Goal: Task Accomplishment & Management: Use online tool/utility

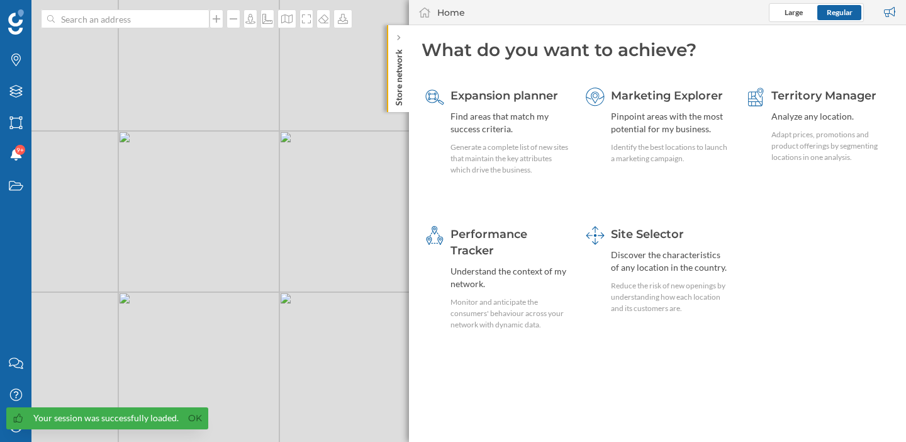
drag, startPoint x: 255, startPoint y: 263, endPoint x: 192, endPoint y: 240, distance: 66.8
click at [192, 240] on div "© Mapbox © OpenStreetMap Improve this map" at bounding box center [453, 221] width 906 height 442
drag, startPoint x: 297, startPoint y: 264, endPoint x: 199, endPoint y: 260, distance: 97.6
click at [199, 260] on div "© Mapbox © OpenStreetMap Improve this map" at bounding box center [453, 221] width 906 height 442
click at [22, 90] on icon "Layers" at bounding box center [16, 91] width 16 height 13
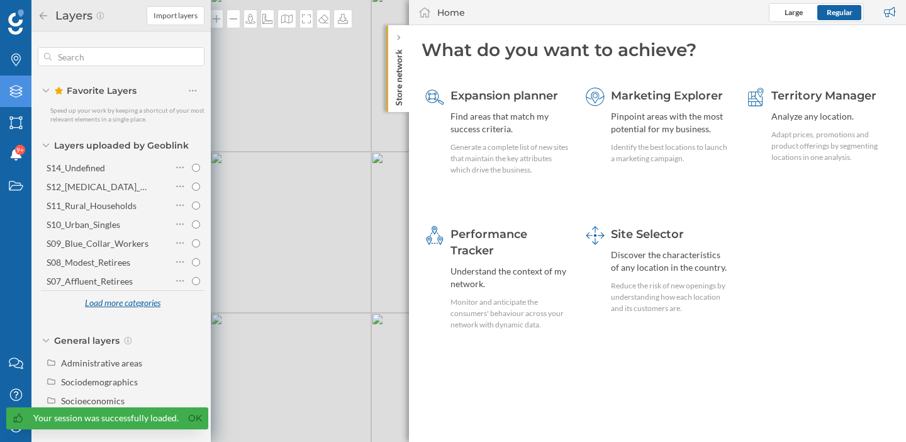
click at [114, 302] on div "Load more categories" at bounding box center [122, 303] width 91 height 19
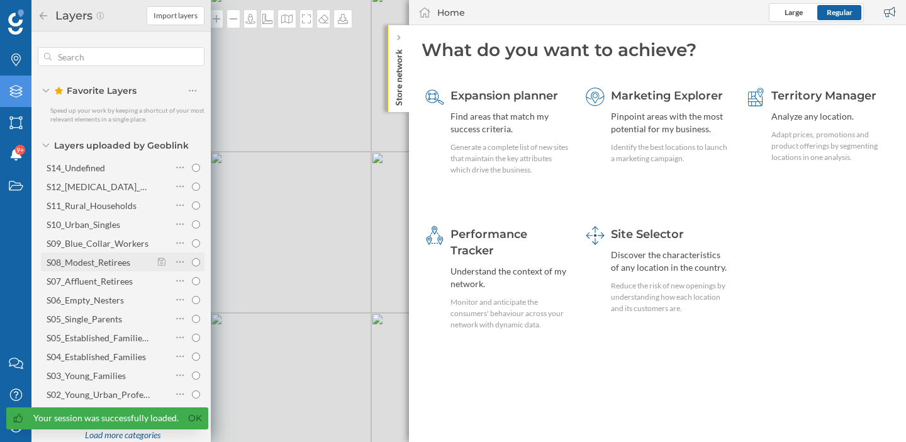
scroll to position [138, 0]
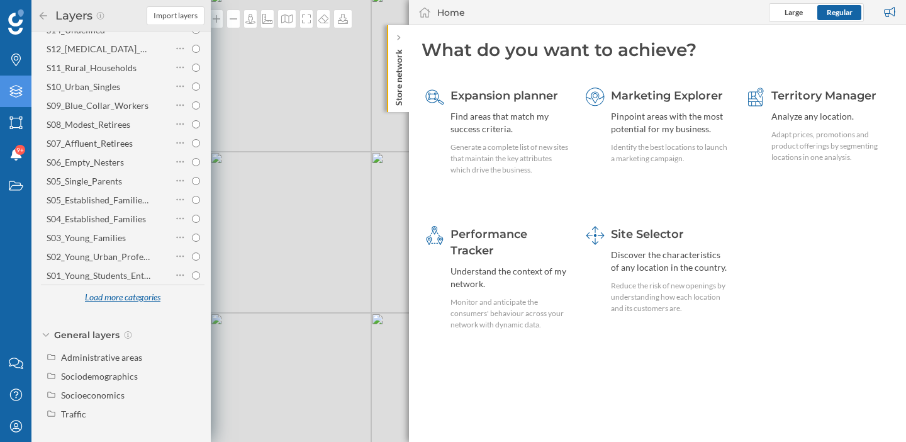
click at [123, 294] on div "Load more categories" at bounding box center [122, 297] width 91 height 19
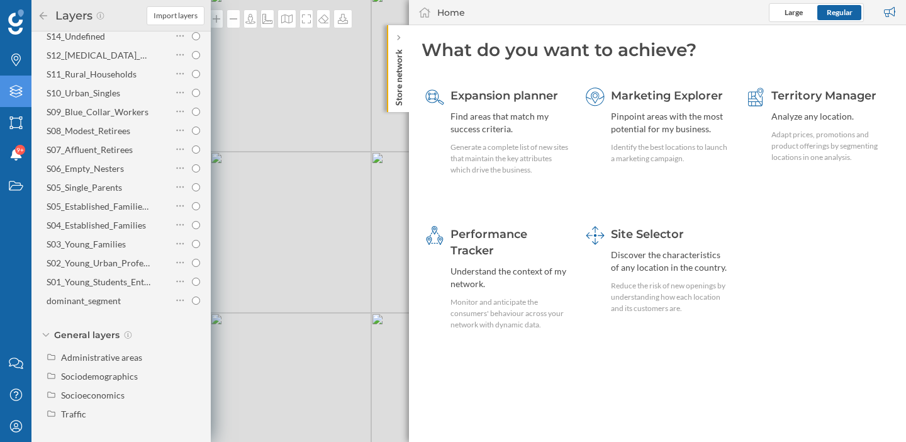
scroll to position [131, 0]
click at [194, 300] on input "dominant_segment" at bounding box center [196, 300] width 8 height 8
radio input "true"
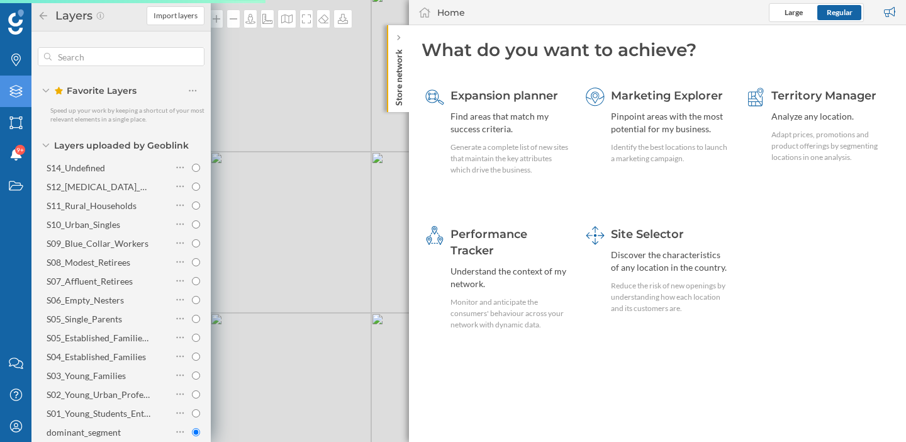
click at [49, 143] on icon at bounding box center [46, 145] width 8 height 4
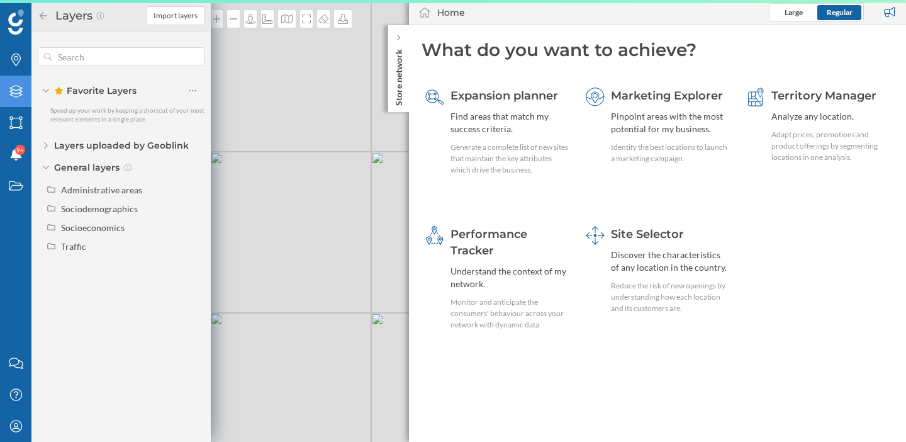
click at [45, 22] on div "Layers" at bounding box center [92, 16] width 109 height 20
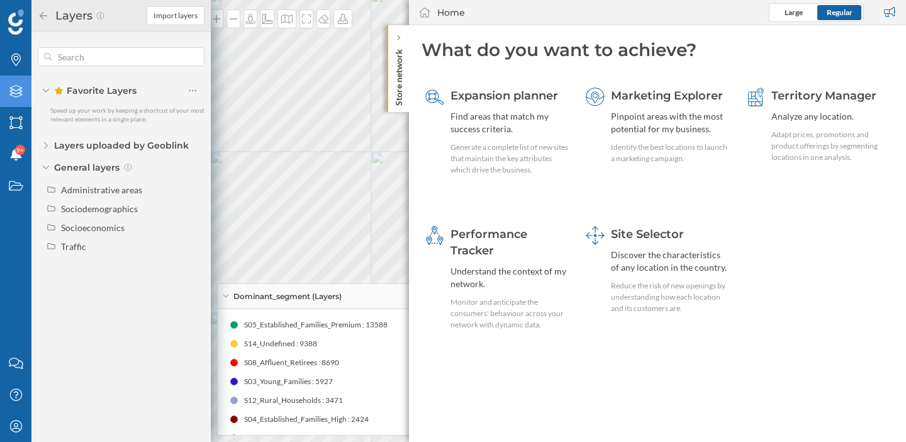
click at [45, 19] on div "Layers" at bounding box center [92, 16] width 109 height 20
click at [42, 18] on icon at bounding box center [43, 15] width 11 height 9
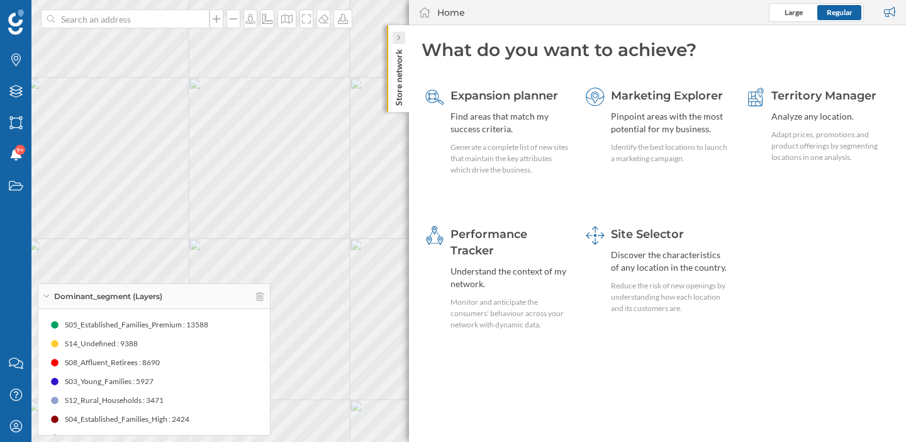
click at [397, 39] on icon at bounding box center [398, 38] width 3 height 6
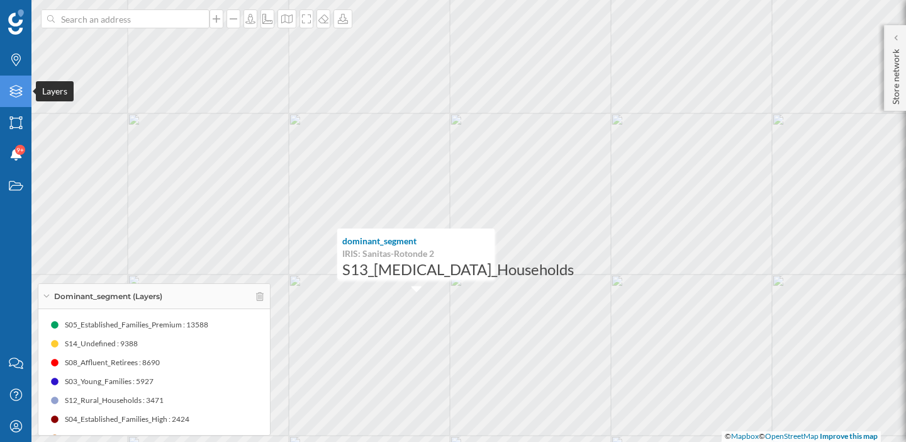
click at [8, 91] on icon "Layers" at bounding box center [16, 91] width 16 height 13
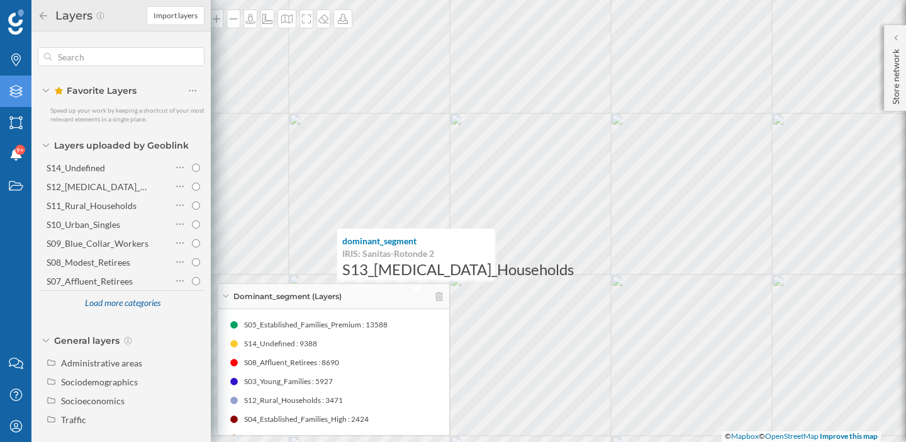
click at [8, 91] on icon "Layers" at bounding box center [16, 91] width 16 height 13
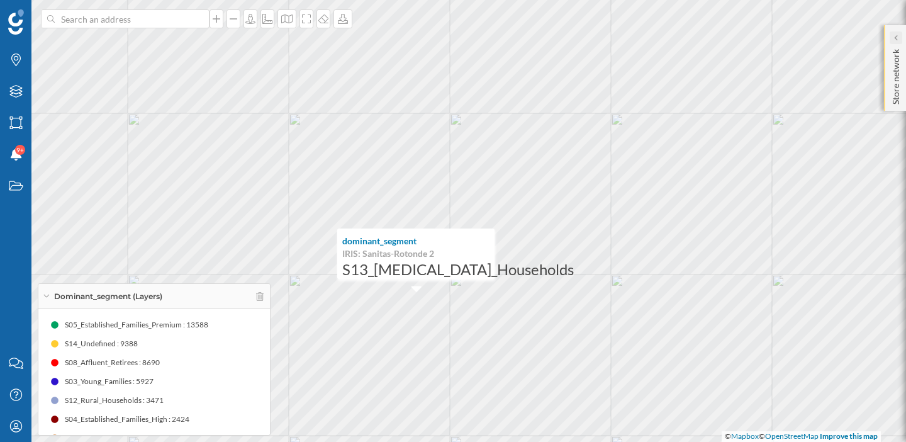
click at [893, 39] on icon at bounding box center [895, 38] width 4 height 6
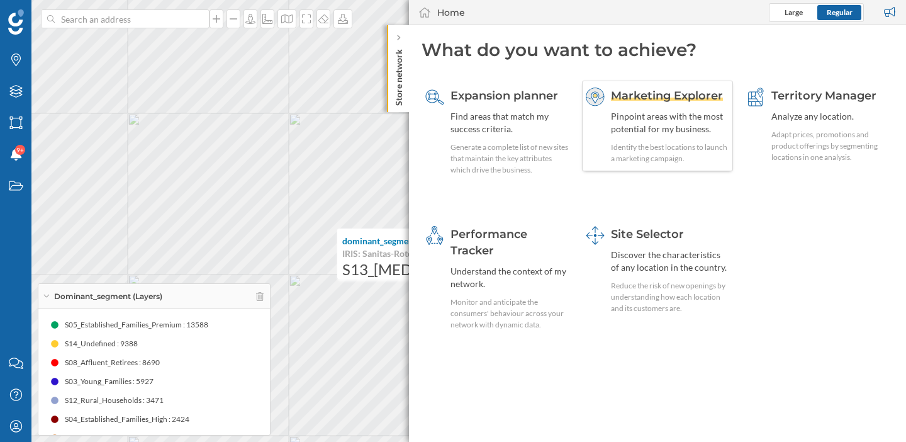
click at [650, 106] on div "Marketing Explorer Pinpoint areas with the most potential for my business. Iden…" at bounding box center [670, 125] width 118 height 77
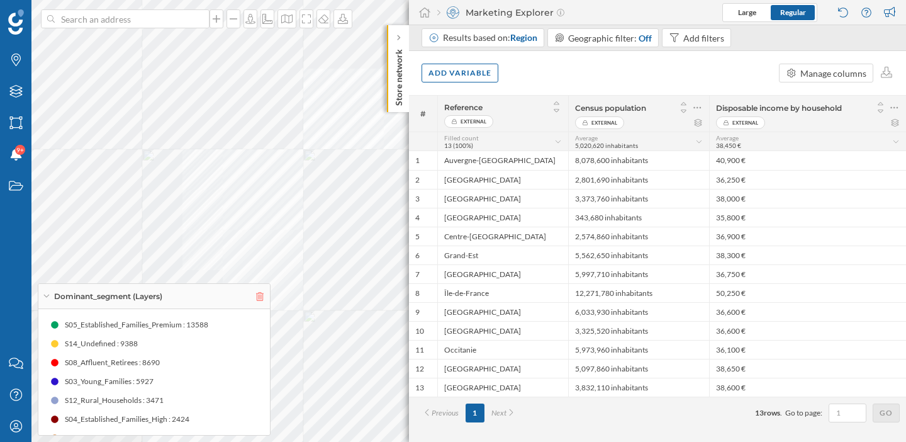
click at [260, 295] on icon at bounding box center [260, 296] width 8 height 9
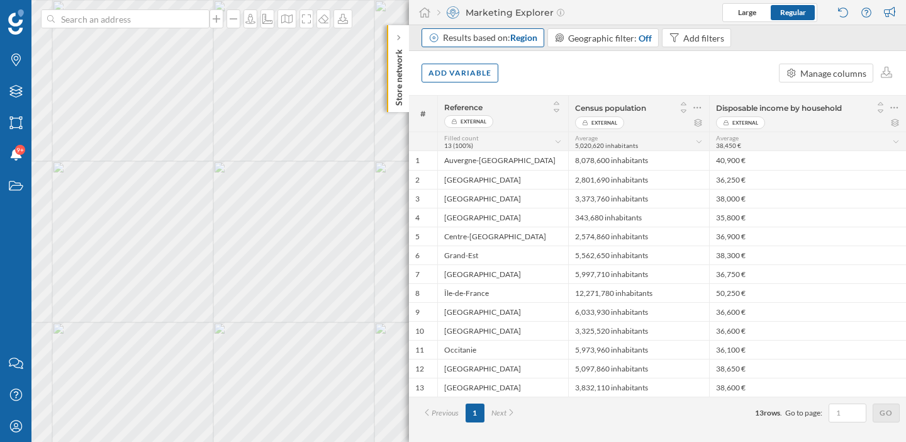
click at [518, 43] on div "Results based on: Region" at bounding box center [490, 37] width 94 height 13
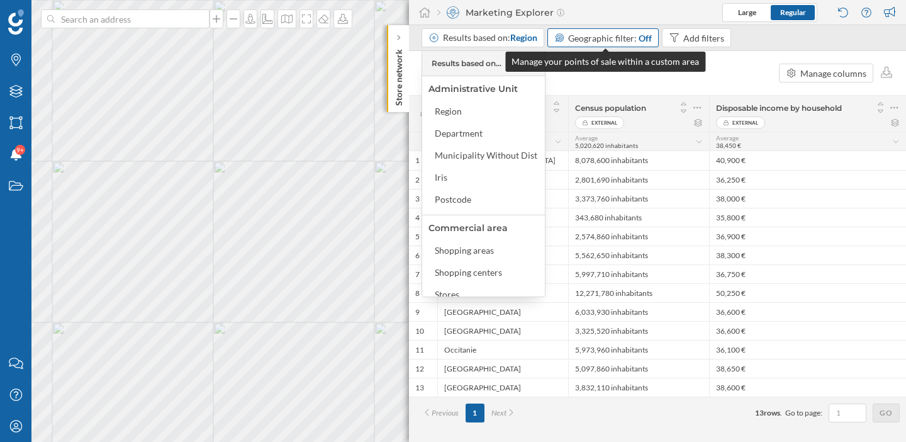
click at [646, 29] on div "Geographic filter: Off" at bounding box center [603, 37] width 112 height 19
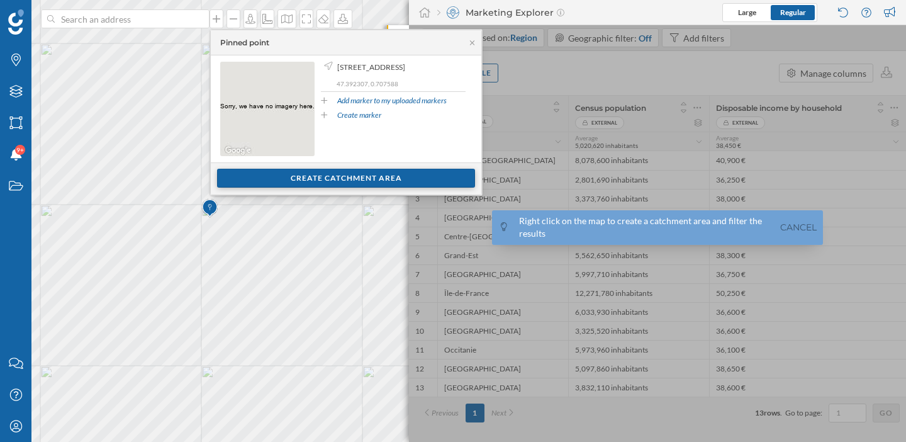
click at [297, 178] on div "Create catchment area" at bounding box center [346, 178] width 258 height 19
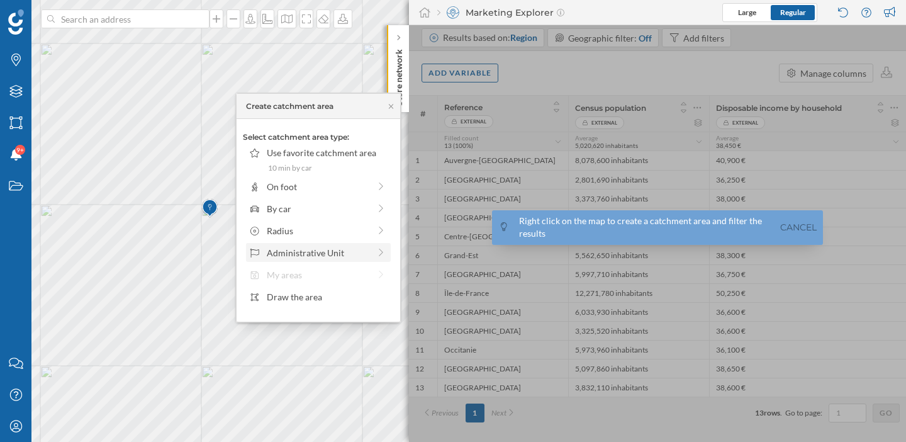
click at [311, 255] on div "Administrative Unit" at bounding box center [318, 252] width 103 height 13
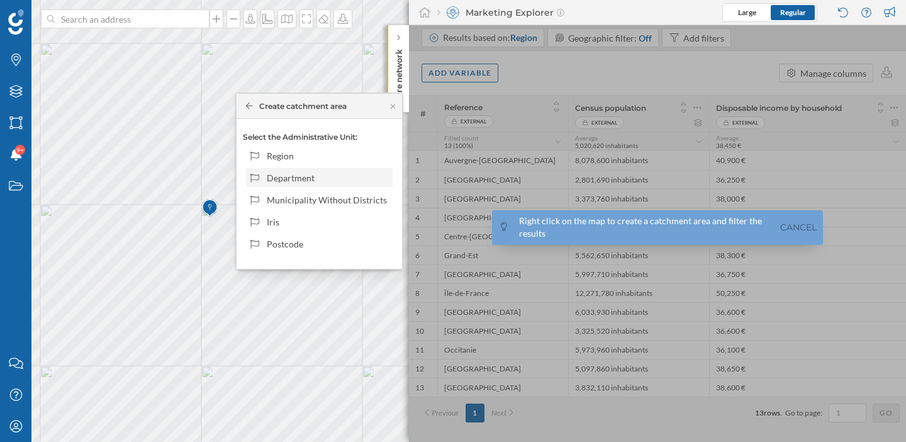
click at [301, 184] on div "Department" at bounding box center [327, 177] width 121 height 13
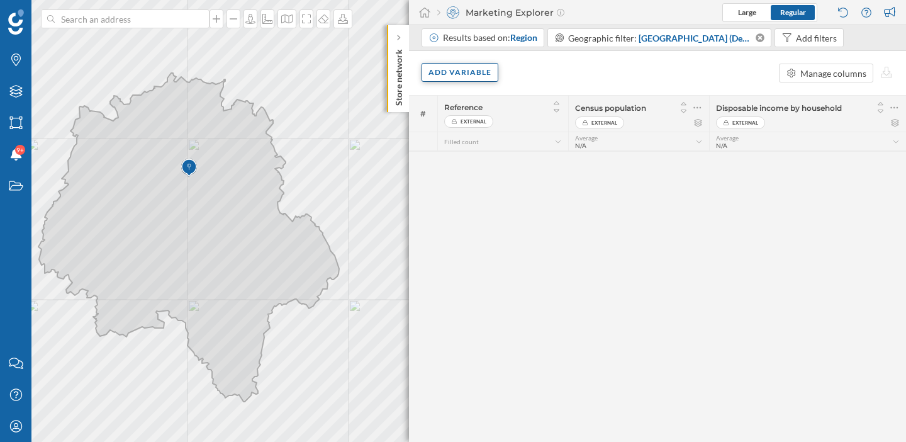
click at [448, 76] on div "Add variable" at bounding box center [459, 72] width 77 height 19
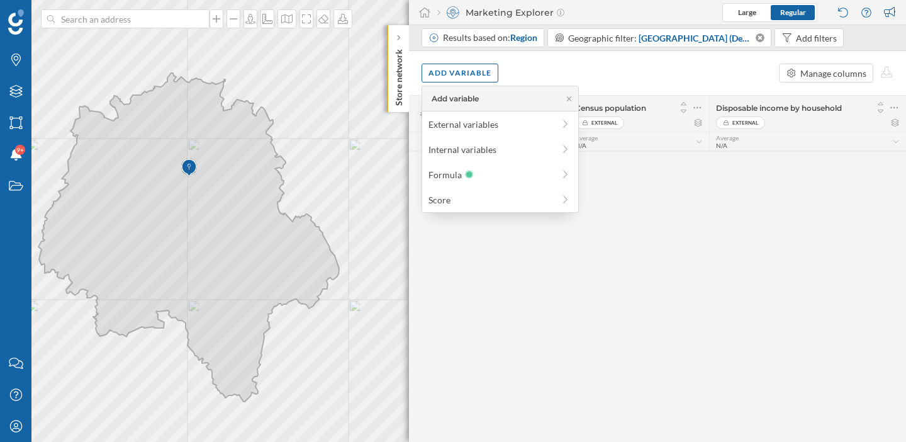
click at [542, 65] on div "Add variable Manage columns" at bounding box center [657, 73] width 497 height 44
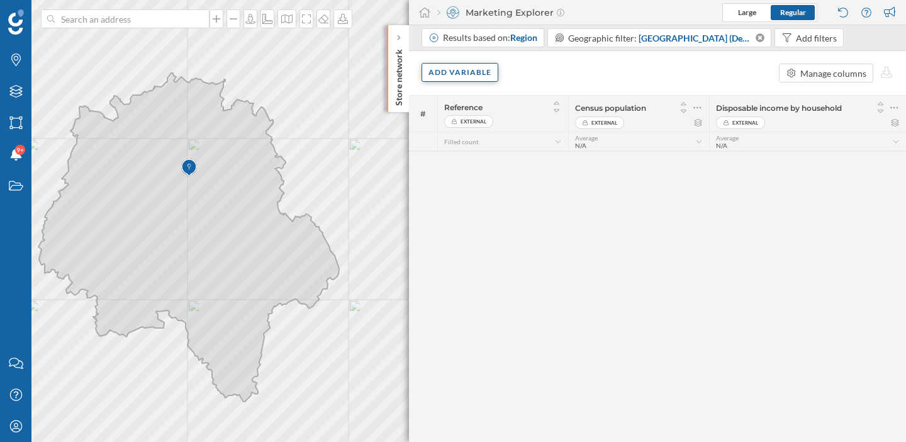
click at [474, 75] on div "Add variable" at bounding box center [459, 72] width 77 height 19
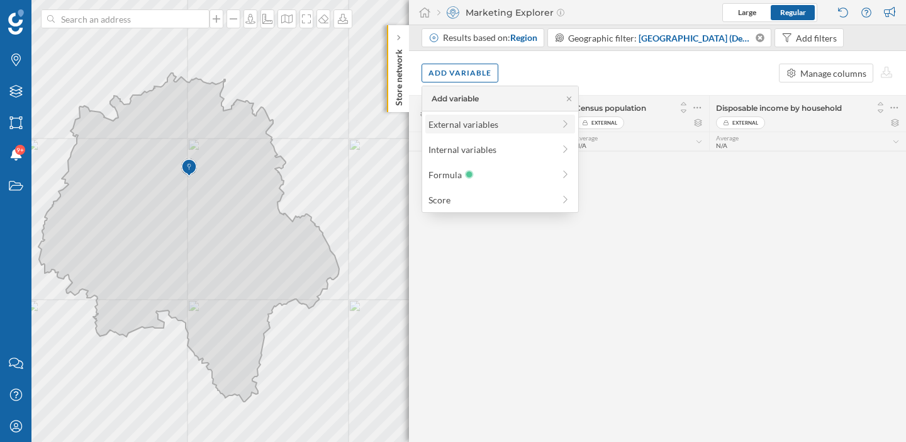
click at [480, 126] on div "External variables" at bounding box center [490, 124] width 125 height 13
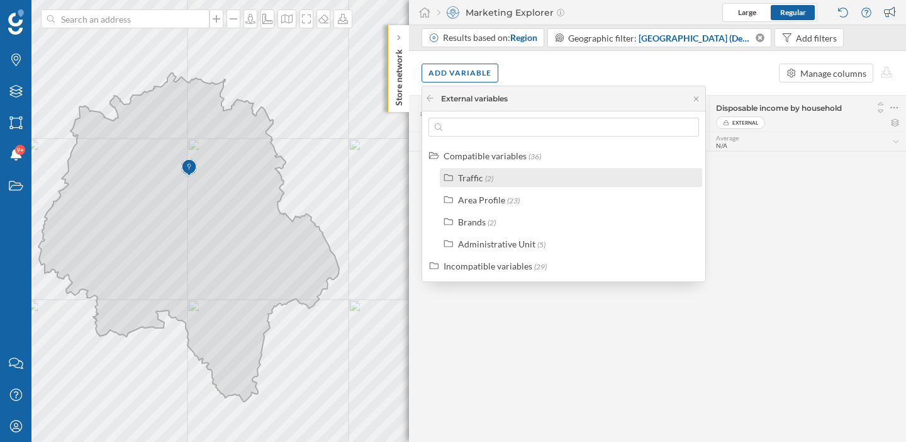
click at [487, 179] on span "(2)" at bounding box center [489, 178] width 8 height 9
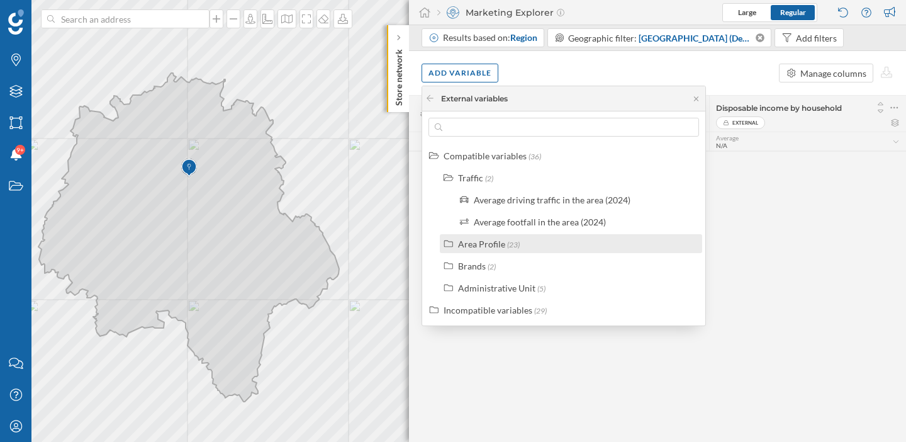
click at [487, 240] on div "Area Profile" at bounding box center [481, 243] width 47 height 11
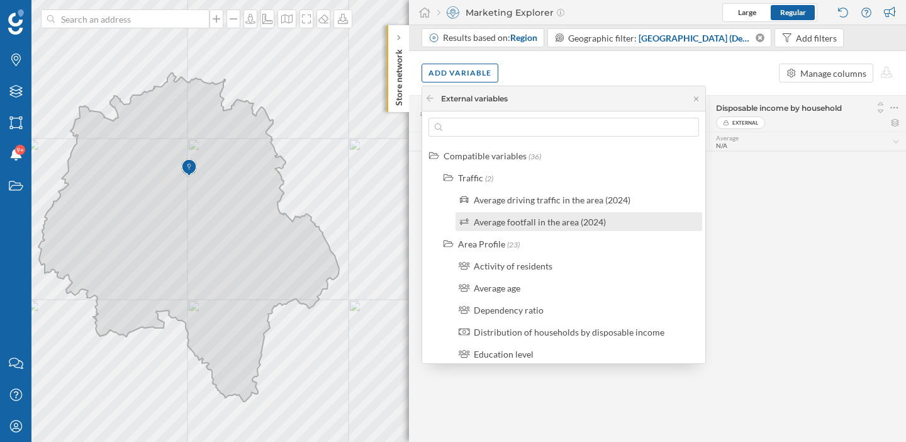
click at [535, 221] on div "Average footfall in the area (2024)" at bounding box center [540, 221] width 132 height 11
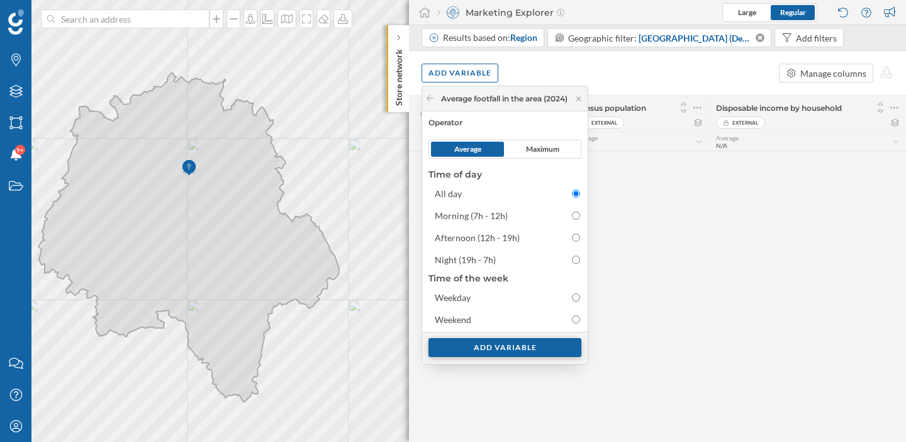
click at [531, 348] on div "Add variable" at bounding box center [504, 347] width 153 height 19
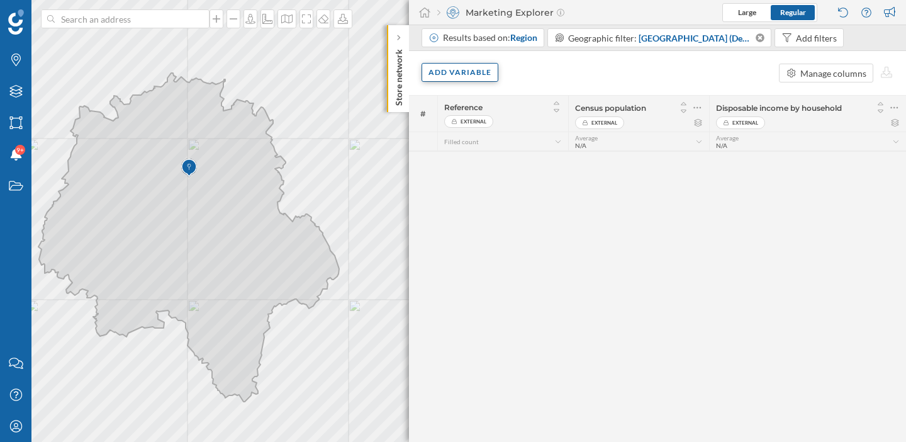
click at [467, 70] on div "Add variable" at bounding box center [459, 72] width 77 height 19
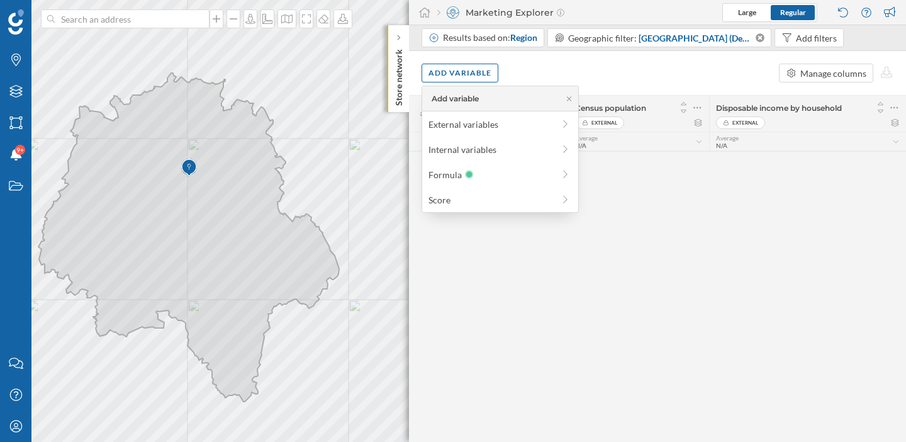
click at [554, 71] on div "Add variable Manage columns" at bounding box center [657, 73] width 497 height 44
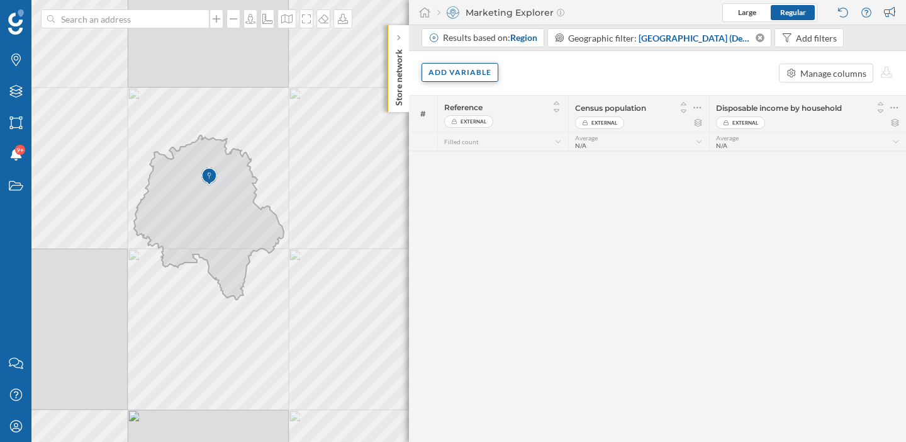
click at [442, 72] on div "Add variable" at bounding box center [459, 72] width 77 height 19
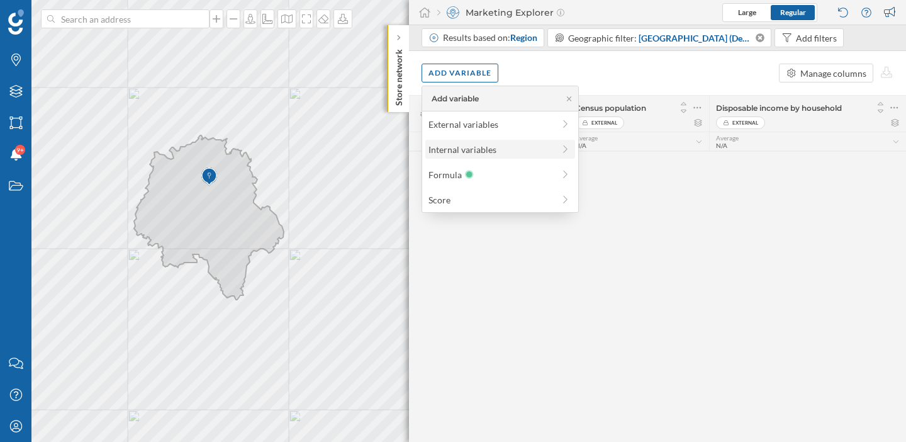
click at [493, 146] on div "Internal variables" at bounding box center [490, 149] width 125 height 13
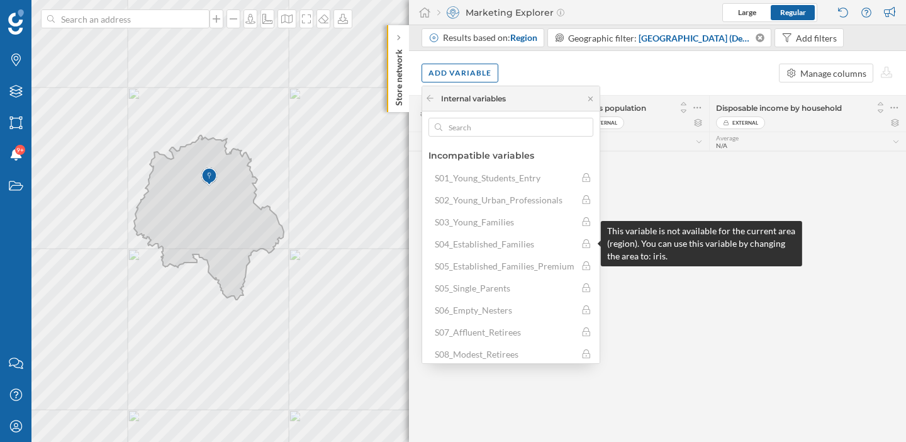
scroll to position [57, 0]
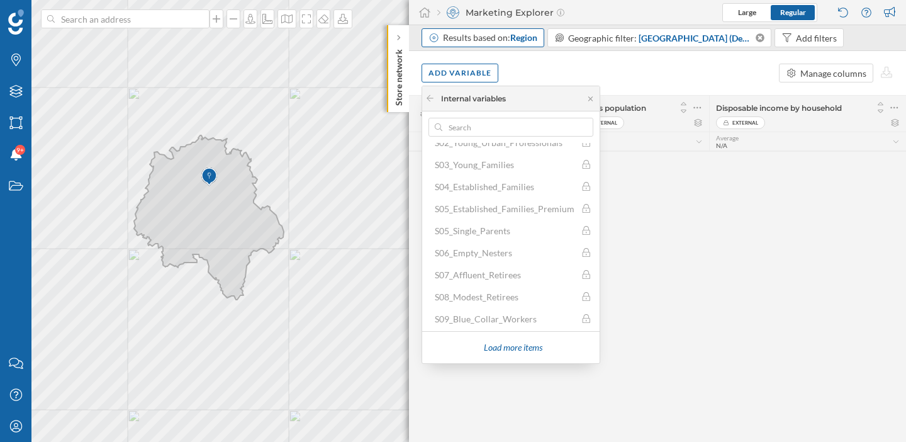
click at [533, 43] on div "Results based on: Region" at bounding box center [490, 37] width 94 height 13
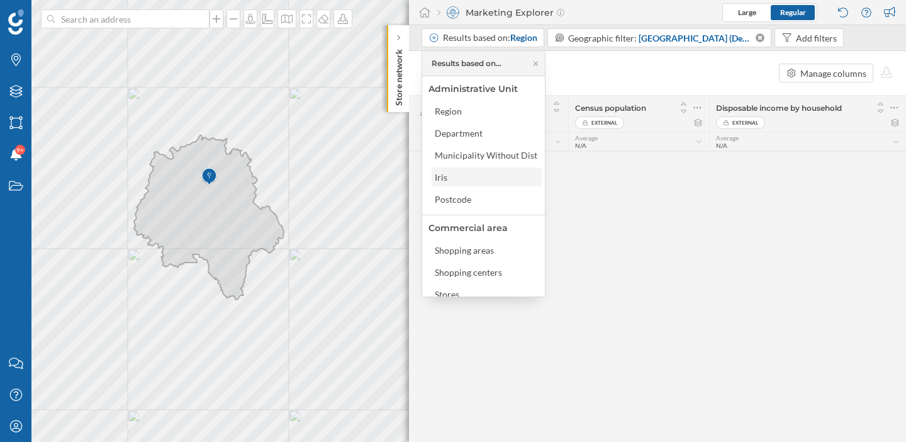
click at [479, 179] on div "Iris" at bounding box center [486, 176] width 103 height 13
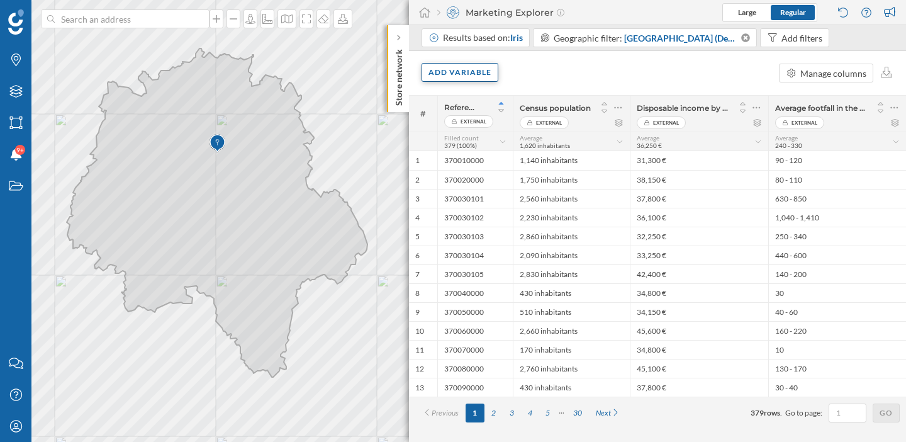
click at [463, 69] on div "Add variable" at bounding box center [459, 72] width 77 height 19
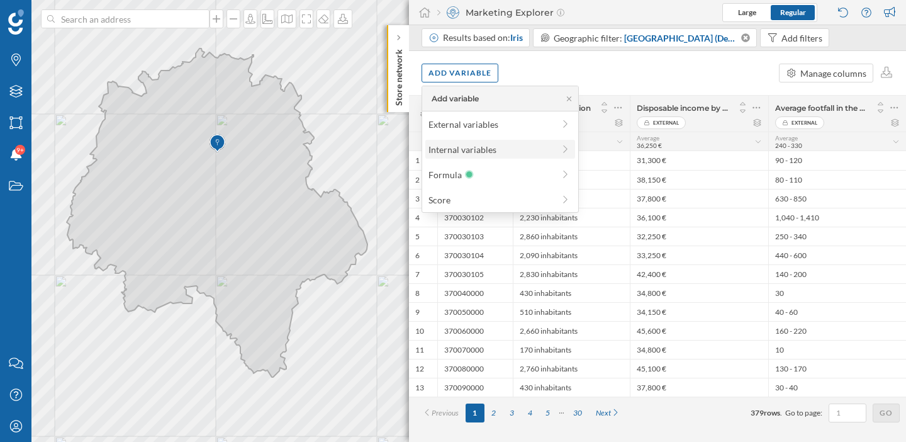
click at [482, 148] on div "Internal variables" at bounding box center [490, 149] width 125 height 13
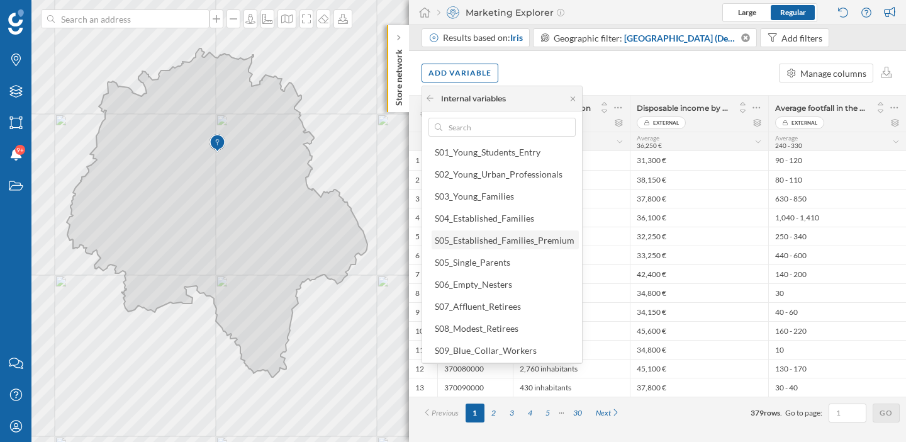
scroll to position [27, 0]
click at [497, 261] on div "S05_Single_Parents" at bounding box center [472, 260] width 75 height 11
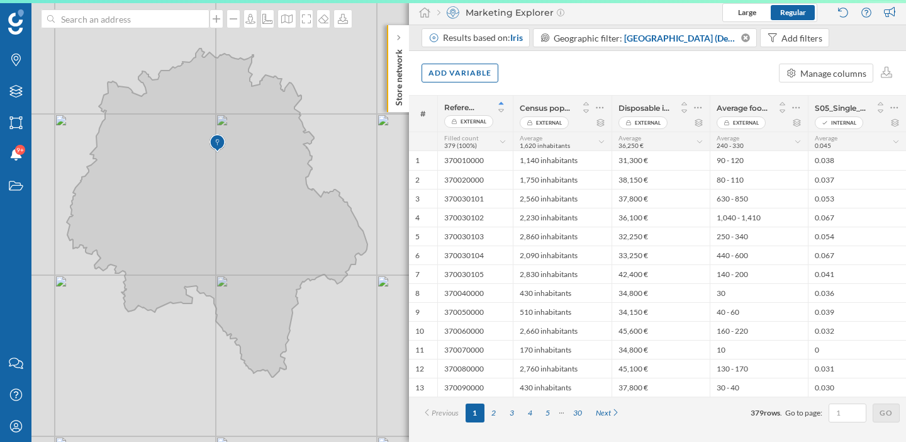
scroll to position [0, 0]
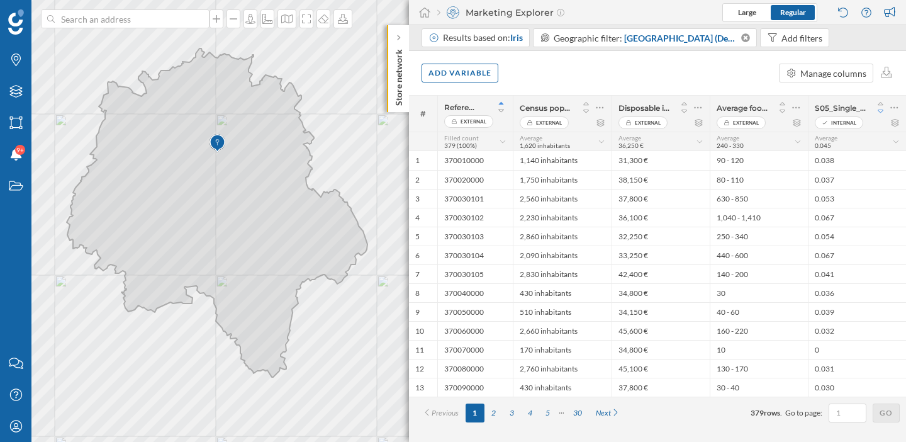
click at [881, 112] on icon at bounding box center [880, 111] width 11 height 9
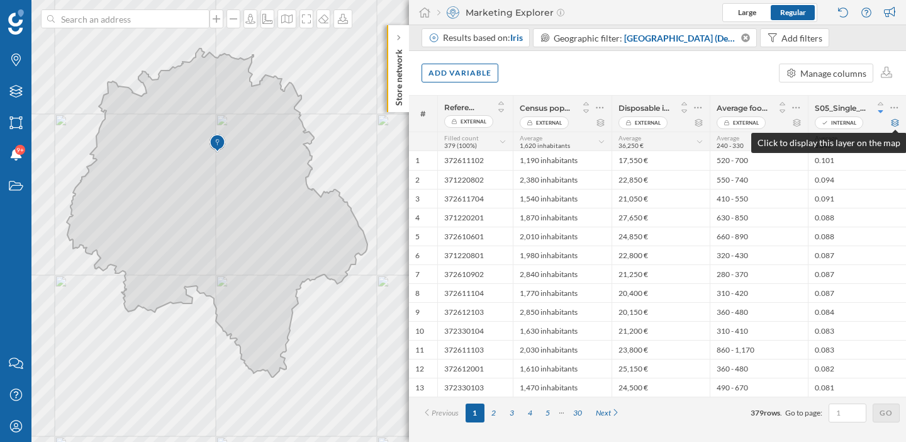
click at [896, 125] on icon at bounding box center [894, 123] width 9 height 8
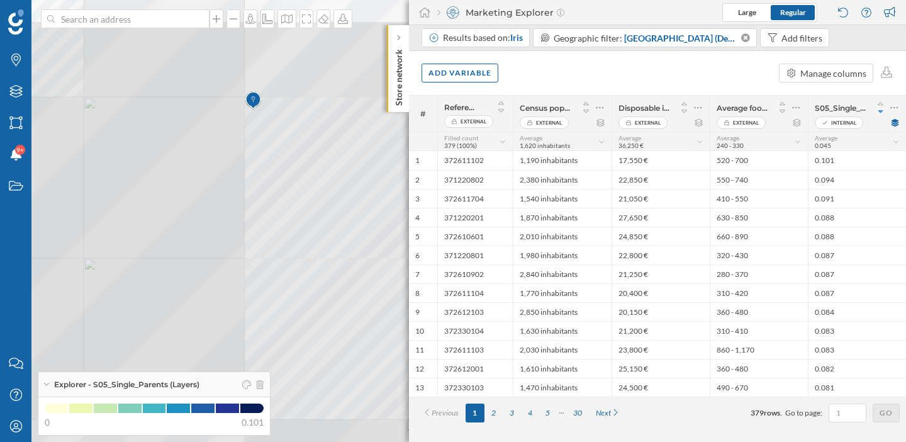
drag, startPoint x: 247, startPoint y: 127, endPoint x: 239, endPoint y: 242, distance: 115.3
click at [239, 242] on icon at bounding box center [450, 287] width 1089 height 532
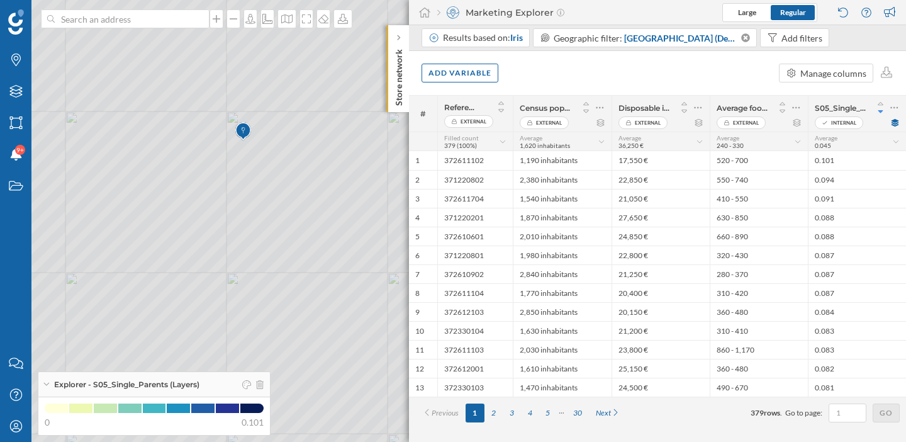
click at [214, 187] on icon at bounding box center [452, 221] width 1089 height 532
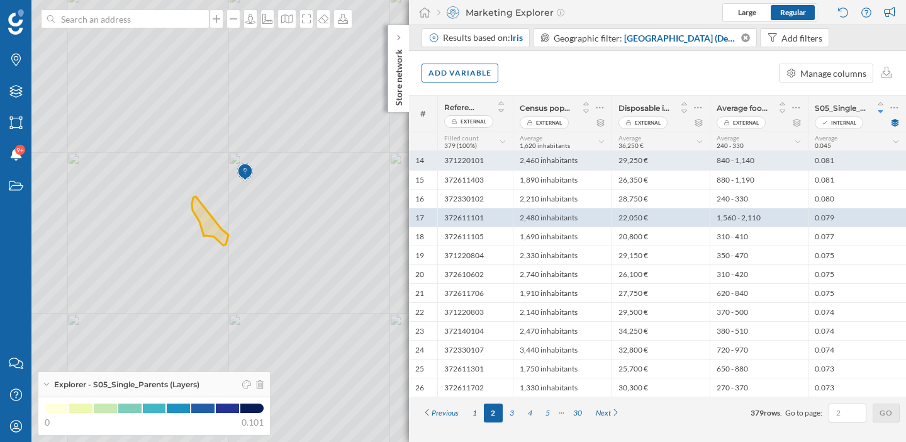
click at [833, 164] on div "0.081" at bounding box center [857, 160] width 98 height 19
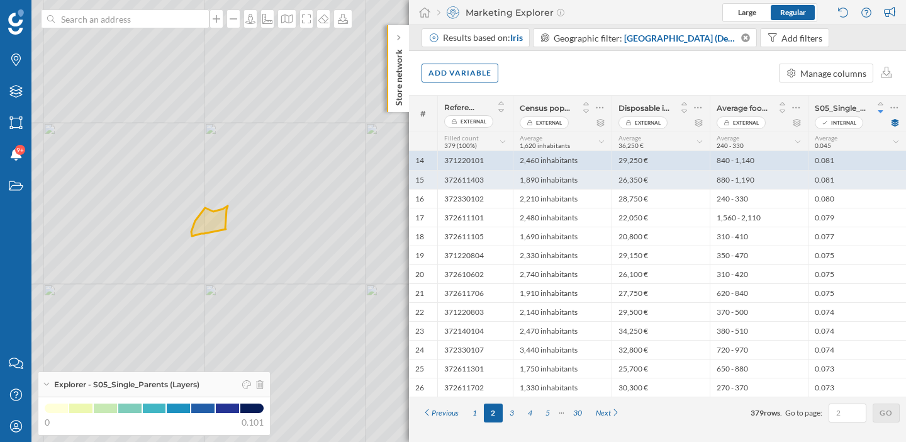
click at [833, 178] on div "0.081" at bounding box center [857, 179] width 98 height 19
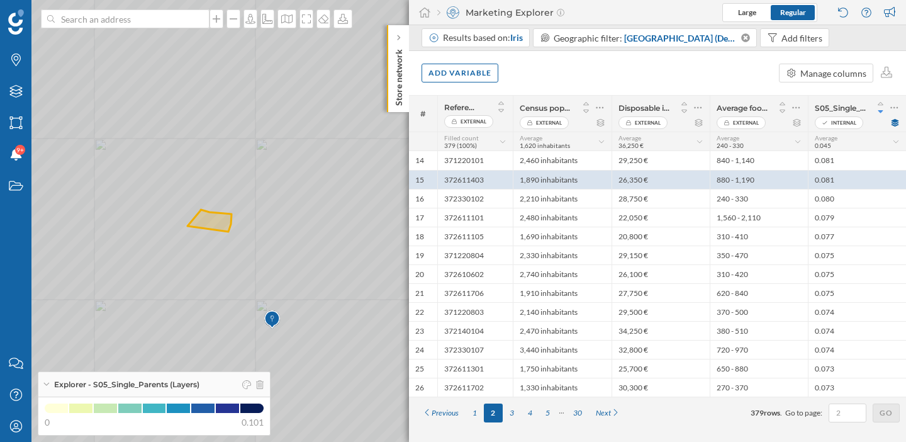
drag, startPoint x: 297, startPoint y: 311, endPoint x: 257, endPoint y: 237, distance: 83.6
click at [257, 237] on icon at bounding box center [452, 221] width 1089 height 532
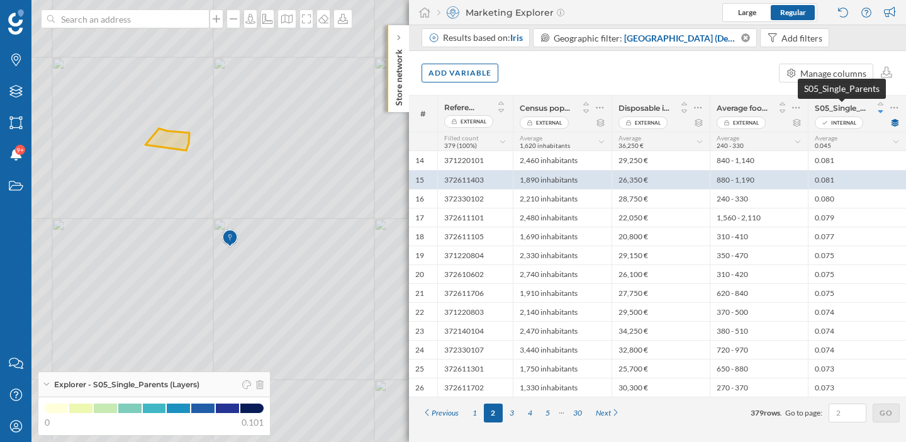
drag, startPoint x: 816, startPoint y: 109, endPoint x: 864, endPoint y: 107, distance: 47.2
click at [864, 107] on span "S05_Single_Parents" at bounding box center [840, 107] width 53 height 9
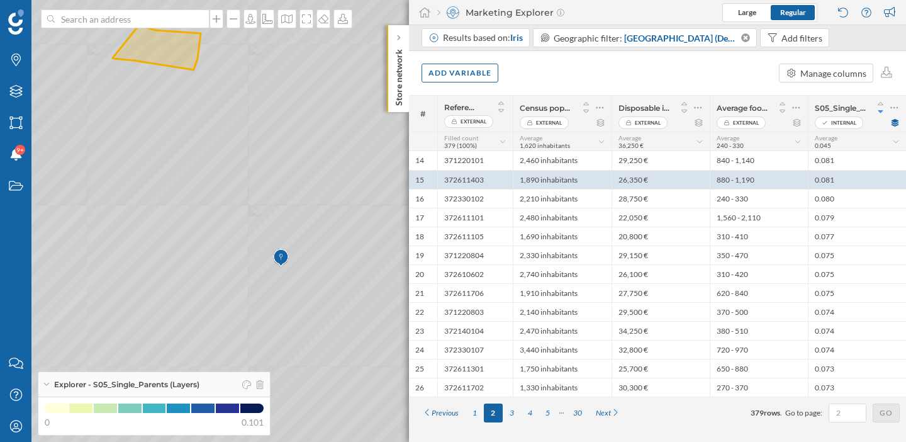
drag, startPoint x: 228, startPoint y: 265, endPoint x: 242, endPoint y: 198, distance: 68.2
click at [242, 198] on icon at bounding box center [453, 220] width 1092 height 535
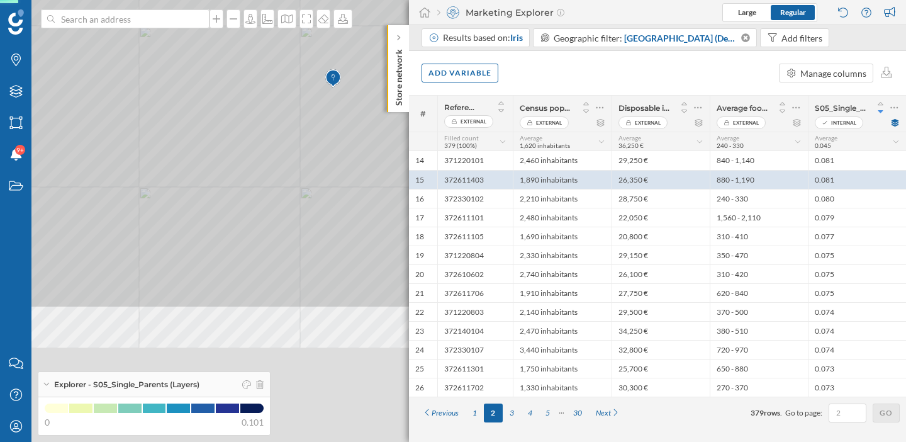
drag, startPoint x: 227, startPoint y: 248, endPoint x: 283, endPoint y: 59, distance: 196.8
click at [283, 59] on icon at bounding box center [505, 41] width 1092 height 535
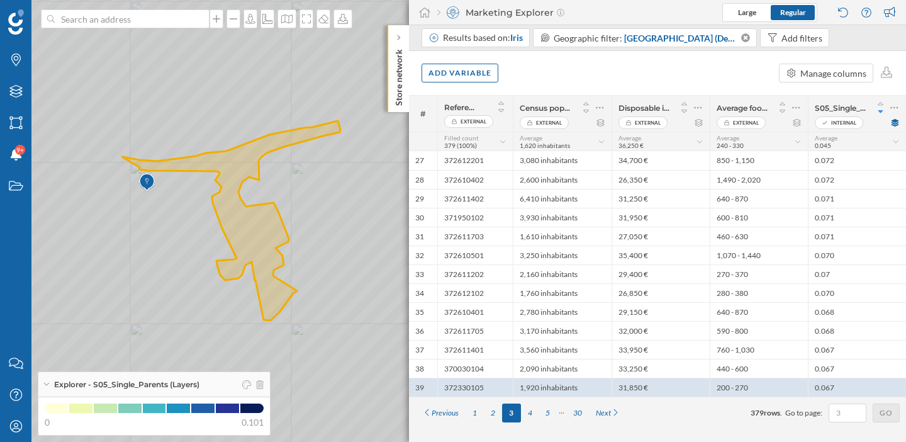
drag, startPoint x: 192, startPoint y: 236, endPoint x: 305, endPoint y: 235, distance: 112.6
click at [305, 235] on icon at bounding box center [474, 220] width 1092 height 535
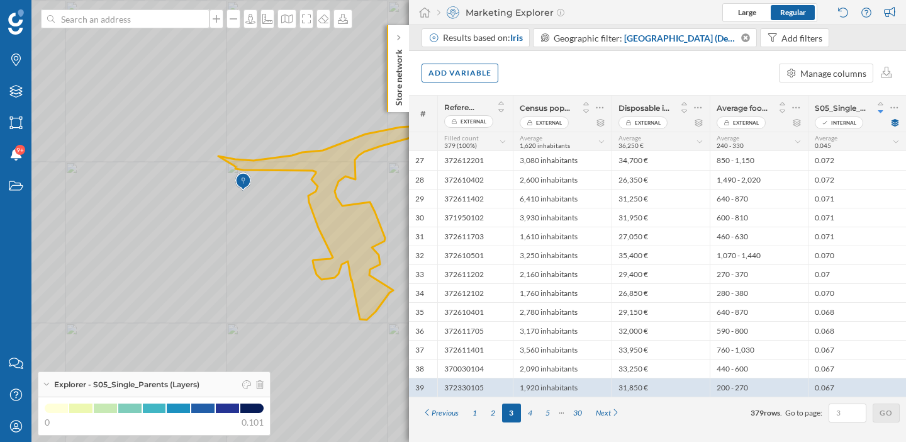
click at [208, 239] on icon at bounding box center [453, 220] width 1092 height 535
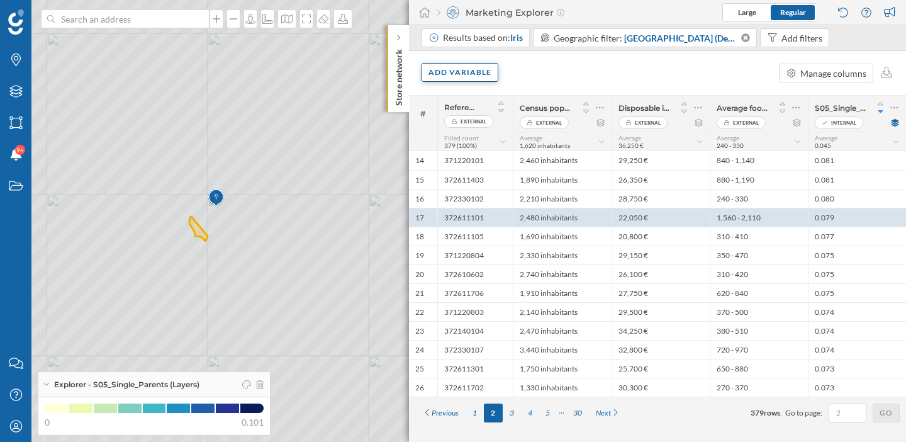
click at [448, 71] on div "Add variable" at bounding box center [459, 72] width 77 height 19
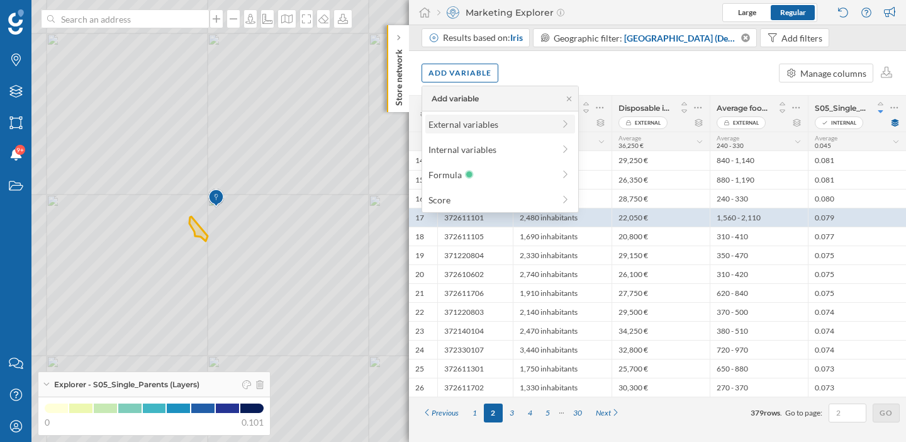
click at [488, 126] on div "External variables" at bounding box center [490, 124] width 125 height 13
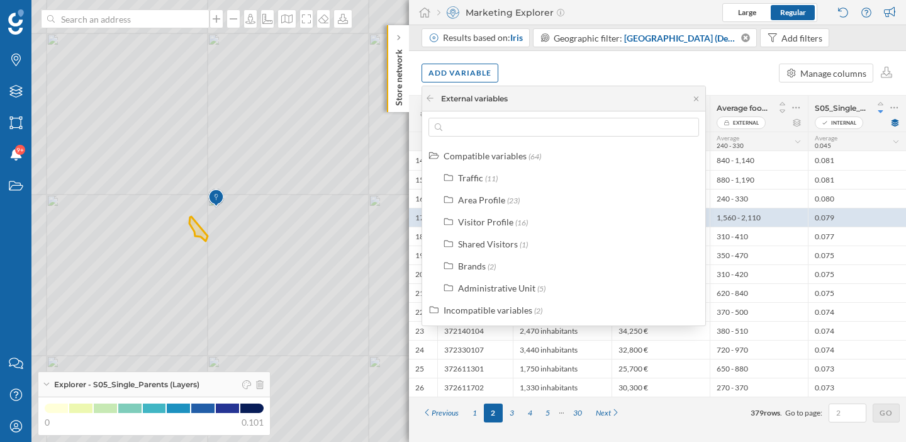
click at [547, 77] on div "Add variable Manage columns" at bounding box center [657, 73] width 497 height 44
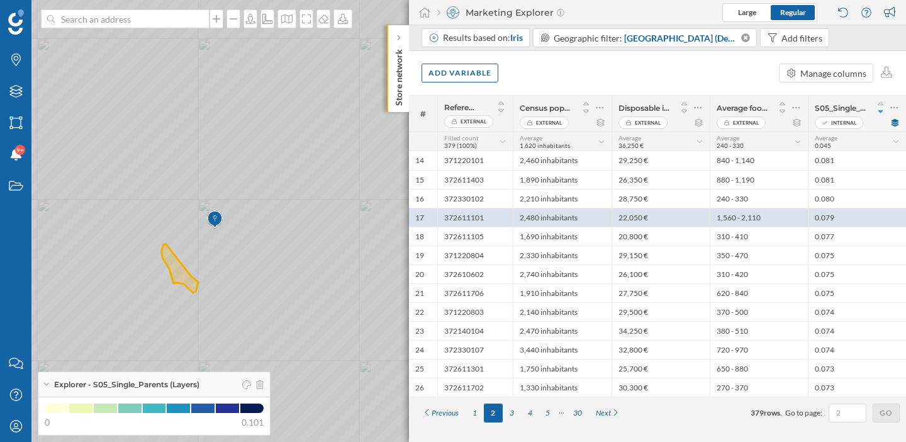
drag, startPoint x: 140, startPoint y: 272, endPoint x: 171, endPoint y: 201, distance: 77.7
click at [171, 201] on icon at bounding box center [453, 220] width 1092 height 535
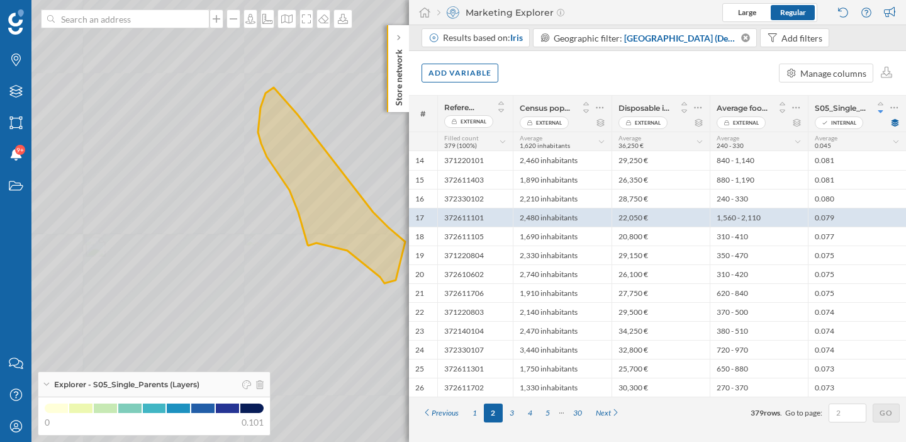
click at [207, 232] on icon at bounding box center [453, 220] width 1092 height 535
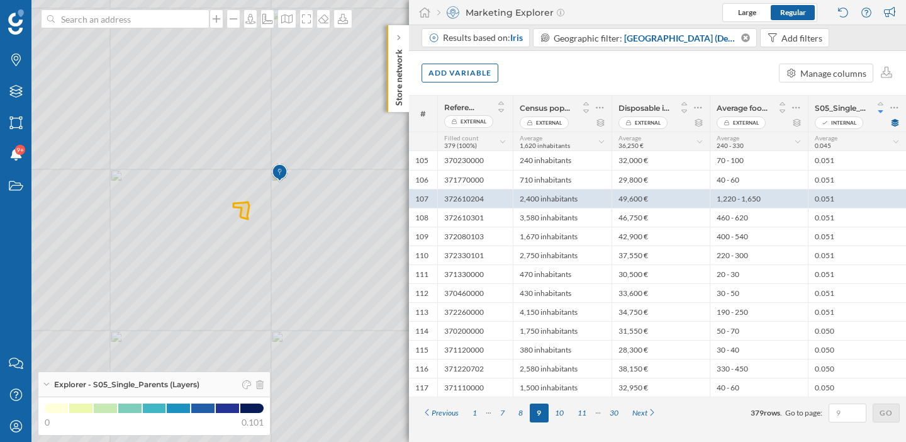
click at [550, 65] on div "Add variable Manage columns" at bounding box center [657, 73] width 497 height 44
click at [466, 79] on div "Add variable" at bounding box center [459, 72] width 77 height 19
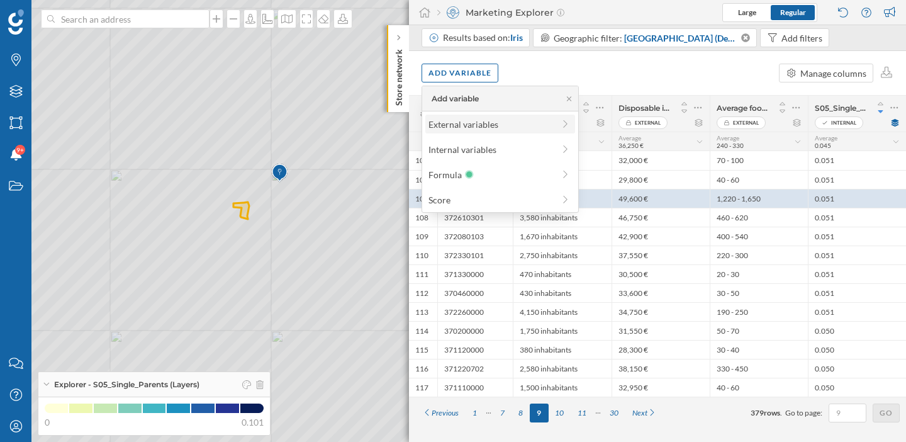
click at [504, 127] on div "External variables" at bounding box center [490, 124] width 125 height 13
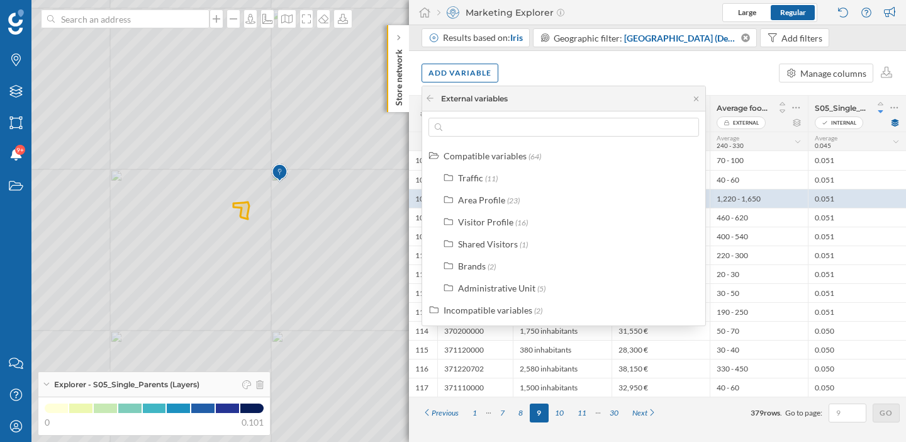
click at [579, 63] on div "Add variable Manage columns" at bounding box center [657, 73] width 497 height 44
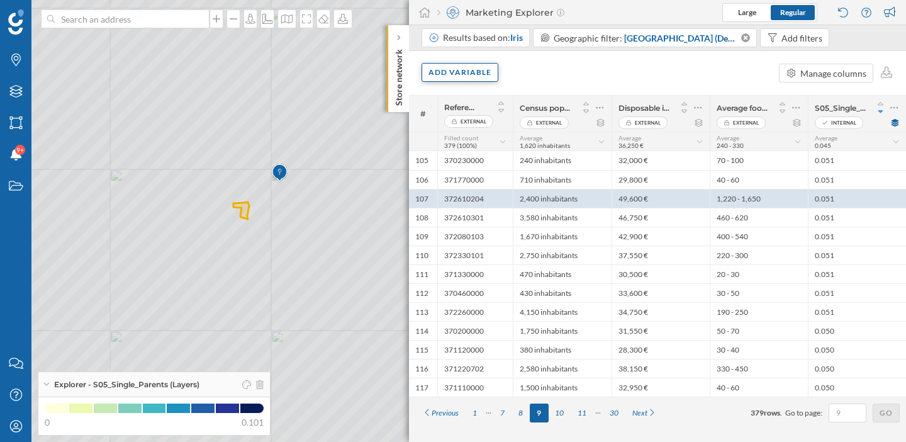
click at [491, 77] on div "Add variable" at bounding box center [459, 72] width 77 height 19
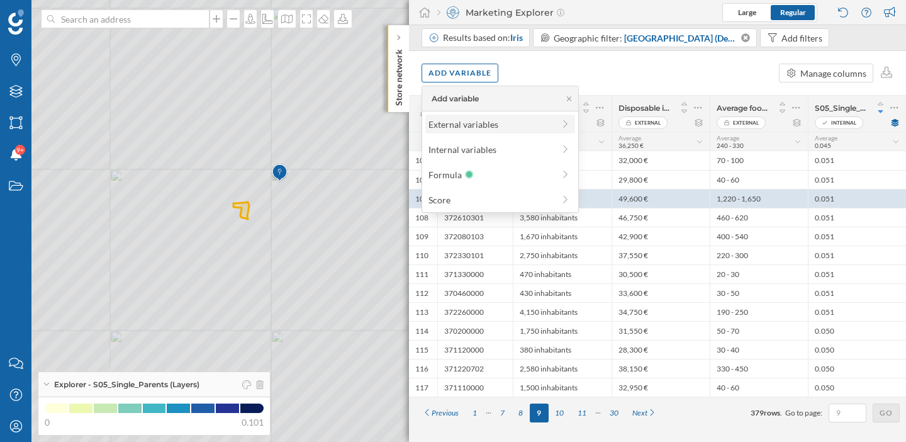
click at [499, 131] on div "External variables" at bounding box center [500, 123] width 150 height 19
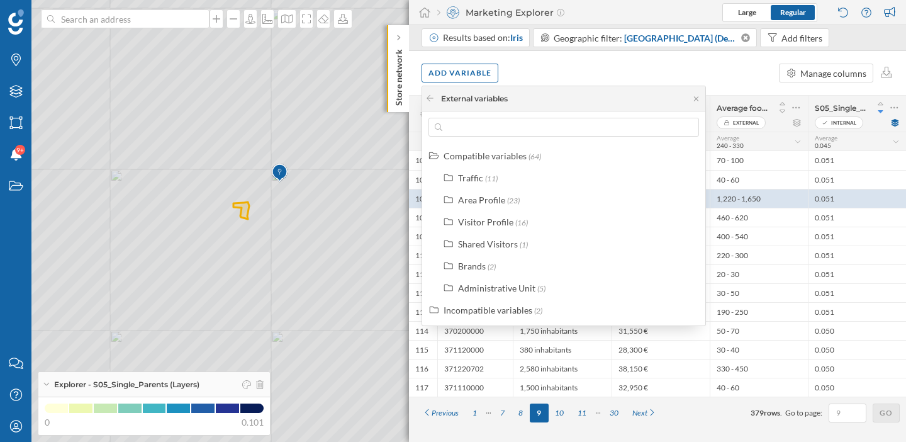
click at [628, 84] on div "Add variable Manage columns" at bounding box center [657, 73] width 497 height 44
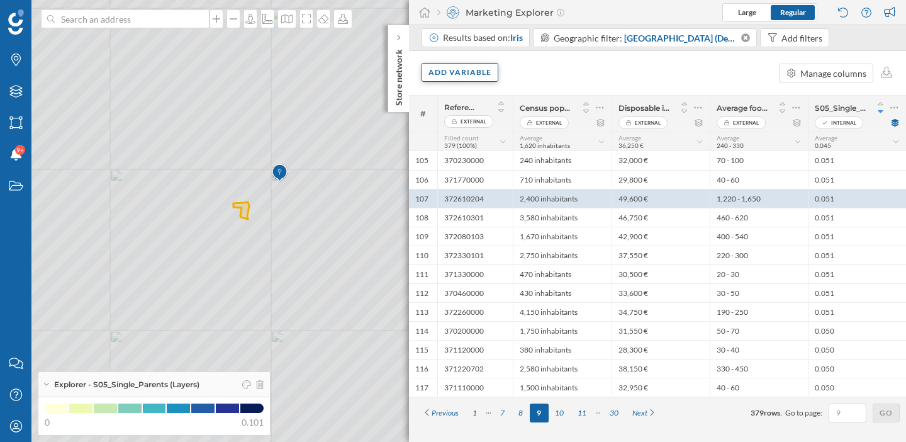
click at [482, 77] on div "Add variable" at bounding box center [459, 72] width 77 height 19
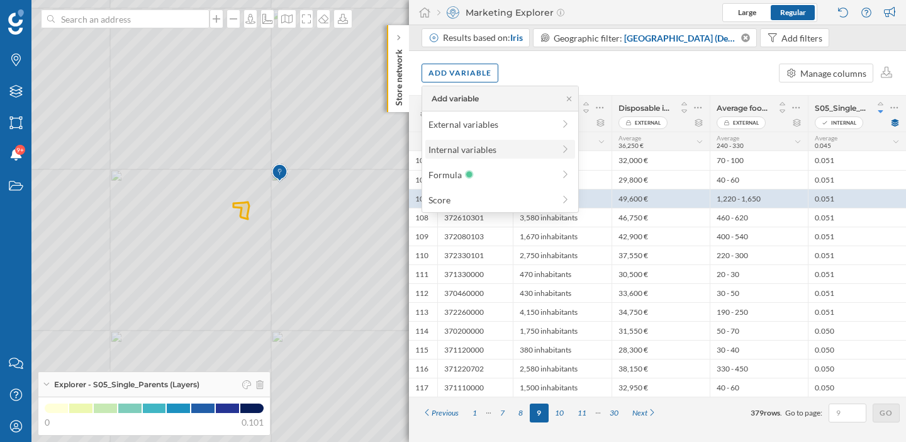
click at [478, 153] on div "Internal variables" at bounding box center [490, 149] width 125 height 13
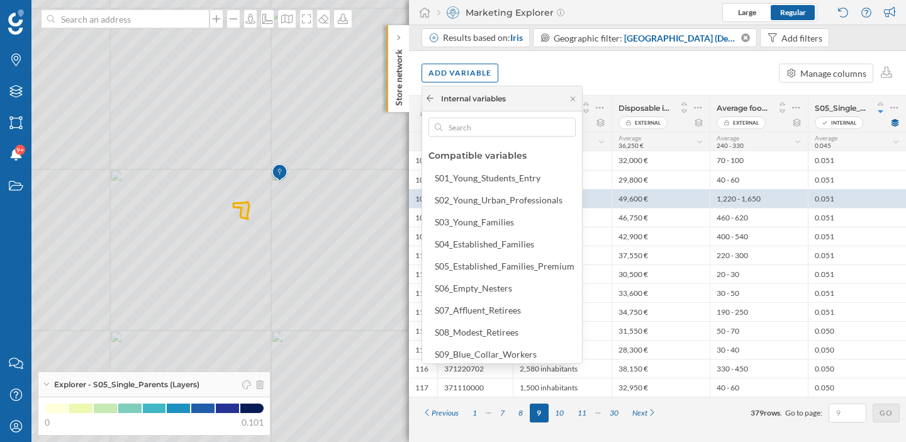
click at [431, 97] on icon at bounding box center [429, 98] width 9 height 8
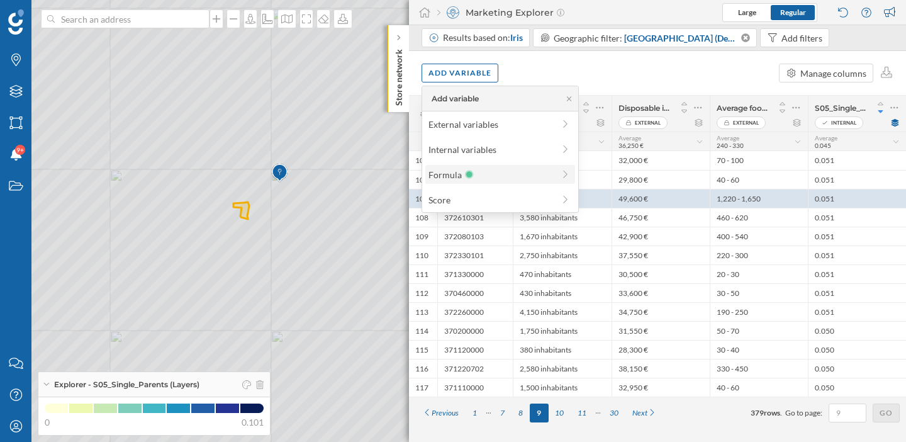
click at [466, 174] on icon at bounding box center [469, 174] width 6 height 6
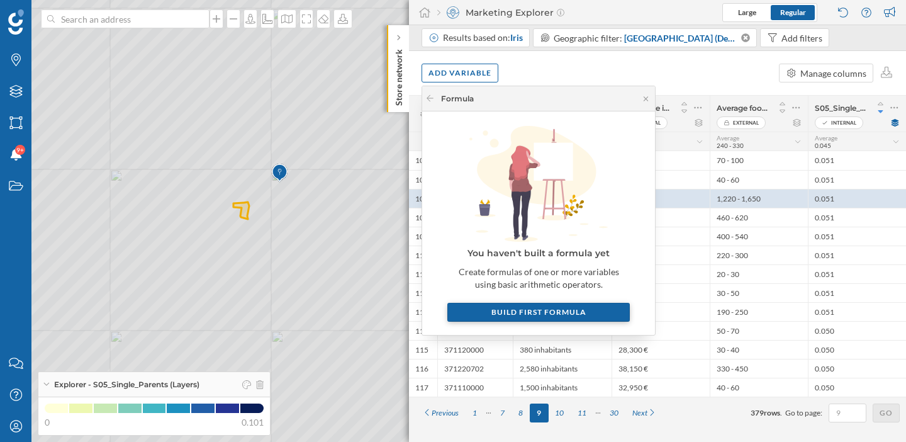
click at [577, 314] on div "Build first formula" at bounding box center [538, 312] width 182 height 19
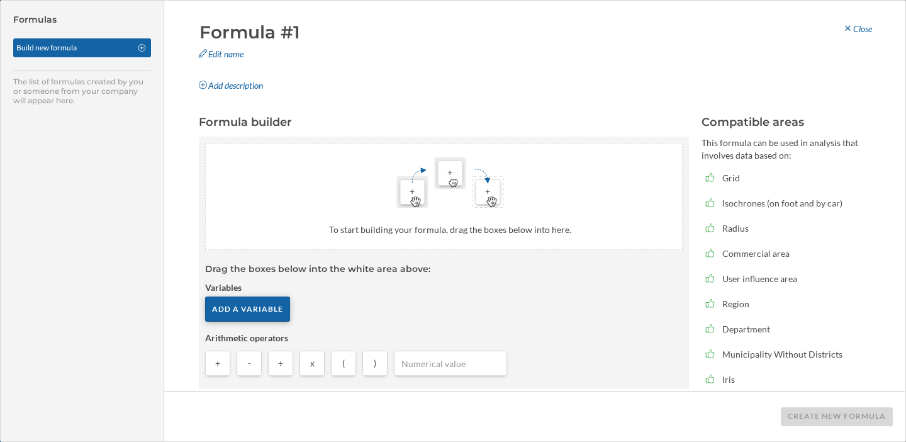
click at [267, 306] on div "Add a variable" at bounding box center [247, 308] width 85 height 25
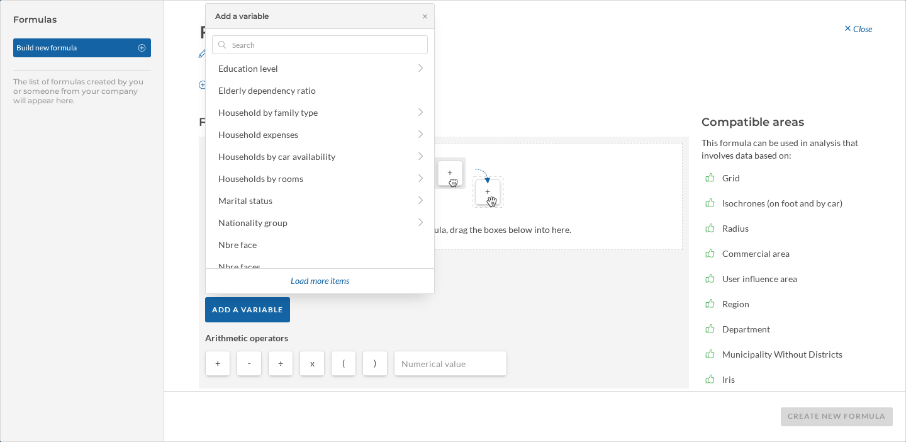
scroll to position [314, 0]
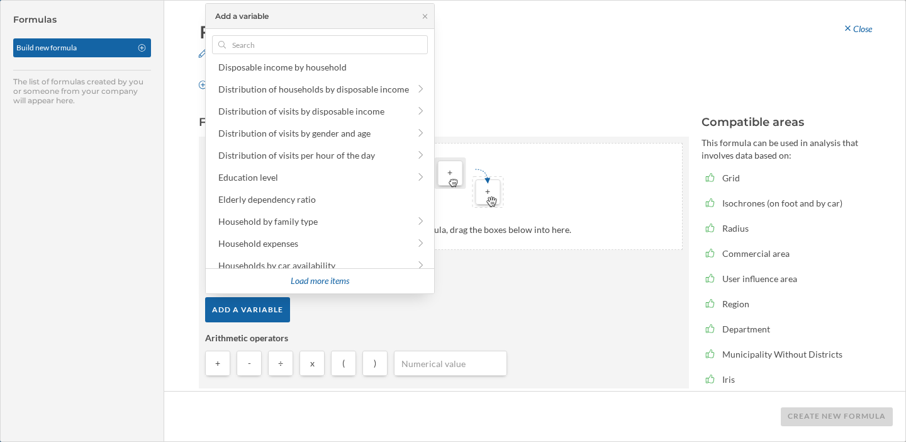
click at [496, 108] on div "Formula #1 Edit name Add description Close Formula builder Created with sketcht…" at bounding box center [534, 221] width 741 height 440
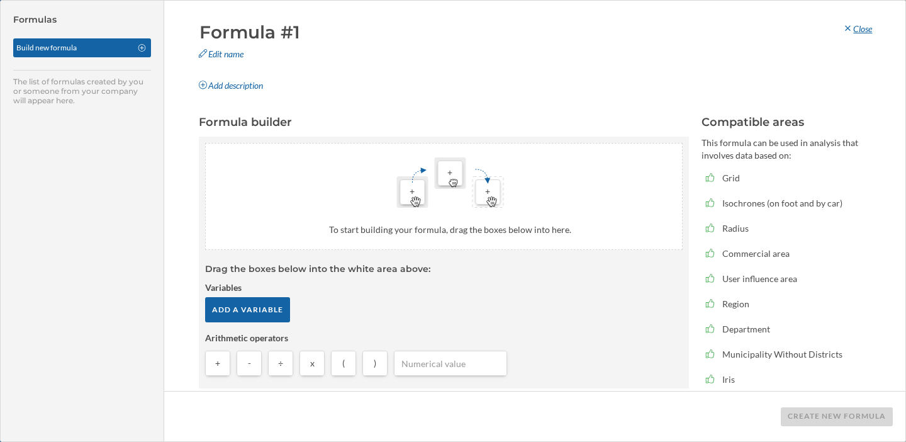
click at [864, 25] on div "Close" at bounding box center [857, 28] width 46 height 19
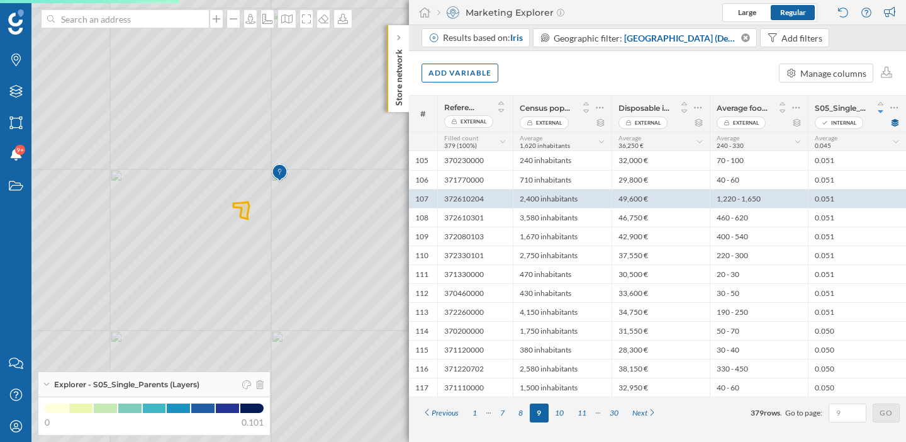
click at [468, 84] on div "Add variable Manage columns" at bounding box center [657, 73] width 497 height 44
click at [468, 75] on div "Add variable" at bounding box center [459, 72] width 77 height 19
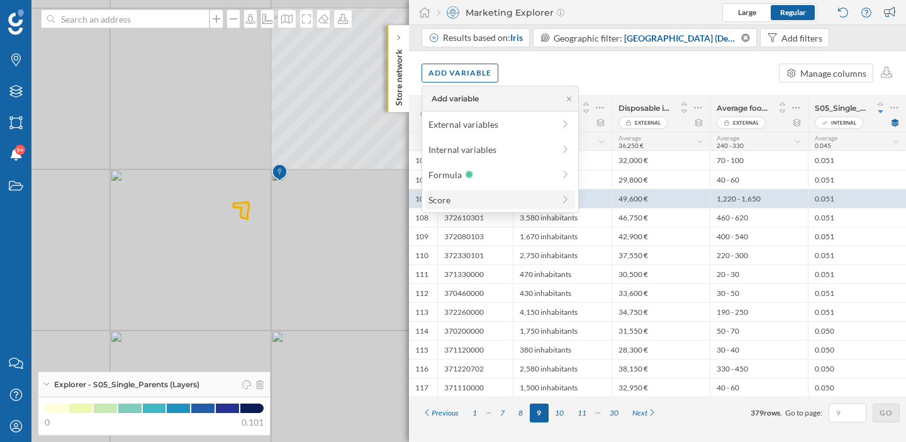
click at [463, 199] on div "Score" at bounding box center [490, 199] width 125 height 13
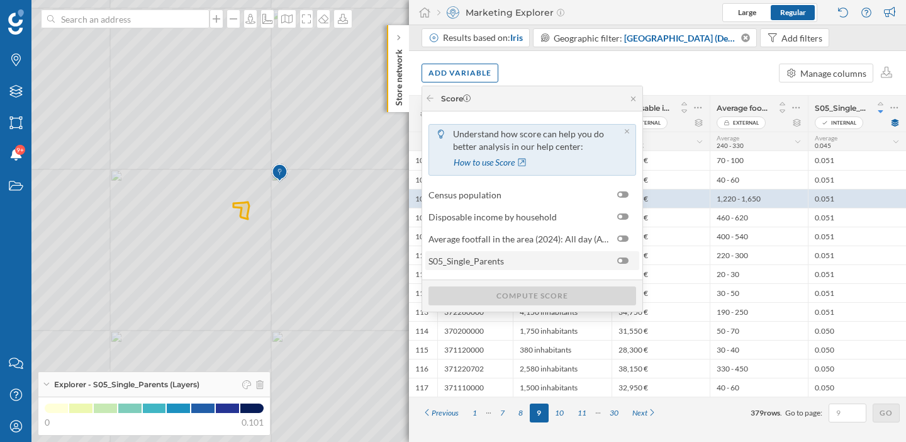
click at [517, 260] on span "S05_Single_Parents" at bounding box center [519, 260] width 182 height 13
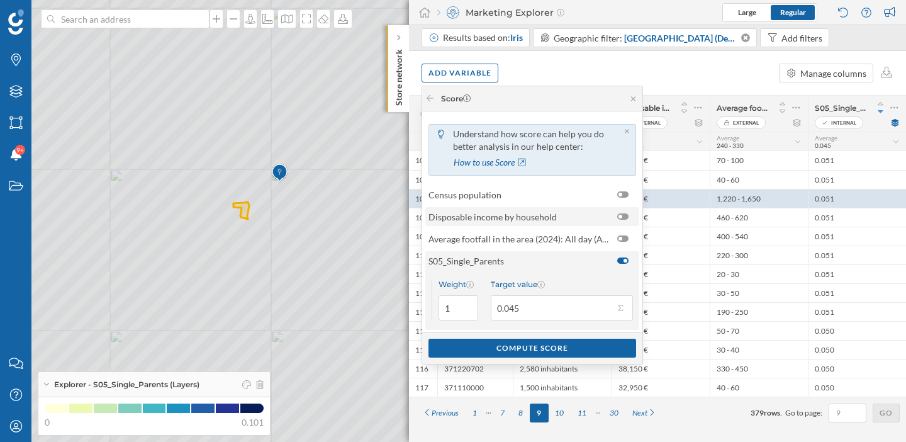
click at [526, 219] on span "Disposable income by household" at bounding box center [492, 216] width 128 height 13
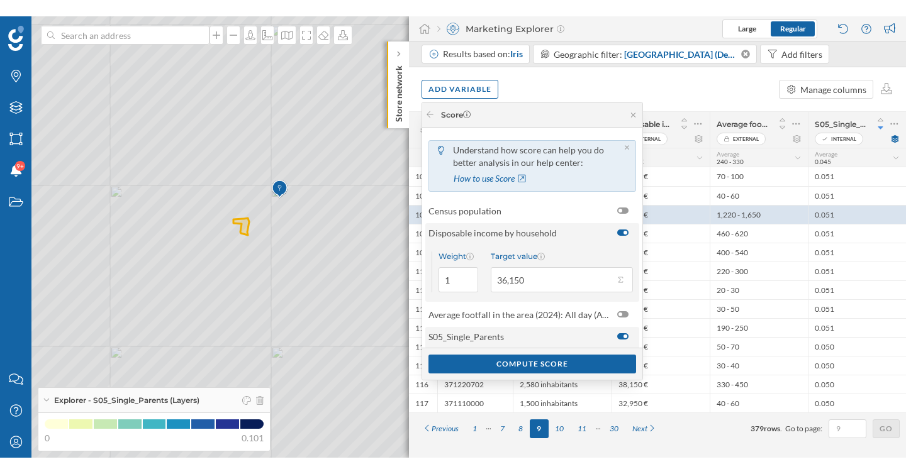
scroll to position [67, 0]
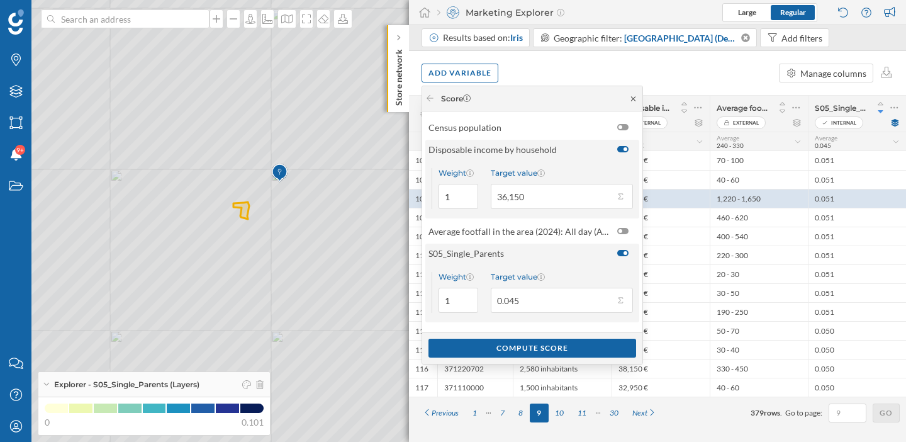
click at [636, 101] on icon at bounding box center [632, 99] width 9 height 8
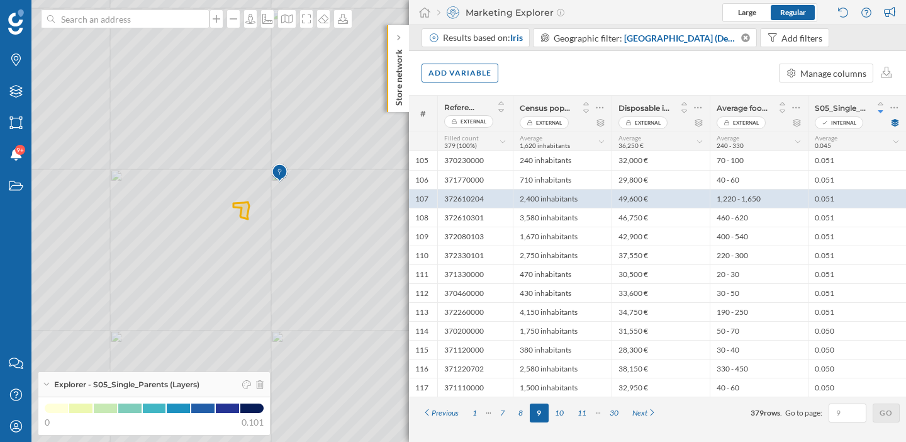
click at [621, 85] on div "Add variable Manage columns" at bounding box center [657, 73] width 497 height 44
click at [881, 104] on icon at bounding box center [880, 103] width 11 height 9
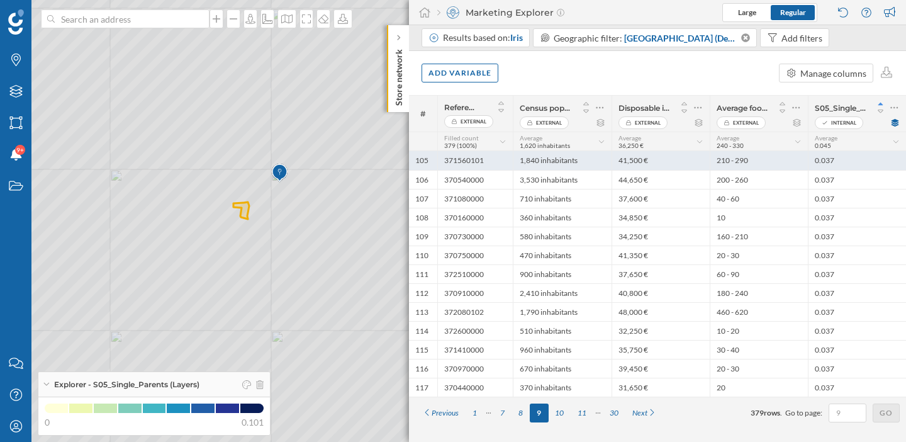
click at [813, 162] on div "0.037" at bounding box center [857, 160] width 98 height 19
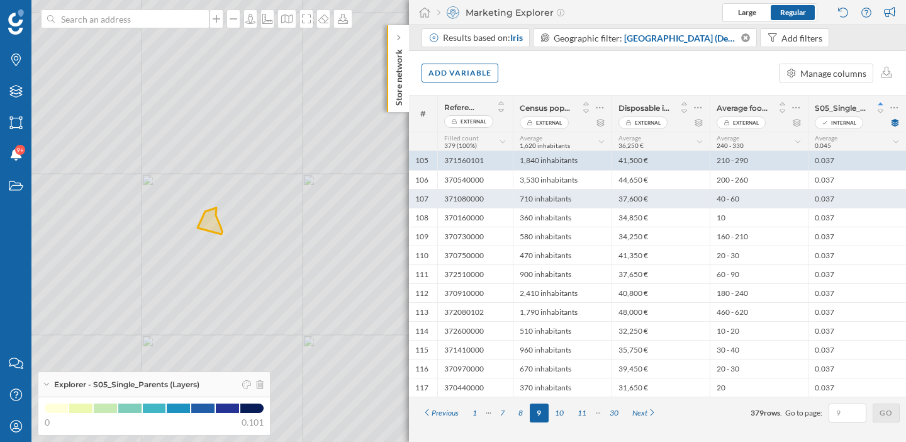
click at [800, 204] on div "40 - 60" at bounding box center [758, 198] width 98 height 19
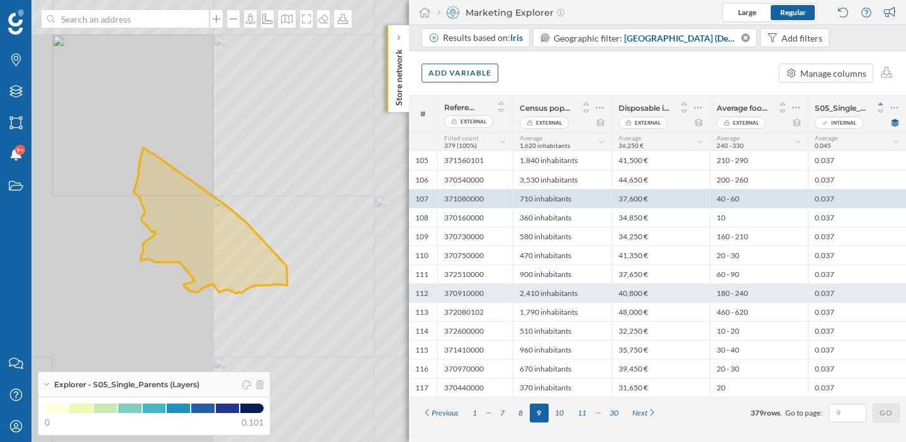
click at [799, 291] on div "180 - 240" at bounding box center [758, 292] width 98 height 19
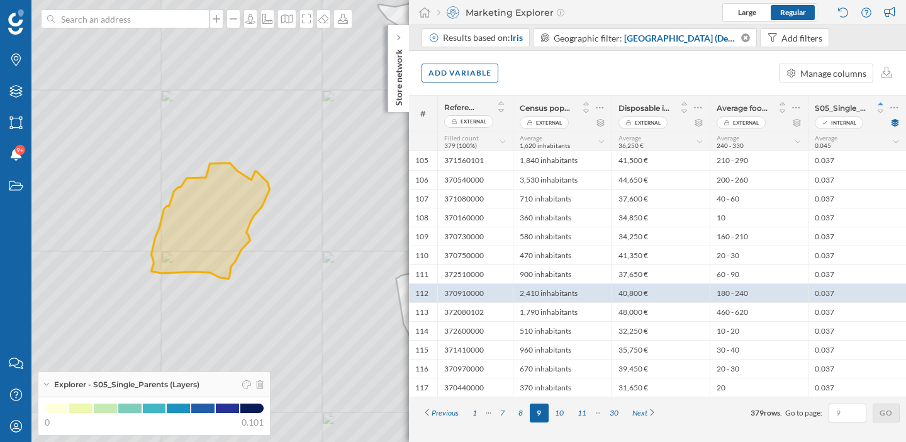
click at [896, 127] on div "Internal" at bounding box center [856, 122] width 85 height 13
click at [894, 118] on div "Internal" at bounding box center [856, 122] width 85 height 13
click at [894, 123] on icon at bounding box center [894, 123] width 9 height 8
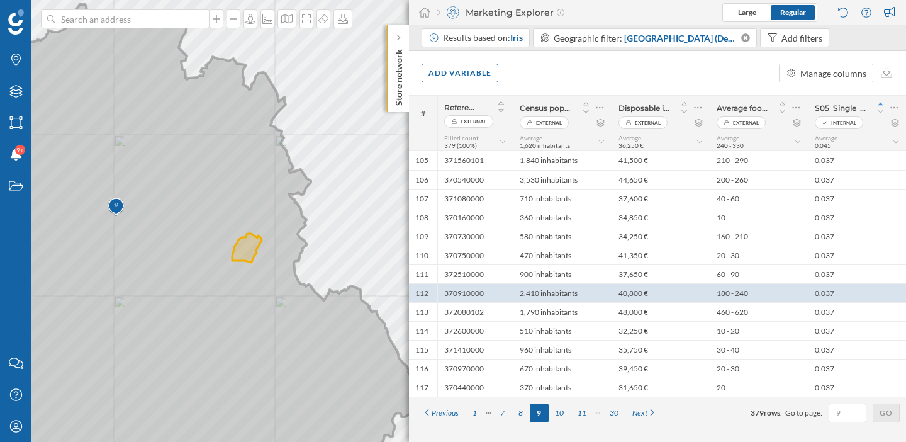
drag, startPoint x: 146, startPoint y: 274, endPoint x: 323, endPoint y: 255, distance: 177.7
click at [322, 255] on icon at bounding box center [204, 240] width 425 height 472
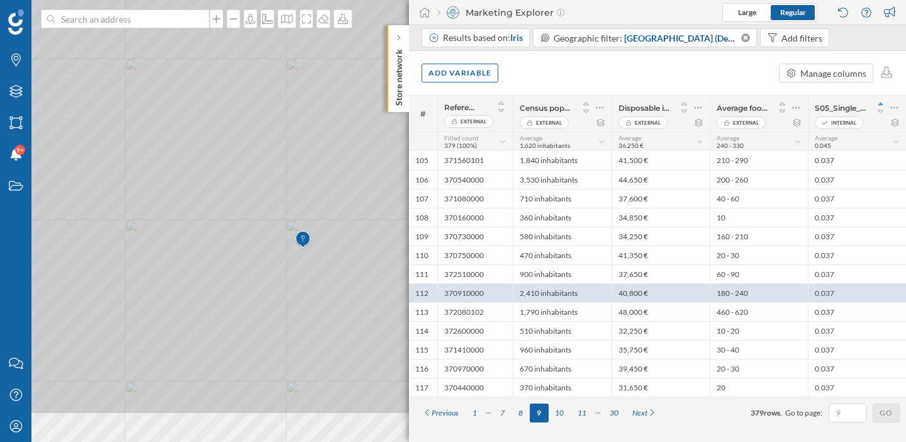
drag, startPoint x: 272, startPoint y: 279, endPoint x: 241, endPoint y: 200, distance: 84.4
click at [241, 200] on icon at bounding box center [395, 148] width 1092 height 535
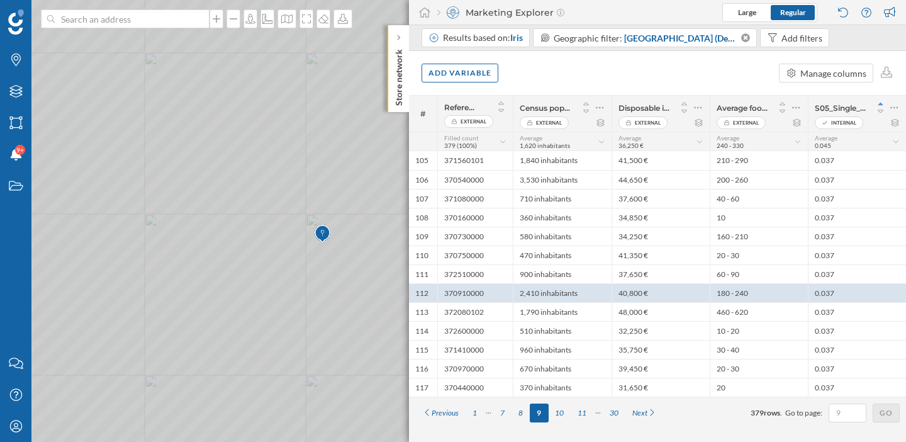
drag, startPoint x: 225, startPoint y: 290, endPoint x: 211, endPoint y: 290, distance: 14.5
click at [211, 290] on icon at bounding box center [445, 220] width 1092 height 535
drag, startPoint x: 219, startPoint y: 289, endPoint x: 196, endPoint y: 289, distance: 23.3
click at [196, 289] on icon at bounding box center [453, 220] width 1092 height 535
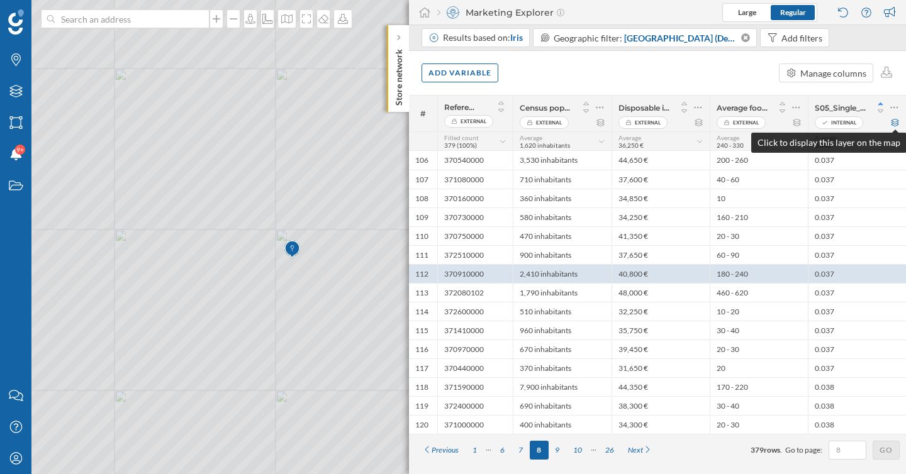
click at [894, 124] on icon at bounding box center [894, 123] width 9 height 8
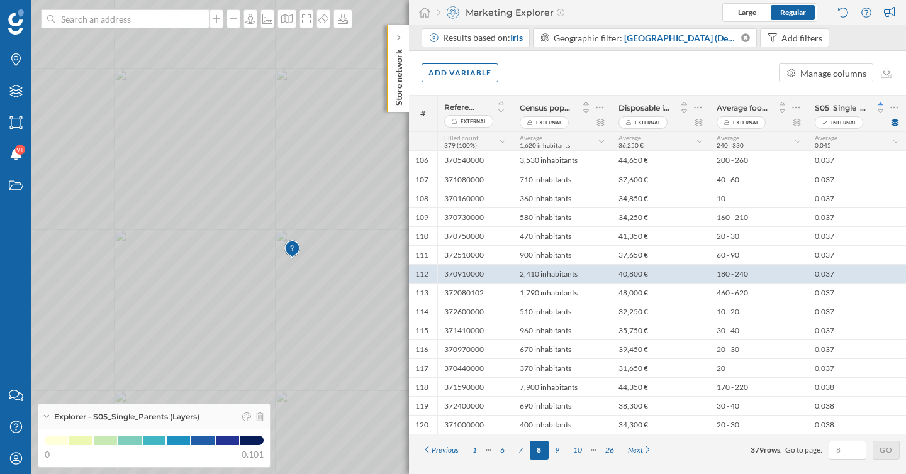
click at [277, 325] on icon at bounding box center [452, 238] width 1089 height 572
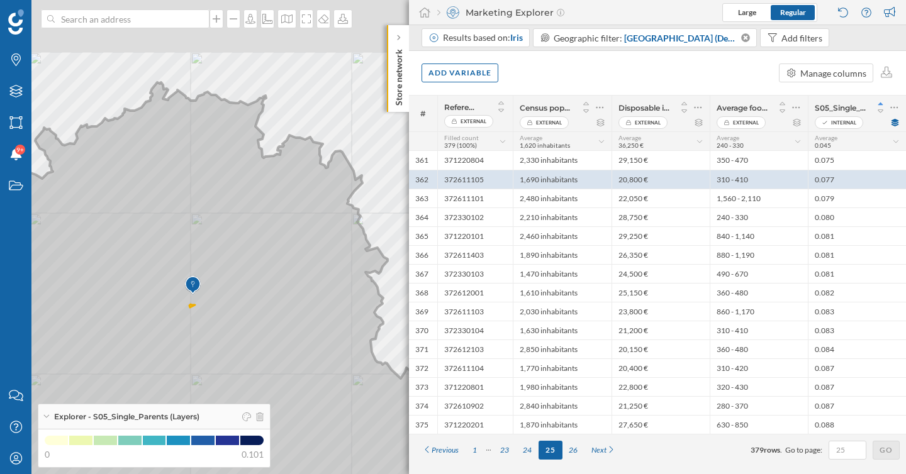
drag, startPoint x: 296, startPoint y: 183, endPoint x: 235, endPoint y: 297, distance: 128.9
click at [238, 294] on icon at bounding box center [192, 348] width 601 height 532
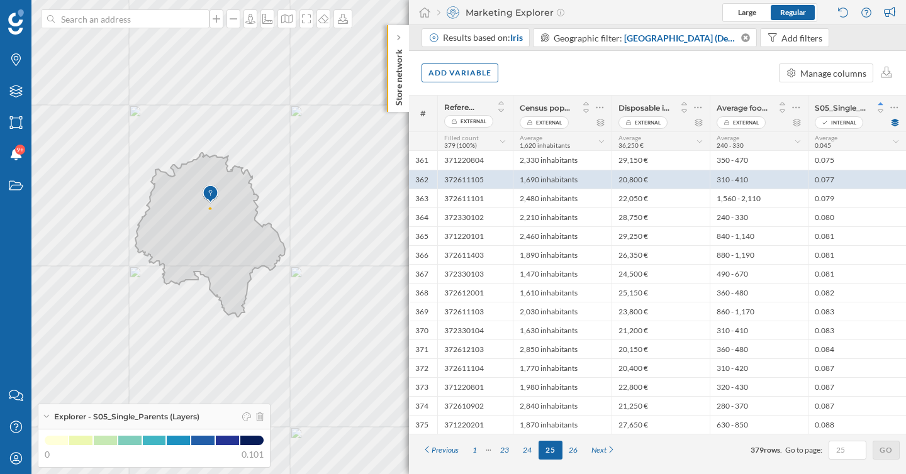
click at [14, 19] on img at bounding box center [16, 21] width 16 height 25
click at [897, 108] on icon at bounding box center [895, 108] width 8 height 2
click at [811, 160] on div "Remove column" at bounding box center [828, 158] width 125 height 13
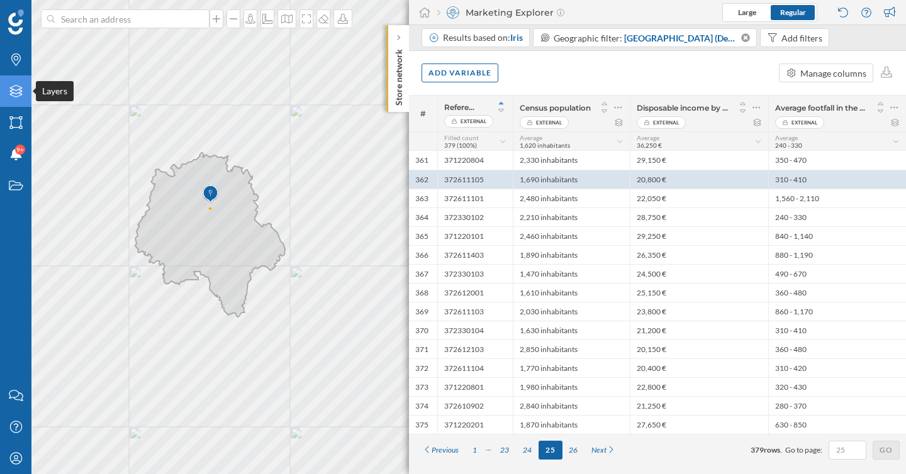
click at [12, 96] on icon "Layers" at bounding box center [16, 91] width 16 height 13
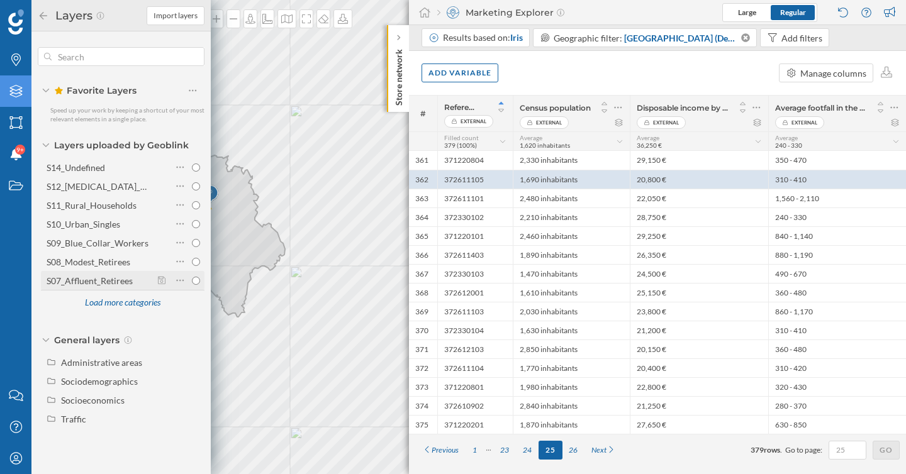
click at [116, 281] on div "S07_Affluent_Retirees" at bounding box center [90, 280] width 86 height 11
click at [192, 281] on input "S07_Affluent_Retirees" at bounding box center [196, 281] width 8 height 8
radio input "true"
click at [44, 18] on icon at bounding box center [43, 15] width 11 height 9
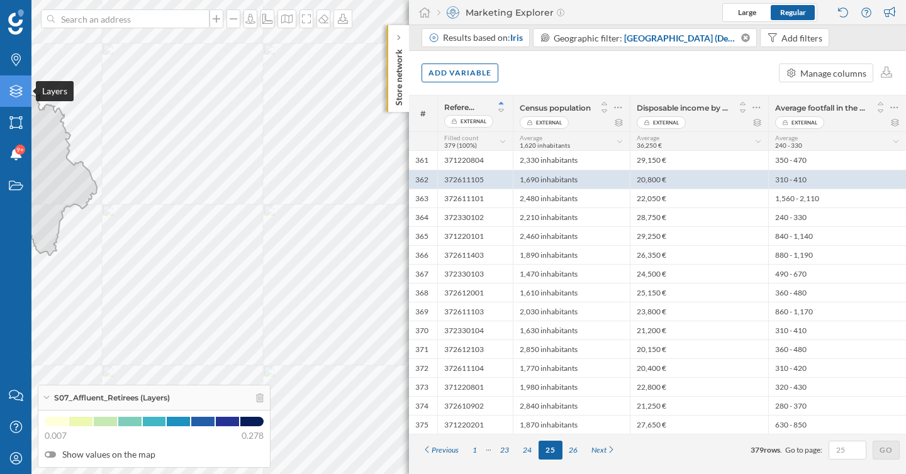
click at [18, 92] on icon "Layers" at bounding box center [16, 91] width 16 height 13
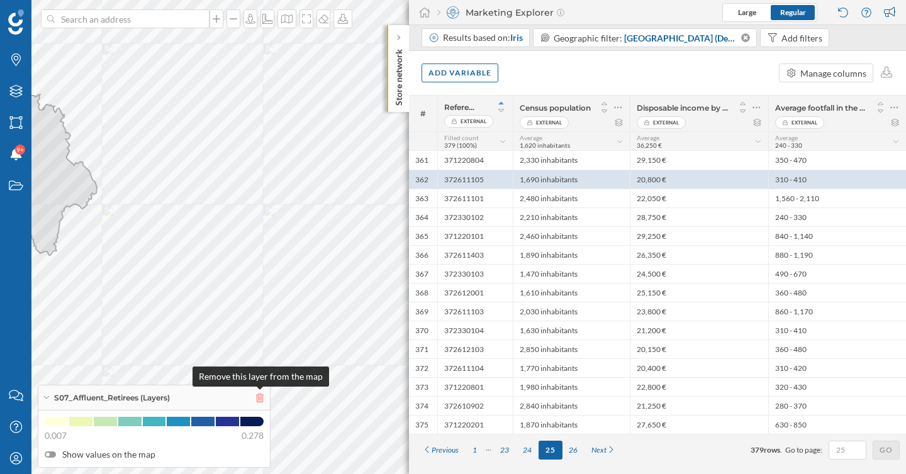
click at [260, 399] on icon at bounding box center [260, 398] width 8 height 9
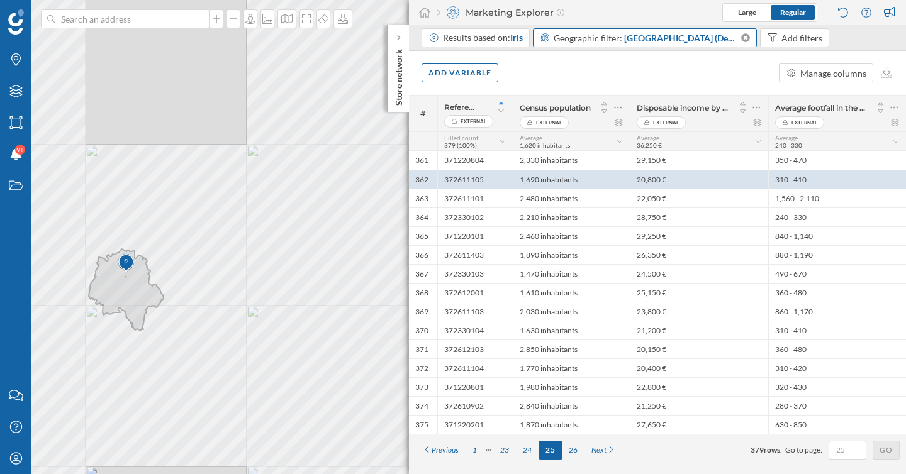
click at [625, 41] on span "[GEOGRAPHIC_DATA] (Department)" at bounding box center [681, 37] width 115 height 13
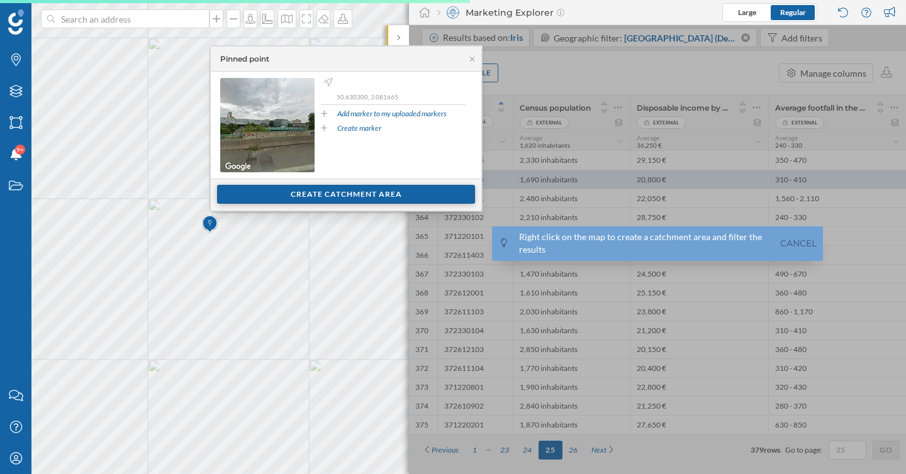
click at [280, 195] on div "Create catchment area" at bounding box center [346, 194] width 258 height 19
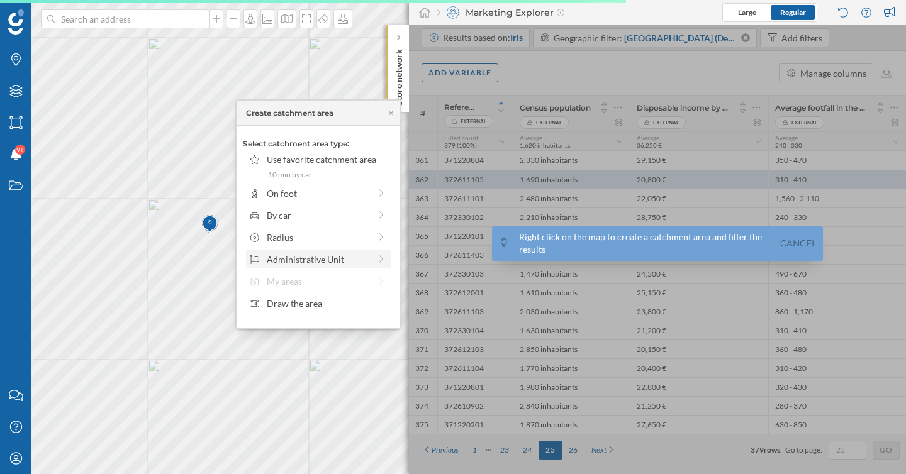
click at [298, 257] on div "Administrative Unit" at bounding box center [318, 259] width 103 height 13
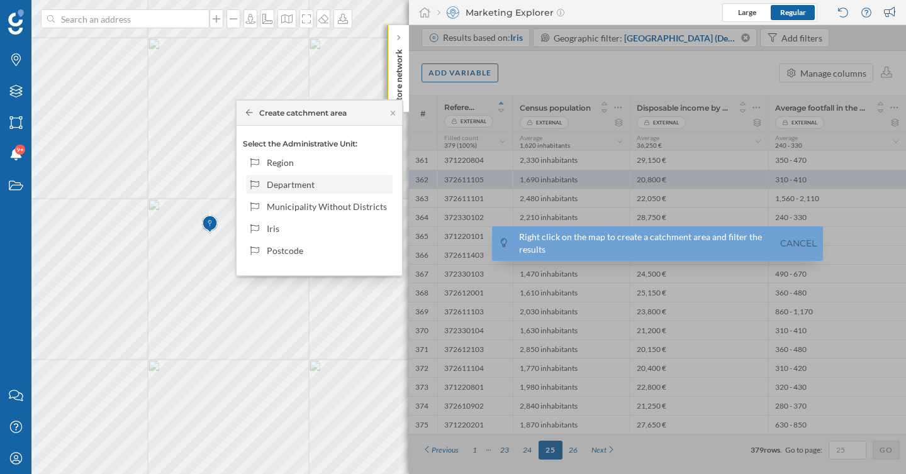
click at [294, 186] on div "Department" at bounding box center [327, 184] width 121 height 13
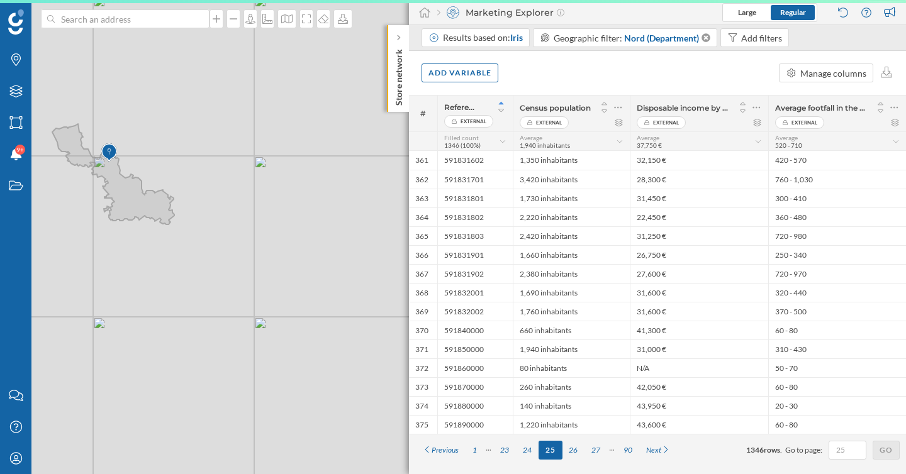
click at [469, 62] on div "Add variable Manage columns" at bounding box center [657, 73] width 497 height 44
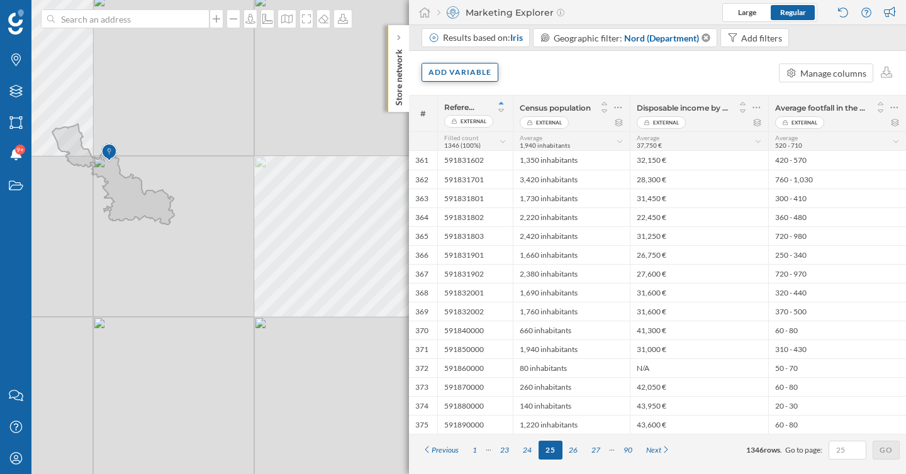
click at [467, 79] on div "Add variable" at bounding box center [459, 72] width 77 height 19
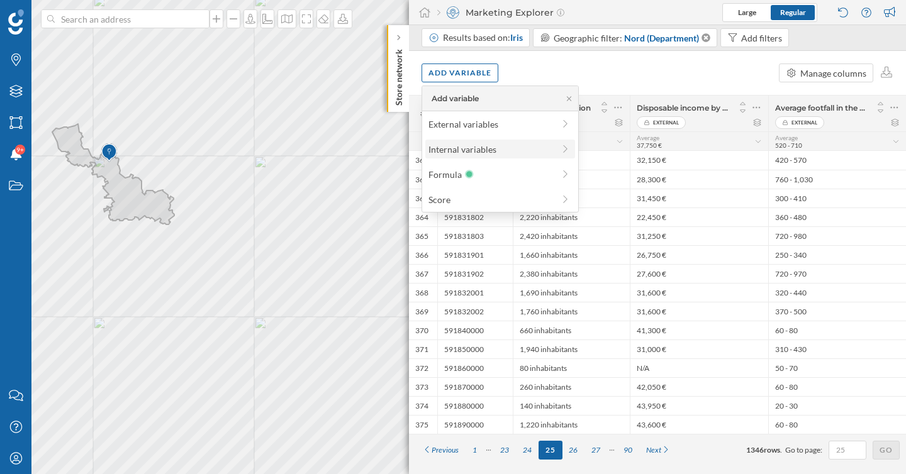
click at [479, 151] on div "Internal variables" at bounding box center [490, 149] width 125 height 13
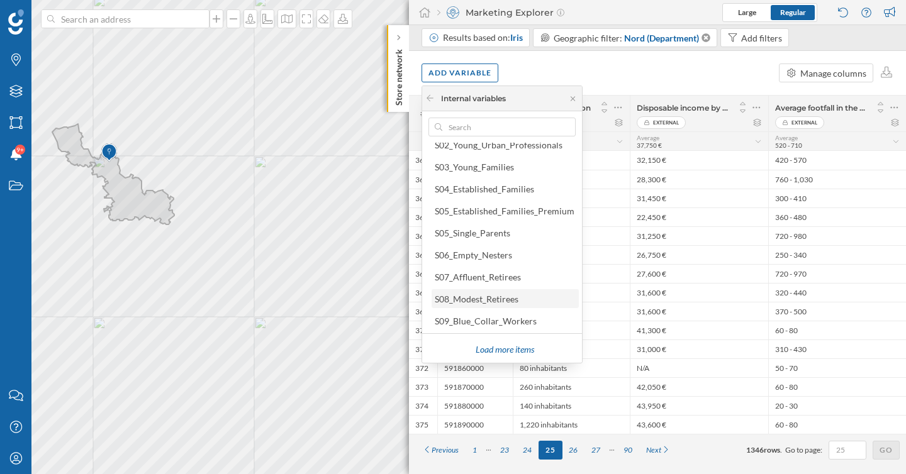
scroll to position [55, 0]
click at [508, 277] on div "S07_Affluent_Retirees" at bounding box center [478, 276] width 86 height 11
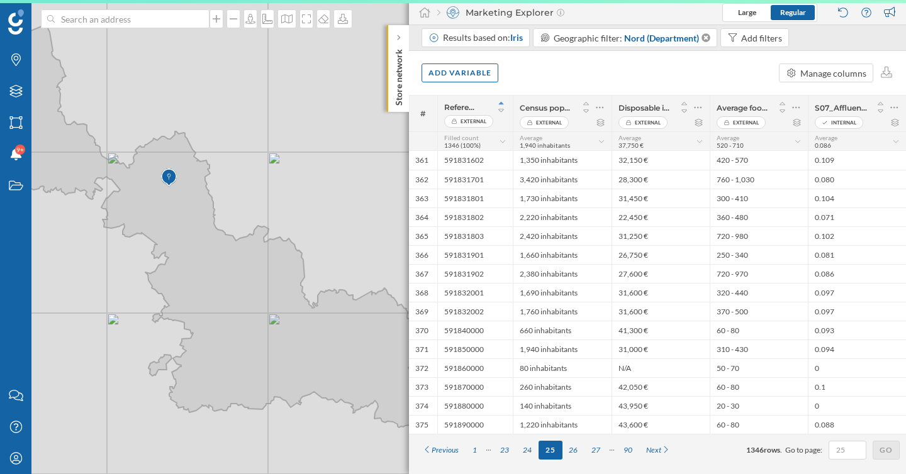
scroll to position [0, 0]
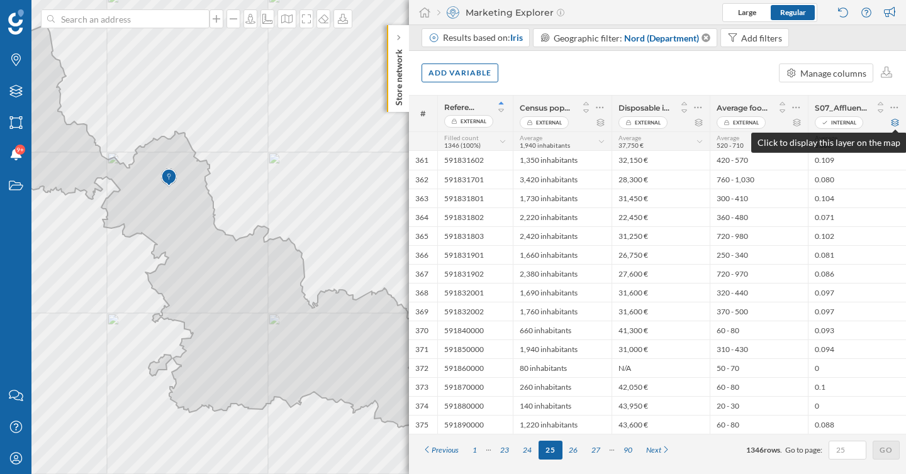
click at [896, 123] on icon at bounding box center [895, 123] width 8 height 8
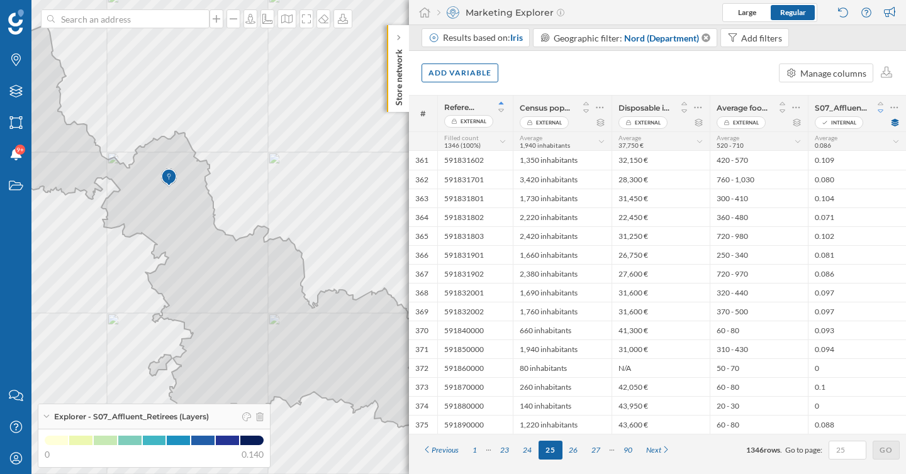
click at [881, 112] on icon at bounding box center [880, 110] width 6 height 3
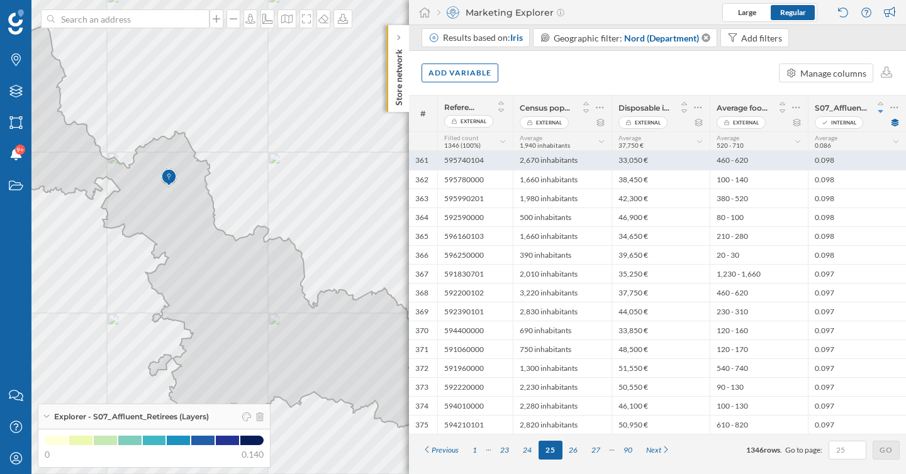
click at [628, 160] on div "33,050 €" at bounding box center [660, 160] width 98 height 19
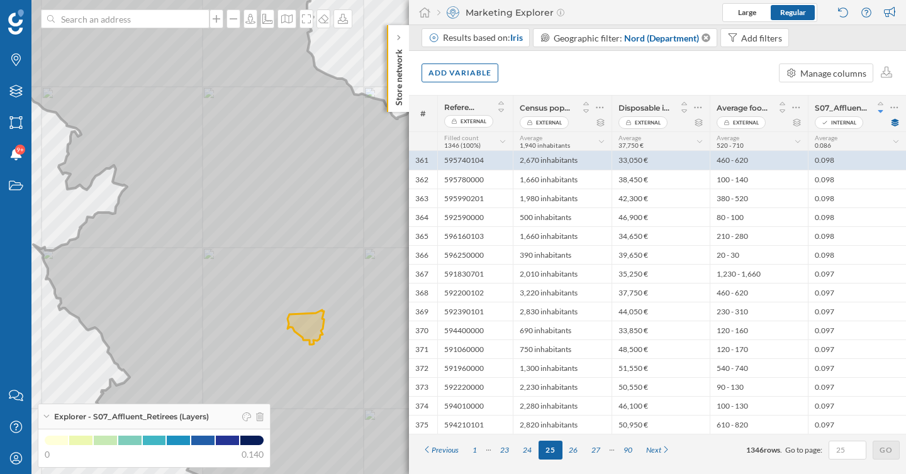
drag, startPoint x: 135, startPoint y: 191, endPoint x: 228, endPoint y: 299, distance: 142.6
click at [228, 299] on icon at bounding box center [481, 261] width 1092 height 574
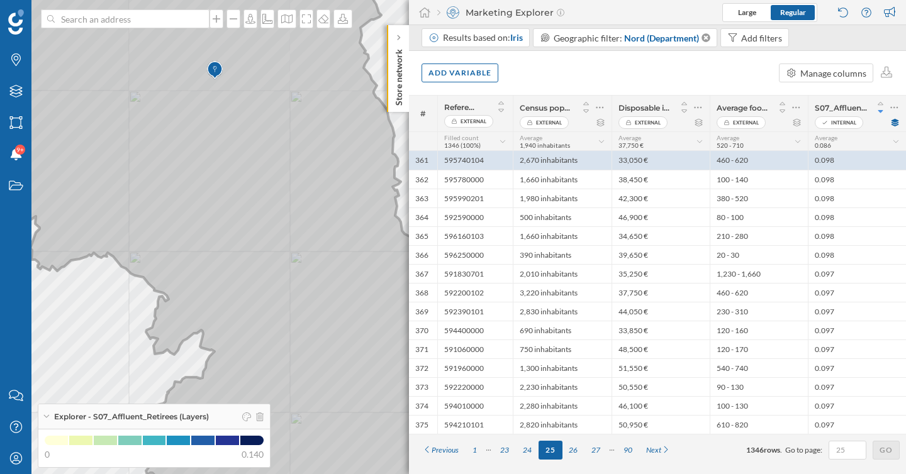
drag, startPoint x: 219, startPoint y: 167, endPoint x: 185, endPoint y: 281, distance: 118.8
click at [185, 279] on icon at bounding box center [437, 266] width 1092 height 574
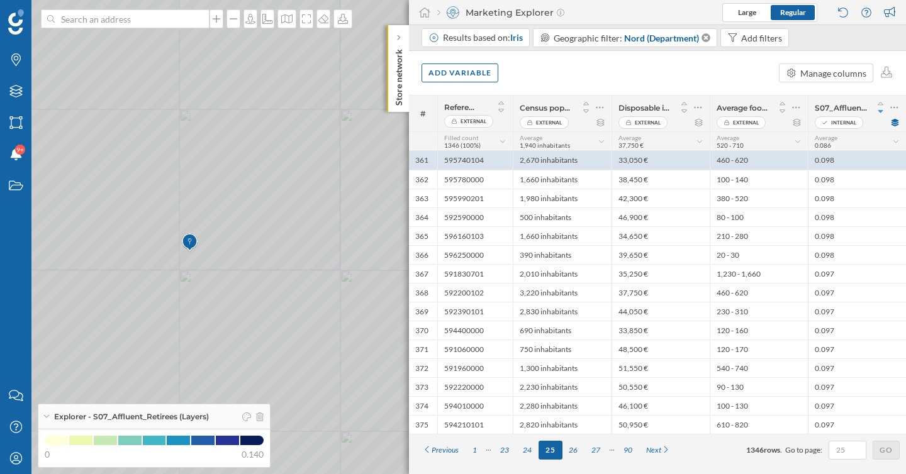
drag, startPoint x: 209, startPoint y: 125, endPoint x: 316, endPoint y: 162, distance: 113.8
click at [316, 162] on icon at bounding box center [450, 252] width 932 height 574
click at [134, 181] on icon at bounding box center [251, 237] width 689 height 574
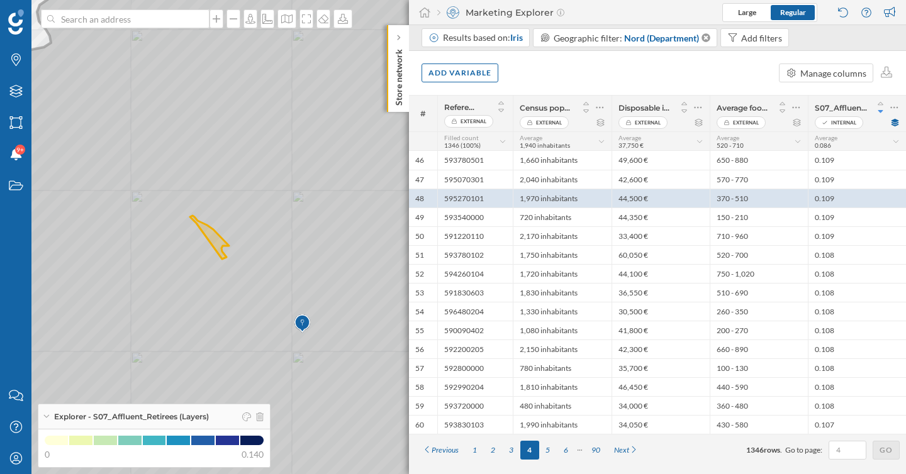
click at [355, 219] on icon at bounding box center [288, 237] width 762 height 574
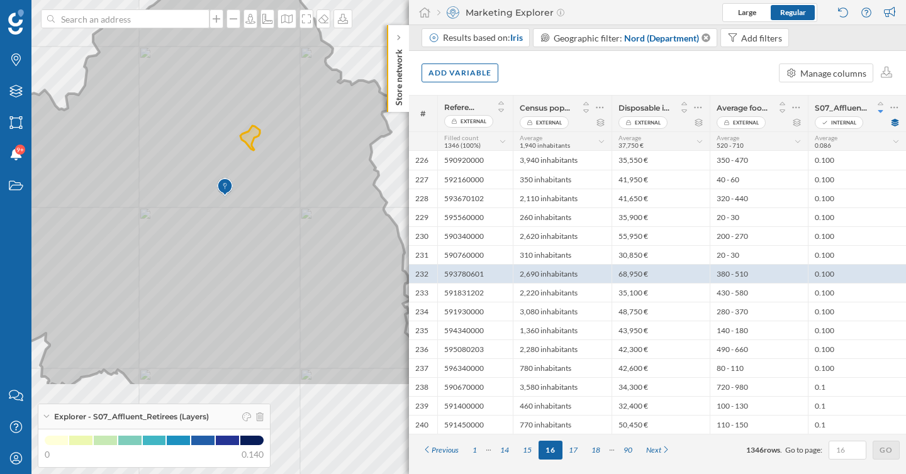
drag, startPoint x: 274, startPoint y: 389, endPoint x: 307, endPoint y: 225, distance: 167.4
click at [307, 225] on icon at bounding box center [303, 174] width 736 height 425
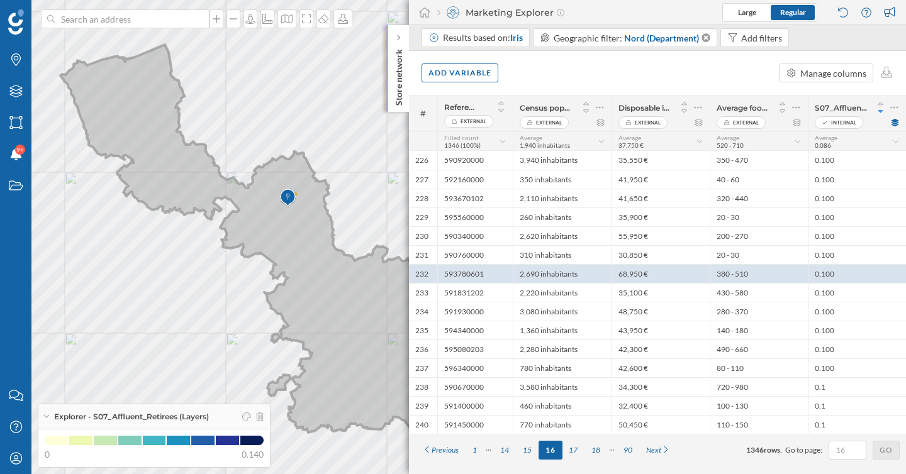
drag, startPoint x: 324, startPoint y: 319, endPoint x: 222, endPoint y: 243, distance: 127.2
click at [222, 243] on icon at bounding box center [305, 246] width 491 height 403
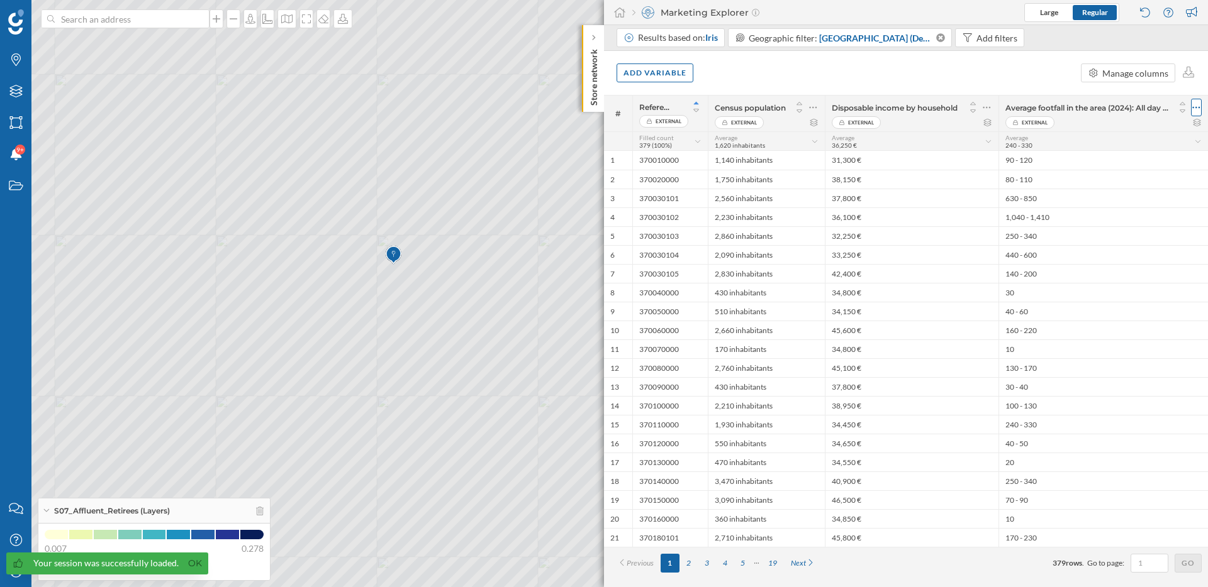
click at [1198, 107] on icon at bounding box center [1196, 108] width 8 height 2
click at [1099, 164] on div "Remove column" at bounding box center [1136, 158] width 114 height 13
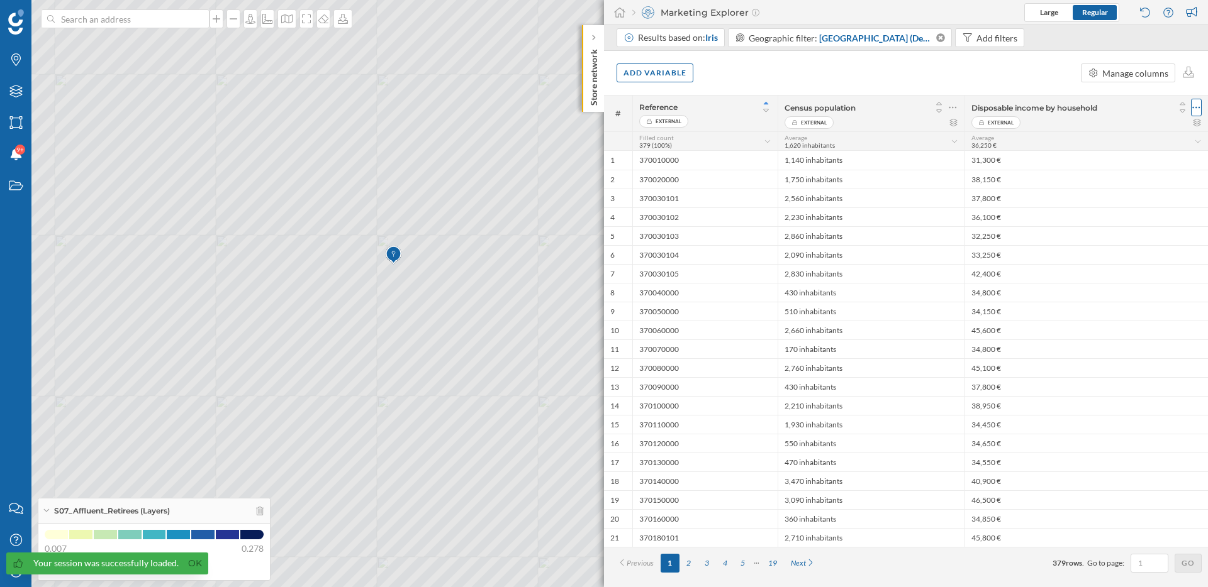
click at [1194, 104] on icon at bounding box center [1196, 107] width 8 height 13
click at [1125, 158] on div "Remove column" at bounding box center [1136, 158] width 114 height 13
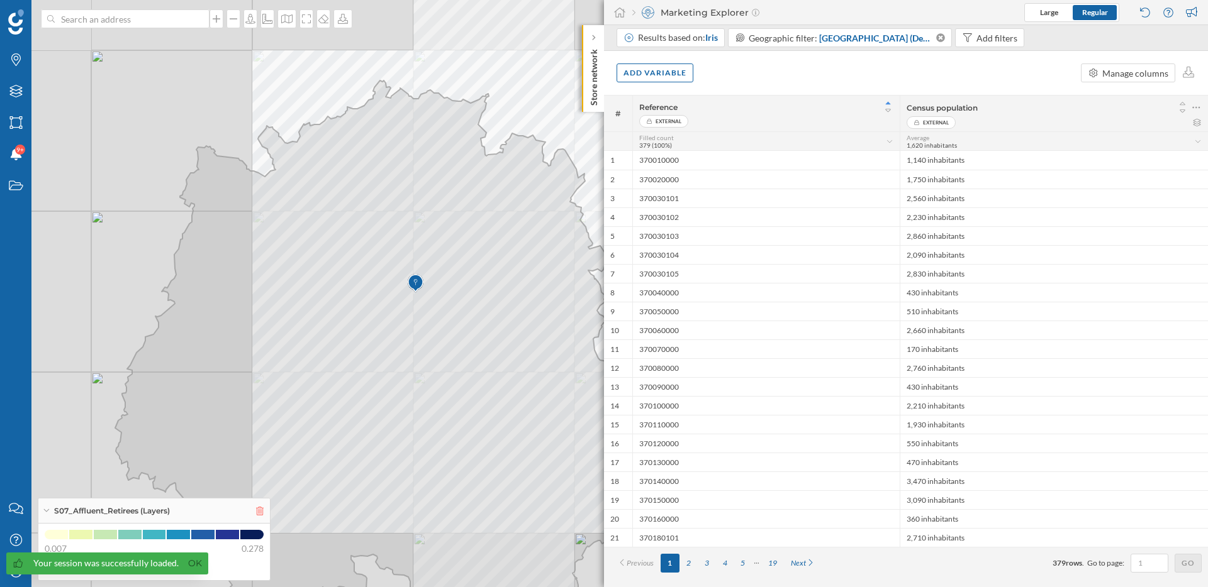
click at [260, 512] on icon at bounding box center [260, 511] width 8 height 9
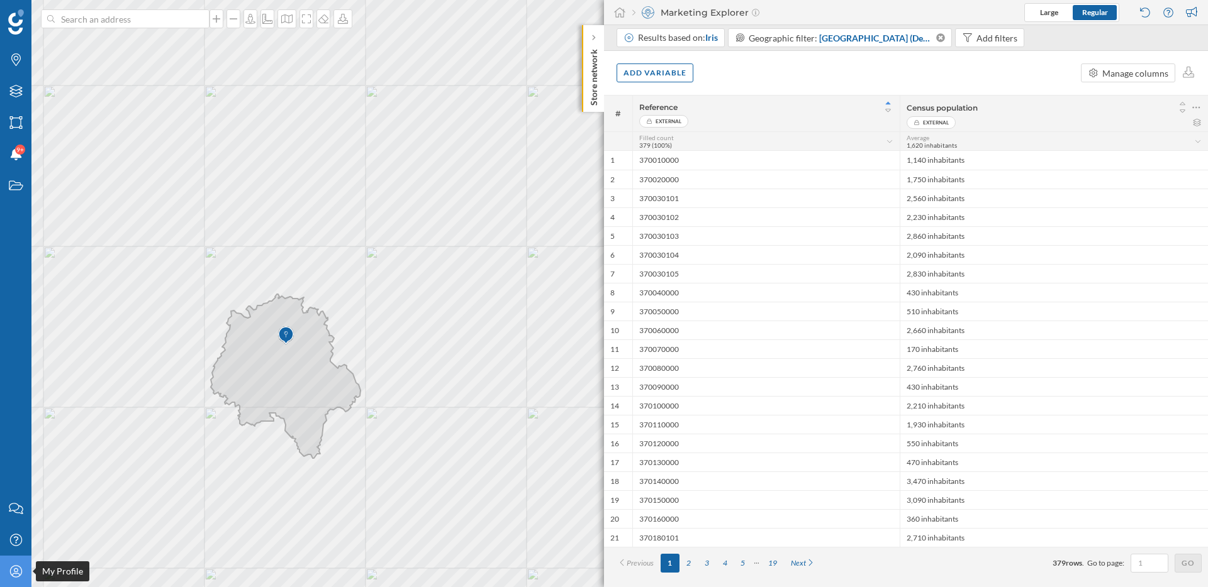
click at [6, 579] on div "My Profile" at bounding box center [15, 571] width 31 height 31
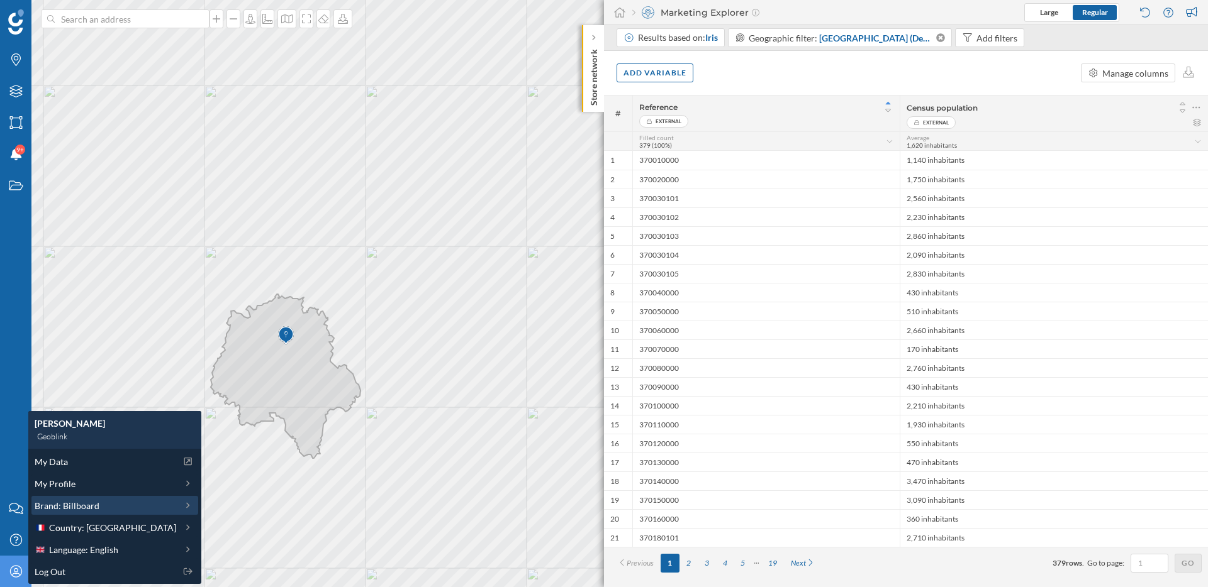
click at [81, 504] on span "Brand: Billboard" at bounding box center [67, 505] width 65 height 13
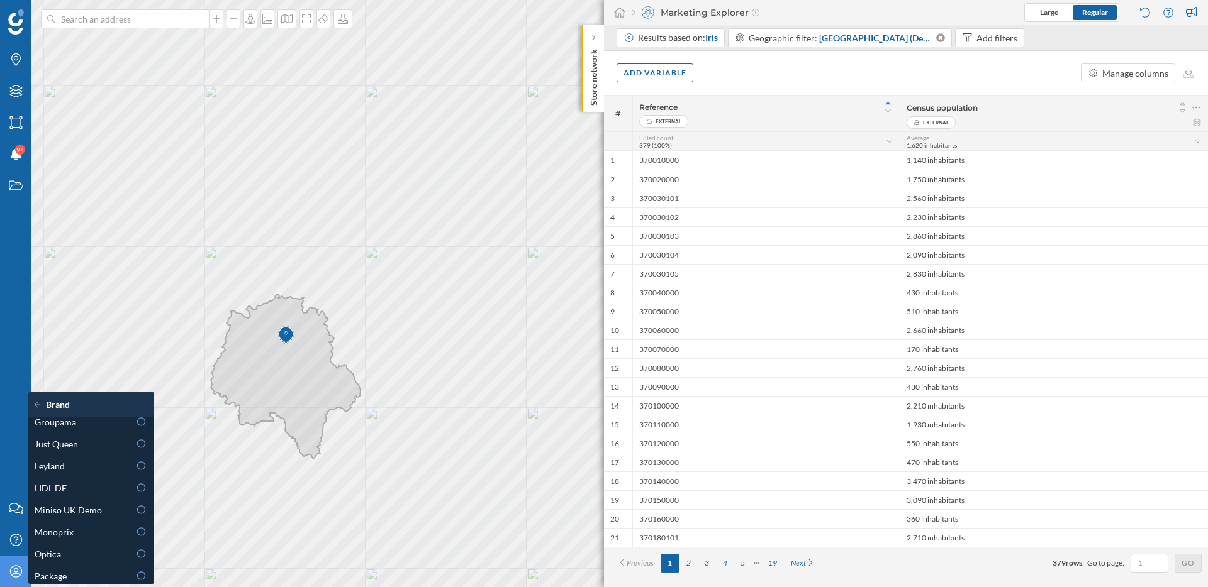
scroll to position [511, 0]
click at [84, 555] on div "Package" at bounding box center [82, 558] width 95 height 13
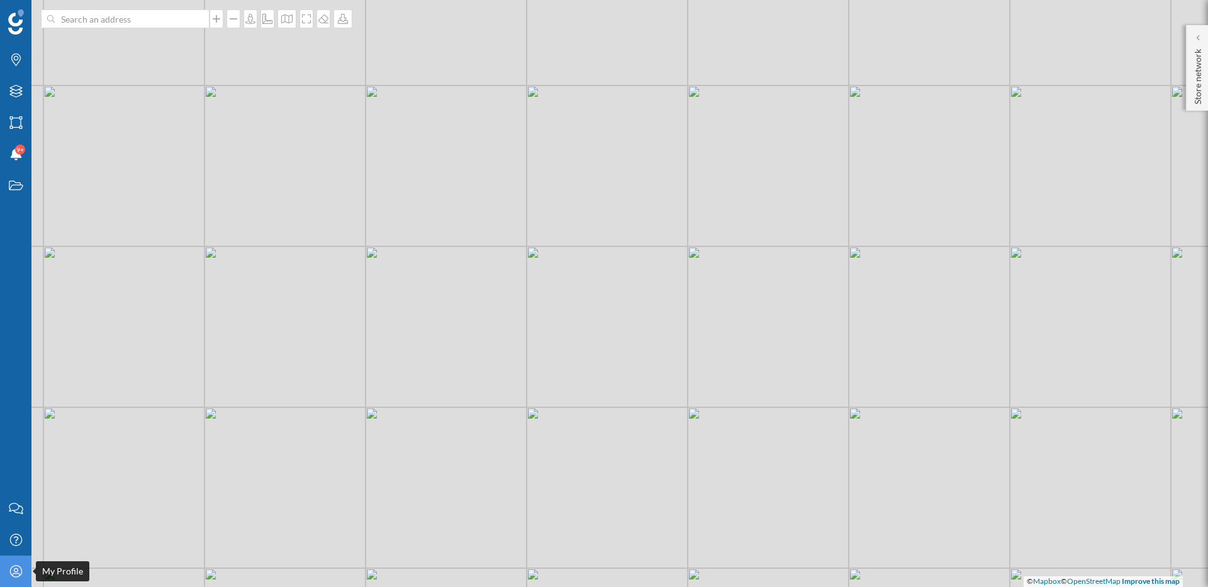
click at [9, 578] on div "My Profile" at bounding box center [15, 571] width 31 height 31
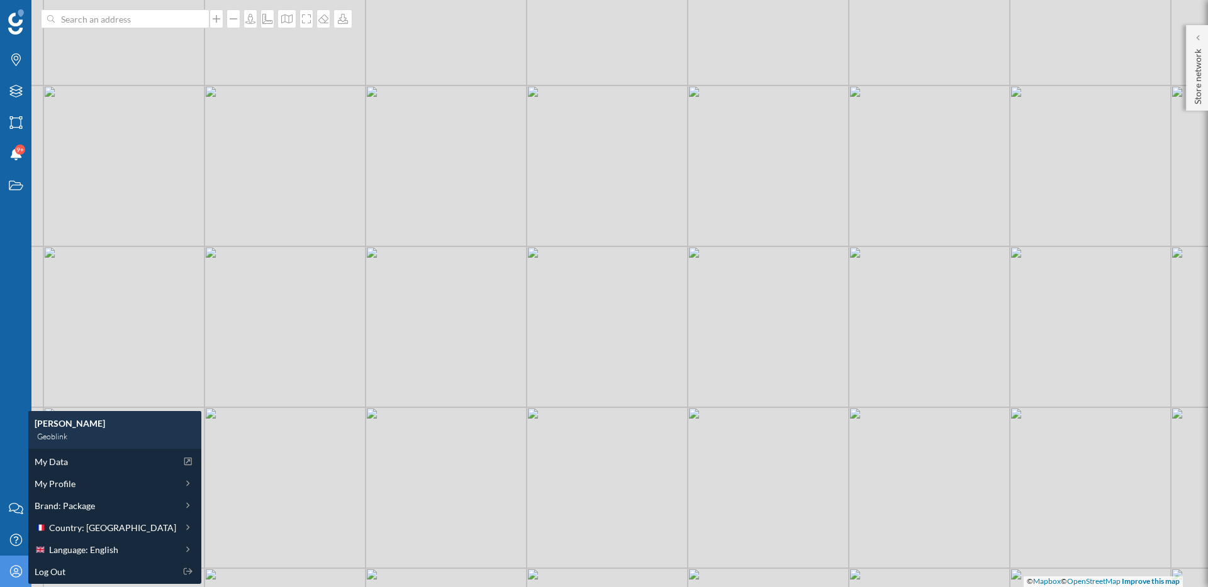
click at [823, 451] on div "© Mapbox © OpenStreetMap Improve this map" at bounding box center [604, 293] width 1208 height 587
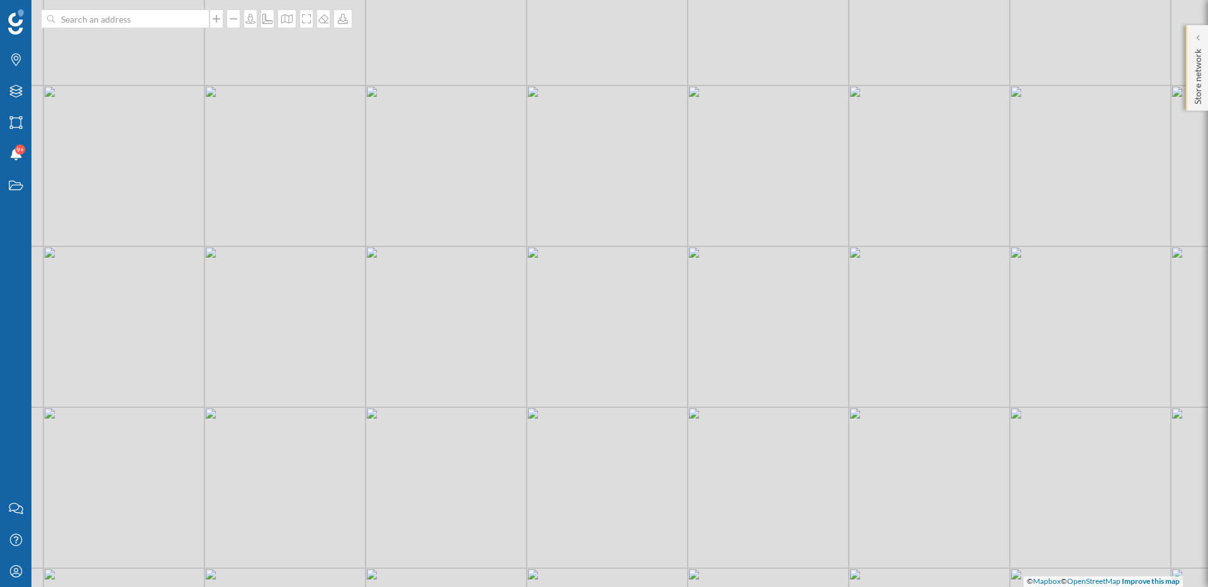
click at [1204, 45] on div "Store network" at bounding box center [1197, 68] width 22 height 86
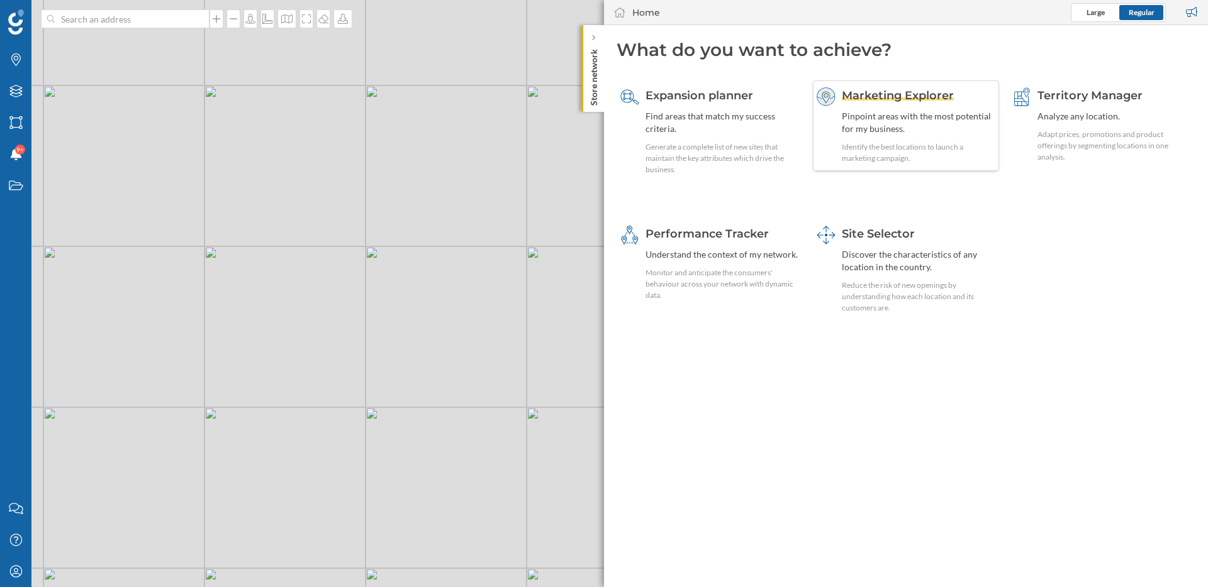
click at [879, 98] on span "Marketing Explorer" at bounding box center [898, 96] width 112 height 14
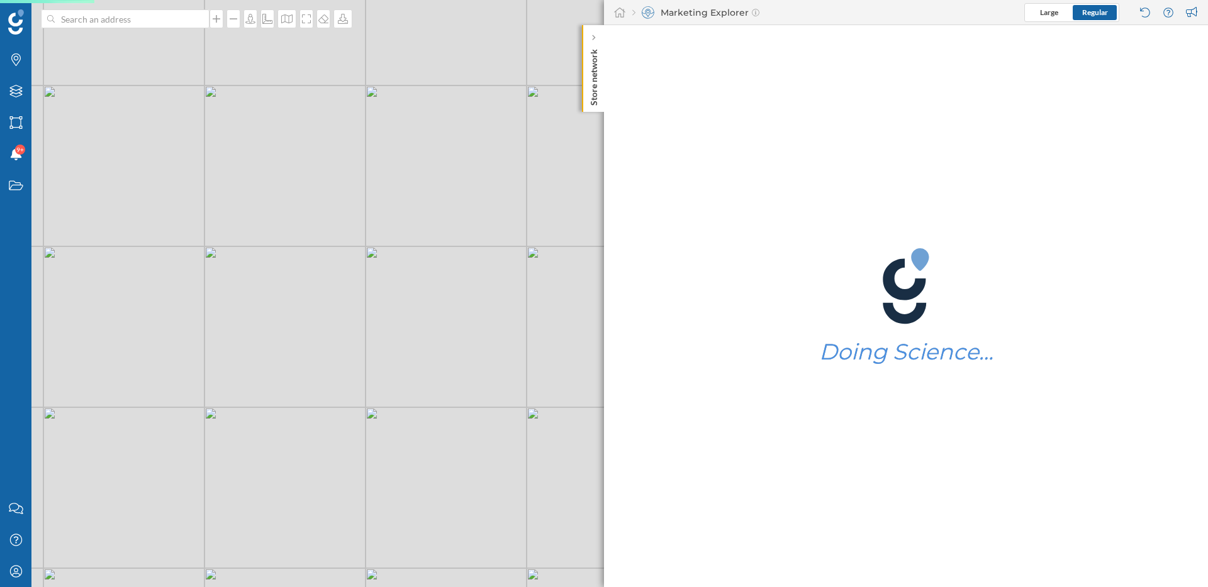
drag, startPoint x: 472, startPoint y: 323, endPoint x: 399, endPoint y: 272, distance: 89.5
click at [400, 274] on div "© Mapbox © OpenStreetMap Improve this map" at bounding box center [604, 293] width 1208 height 587
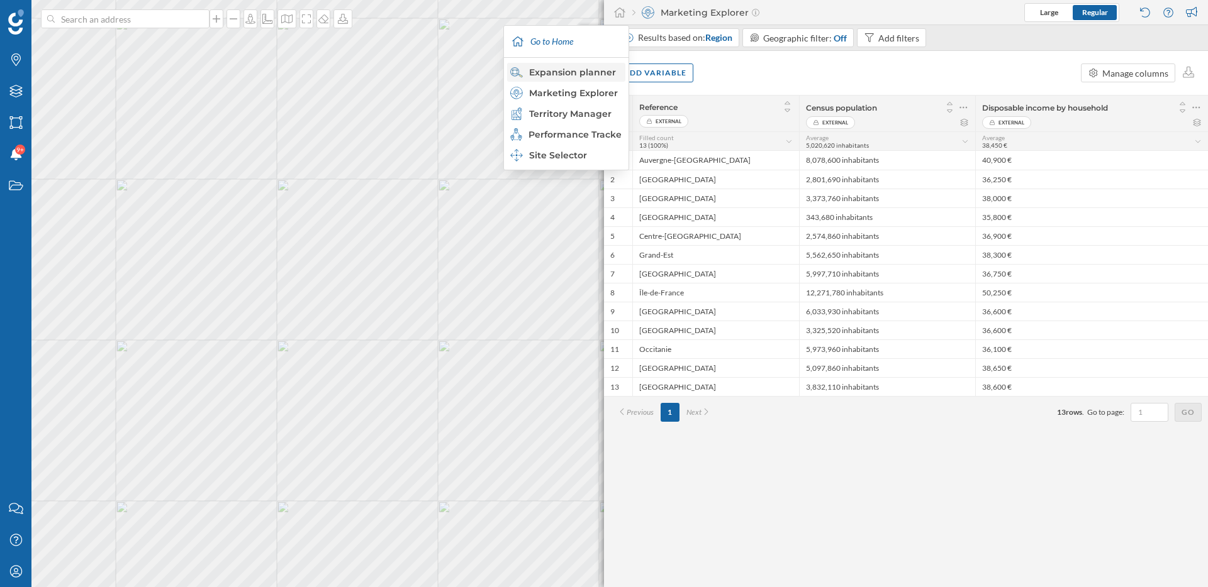
click at [566, 77] on div "Expansion planner" at bounding box center [565, 72] width 111 height 13
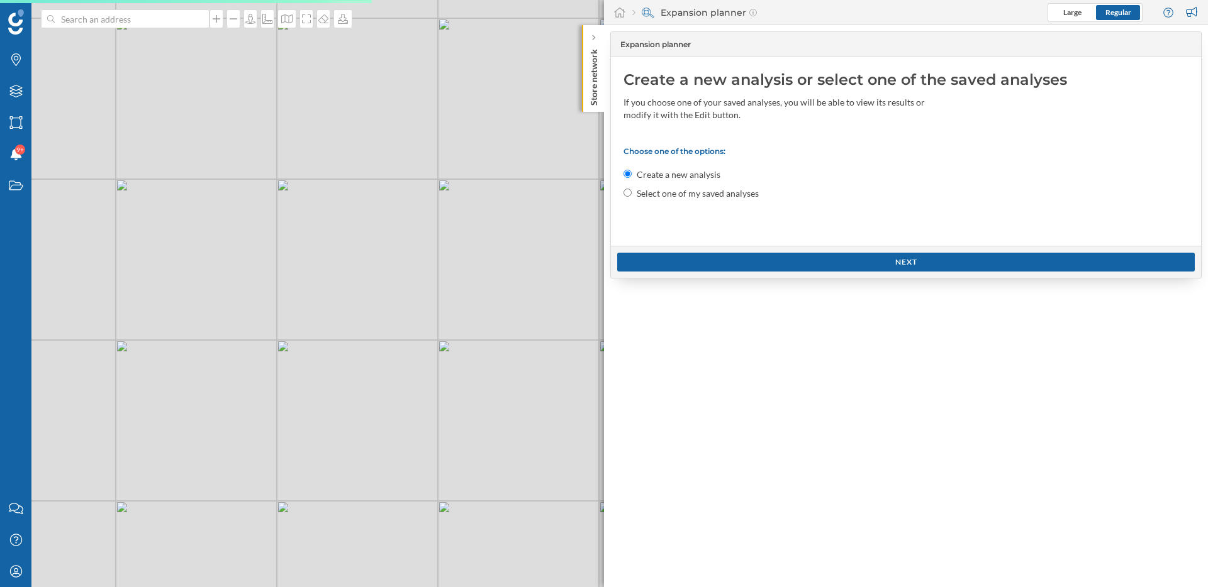
click at [710, 192] on label "Select one of my saved analyses" at bounding box center [697, 193] width 122 height 13
click at [631, 192] on input "Select one of my saved analyses" at bounding box center [627, 193] width 8 height 8
radio input "true"
radio input "false"
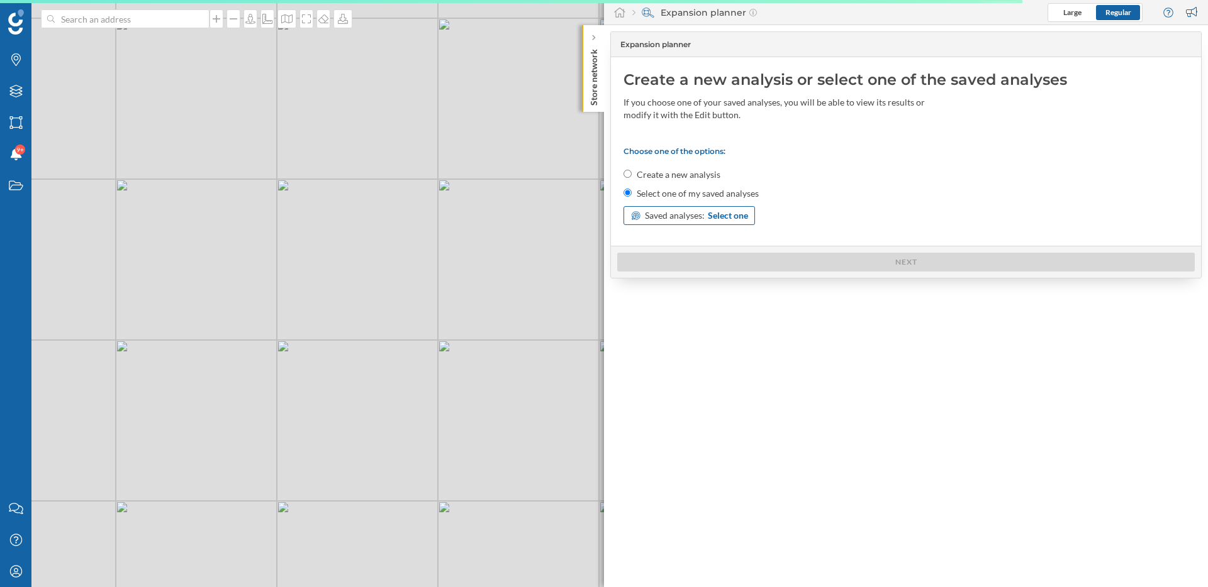
click at [697, 212] on span "Saved analyses:" at bounding box center [675, 215] width 60 height 13
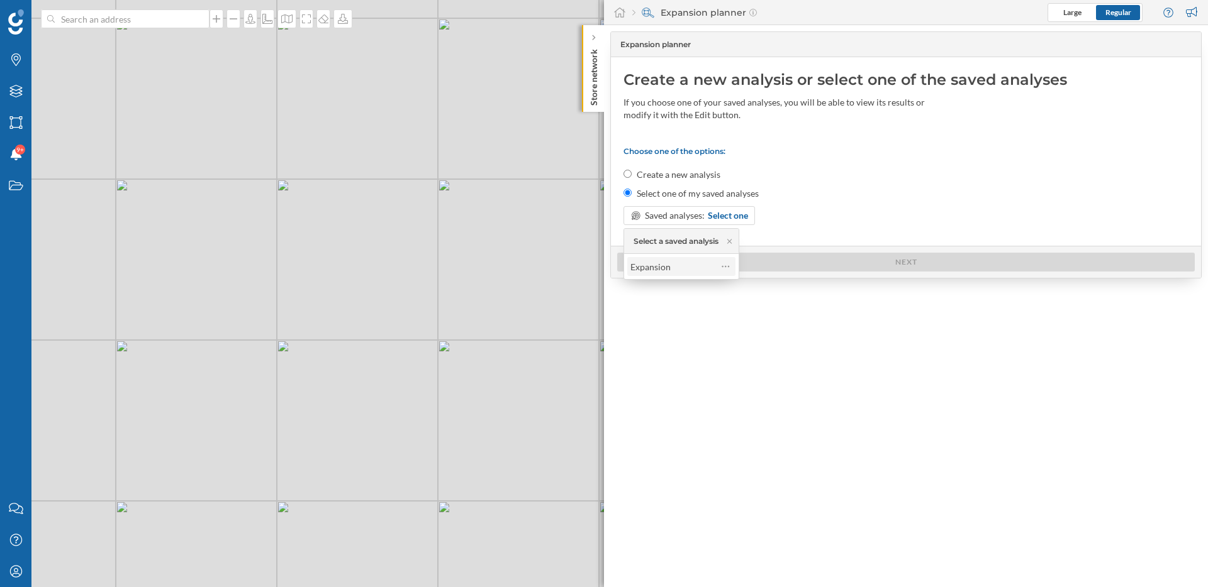
click at [697, 270] on span "Expansion" at bounding box center [670, 266] width 81 height 13
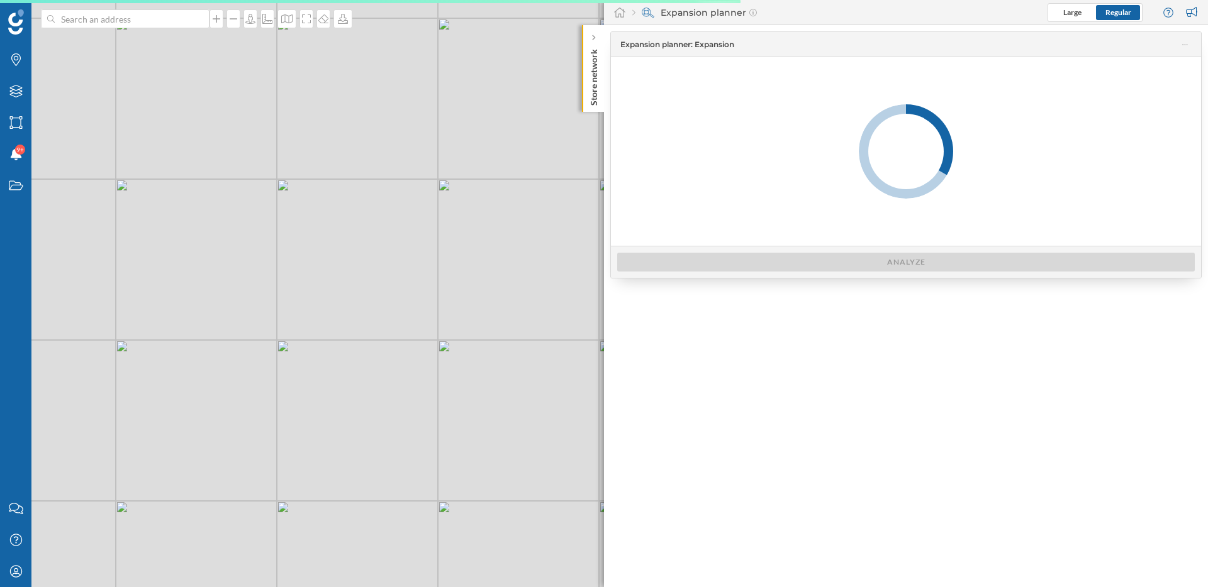
drag, startPoint x: 504, startPoint y: 436, endPoint x: 436, endPoint y: 319, distance: 135.0
click at [467, 391] on div "© Mapbox © OpenStreetMap Improve this map" at bounding box center [604, 293] width 1208 height 587
drag, startPoint x: 497, startPoint y: 475, endPoint x: 453, endPoint y: 338, distance: 143.6
click at [453, 341] on div "© Mapbox © OpenStreetMap Improve this map" at bounding box center [604, 293] width 1208 height 587
drag, startPoint x: 460, startPoint y: 404, endPoint x: 330, endPoint y: 392, distance: 130.7
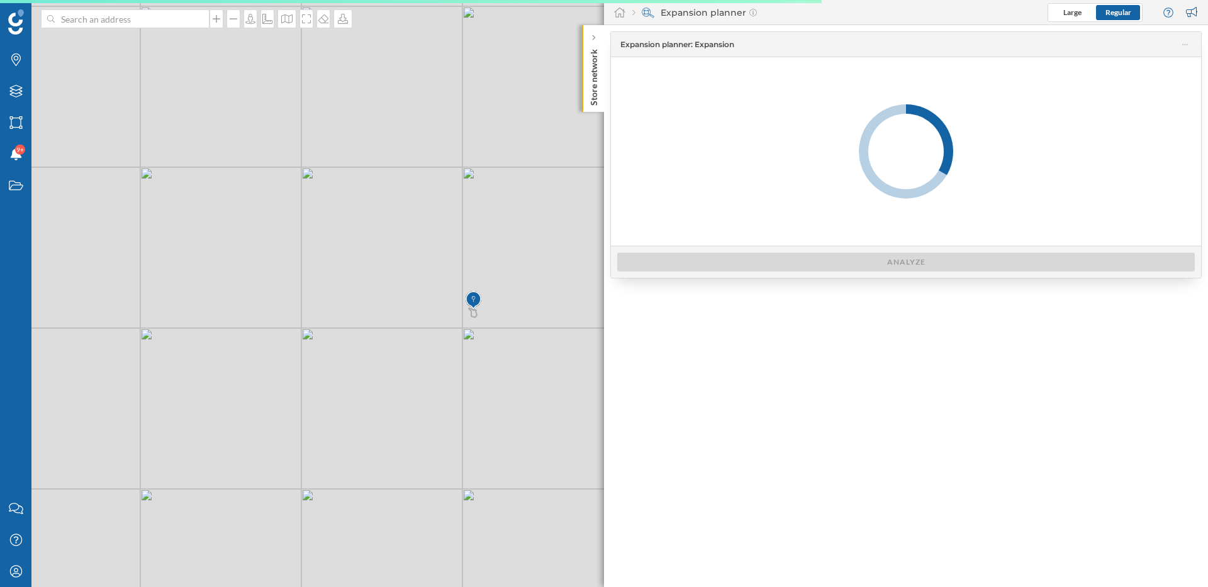
click at [330, 392] on div "© Mapbox © OpenStreetMap Improve this map" at bounding box center [604, 293] width 1208 height 587
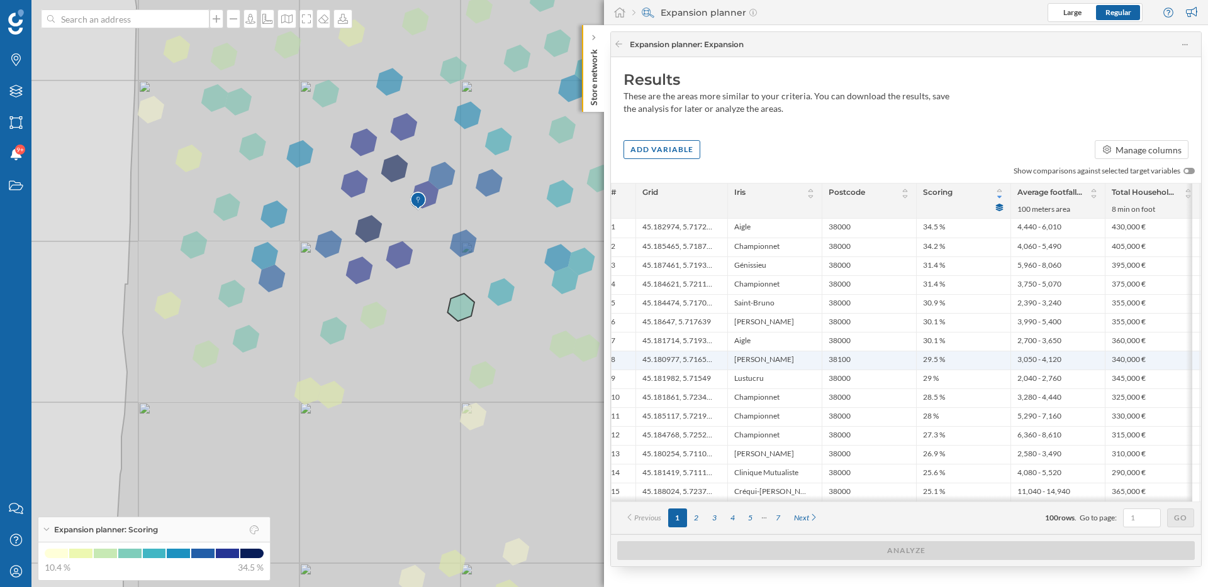
scroll to position [0, 20]
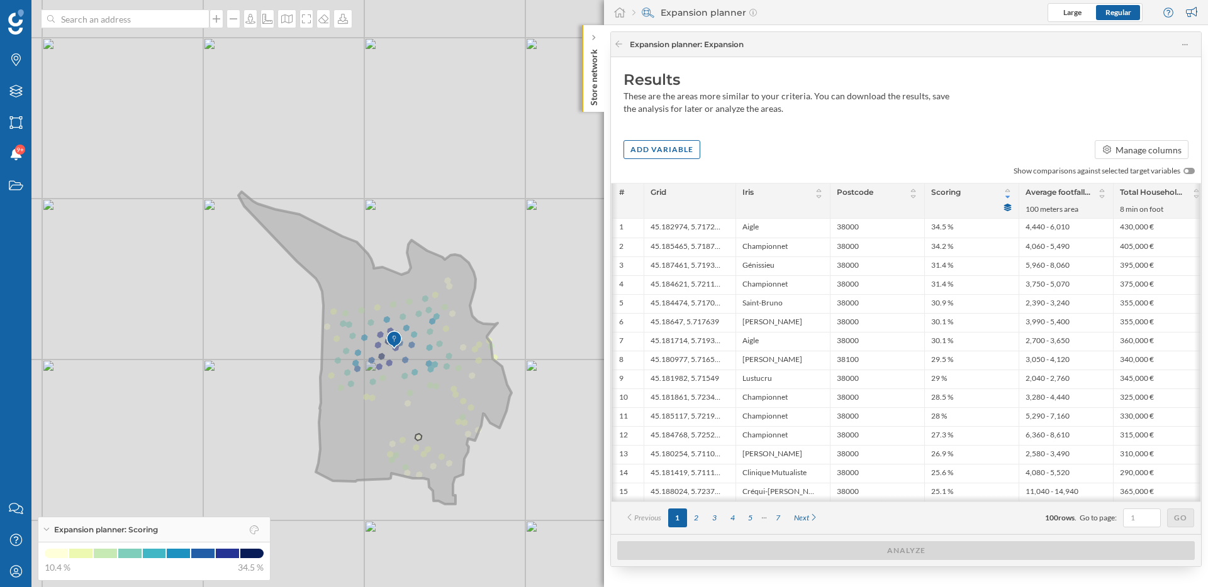
click at [419, 437] on icon at bounding box center [374, 348] width 273 height 313
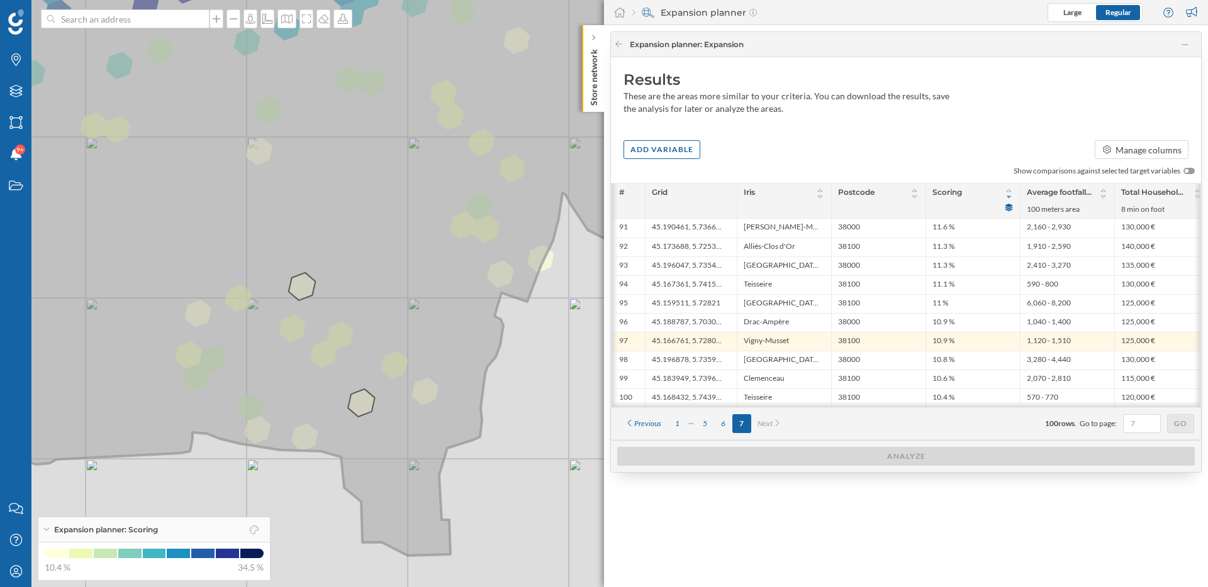
click at [371, 404] on icon at bounding box center [283, 247] width 782 height 617
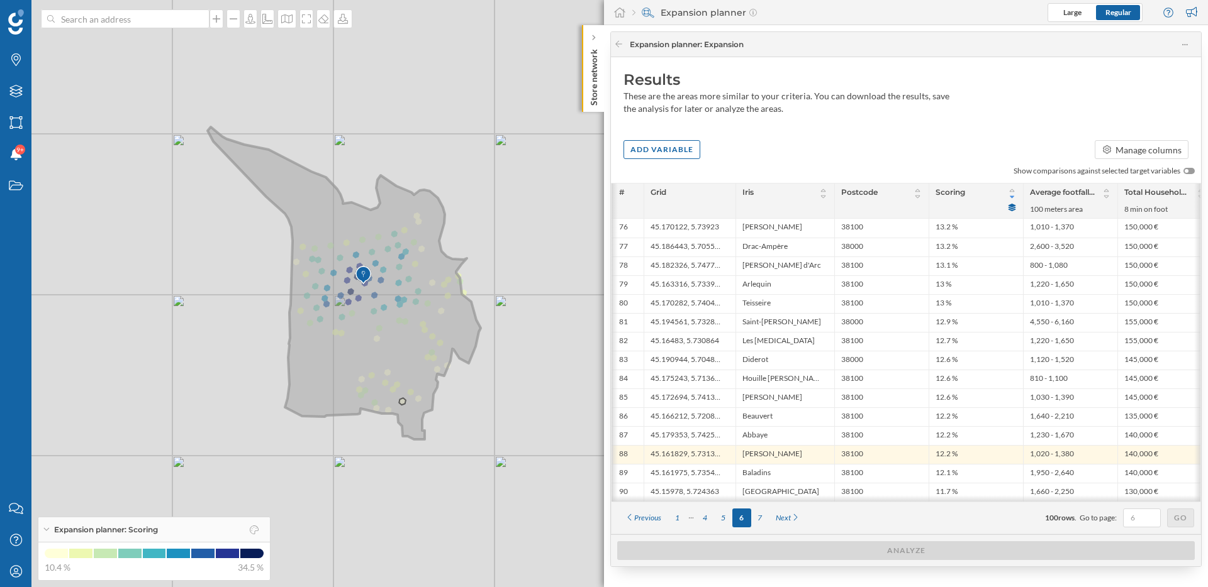
drag, startPoint x: 384, startPoint y: 414, endPoint x: 425, endPoint y: 430, distance: 44.0
click at [425, 430] on icon at bounding box center [344, 283] width 273 height 313
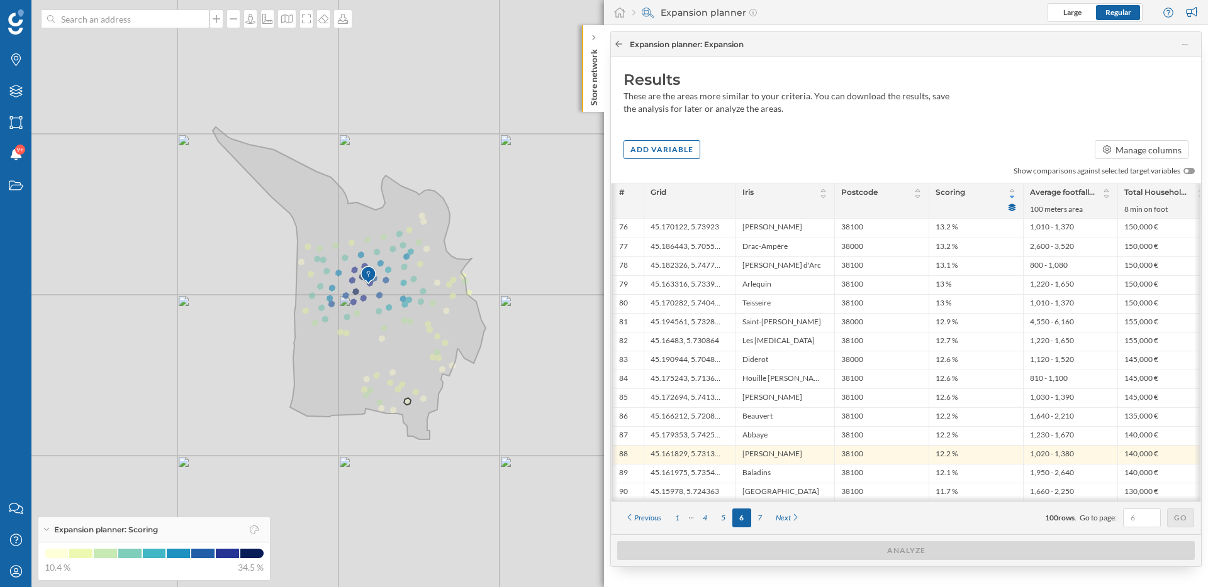
click at [618, 45] on icon at bounding box center [618, 44] width 9 height 8
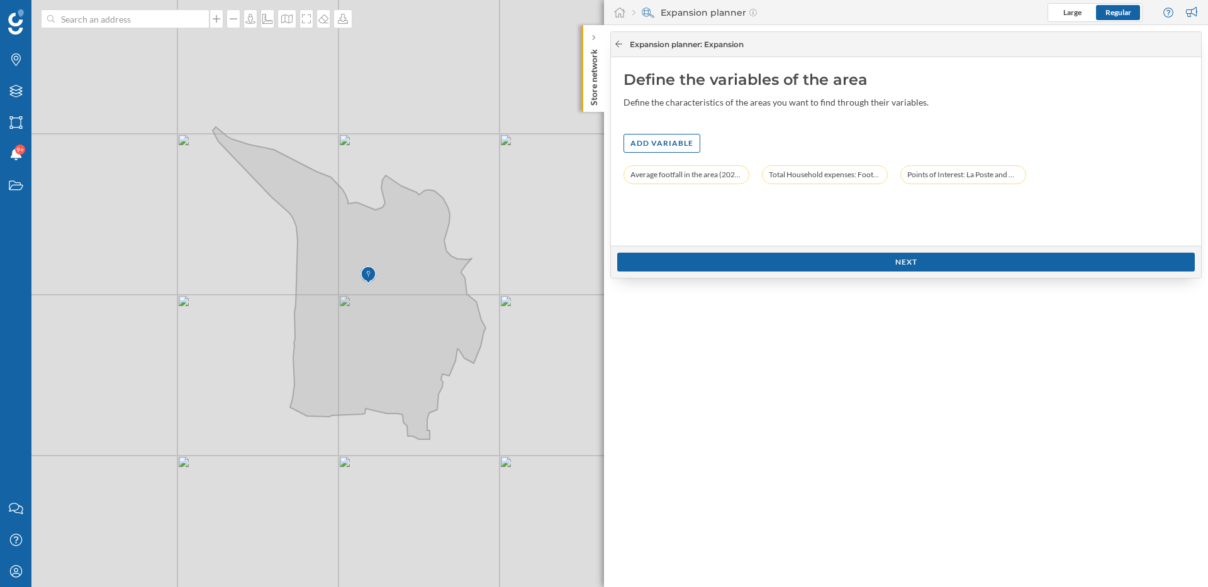
click at [618, 45] on icon at bounding box center [618, 44] width 9 height 8
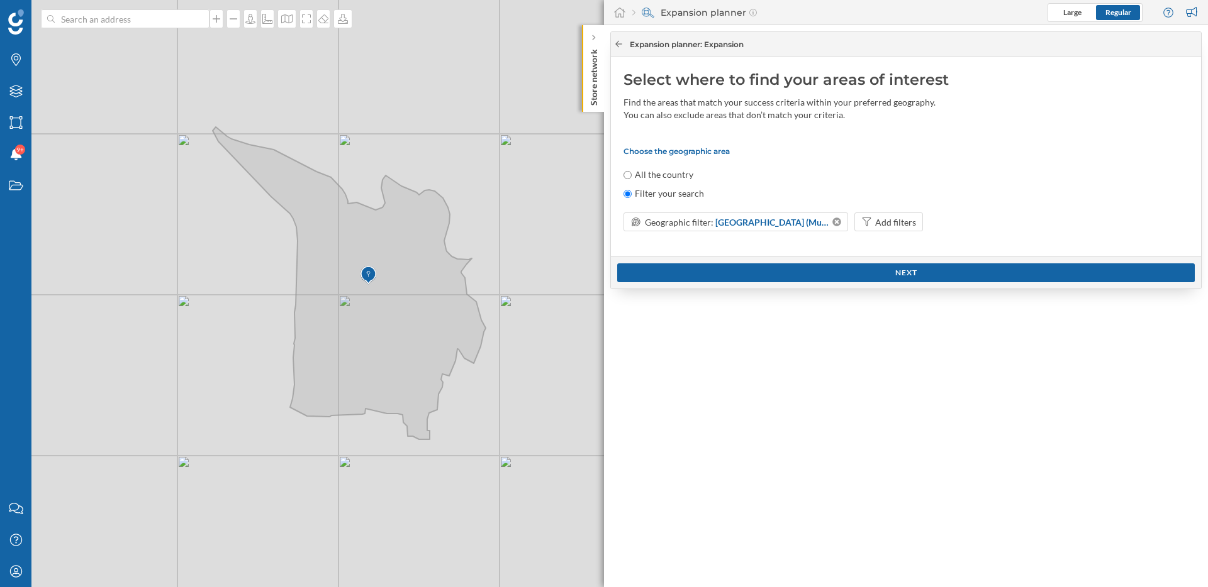
click at [618, 45] on icon at bounding box center [618, 44] width 9 height 8
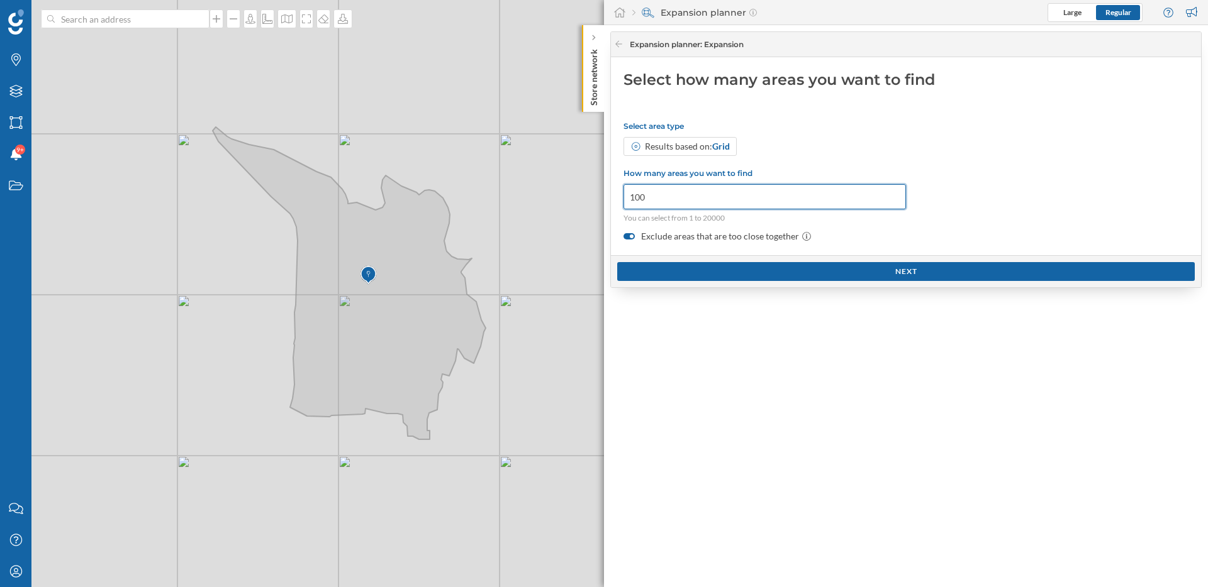
click at [655, 206] on input "100" at bounding box center [764, 196] width 282 height 25
drag, startPoint x: 656, startPoint y: 204, endPoint x: 624, endPoint y: 197, distance: 32.8
click at [624, 197] on input "100" at bounding box center [764, 196] width 282 height 25
click at [678, 234] on label "Exclude areas that are too close together" at bounding box center [905, 236] width 565 height 13
click at [0, 0] on input "Exclude areas that are too close together" at bounding box center [0, 0] width 0 height 0
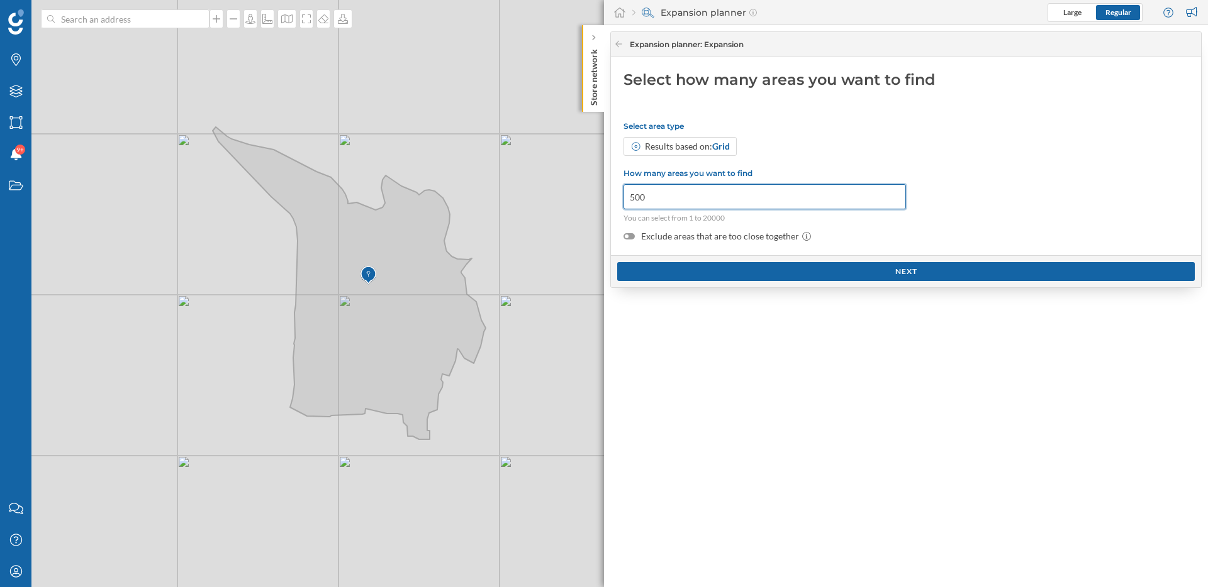
drag, startPoint x: 662, startPoint y: 194, endPoint x: 628, endPoint y: 194, distance: 34.6
click at [628, 194] on input "500" at bounding box center [764, 196] width 282 height 25
type input "800"
click at [710, 274] on div "Next" at bounding box center [905, 271] width 577 height 19
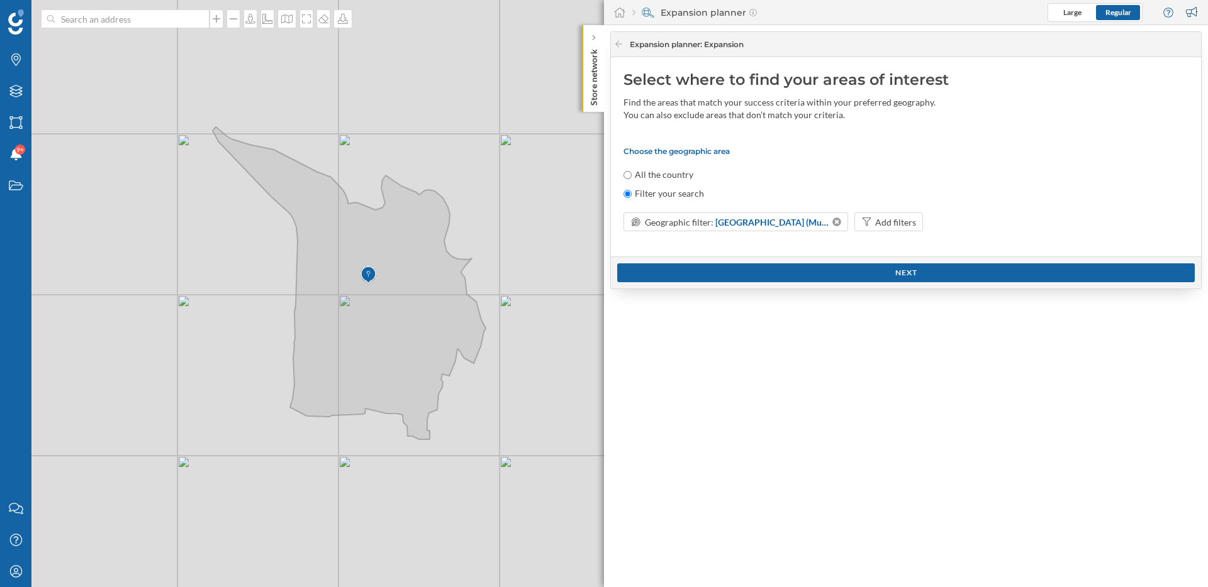
click at [748, 284] on div "Next" at bounding box center [906, 273] width 590 height 32
click at [748, 278] on div "Next" at bounding box center [905, 272] width 577 height 19
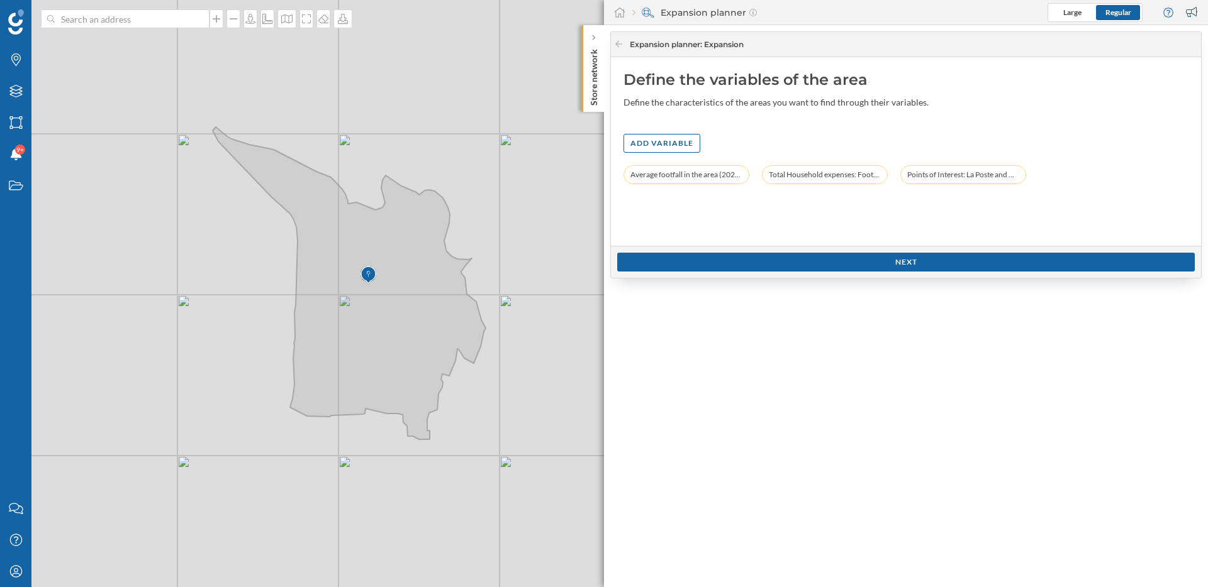
click at [750, 276] on div "Next" at bounding box center [906, 262] width 590 height 32
click at [781, 265] on div "Next" at bounding box center [905, 261] width 577 height 19
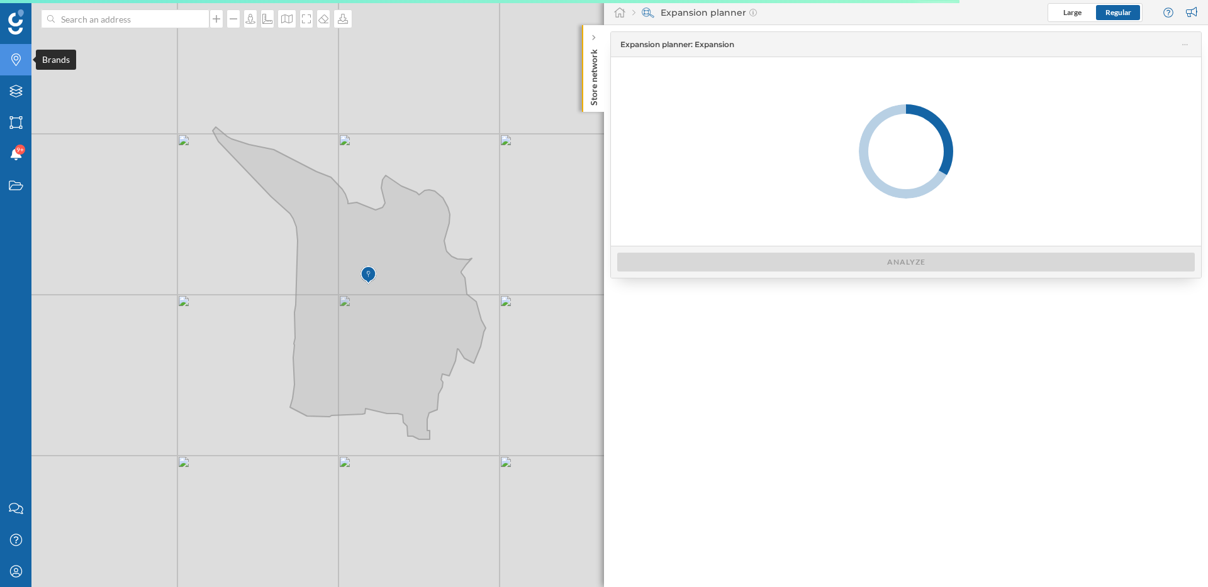
click at [17, 57] on icon at bounding box center [15, 59] width 9 height 13
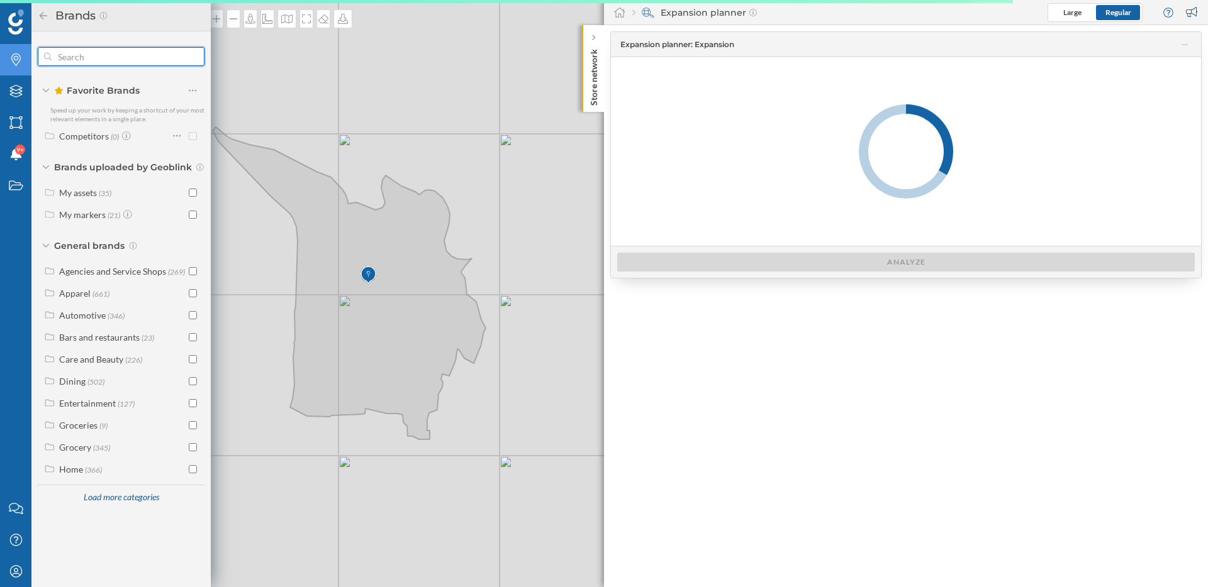
click at [95, 62] on input "text" at bounding box center [121, 56] width 139 height 25
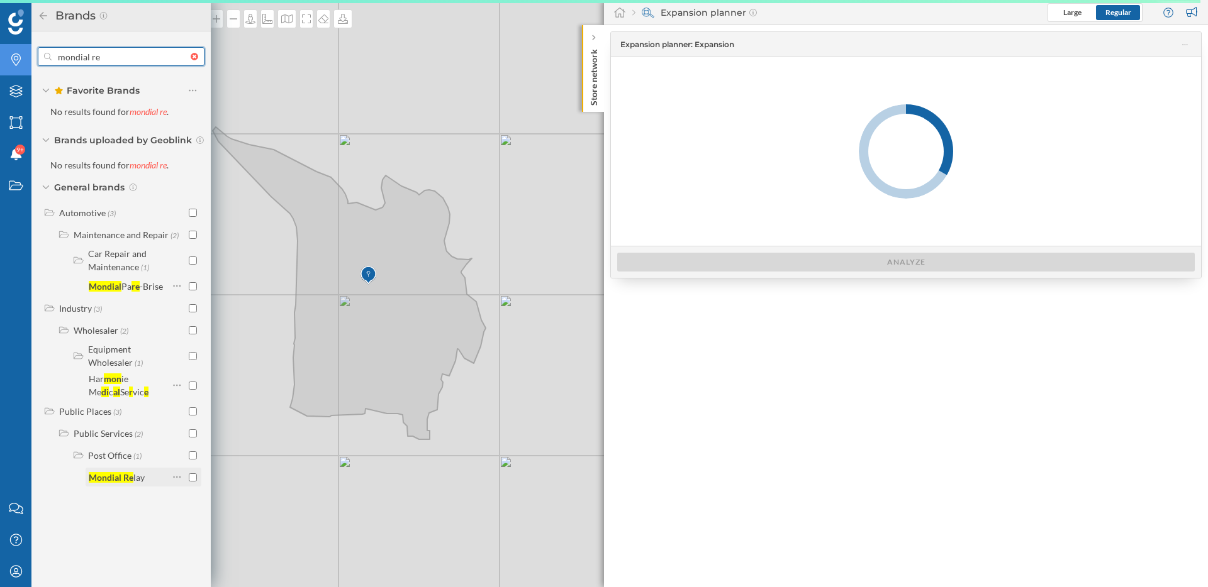
type input "mondial re"
click at [194, 476] on input "checkbox" at bounding box center [193, 478] width 8 height 8
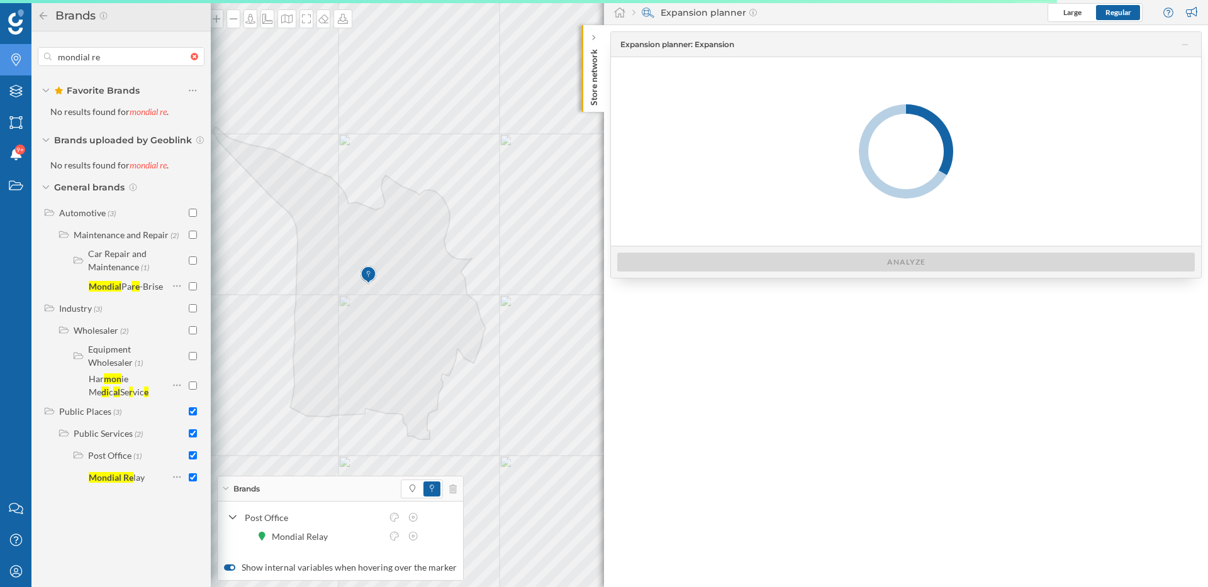
click at [42, 15] on icon at bounding box center [44, 15] width 8 height 8
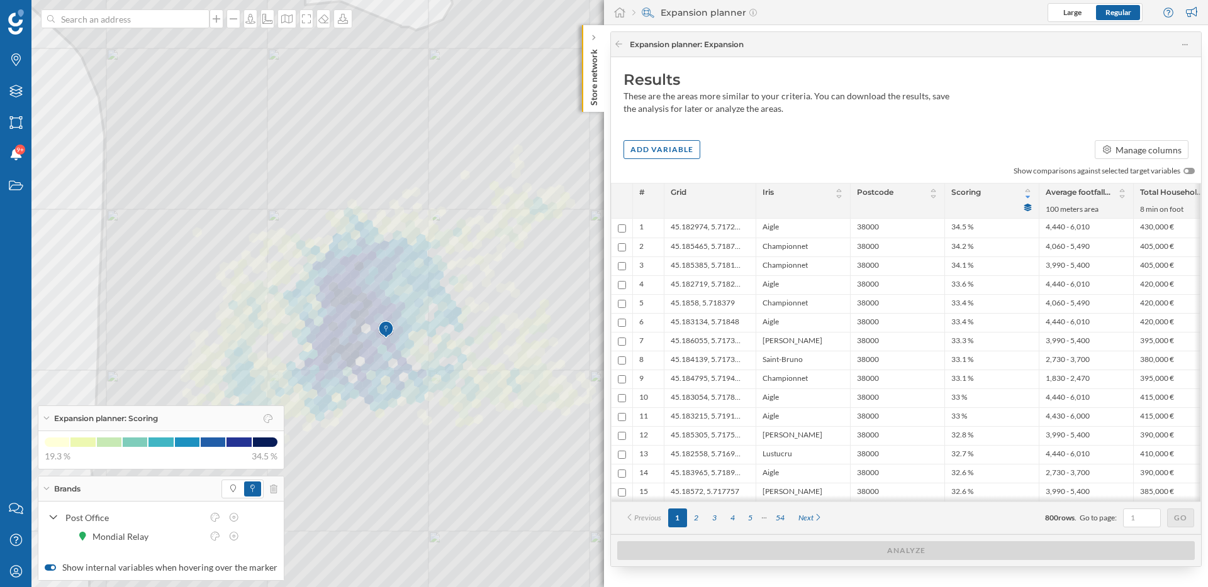
click at [1027, 206] on icon at bounding box center [1028, 208] width 8 height 8
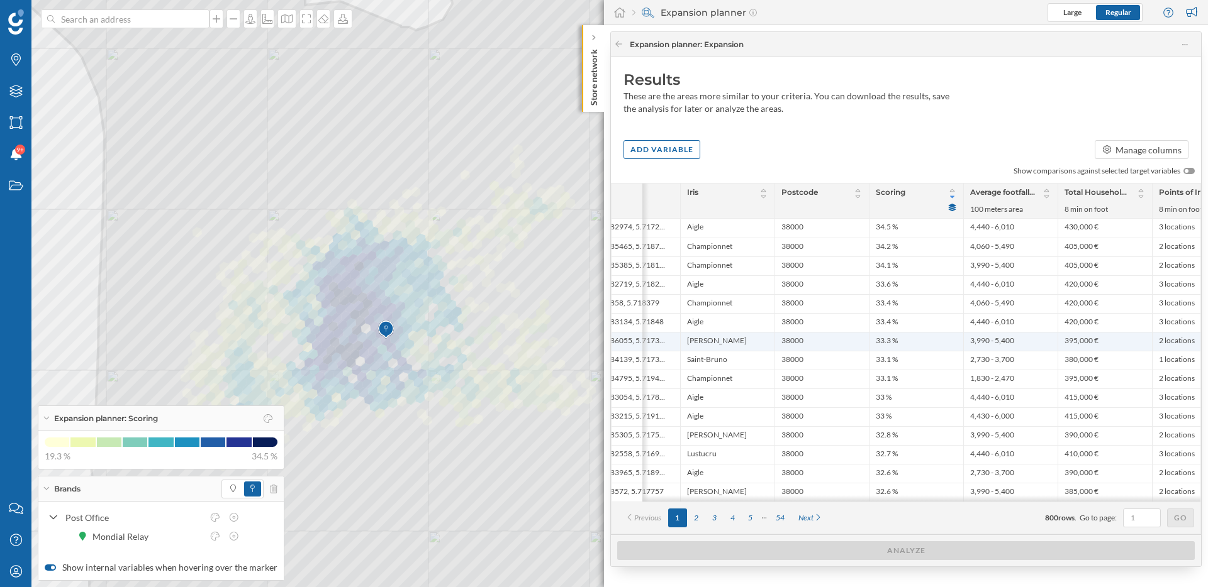
scroll to position [0, 121]
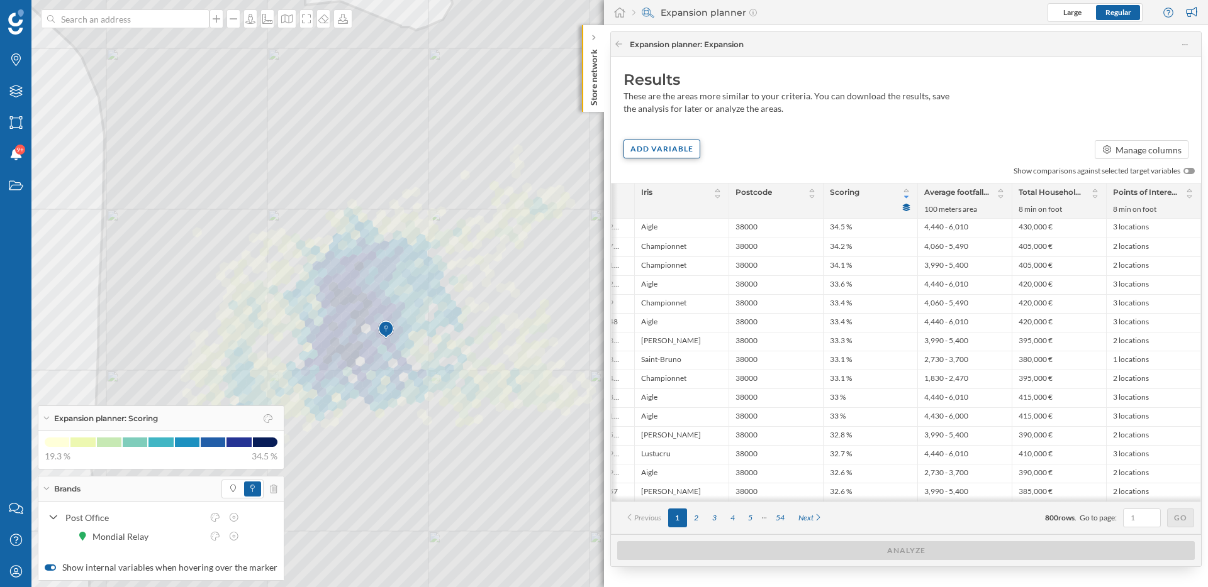
click at [686, 148] on div "Add variable" at bounding box center [661, 149] width 77 height 19
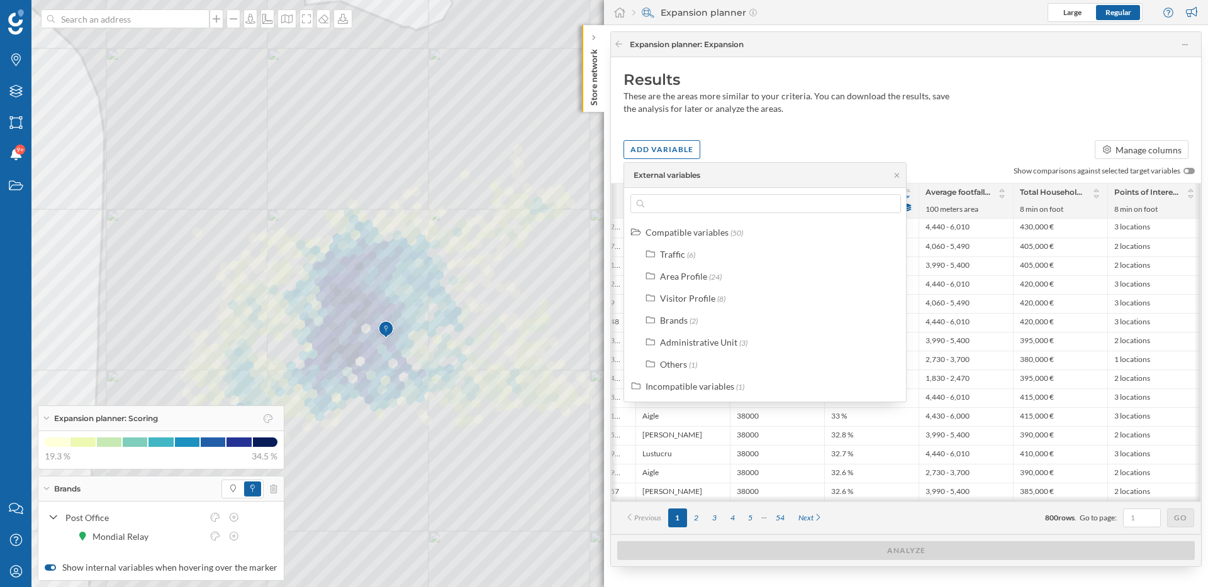
click at [716, 135] on div "Results These are the areas more similar to your criteria. You can download the…" at bounding box center [906, 295] width 590 height 477
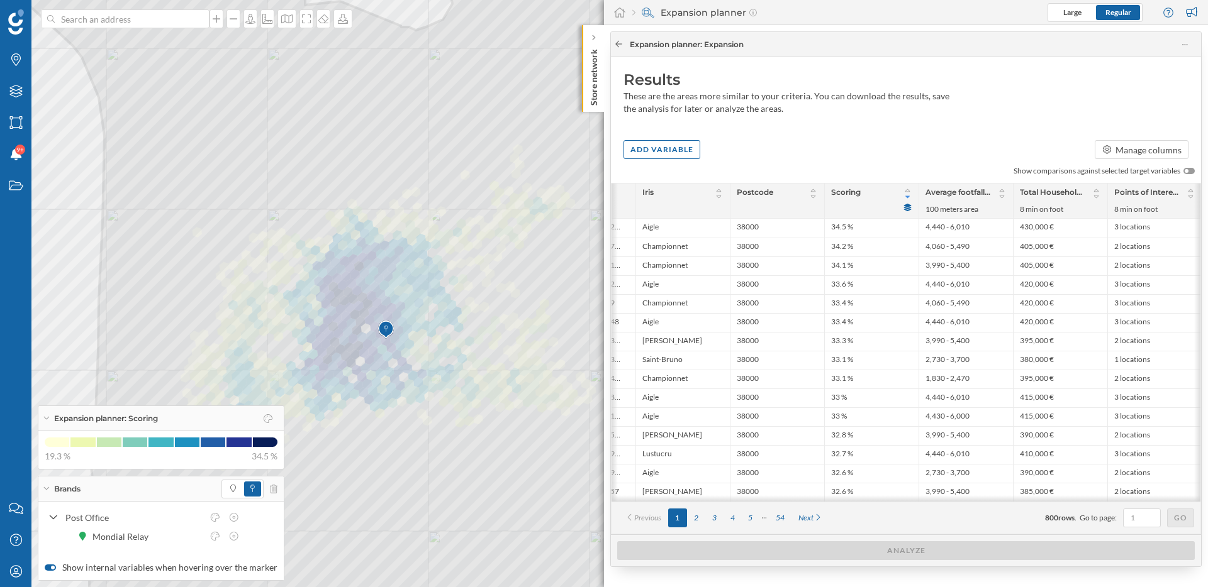
click at [618, 45] on icon at bounding box center [618, 44] width 9 height 8
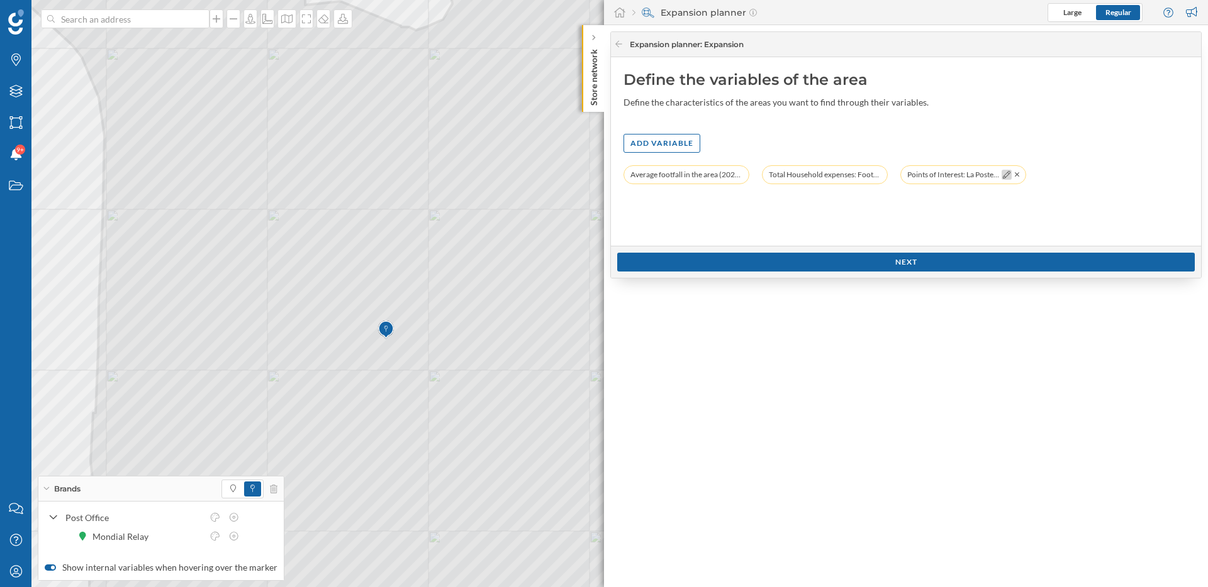
click at [1004, 176] on icon at bounding box center [1007, 175] width 8 height 8
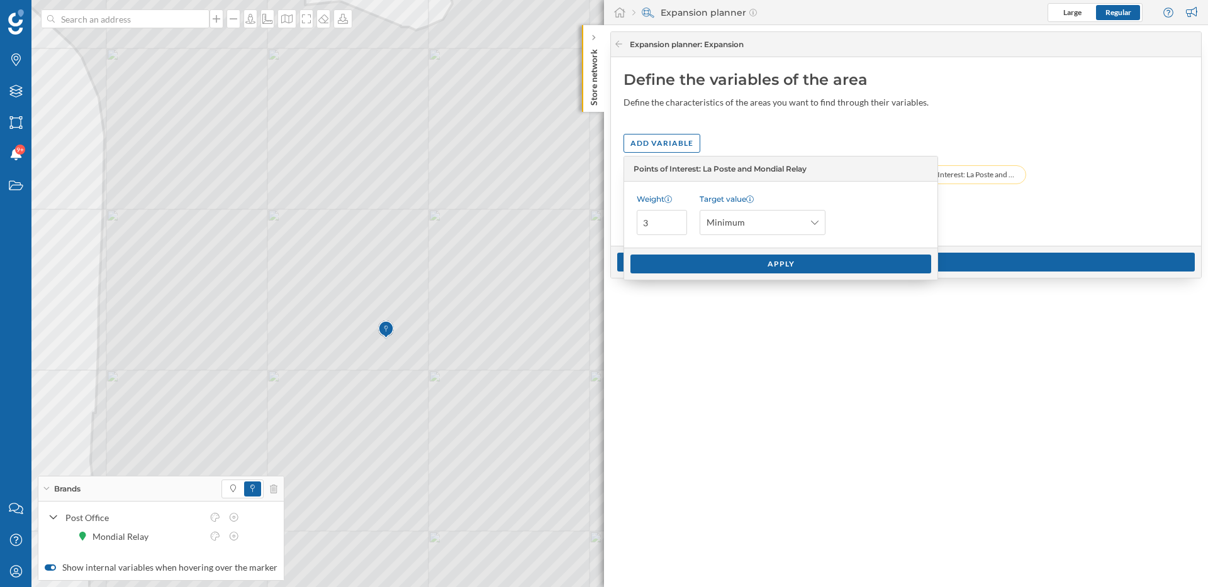
click at [975, 219] on div "Define the variables of the area Define the characteristics of the areas you wa…" at bounding box center [906, 151] width 590 height 189
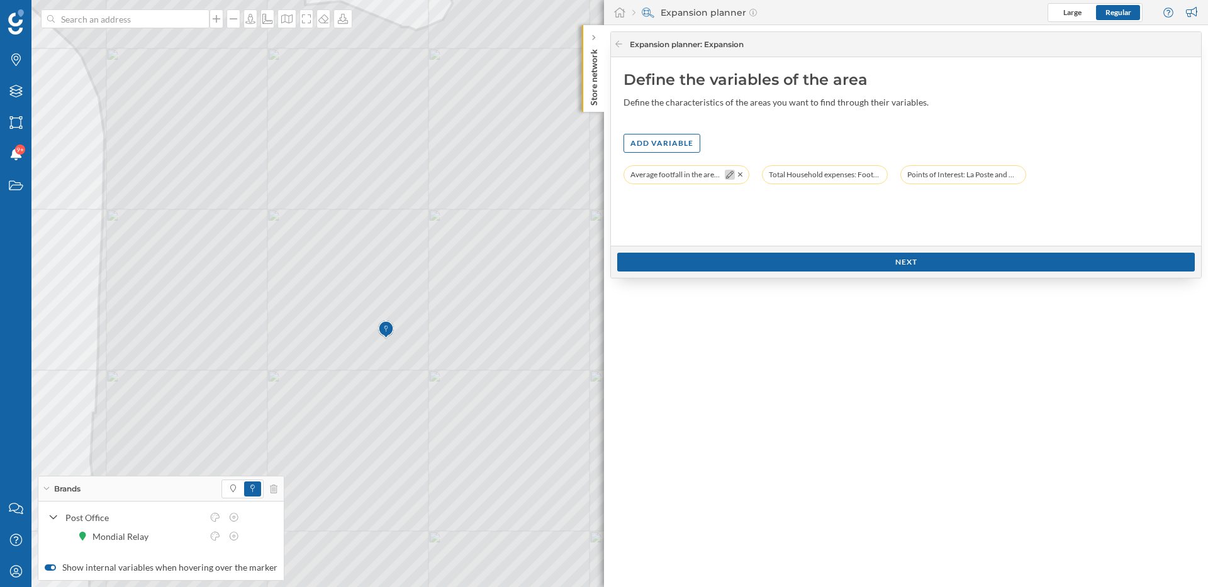
click at [727, 177] on icon at bounding box center [730, 175] width 8 height 8
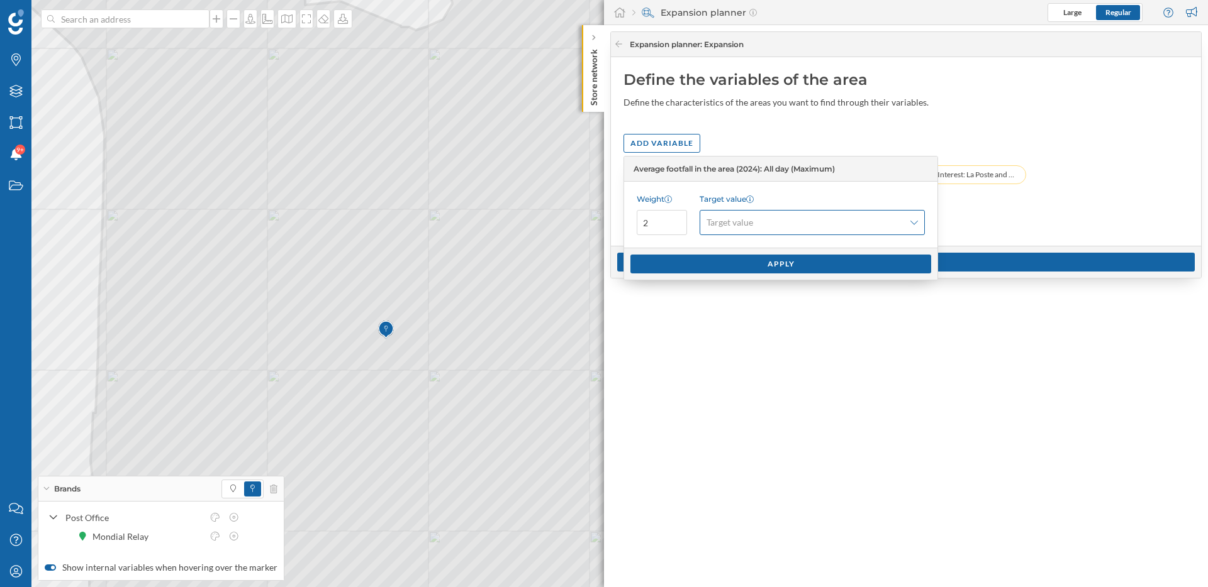
click at [762, 223] on span "Target value" at bounding box center [804, 222] width 197 height 13
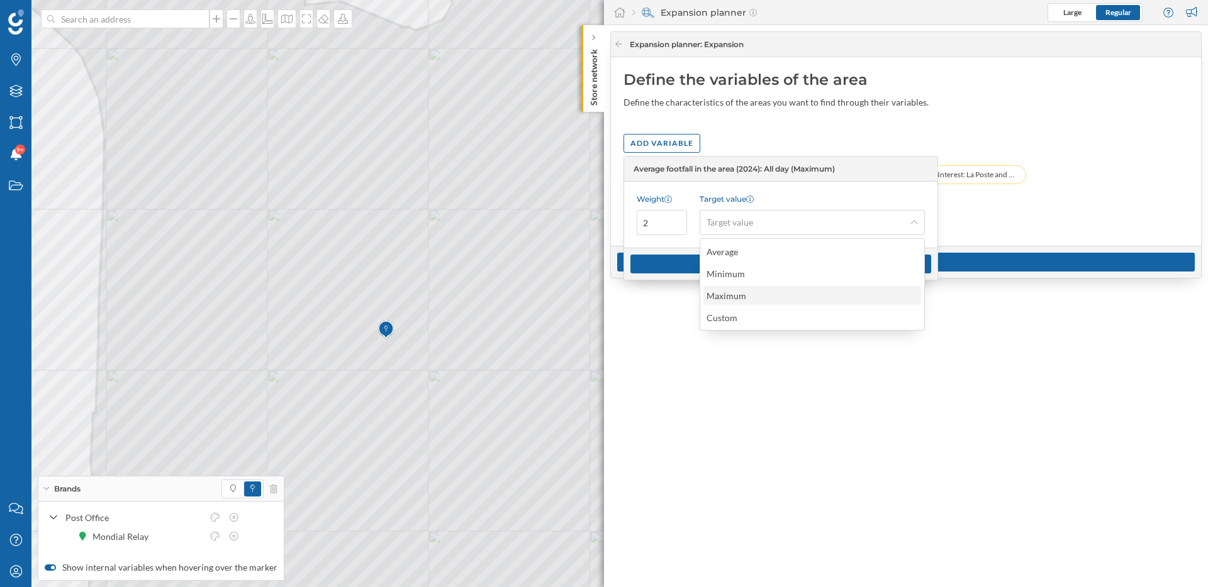
click at [774, 294] on div "Maximum" at bounding box center [811, 295] width 210 height 13
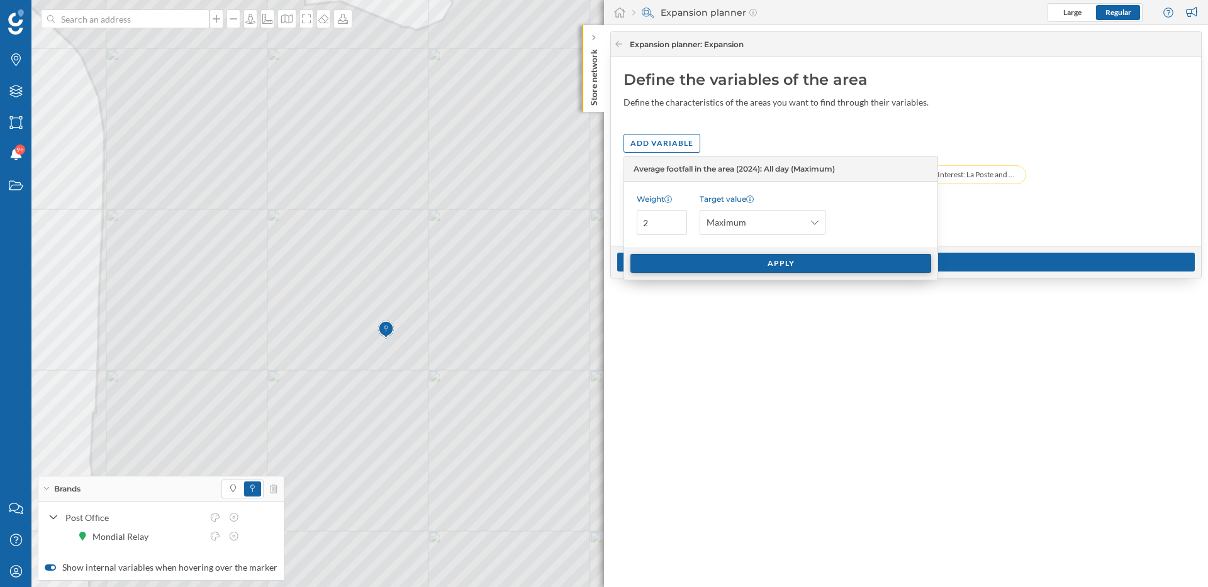
click at [795, 269] on div "Apply" at bounding box center [780, 263] width 301 height 19
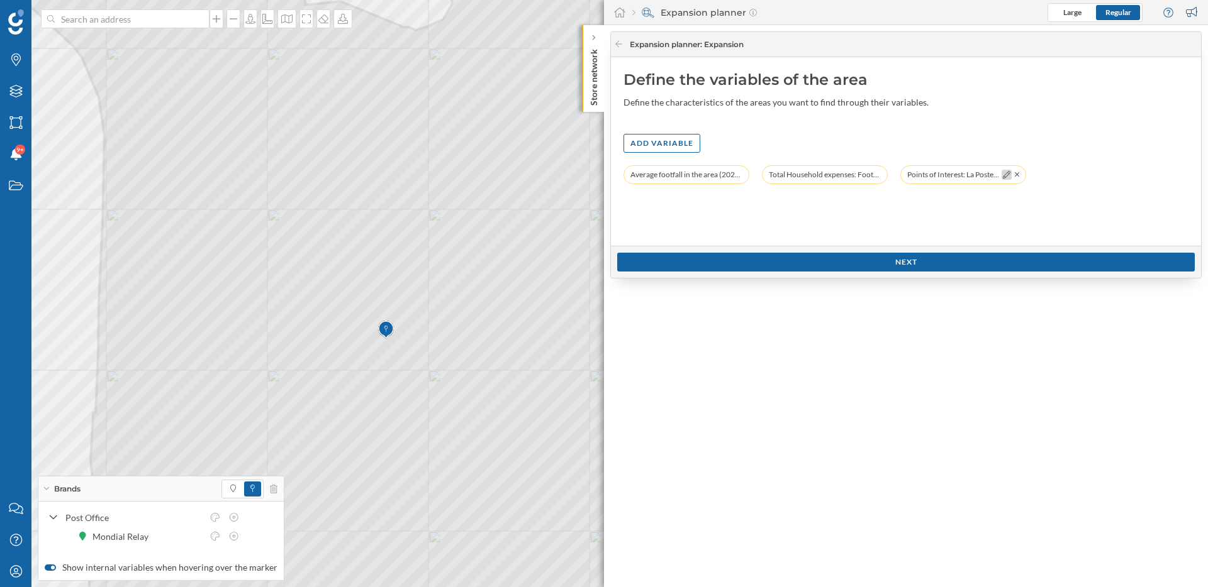
click at [1006, 174] on icon at bounding box center [1007, 175] width 8 height 8
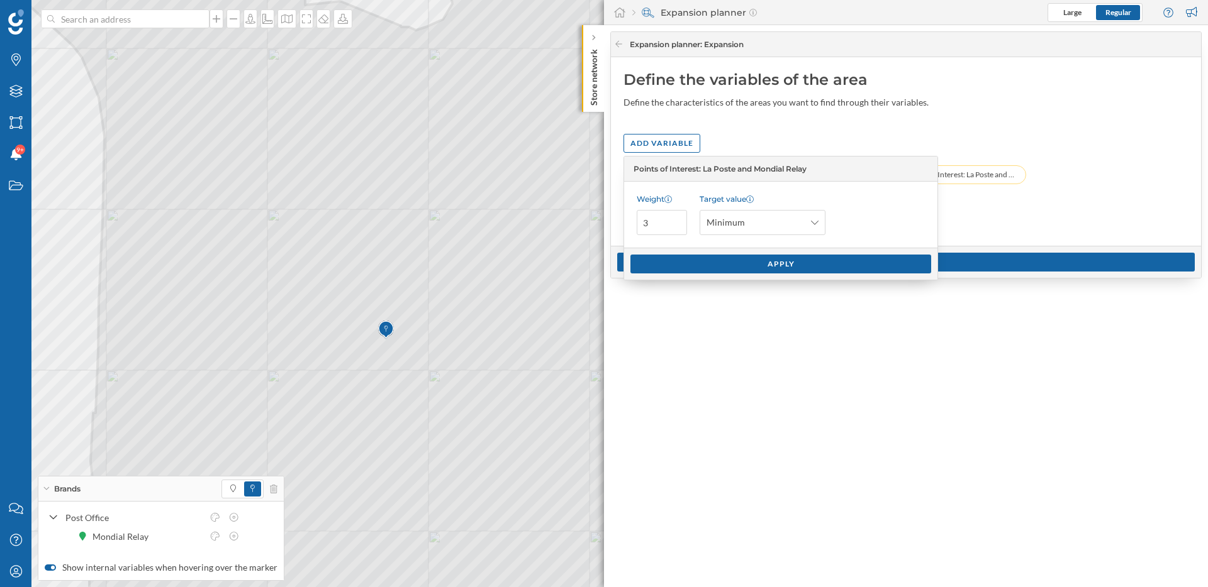
click at [959, 209] on div "Define the variables of the area Define the characteristics of the areas you wa…" at bounding box center [906, 151] width 590 height 189
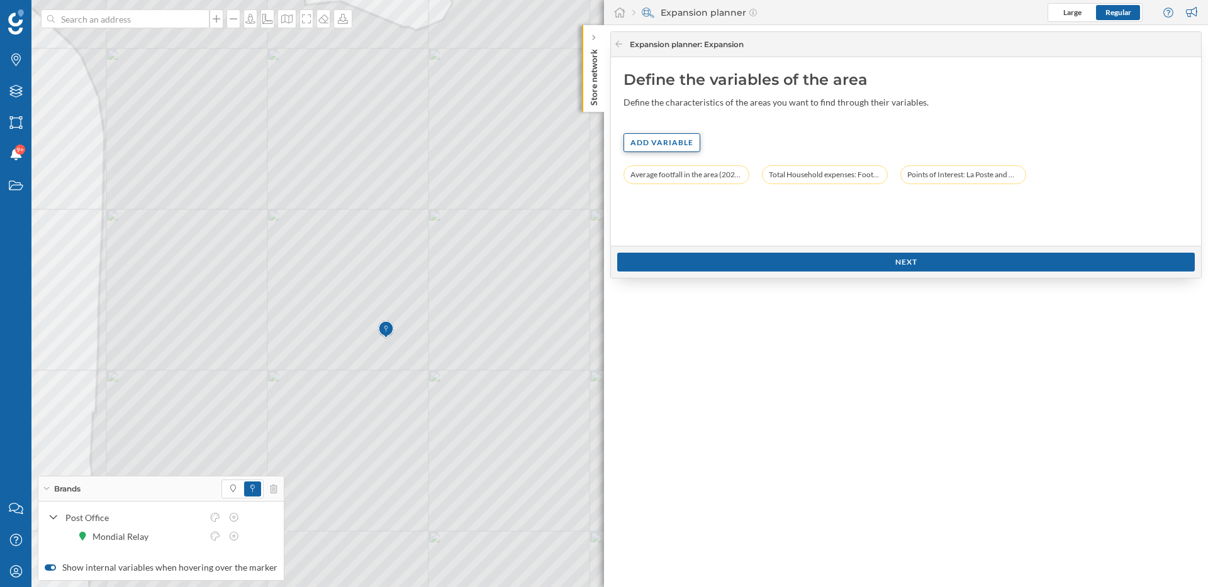
click at [681, 141] on div "Add variable" at bounding box center [661, 142] width 77 height 19
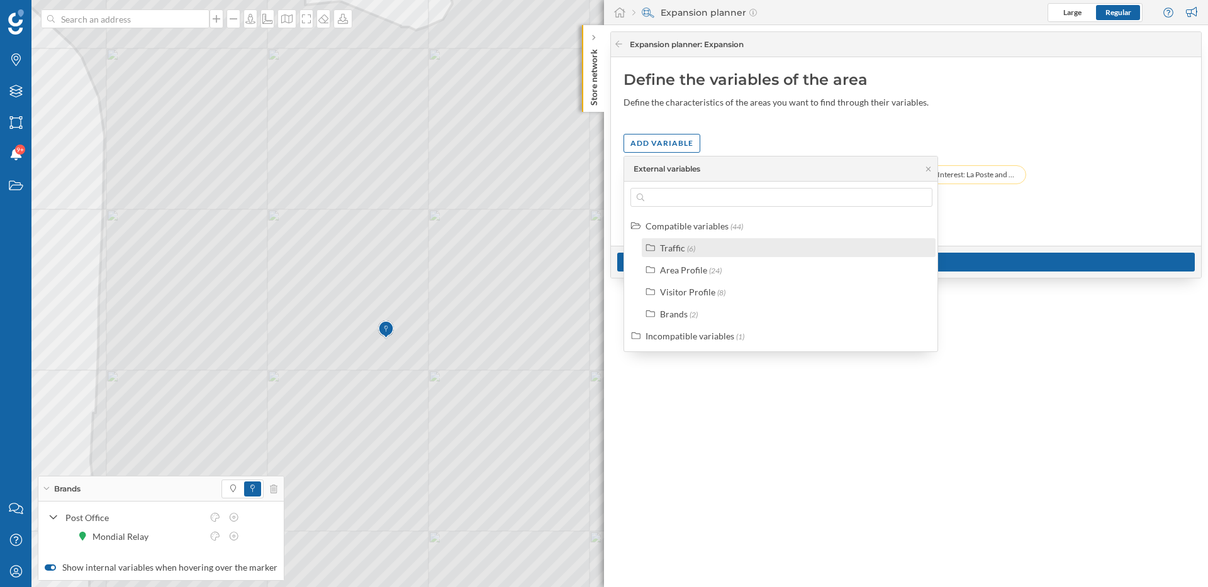
click at [665, 252] on div "Traffic" at bounding box center [672, 248] width 25 height 11
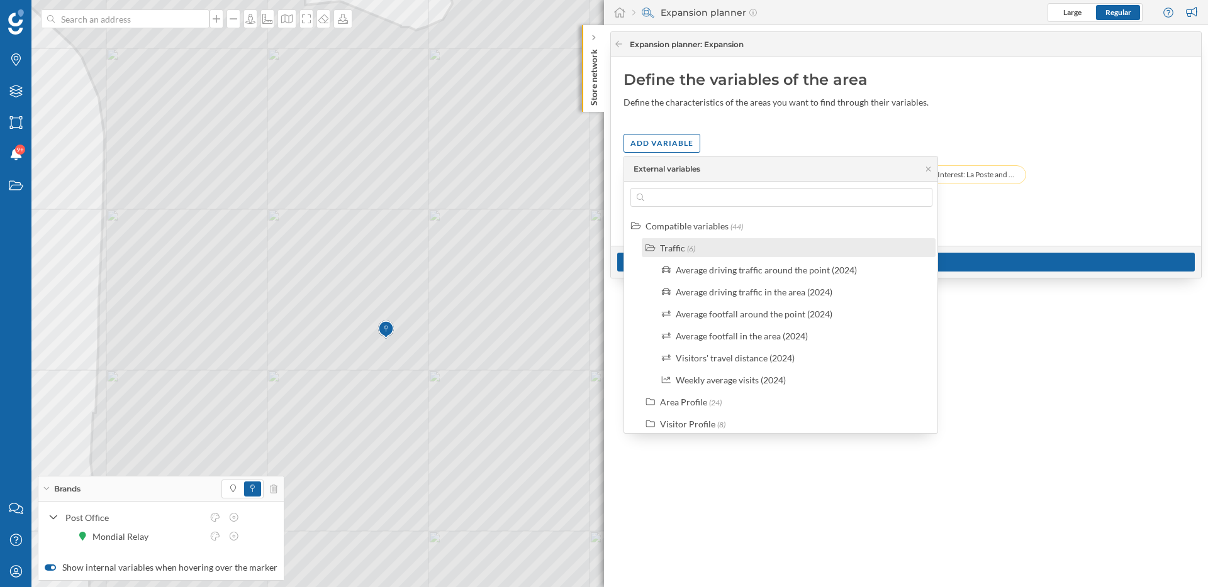
click at [665, 252] on div "Traffic" at bounding box center [672, 248] width 25 height 11
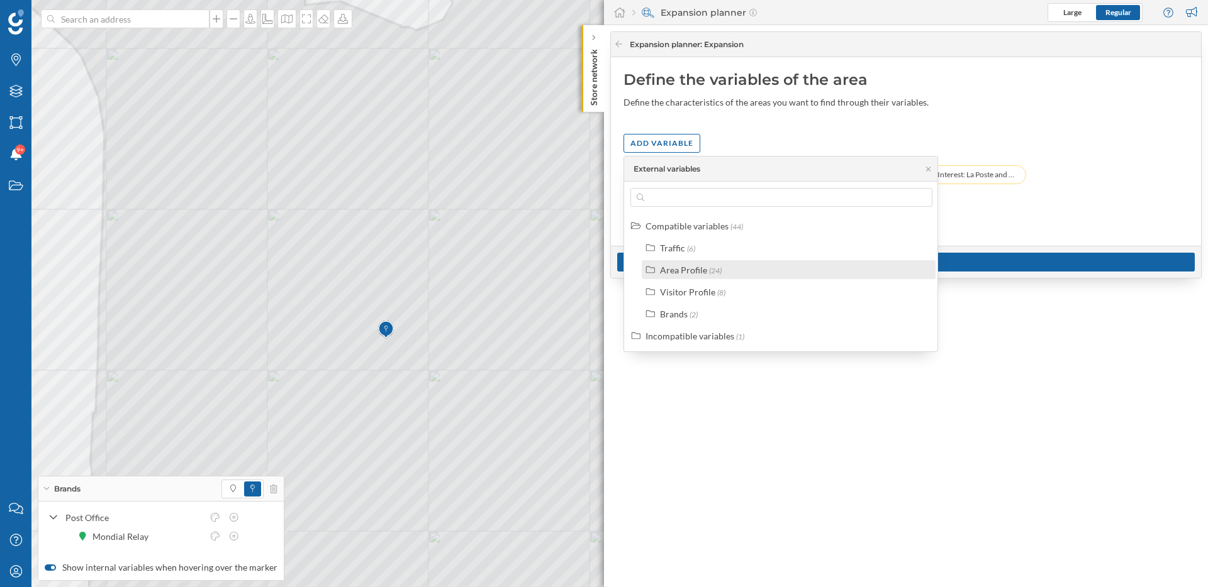
click at [675, 278] on div "Area Profile (24)" at bounding box center [789, 269] width 294 height 19
click at [696, 266] on div "Area Profile" at bounding box center [683, 270] width 47 height 11
click at [693, 291] on div "Visitor Profile" at bounding box center [687, 292] width 55 height 11
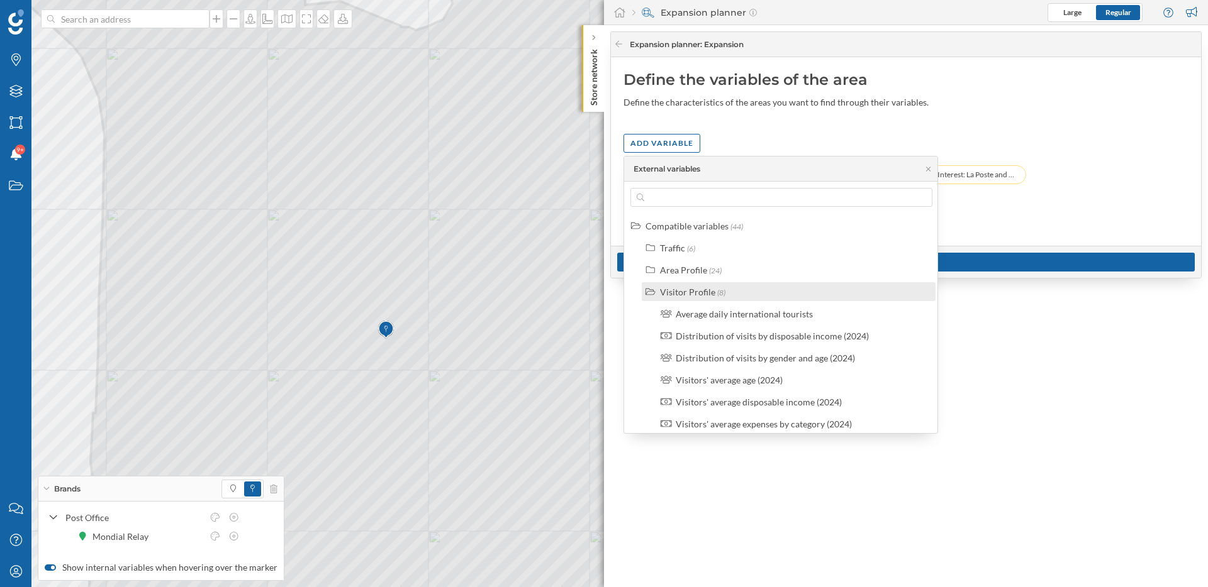
click at [693, 291] on div "Visitor Profile" at bounding box center [687, 292] width 55 height 11
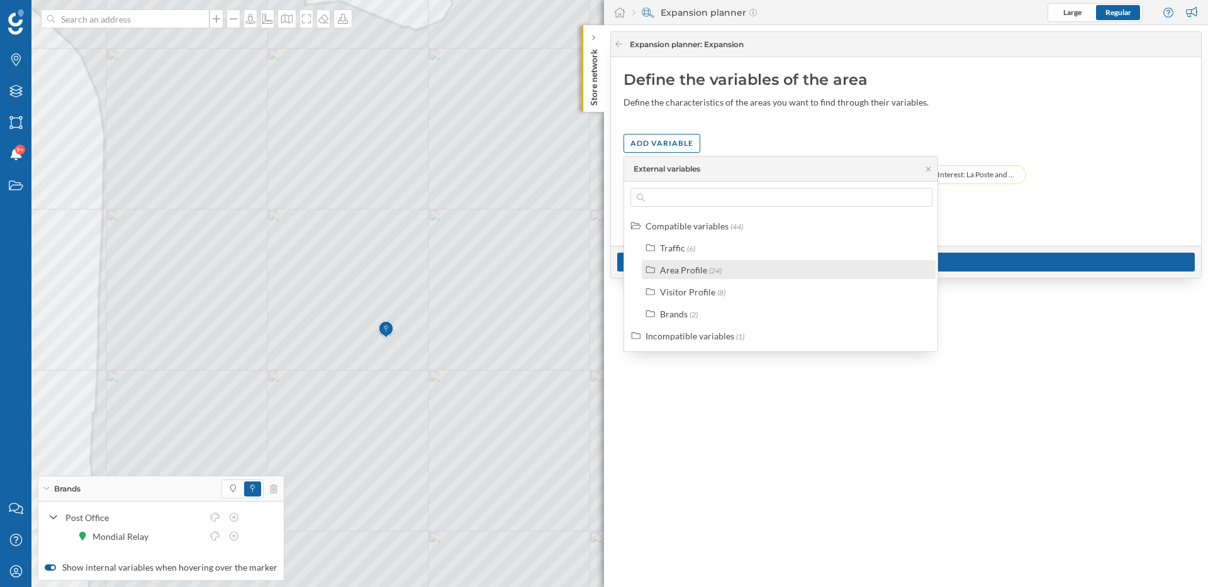
click at [690, 272] on div "Area Profile" at bounding box center [683, 270] width 47 height 11
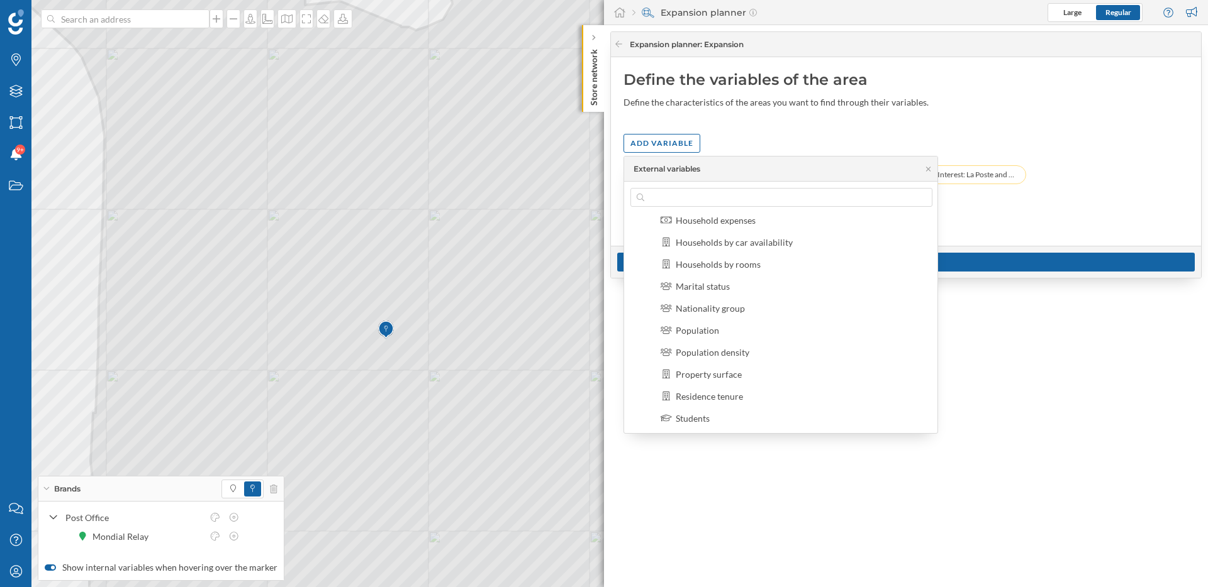
scroll to position [447, 0]
click at [682, 394] on div "Brands" at bounding box center [674, 396] width 28 height 11
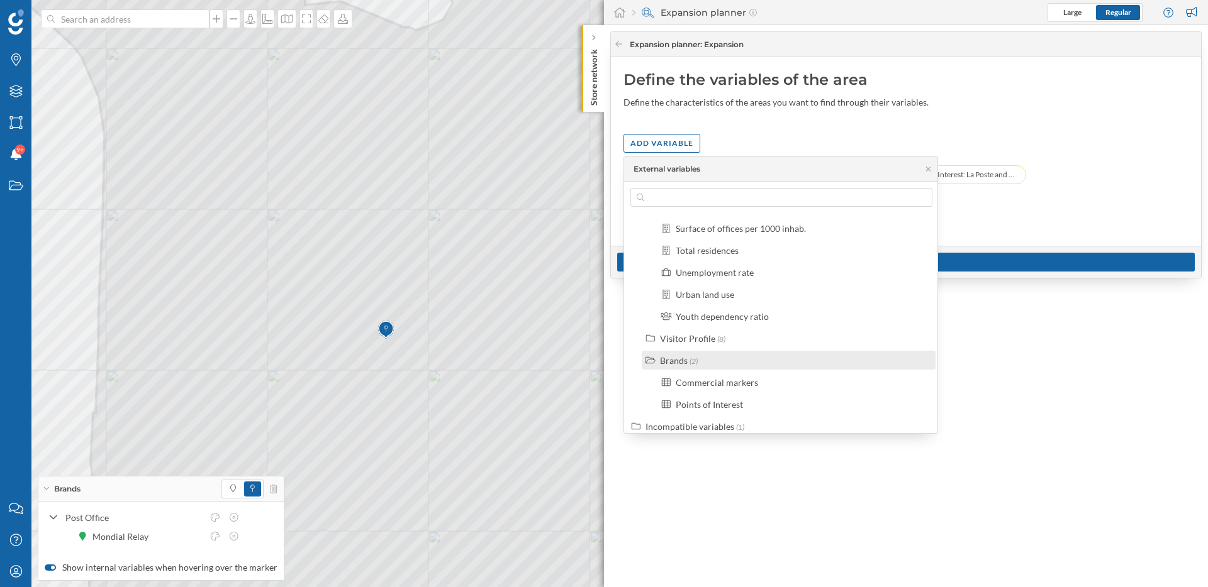
scroll to position [491, 0]
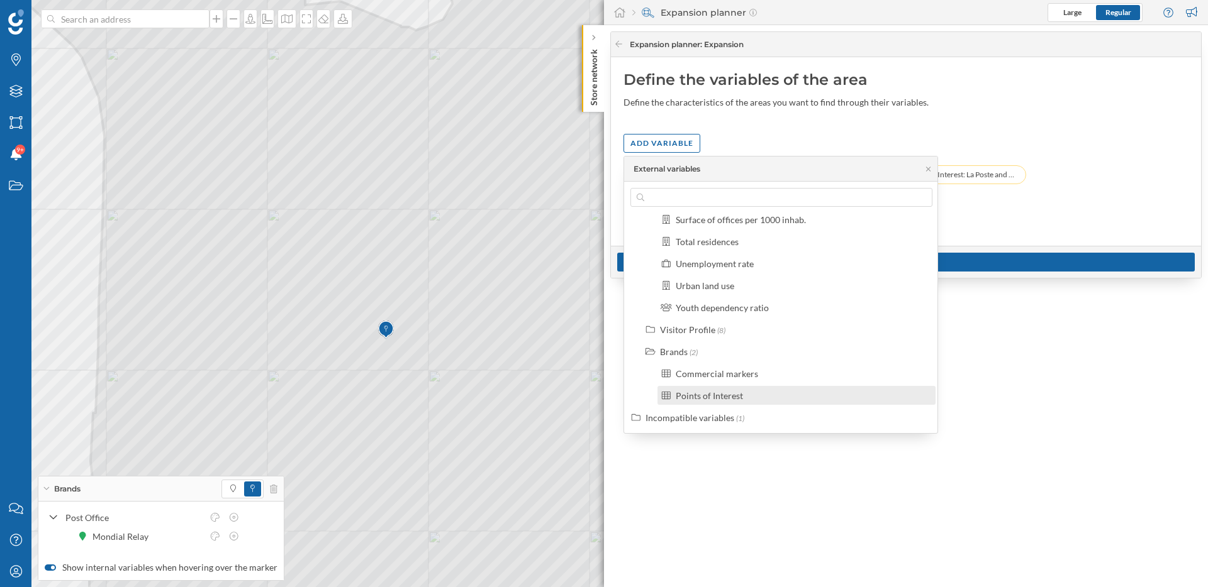
click at [706, 399] on div "Points of Interest" at bounding box center [708, 396] width 67 height 11
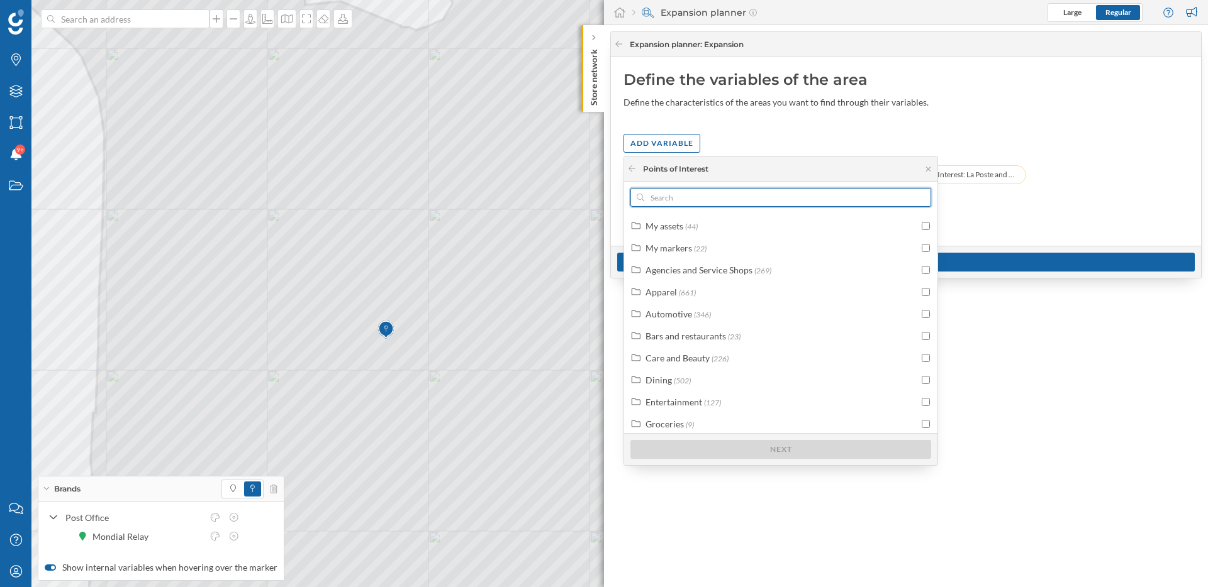
click at [708, 201] on input "text" at bounding box center [780, 197] width 273 height 19
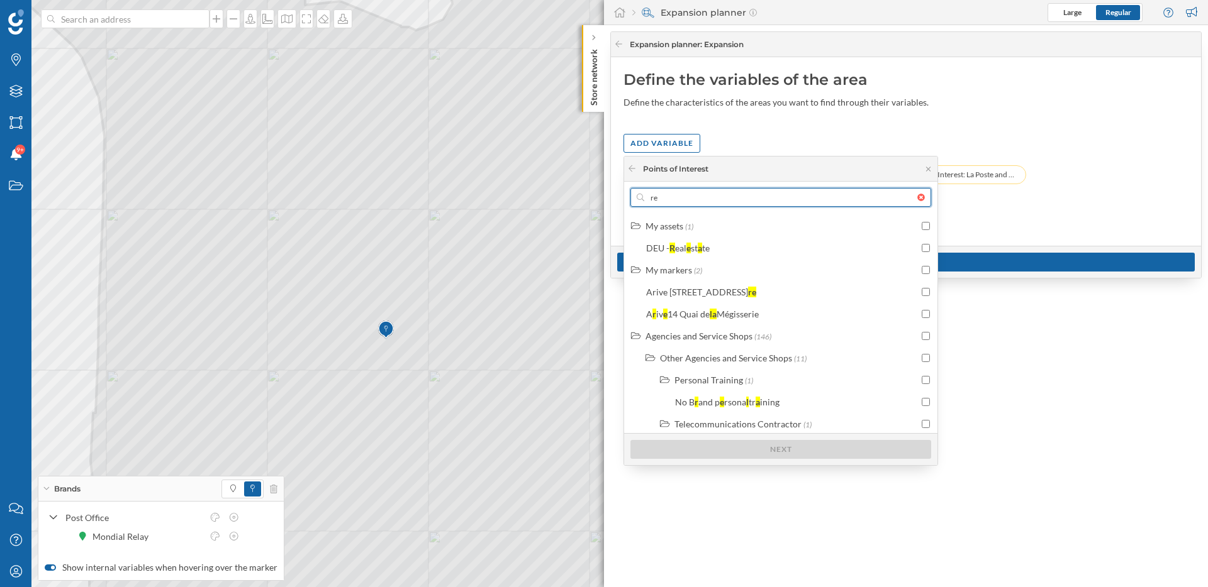
type input "r"
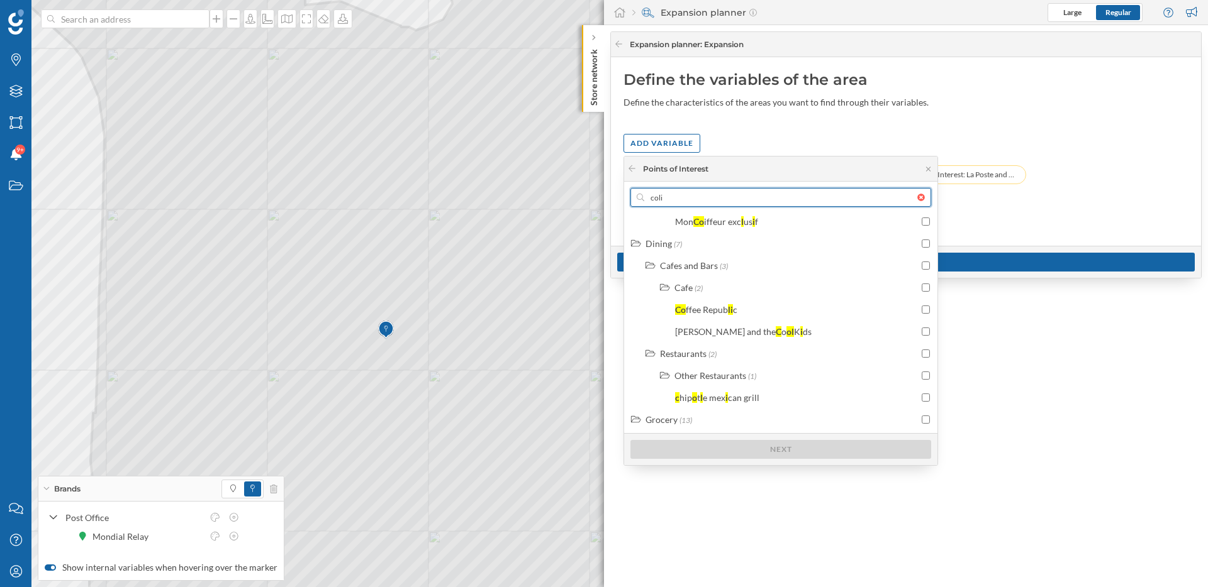
scroll to position [584, 0]
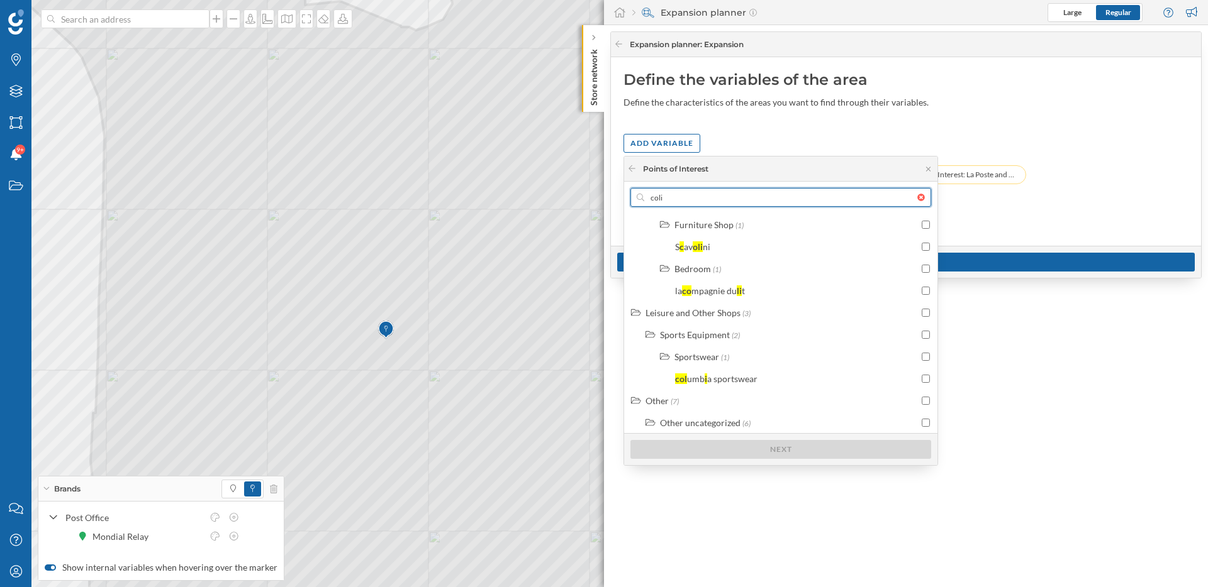
type input "colis"
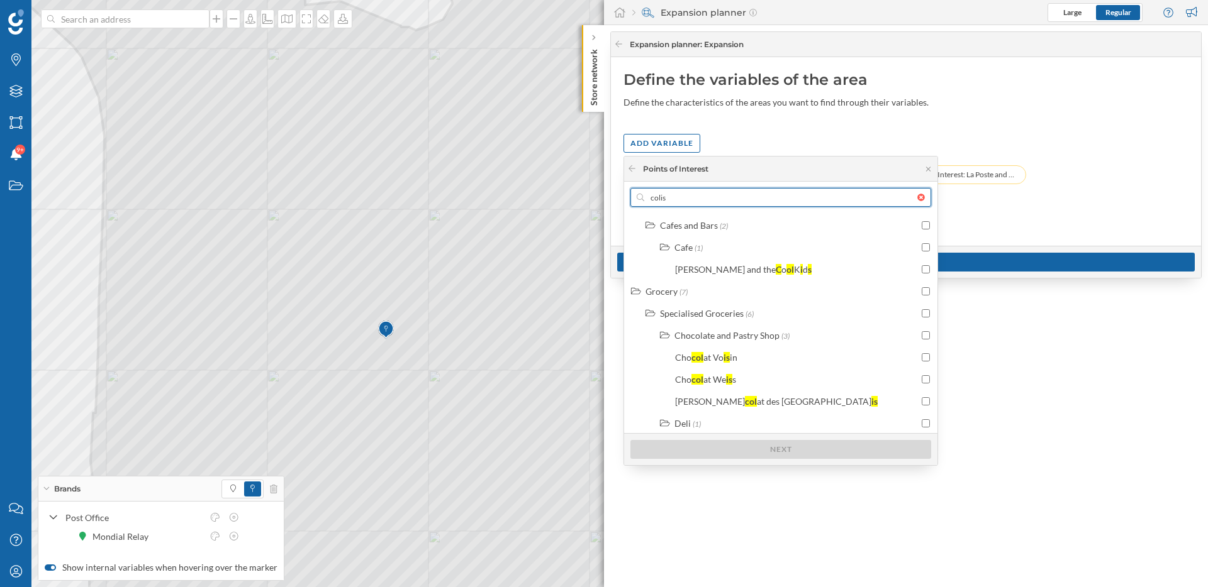
scroll to position [0, 0]
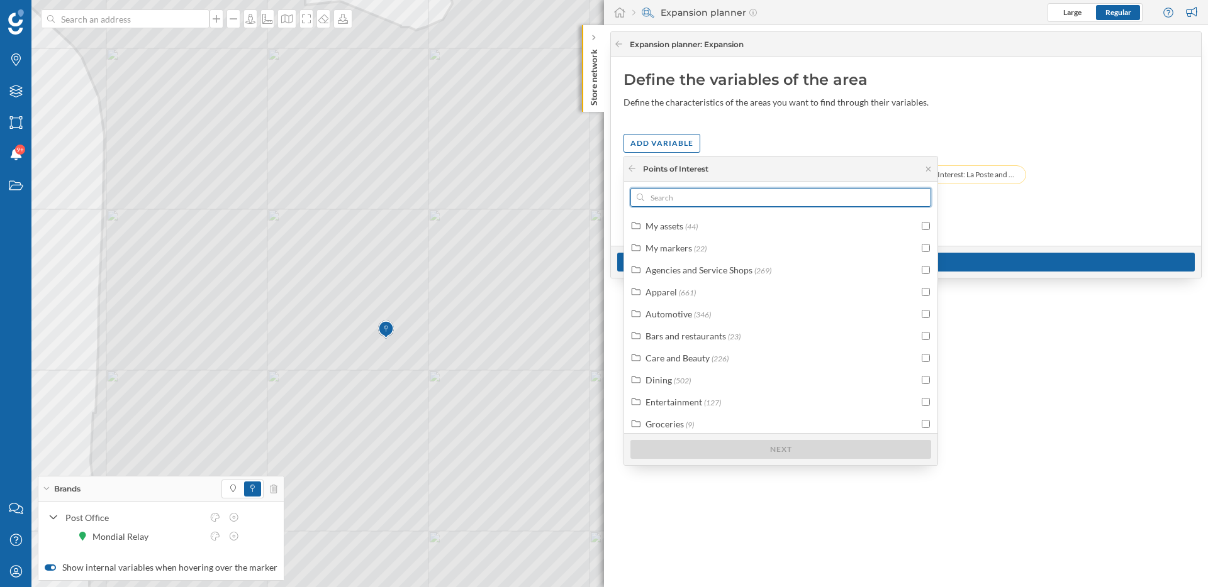
click at [921, 199] on div at bounding box center [924, 198] width 14 height 8
click at [917, 199] on input "text" at bounding box center [780, 197] width 273 height 19
click at [926, 166] on icon at bounding box center [927, 169] width 9 height 8
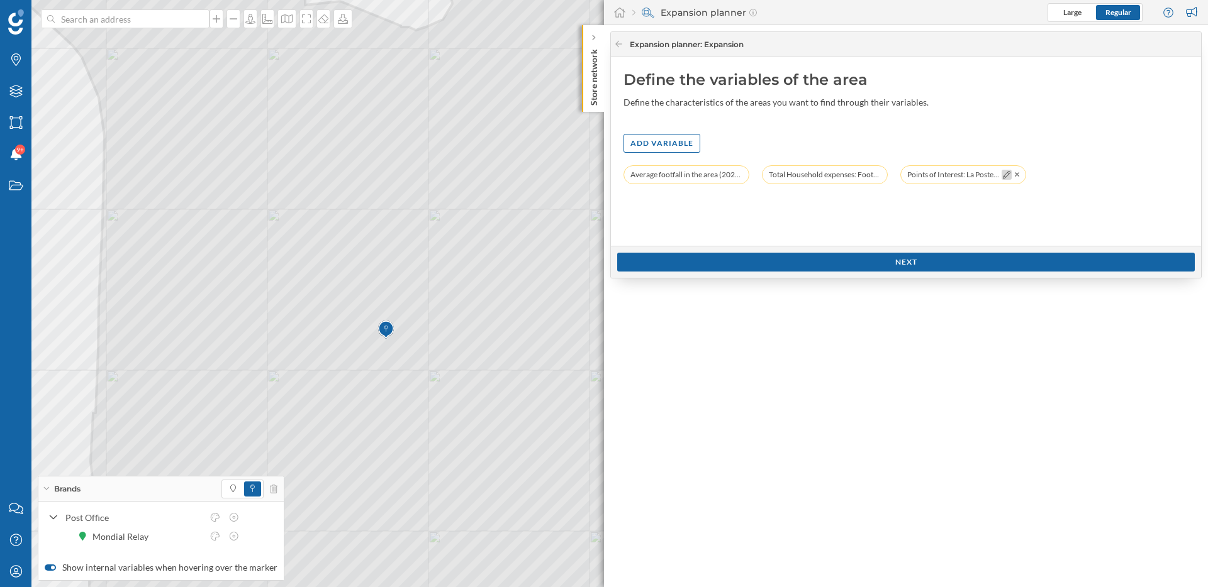
click at [1005, 175] on icon at bounding box center [1007, 175] width 8 height 8
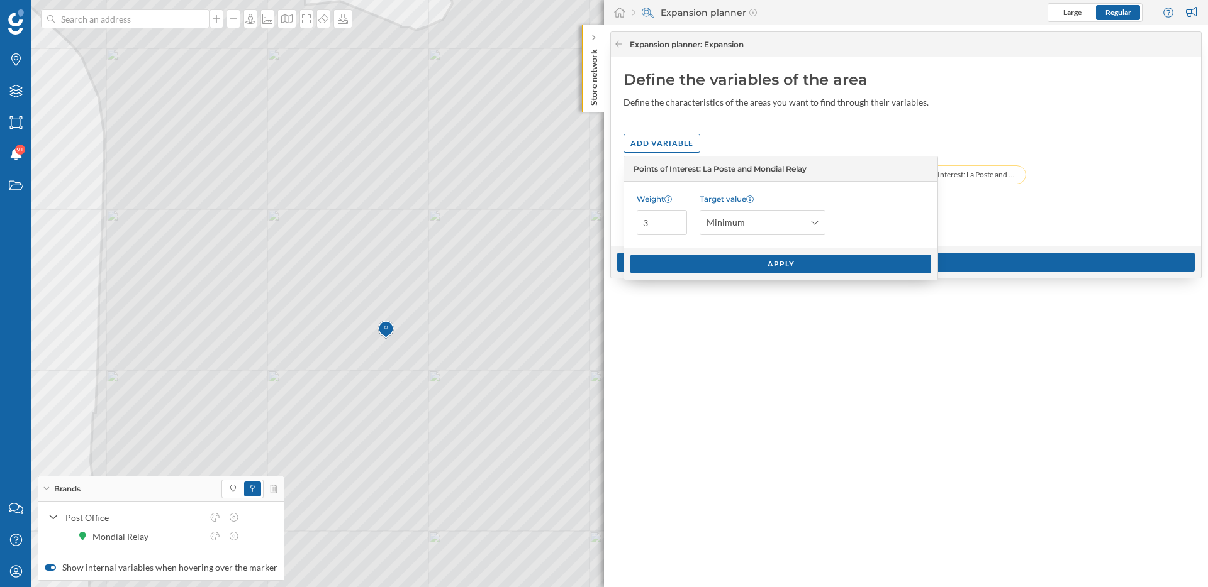
click at [771, 145] on div "Add variable" at bounding box center [905, 143] width 565 height 19
click at [961, 124] on div "Define the variables of the area Define the characteristics of the areas you wa…" at bounding box center [906, 151] width 590 height 189
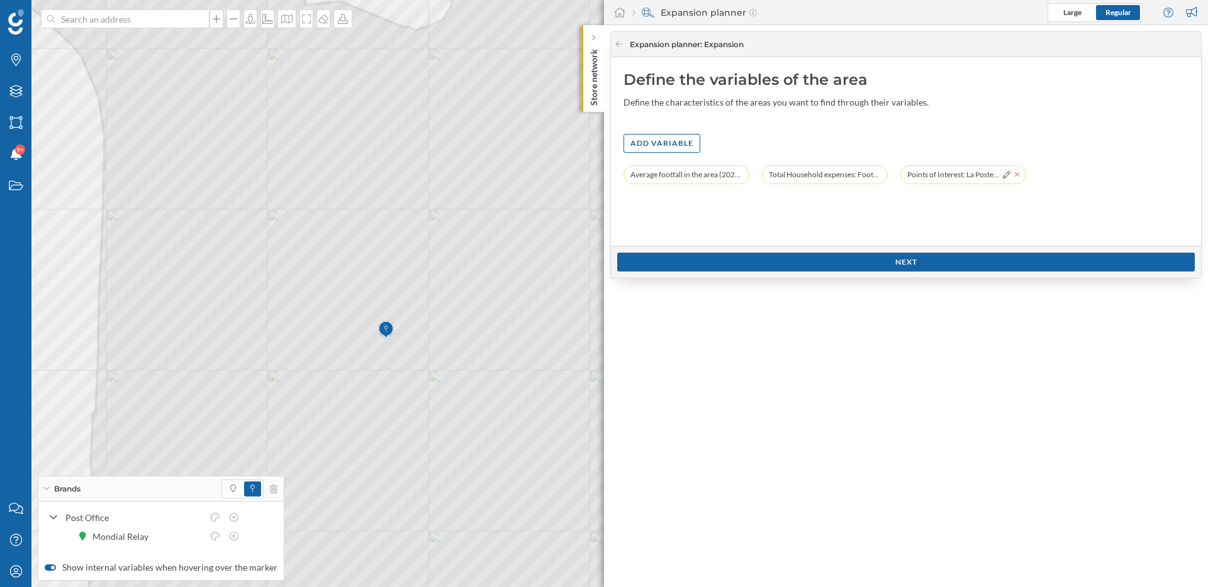
click at [1018, 175] on icon at bounding box center [1016, 175] width 5 height 8
click at [649, 140] on div "Add variable" at bounding box center [661, 142] width 77 height 19
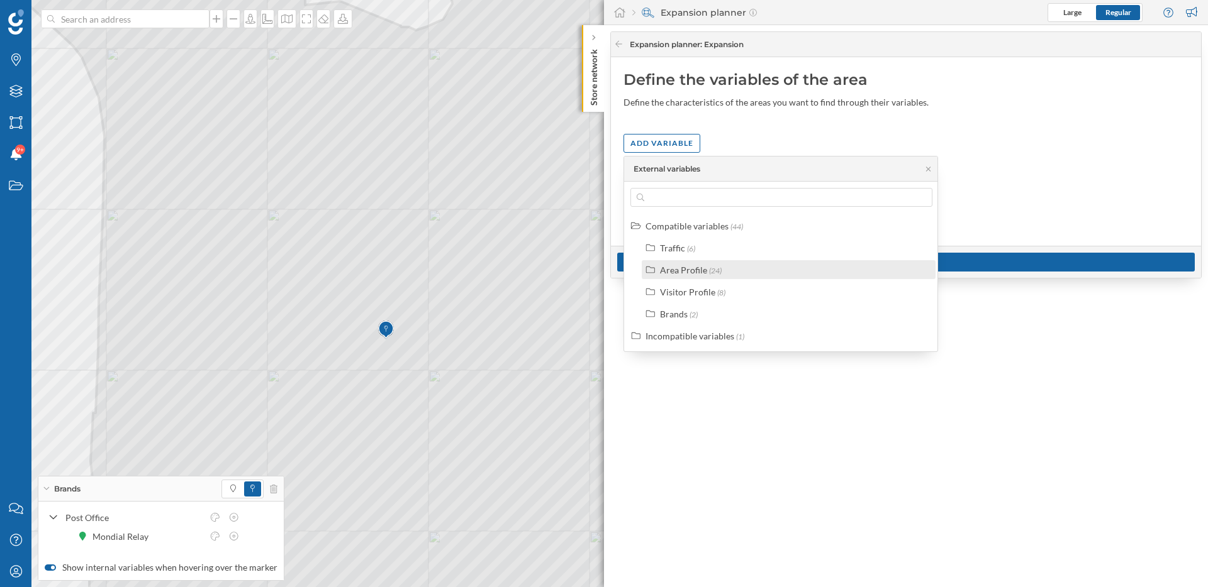
click at [684, 274] on div "Area Profile" at bounding box center [683, 270] width 47 height 11
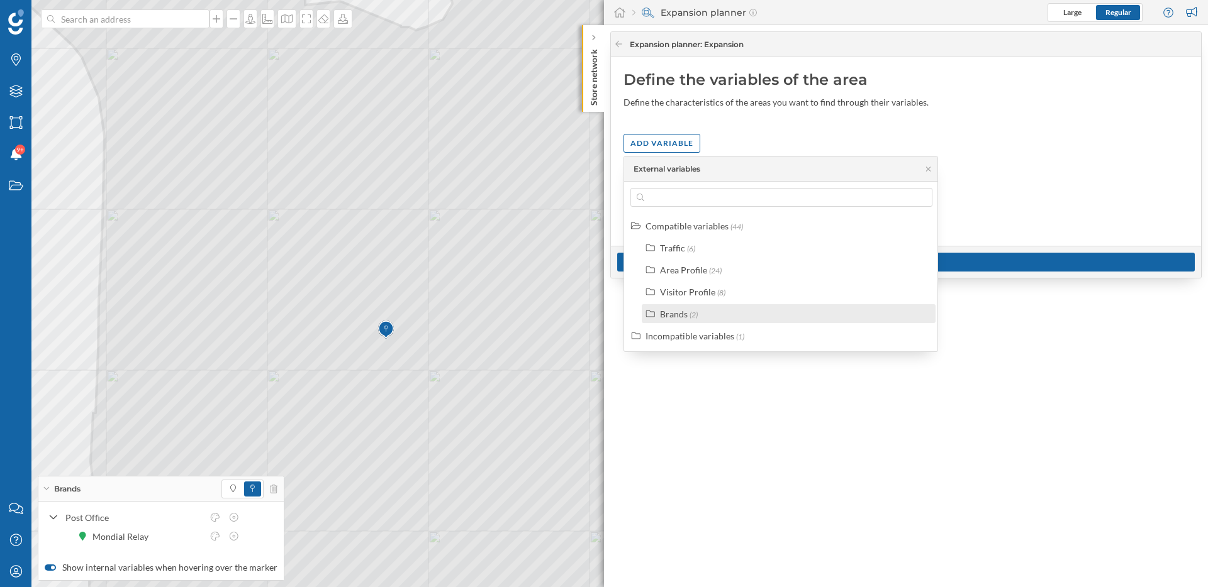
click at [682, 309] on div "Brands" at bounding box center [674, 314] width 28 height 11
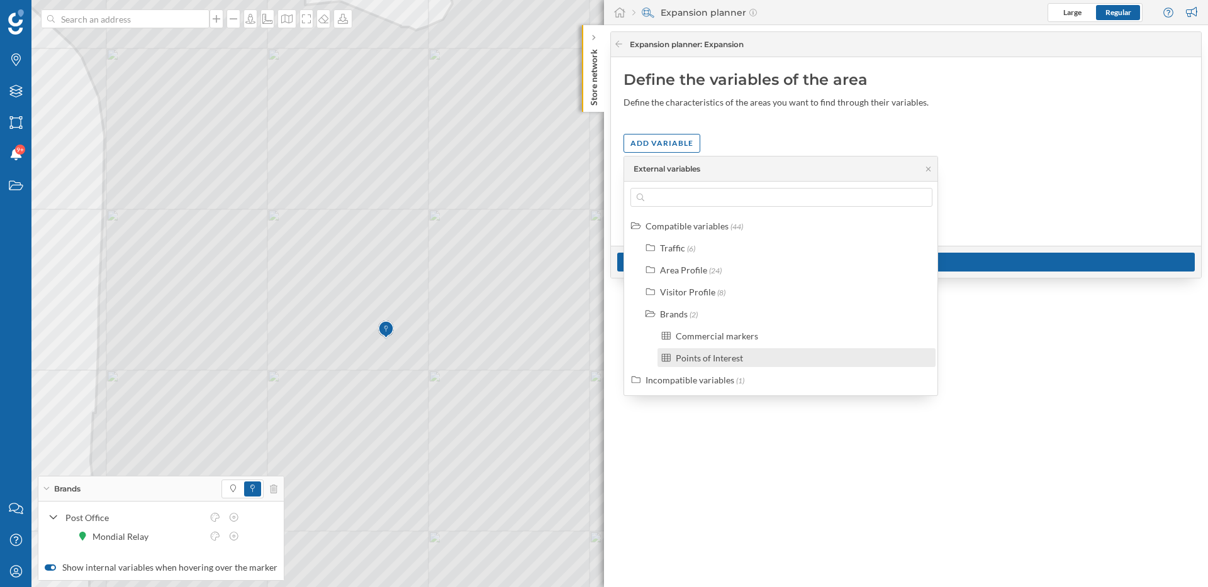
click at [704, 361] on div "Points of Interest" at bounding box center [708, 358] width 67 height 11
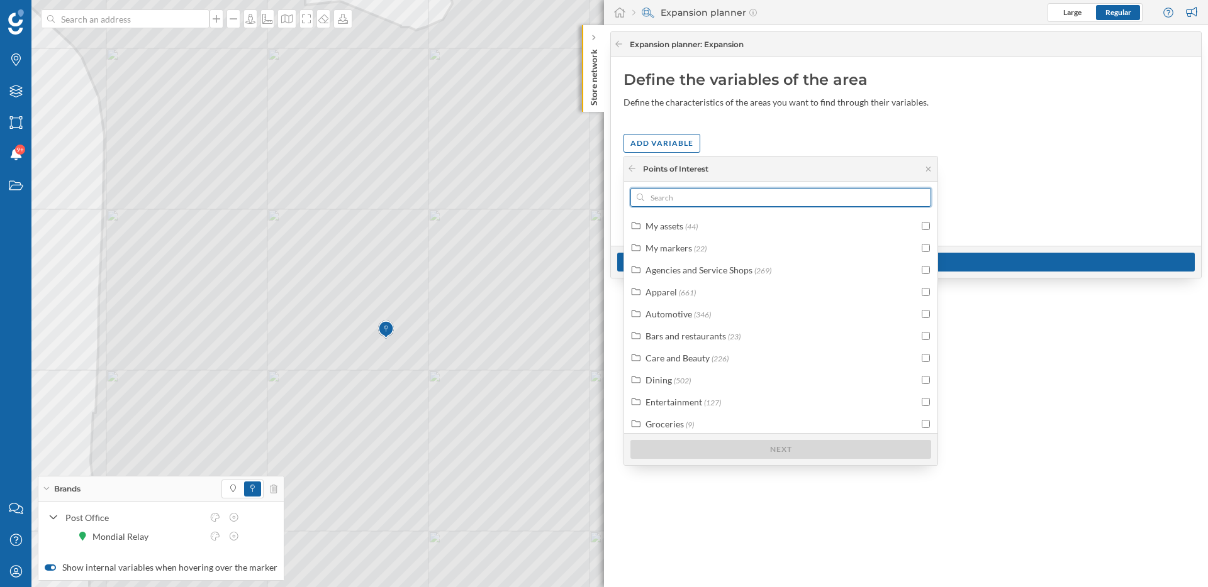
click at [704, 204] on input "text" at bounding box center [780, 197] width 273 height 19
click at [699, 200] on input "post" at bounding box center [780, 197] width 273 height 19
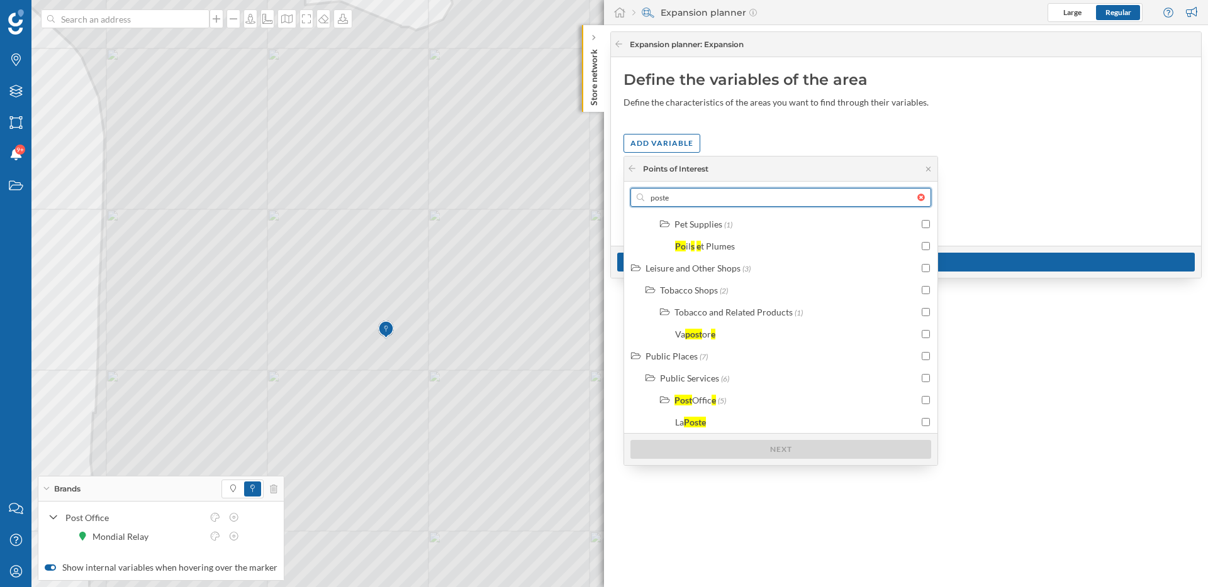
scroll to position [857, 0]
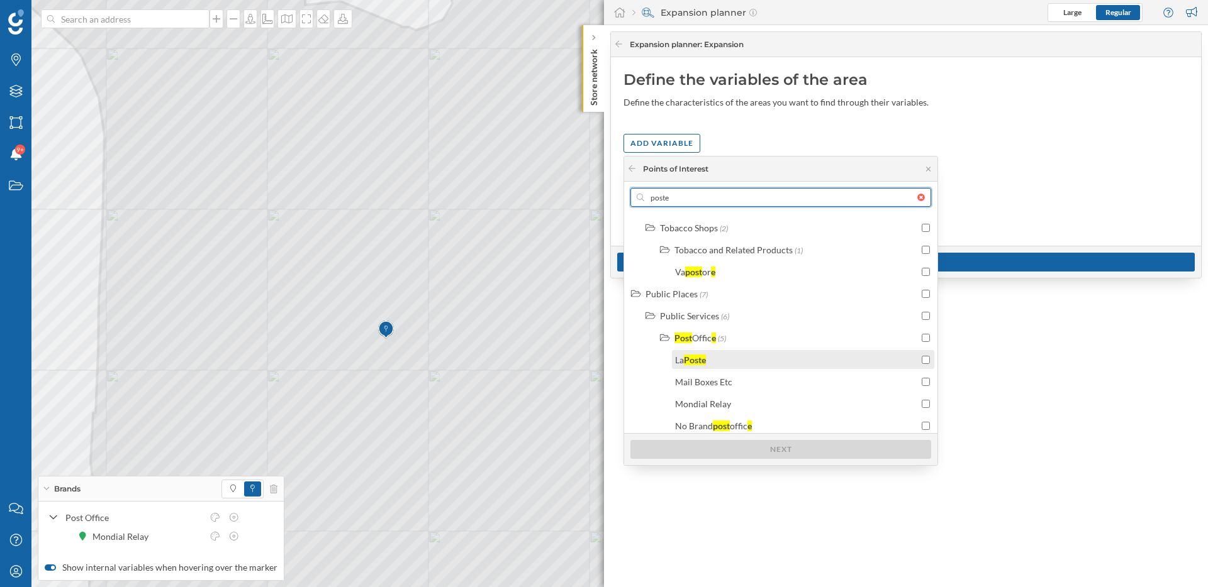
type input "poste"
click at [738, 359] on div "La Poste" at bounding box center [796, 359] width 243 height 13
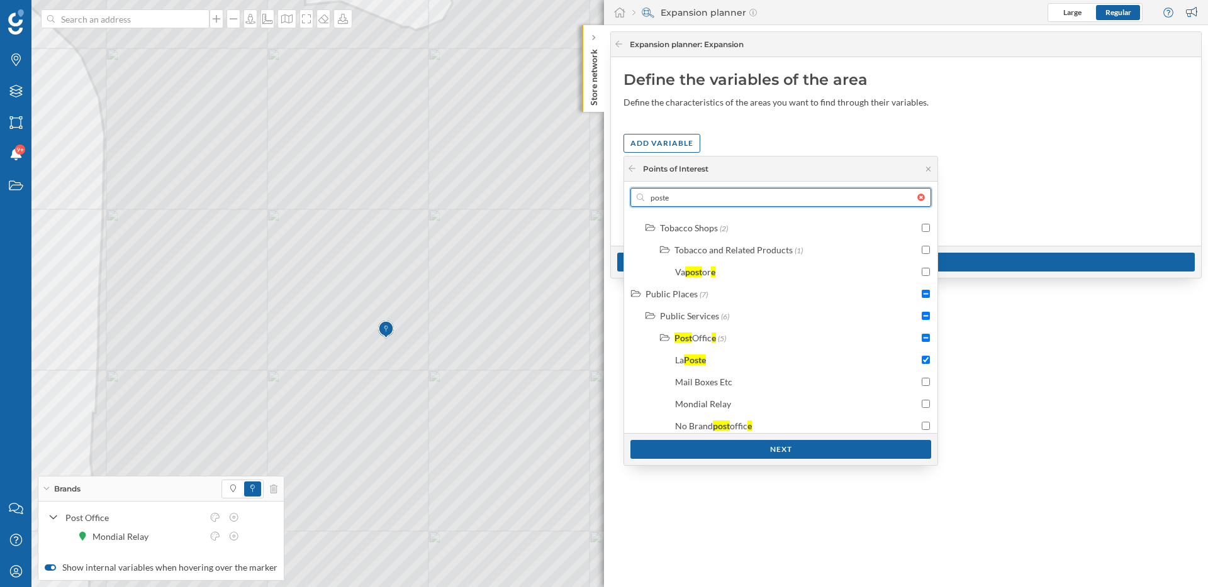
drag, startPoint x: 696, startPoint y: 199, endPoint x: 621, endPoint y: 199, distance: 74.8
click at [621, 199] on body "Brands Layers Areas Notifications 9+ States Contact us Help Center My Profile B…" at bounding box center [604, 293] width 1208 height 587
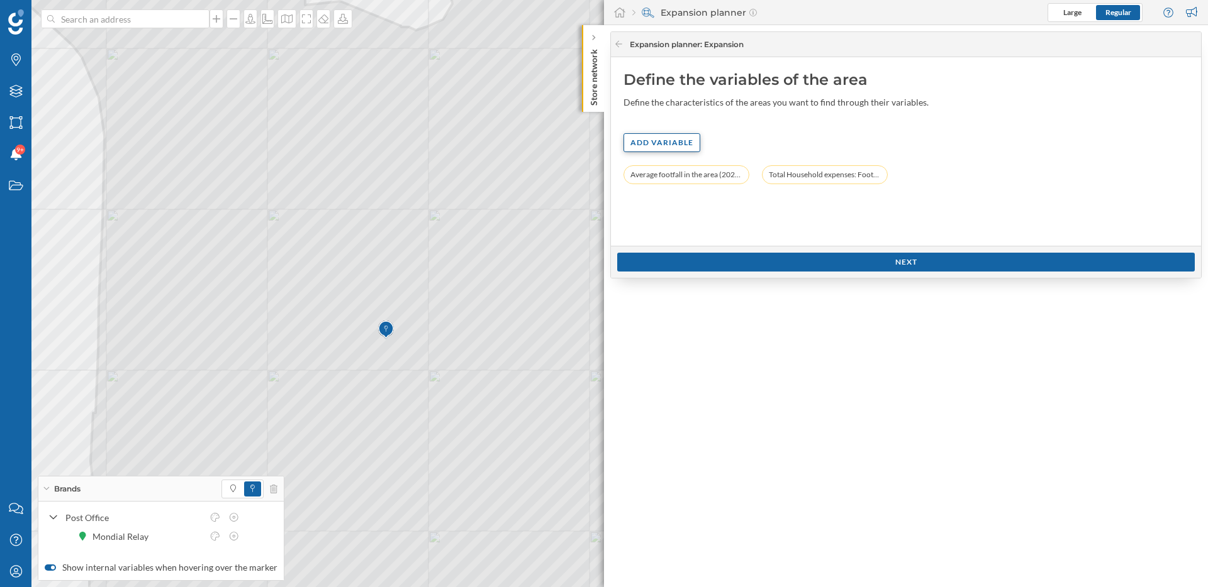
click at [672, 135] on div "Add variable" at bounding box center [661, 142] width 77 height 19
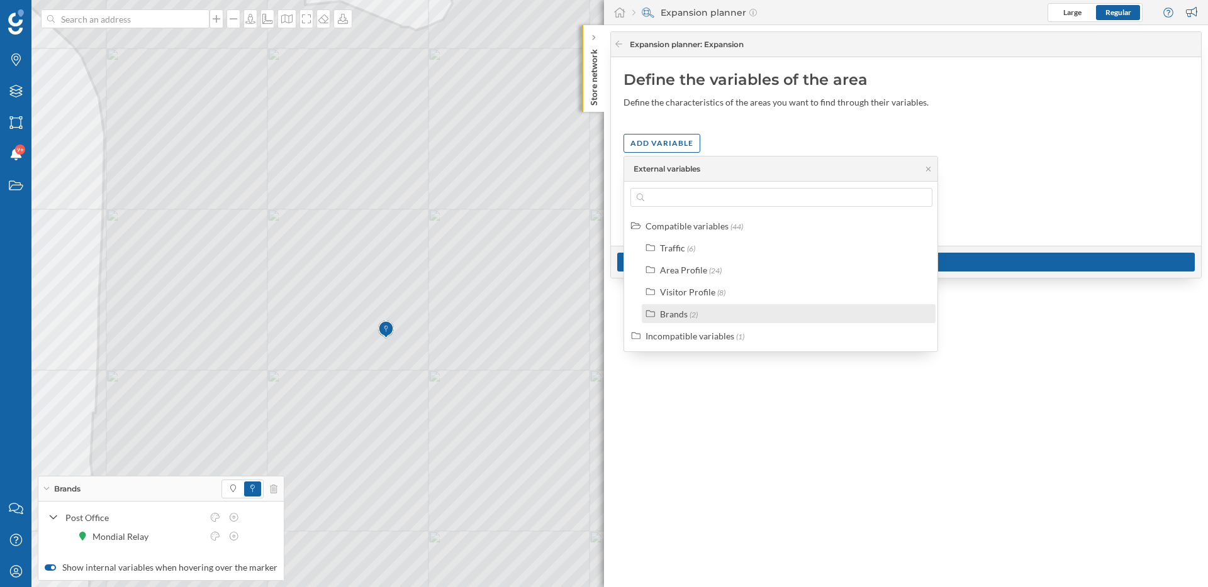
click at [686, 313] on div "Brands" at bounding box center [674, 314] width 28 height 11
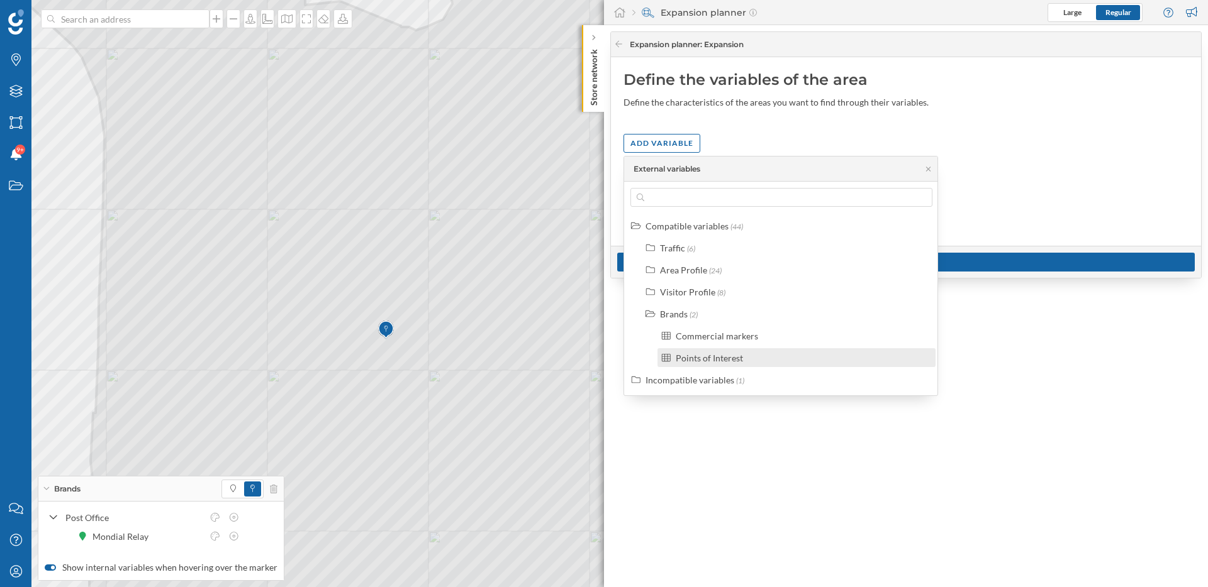
click at [703, 359] on div "Points of Interest" at bounding box center [708, 358] width 67 height 11
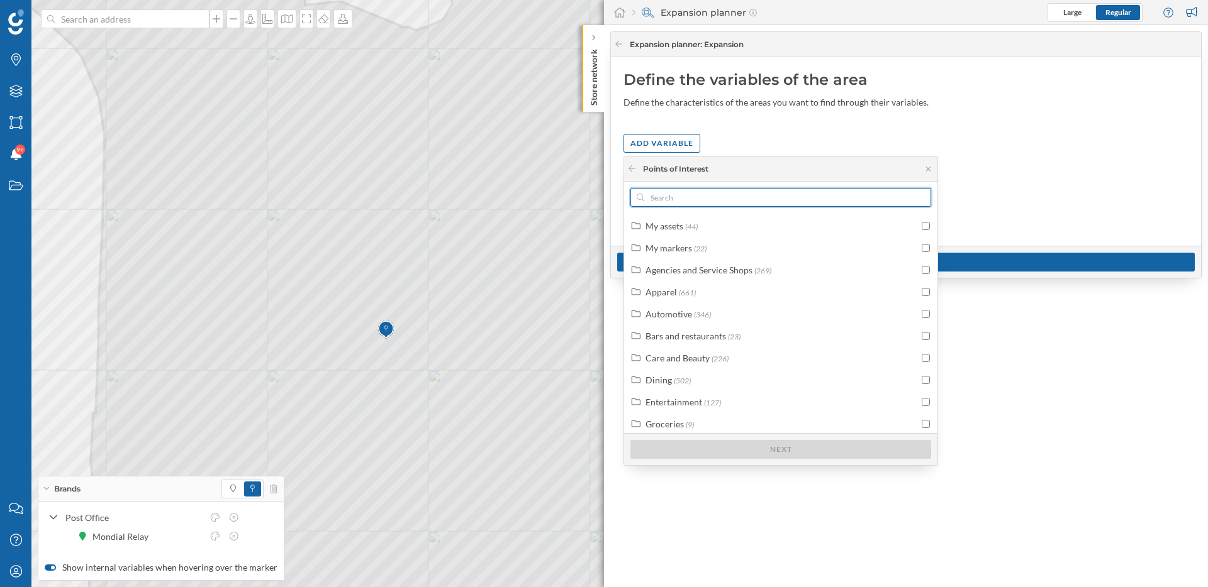
click at [689, 197] on input "text" at bounding box center [780, 197] width 273 height 19
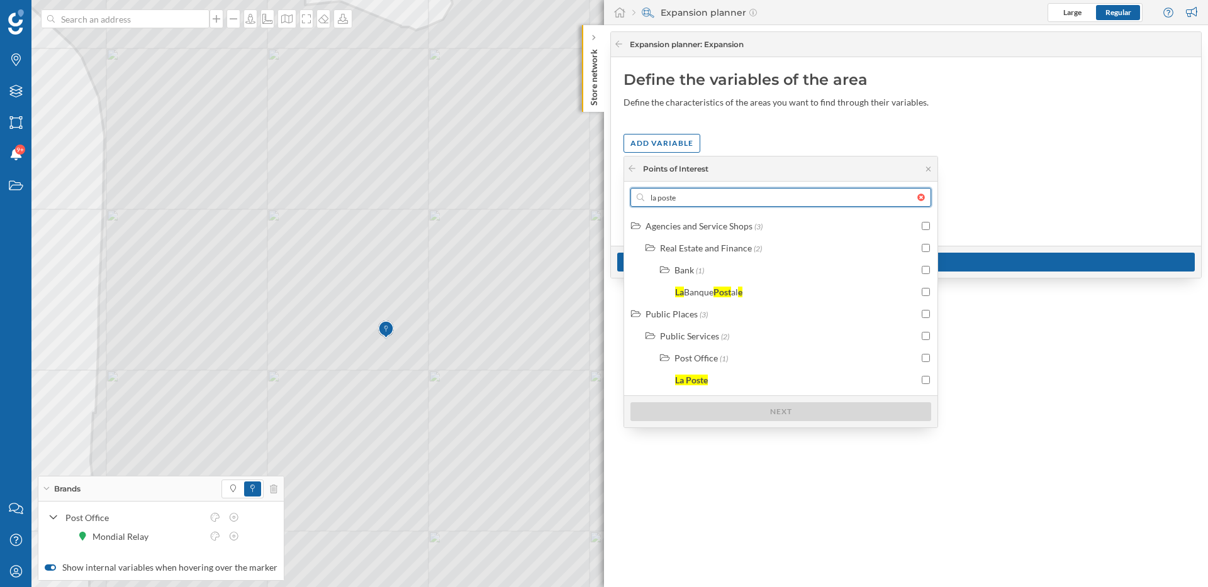
click at [727, 194] on input "la poste" at bounding box center [780, 197] width 273 height 19
click at [925, 381] on input "checkbox" at bounding box center [925, 380] width 8 height 8
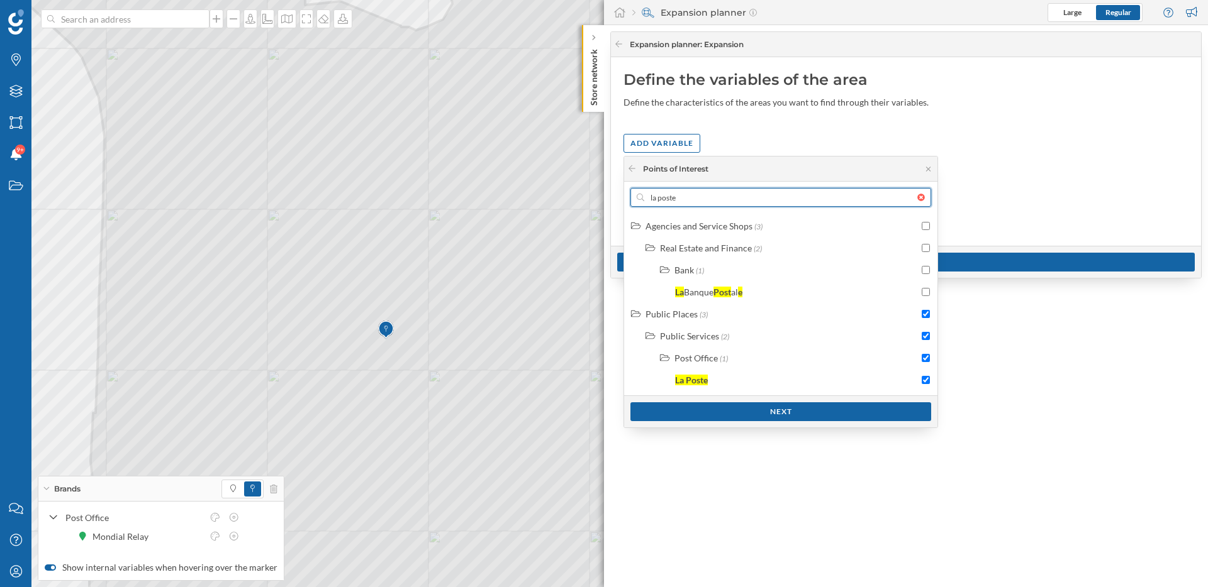
drag, startPoint x: 694, startPoint y: 201, endPoint x: 626, endPoint y: 197, distance: 68.0
click at [626, 197] on div "la poste Agencies and Service Shops (3) Real Estate and Finance (2) Bank (1) La…" at bounding box center [780, 305] width 313 height 246
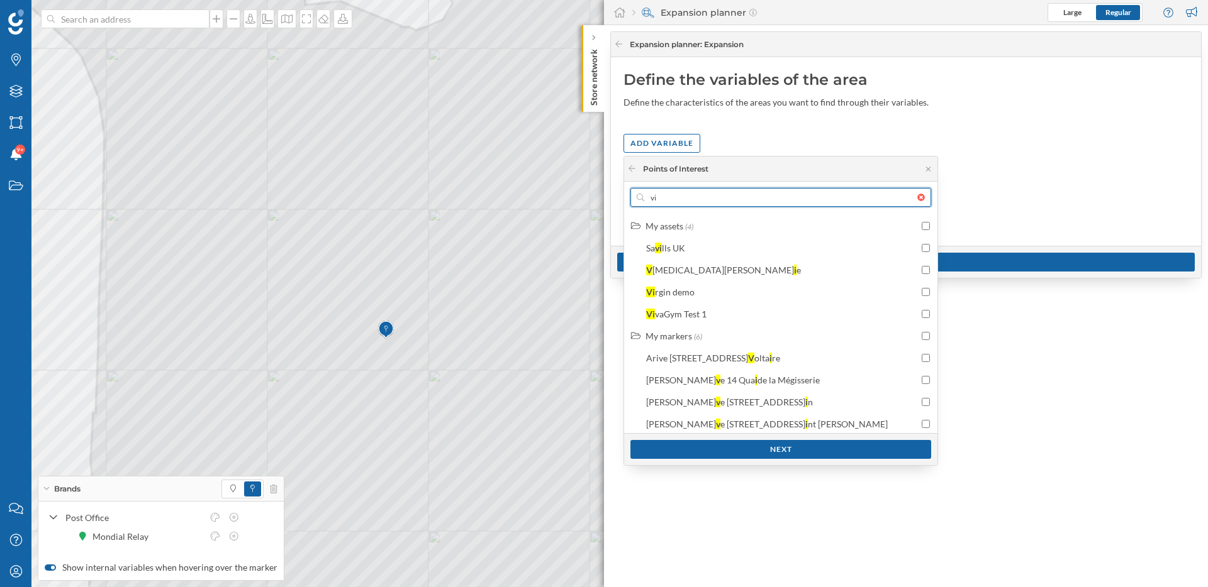
type input "v"
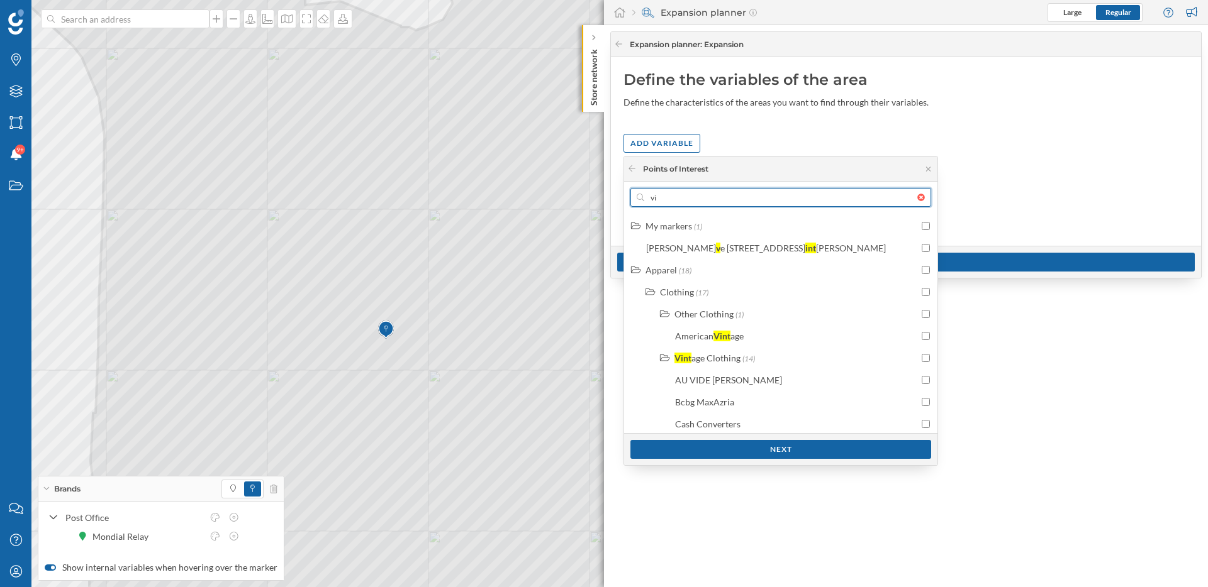
type input "v"
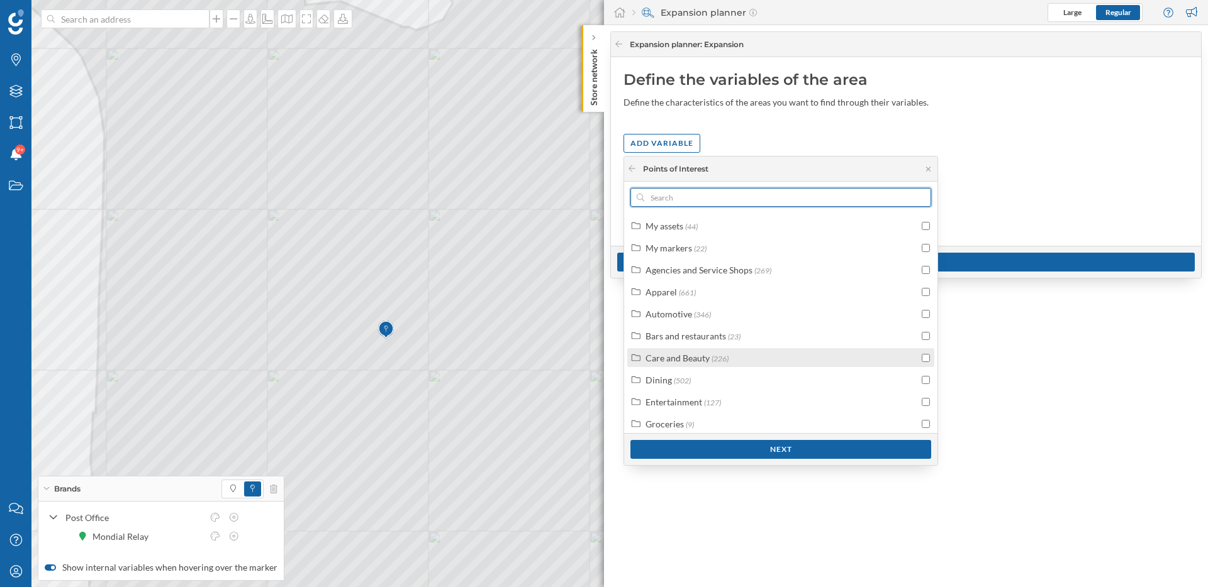
scroll to position [31, 0]
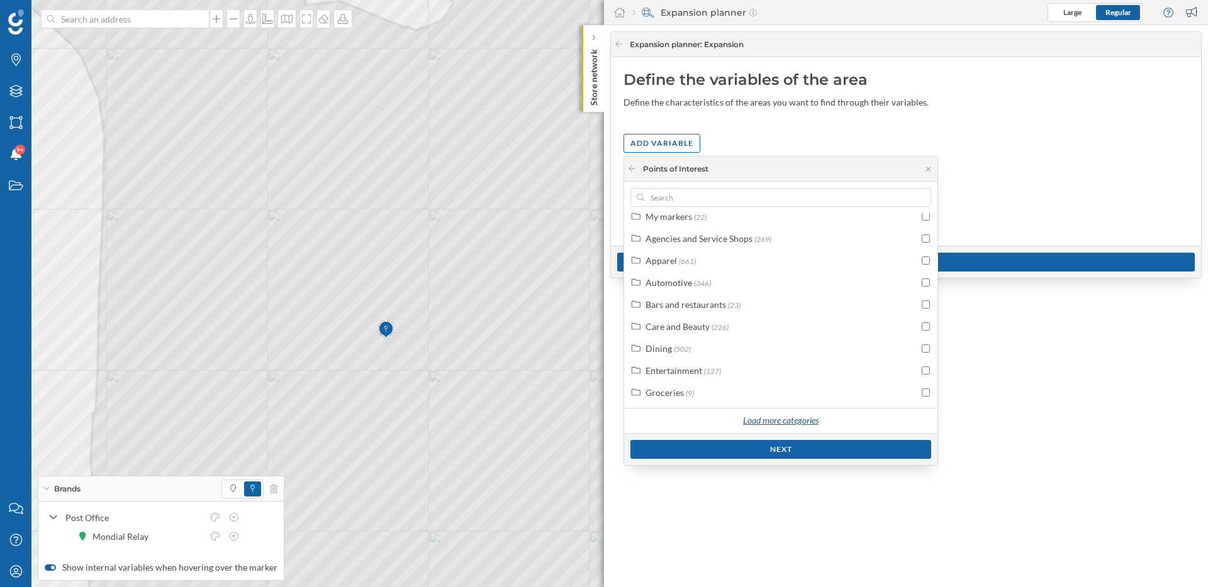
click at [784, 416] on div "Load more categories" at bounding box center [780, 421] width 91 height 19
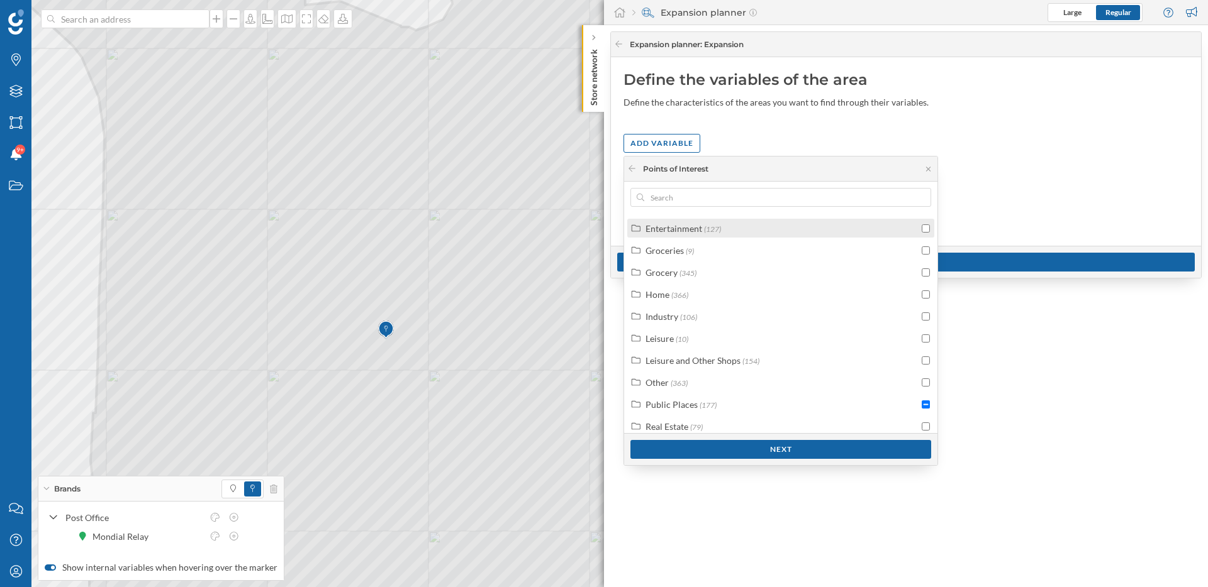
scroll to position [170, 0]
click at [775, 453] on div "Next" at bounding box center [780, 449] width 301 height 19
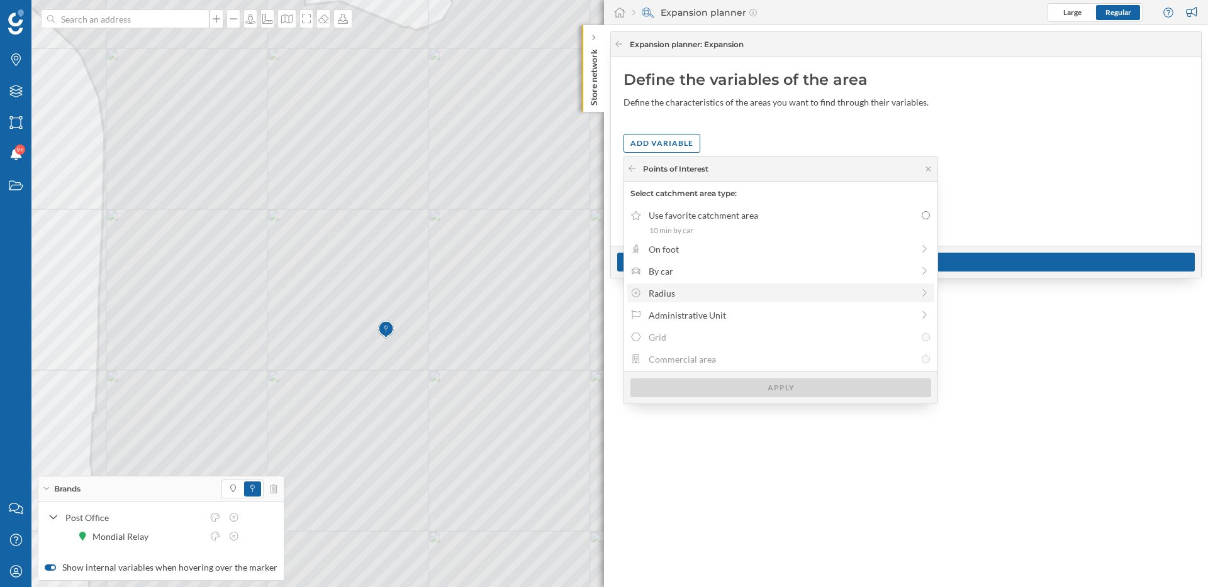
click at [706, 295] on div "Radius" at bounding box center [780, 293] width 264 height 13
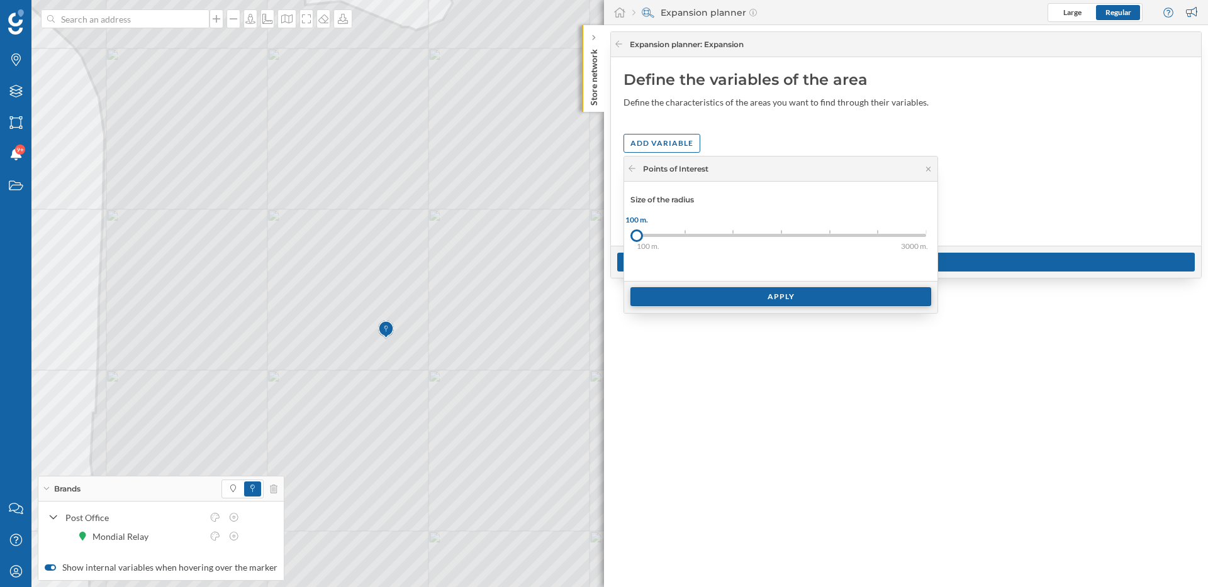
click at [696, 297] on div "Apply" at bounding box center [780, 296] width 301 height 19
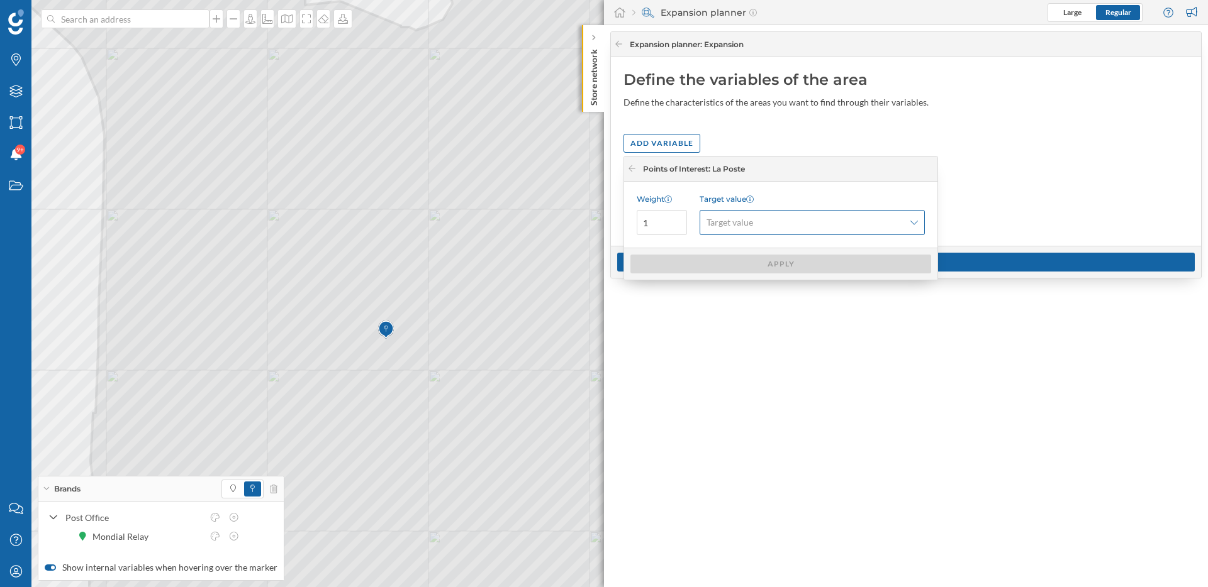
click at [755, 214] on div "Target value" at bounding box center [811, 222] width 225 height 25
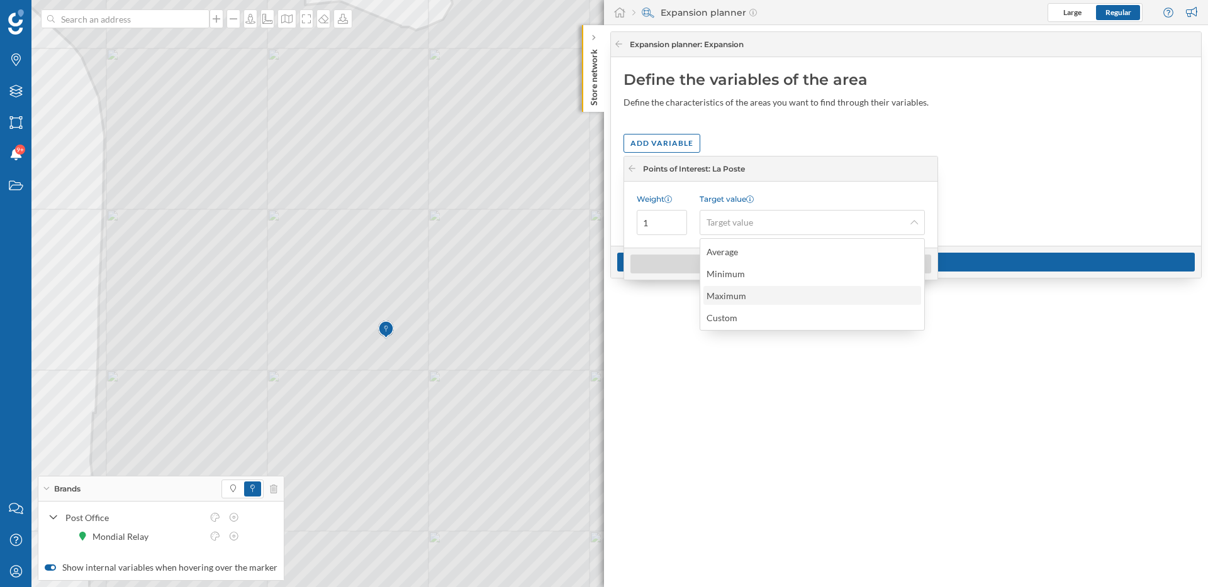
click at [754, 289] on div "Maximum" at bounding box center [811, 295] width 210 height 13
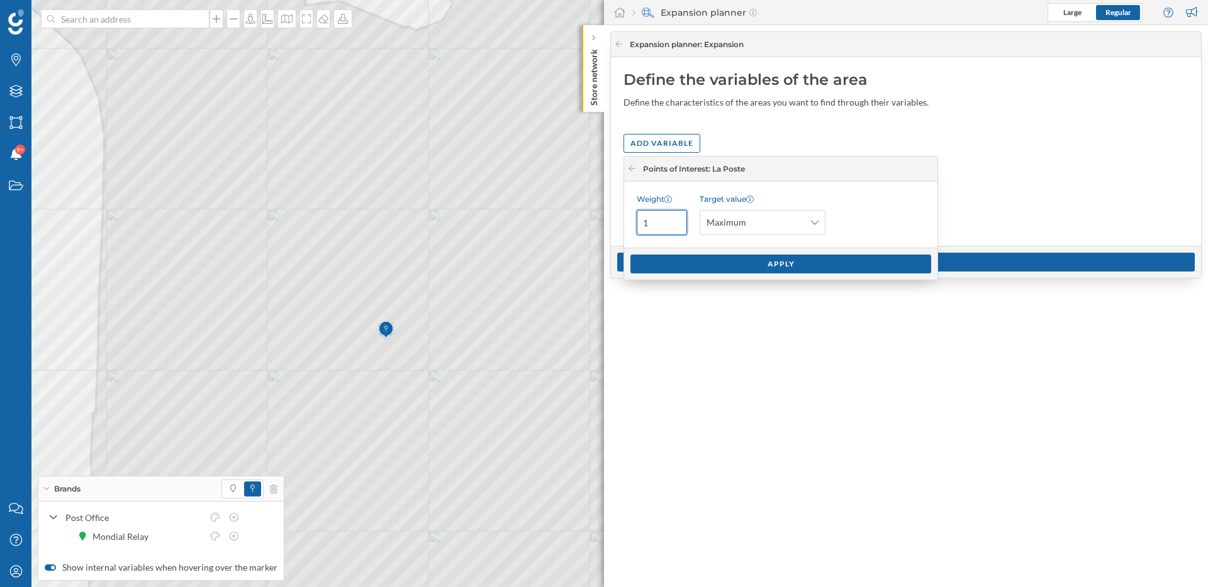
drag, startPoint x: 658, startPoint y: 225, endPoint x: 639, endPoint y: 225, distance: 18.9
click at [639, 225] on input "1" at bounding box center [661, 222] width 50 height 25
type input "5"
click at [702, 268] on div "Apply" at bounding box center [780, 263] width 301 height 19
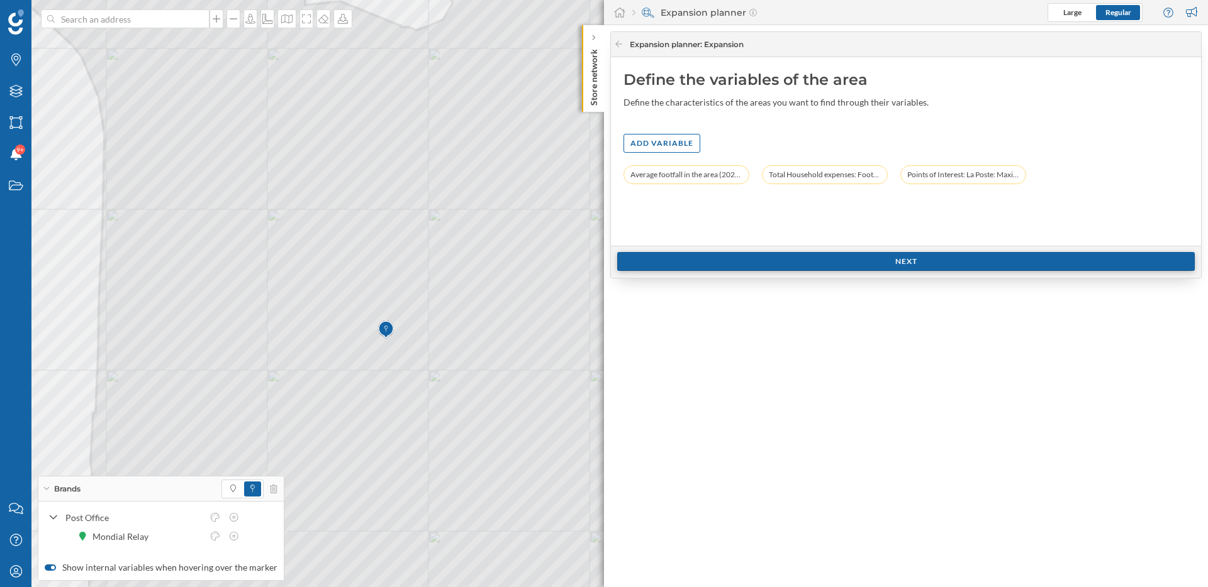
click at [806, 258] on div "Next" at bounding box center [905, 261] width 577 height 19
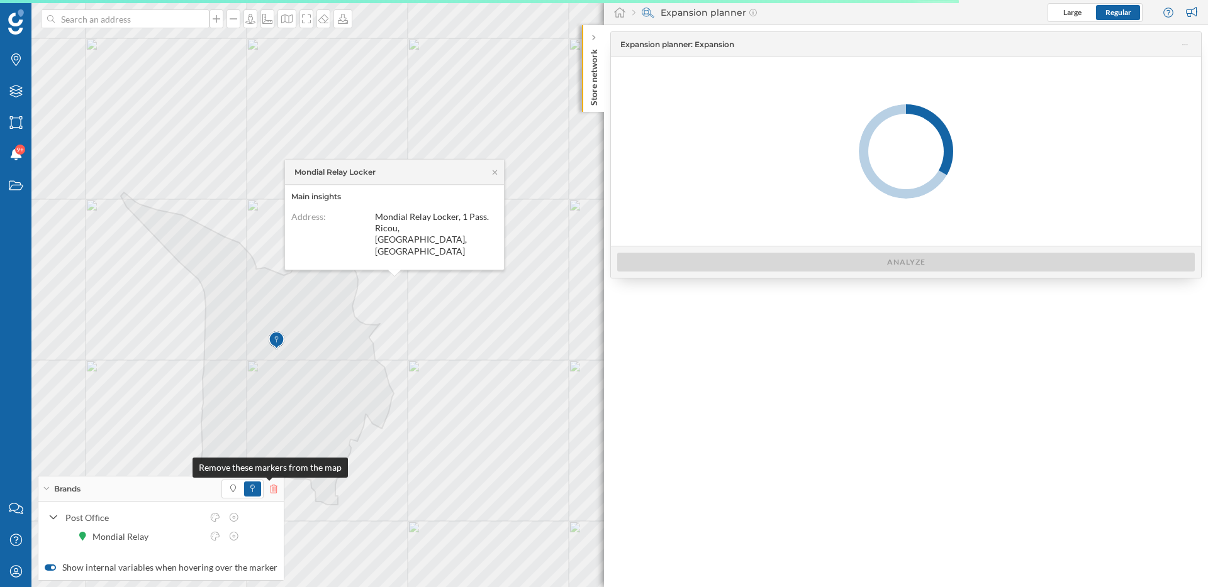
click at [270, 490] on icon at bounding box center [274, 489] width 8 height 9
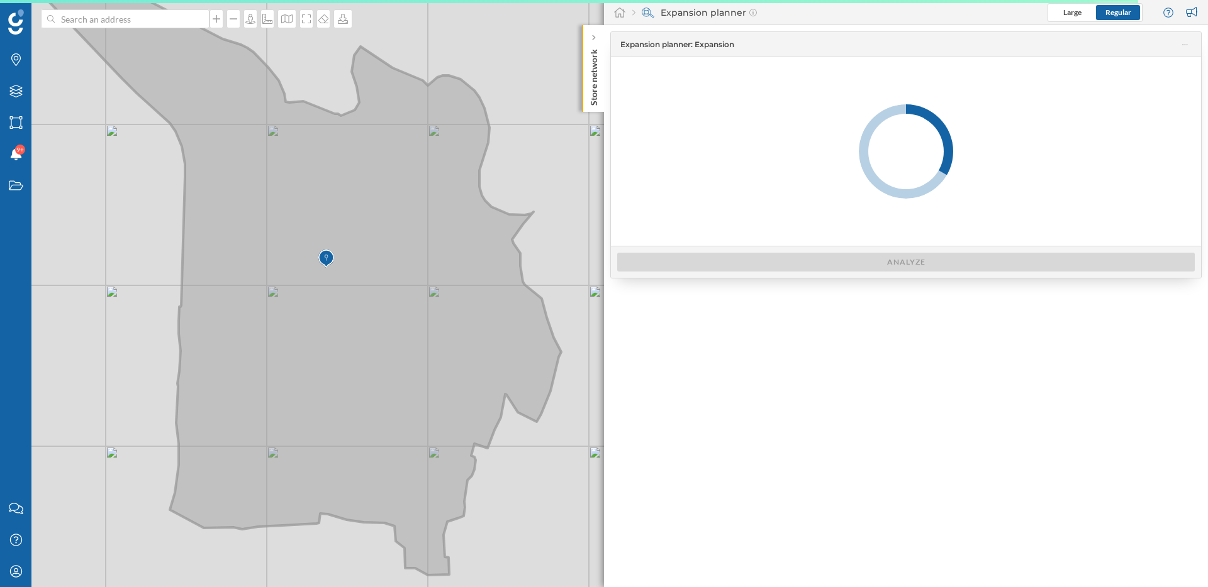
drag, startPoint x: 435, startPoint y: 276, endPoint x: 455, endPoint y: 265, distance: 22.2
click at [455, 265] on icon at bounding box center [288, 263] width 546 height 626
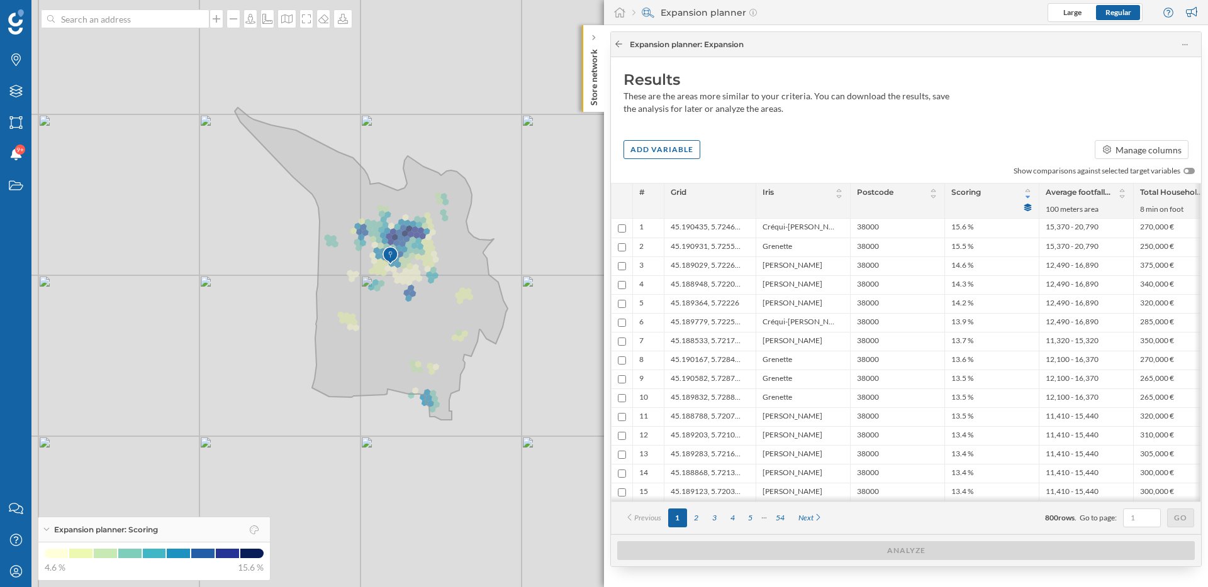
click at [616, 45] on icon at bounding box center [618, 44] width 9 height 8
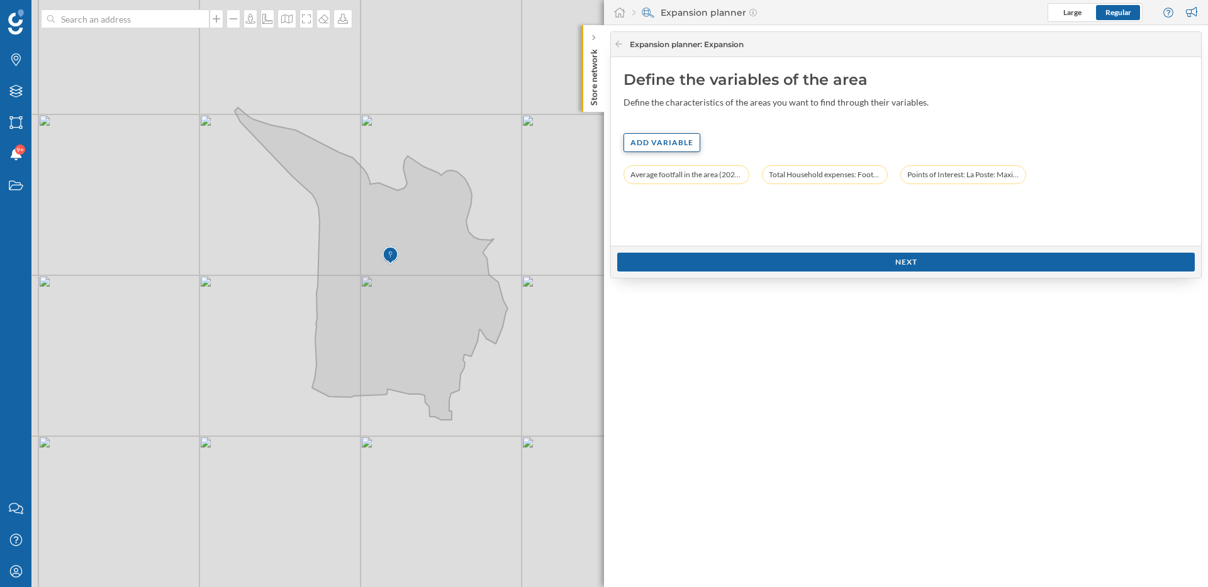
click at [663, 142] on div "Add variable" at bounding box center [661, 142] width 77 height 19
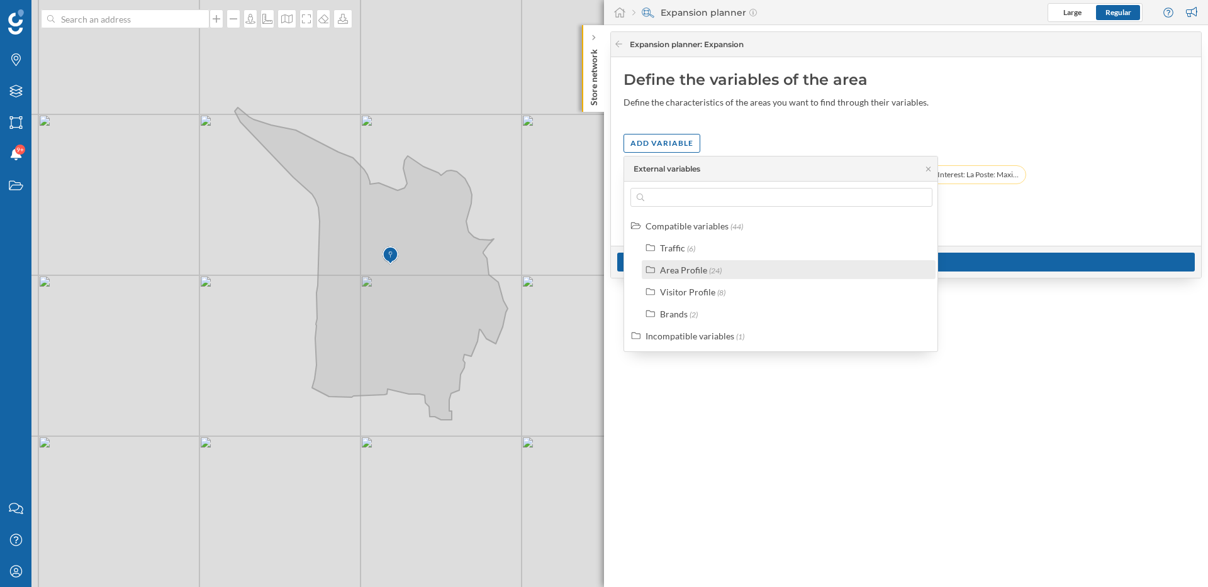
click at [682, 272] on div "Area Profile" at bounding box center [683, 270] width 47 height 11
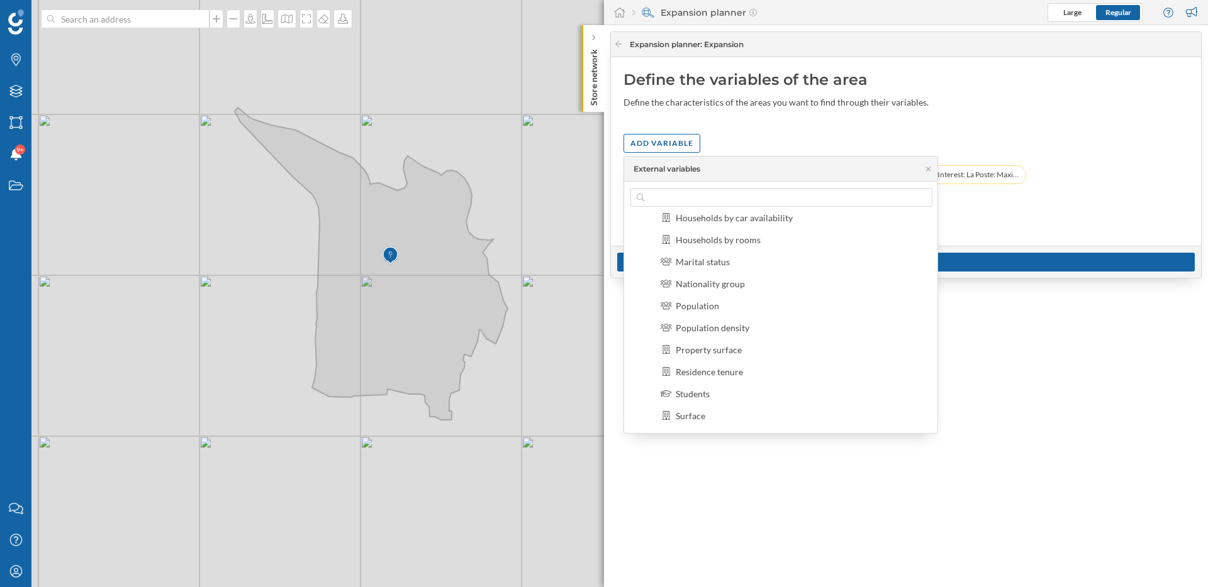
scroll to position [272, 0]
click at [718, 306] on div "Population" at bounding box center [801, 306] width 252 height 13
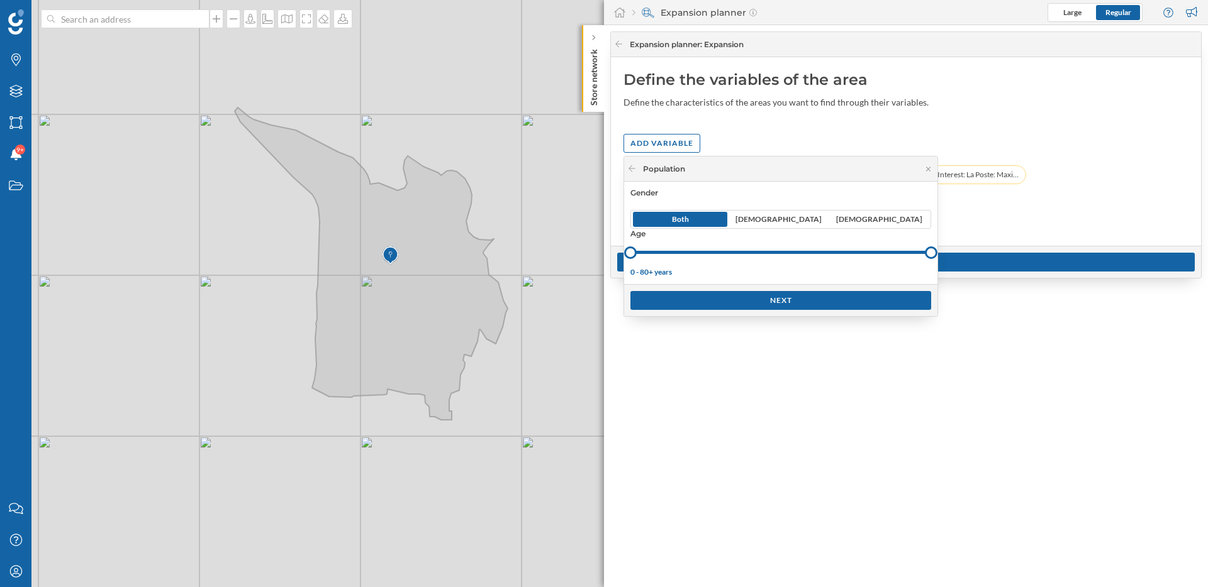
drag, startPoint x: 631, startPoint y: 249, endPoint x: 602, endPoint y: 258, distance: 31.0
click at [602, 258] on body "Brands Layers Areas Notifications 9+ States Contact us Help Center My Profile S…" at bounding box center [604, 293] width 1208 height 587
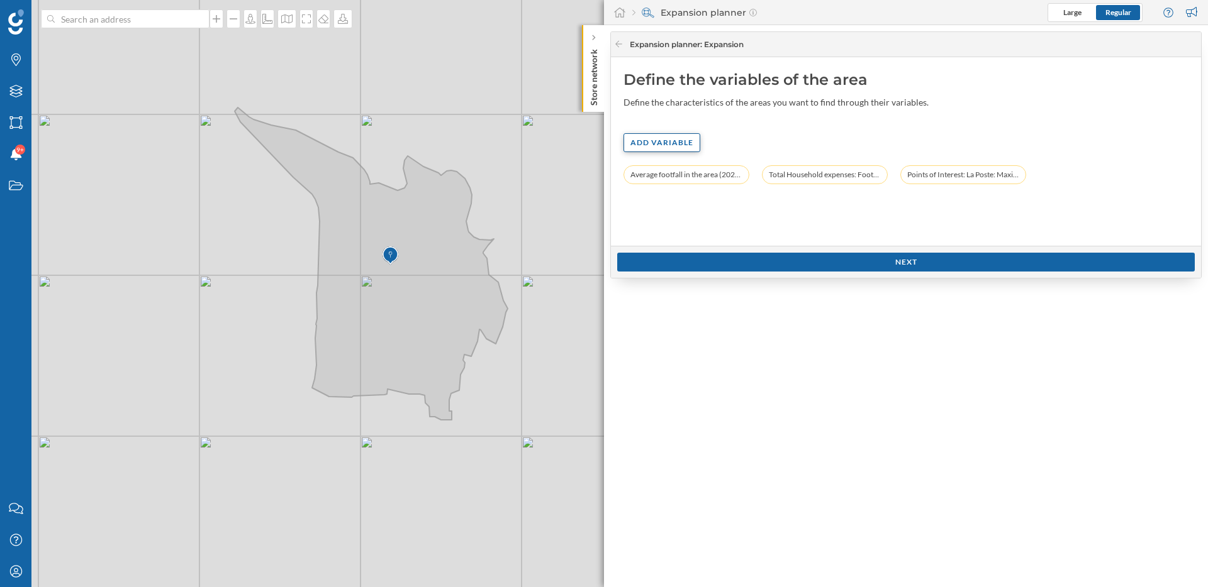
click at [682, 144] on div "Add variable" at bounding box center [661, 142] width 77 height 19
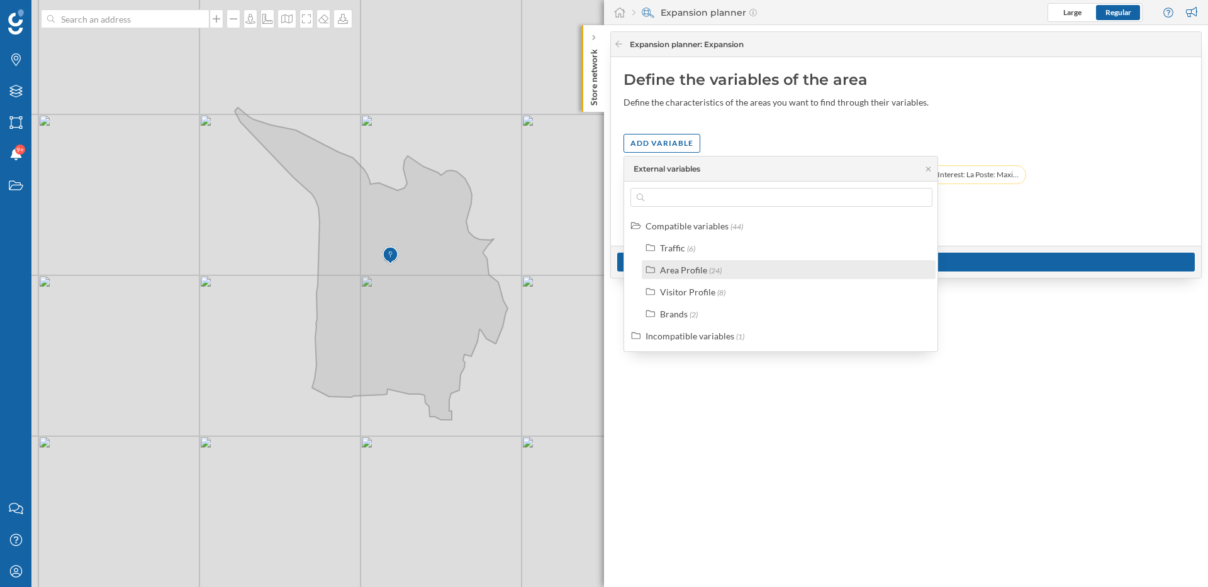
click at [681, 272] on div "Area Profile" at bounding box center [683, 270] width 47 height 11
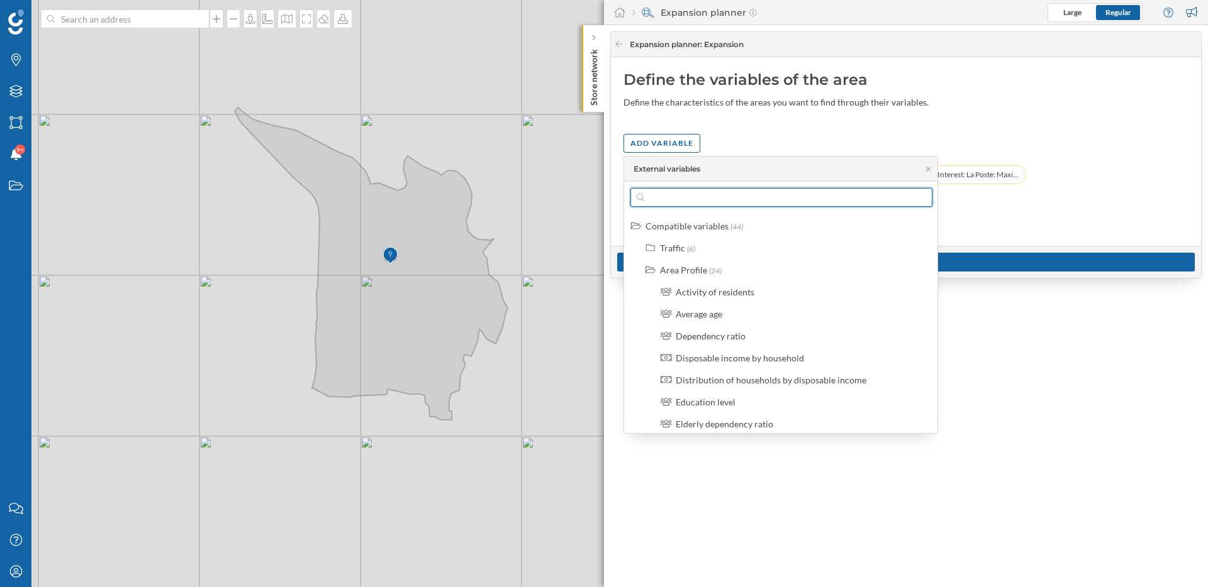
click at [683, 201] on input "text" at bounding box center [781, 197] width 274 height 19
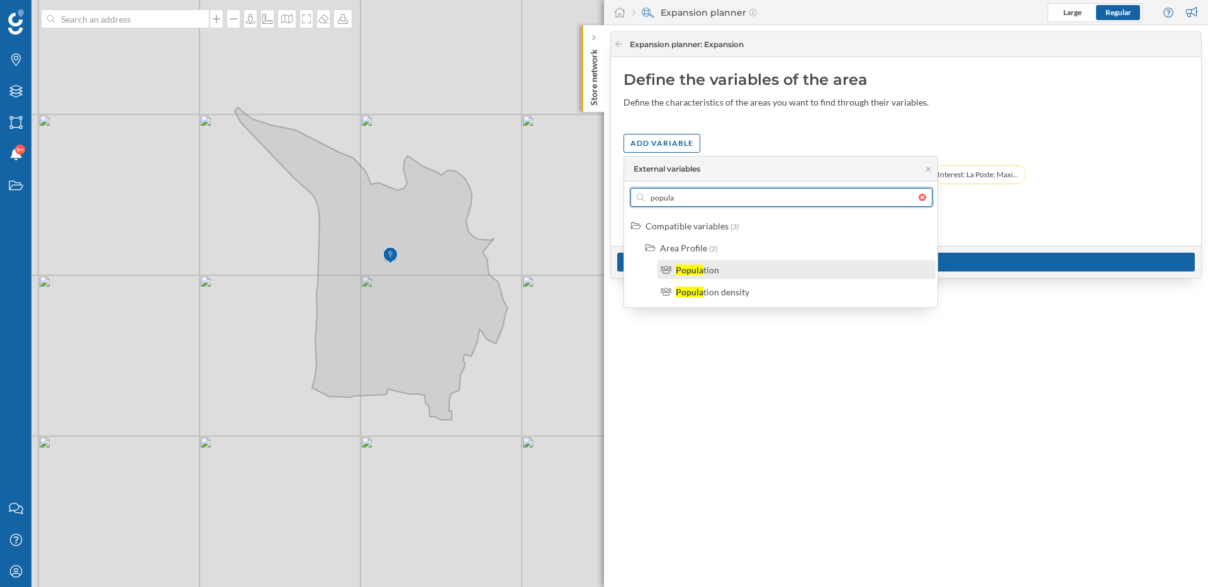
type input "popula"
click at [707, 265] on div "tion" at bounding box center [711, 270] width 16 height 11
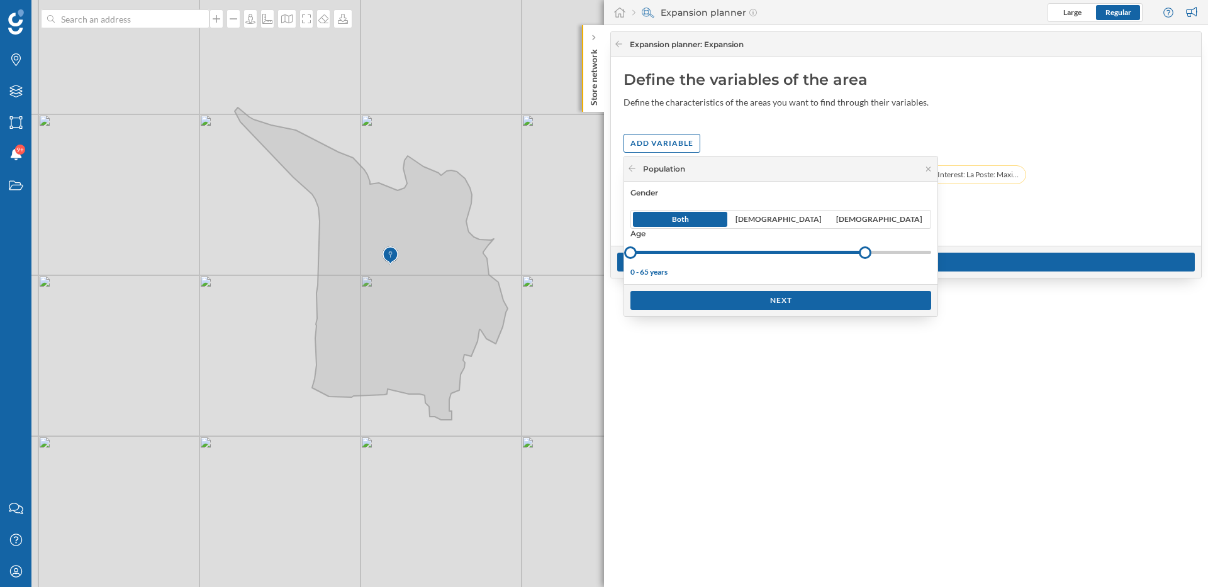
drag, startPoint x: 931, startPoint y: 254, endPoint x: 865, endPoint y: 254, distance: 66.0
click at [865, 254] on div at bounding box center [864, 253] width 13 height 13
click at [885, 221] on span "[DEMOGRAPHIC_DATA]" at bounding box center [879, 219] width 86 height 11
drag, startPoint x: 870, startPoint y: 255, endPoint x: 814, endPoint y: 257, distance: 55.4
click at [814, 257] on div at bounding box center [814, 253] width 13 height 13
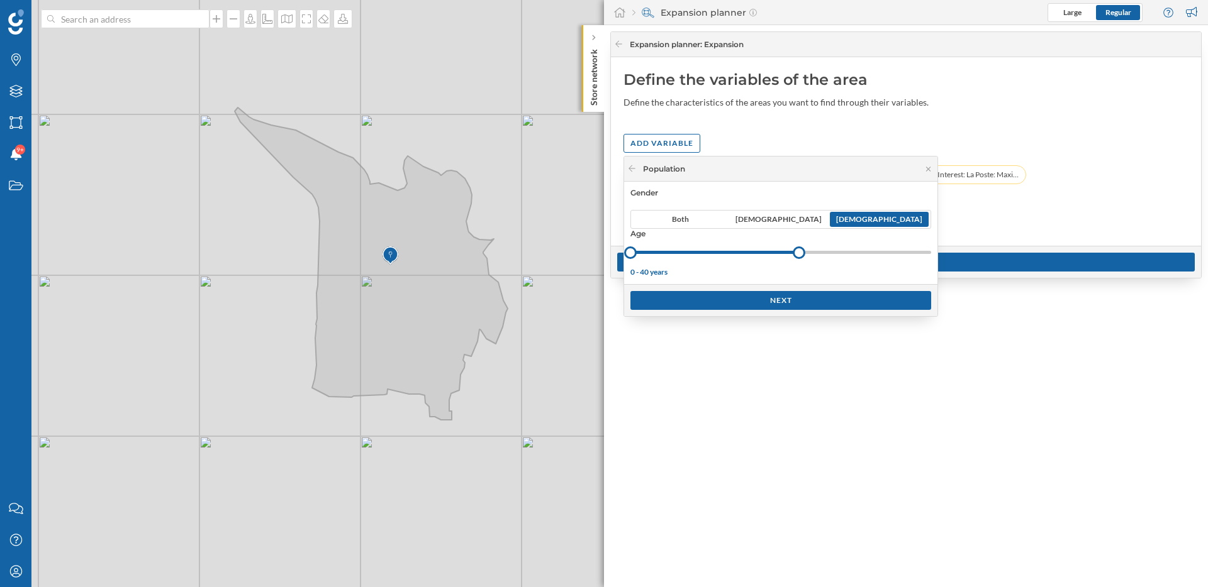
drag, startPoint x: 813, startPoint y: 250, endPoint x: 799, endPoint y: 264, distance: 19.6
click at [799, 264] on div "Gender Both [DEMOGRAPHIC_DATA] [DEMOGRAPHIC_DATA] Age [DEMOGRAPHIC_DATA] years" at bounding box center [780, 233] width 313 height 103
click at [786, 300] on div "Next" at bounding box center [780, 300] width 301 height 19
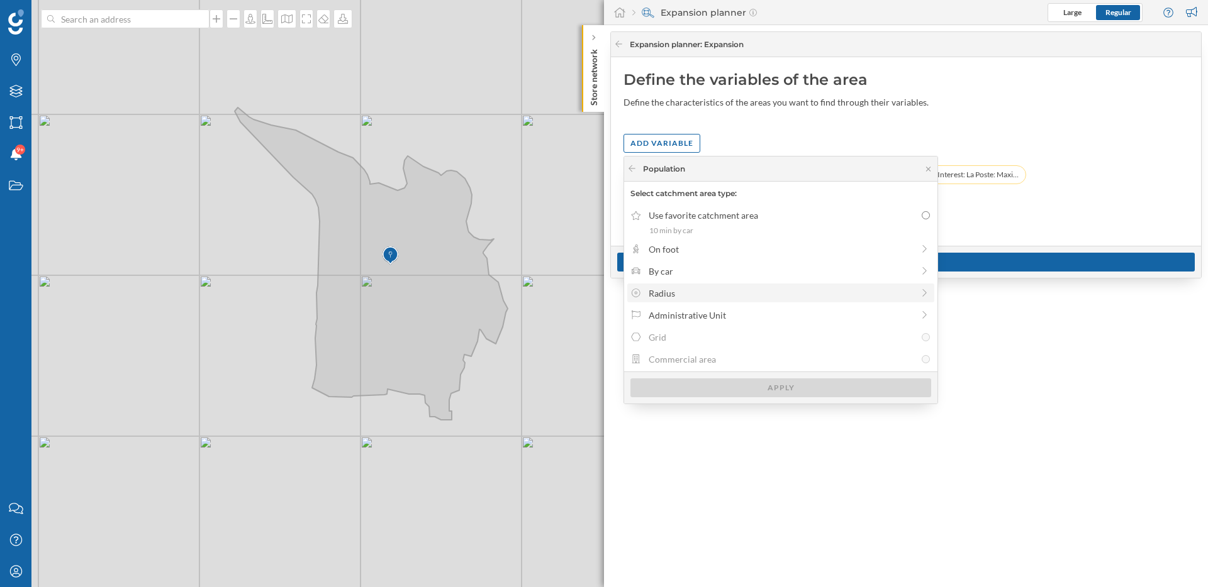
click at [792, 287] on div "Radius" at bounding box center [780, 293] width 264 height 13
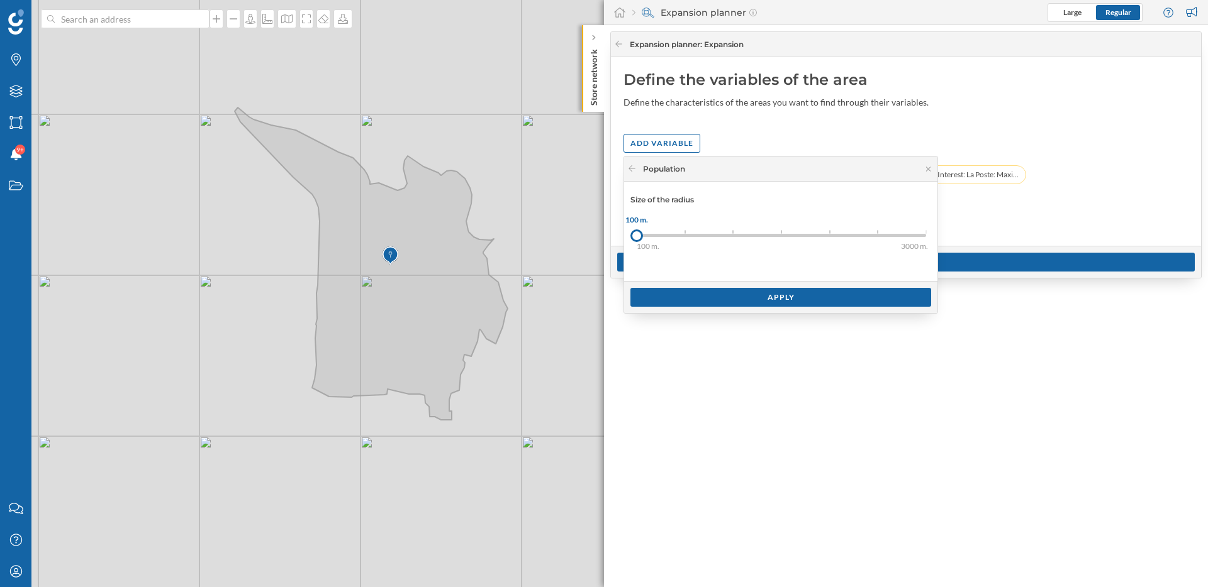
drag, startPoint x: 636, startPoint y: 238, endPoint x: 625, endPoint y: 245, distance: 13.6
click at [625, 245] on div "Size of the radius 100 m. 200 m. 300 m. 500 m. 1000 m. 1500 m. 3000 m. 100 m." at bounding box center [780, 231] width 313 height 99
click at [714, 294] on div "Apply" at bounding box center [780, 296] width 301 height 19
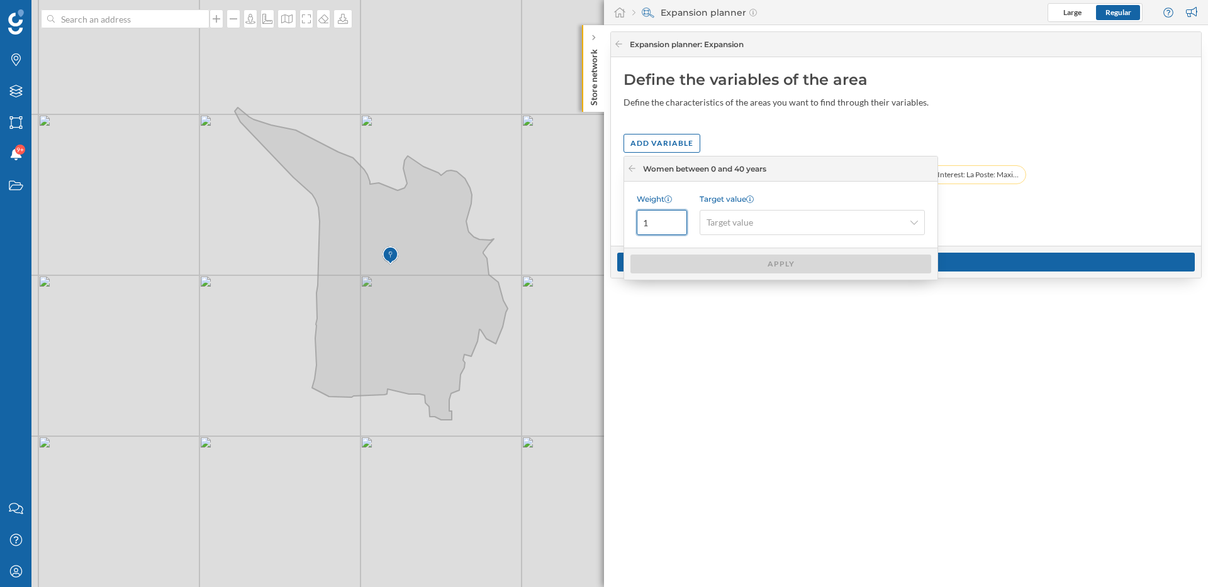
drag, startPoint x: 664, startPoint y: 222, endPoint x: 638, endPoint y: 222, distance: 25.2
click at [638, 222] on input "1" at bounding box center [661, 222] width 50 height 25
type input "3"
click at [734, 225] on span "Target value" at bounding box center [729, 222] width 47 height 13
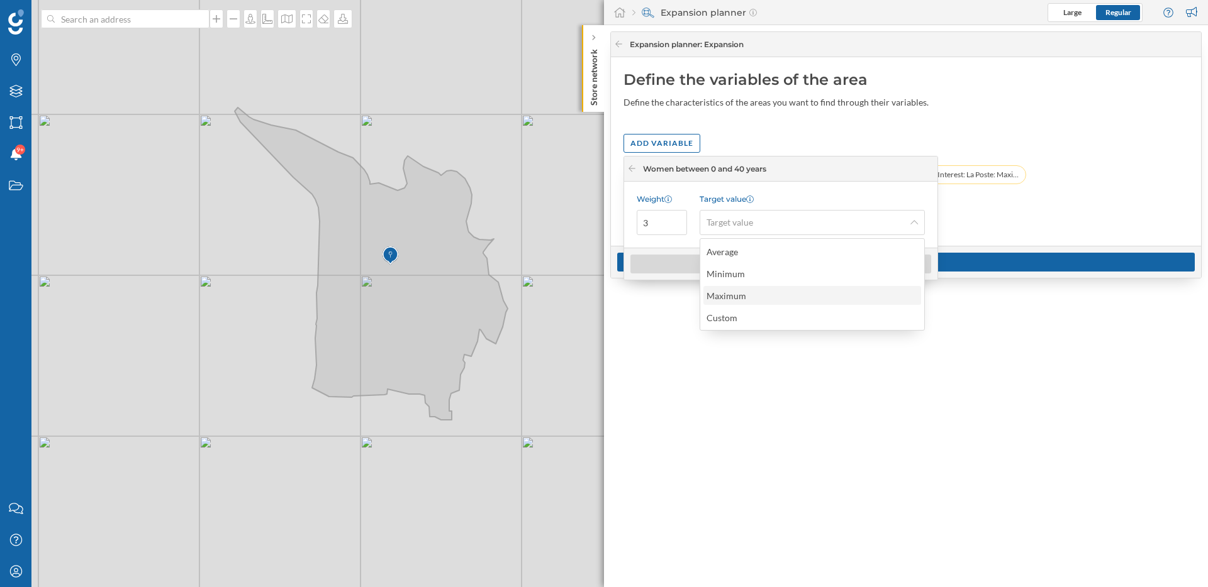
click at [752, 295] on div "Maximum" at bounding box center [811, 295] width 210 height 13
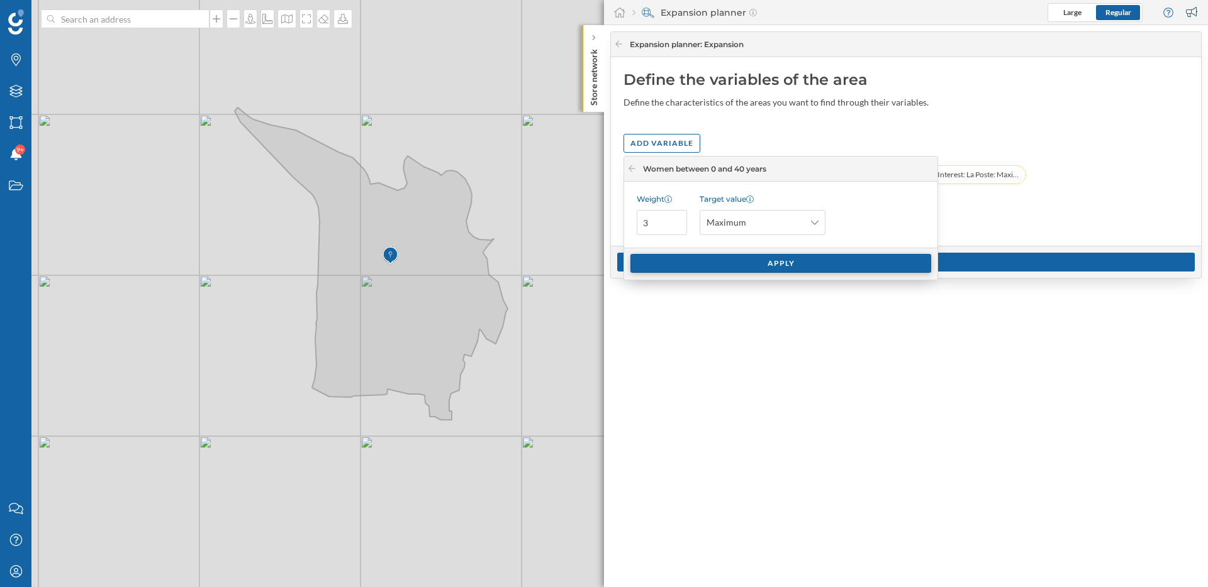
click at [752, 270] on div "Apply" at bounding box center [780, 263] width 301 height 19
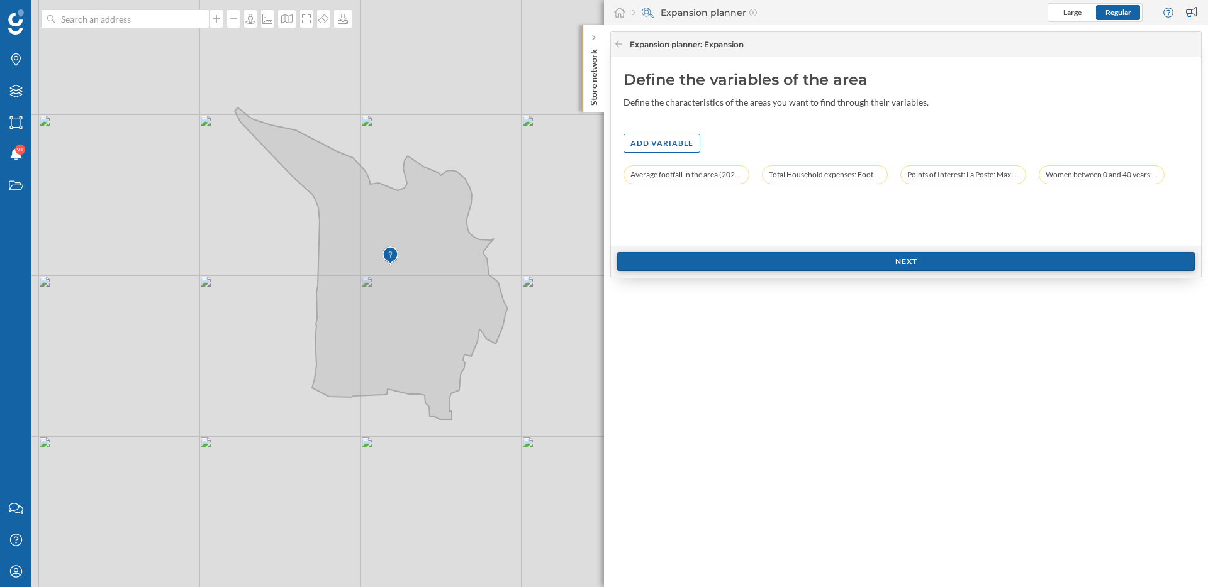
click at [1017, 262] on div "Next" at bounding box center [905, 261] width 577 height 19
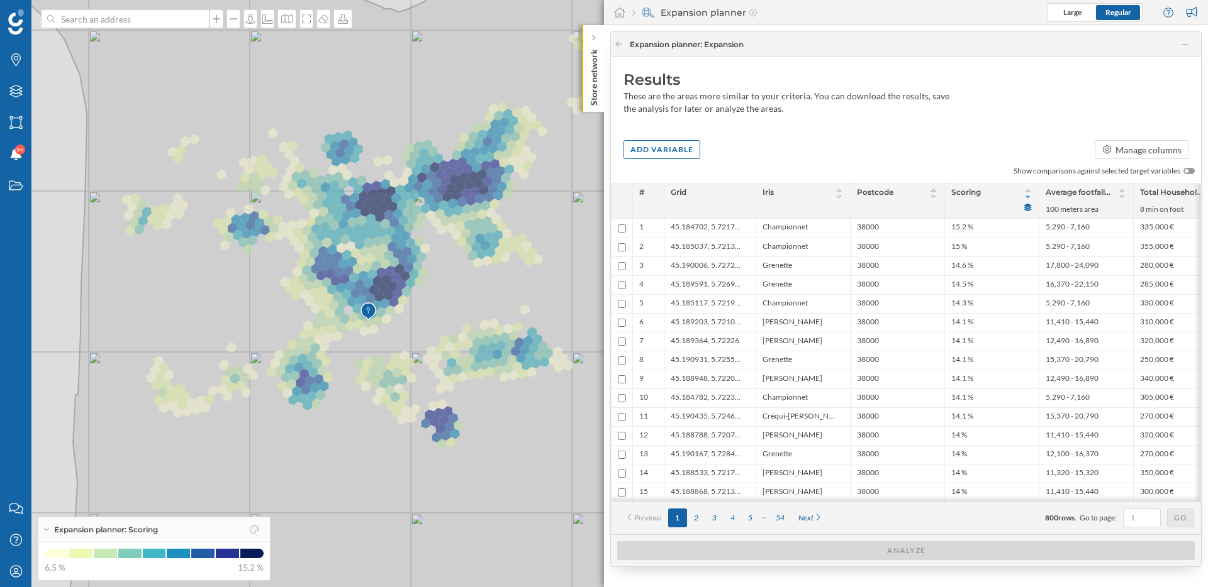
drag, startPoint x: 562, startPoint y: 266, endPoint x: 457, endPoint y: 292, distance: 108.3
click at [457, 292] on icon at bounding box center [413, 321] width 849 height 708
click at [16, 65] on icon "Brands" at bounding box center [16, 59] width 16 height 13
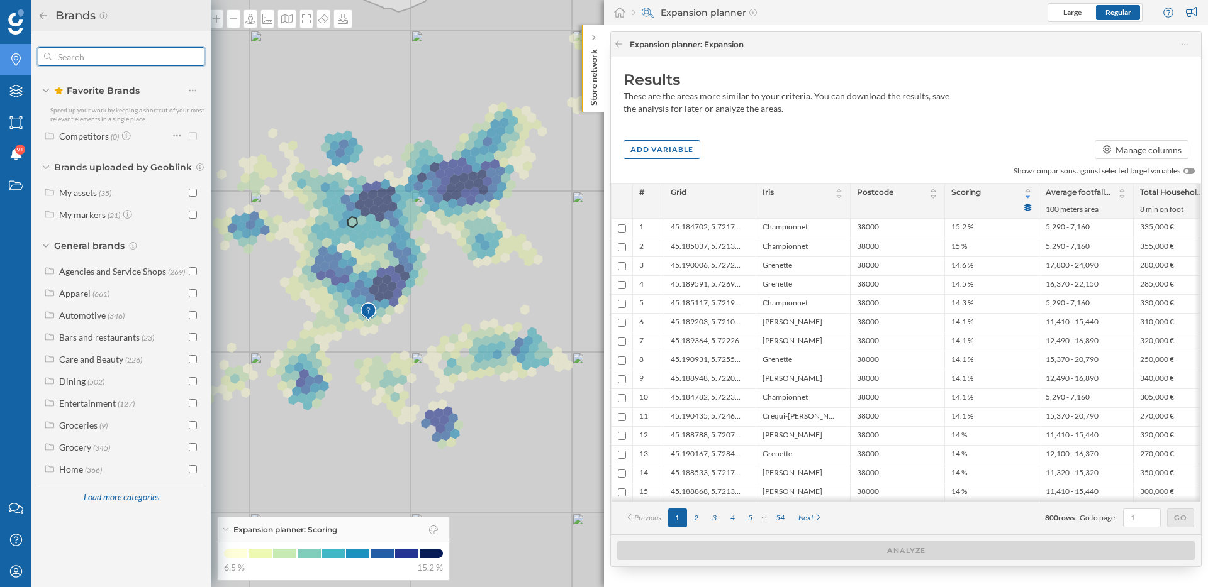
click at [97, 58] on input "text" at bounding box center [121, 56] width 139 height 25
click at [83, 198] on label "My assets (35)" at bounding box center [85, 192] width 52 height 13
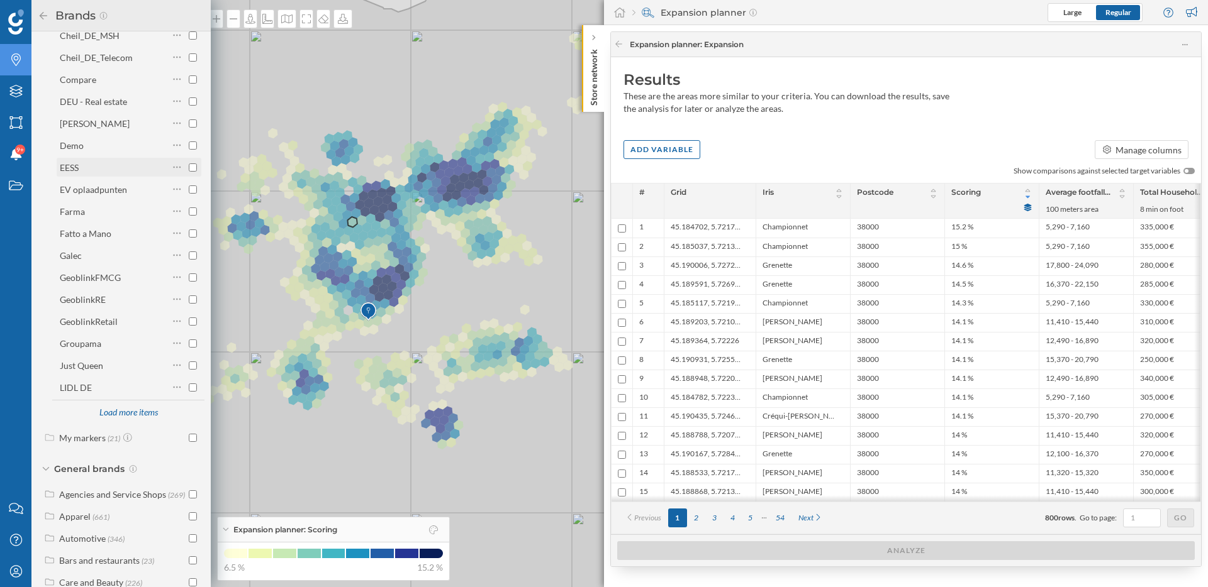
scroll to position [258, 0]
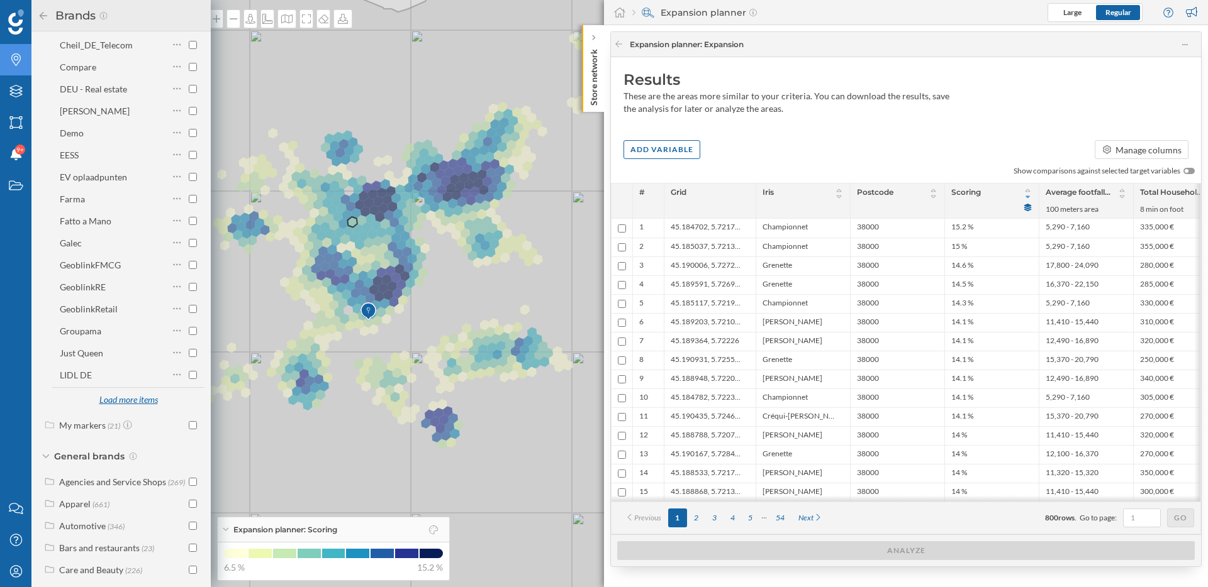
click at [120, 393] on div "Load more items" at bounding box center [128, 400] width 74 height 19
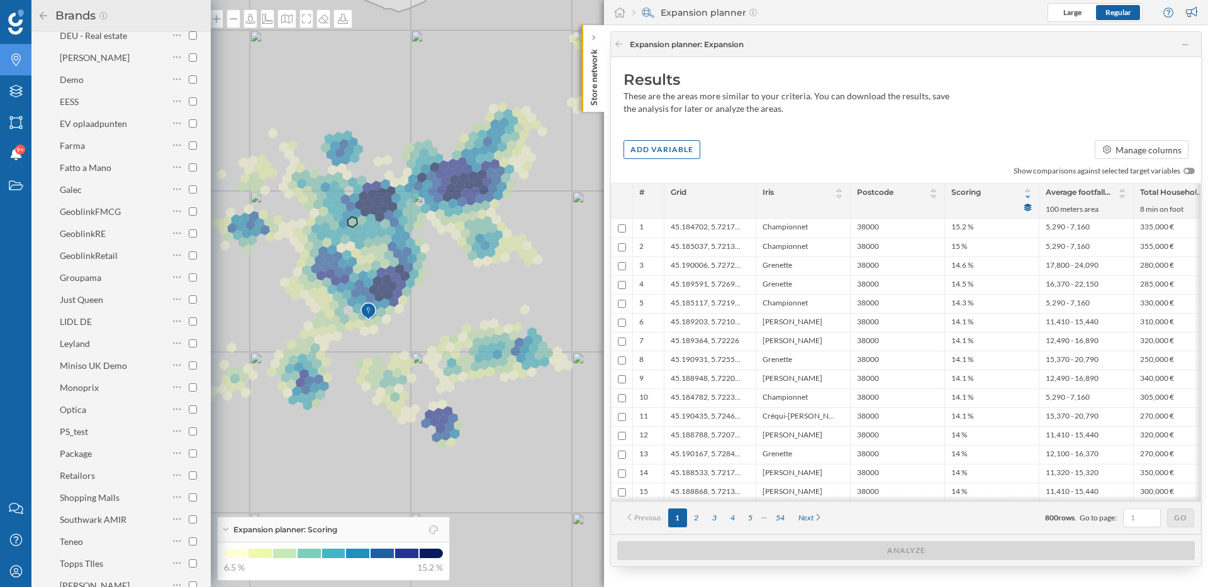
scroll to position [315, 0]
click at [98, 457] on div "Package" at bounding box center [104, 450] width 88 height 18
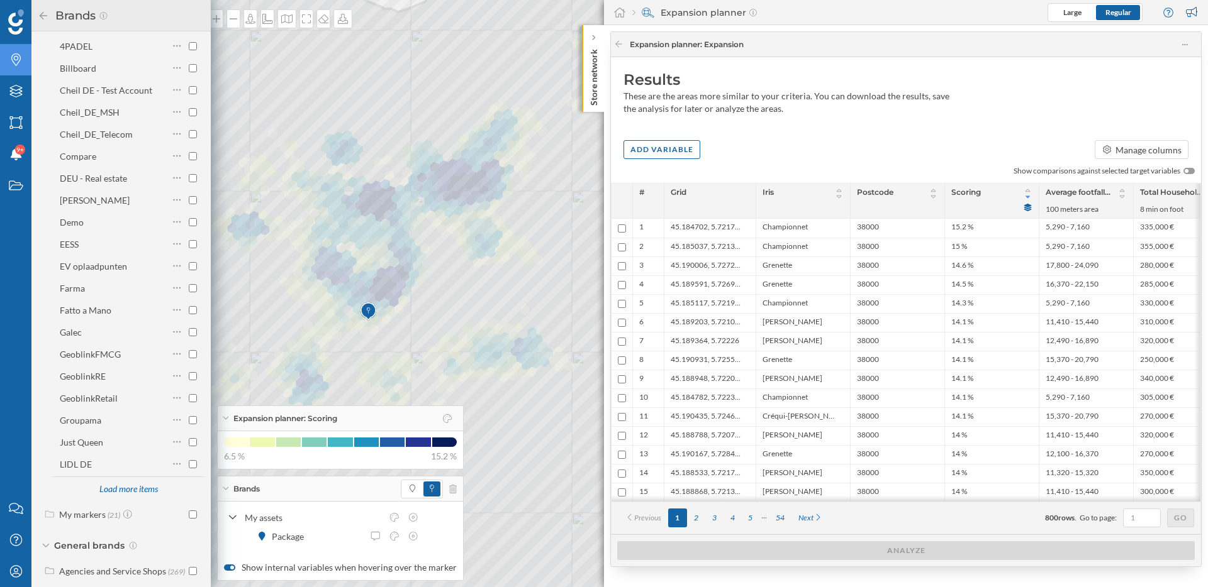
scroll to position [0, 0]
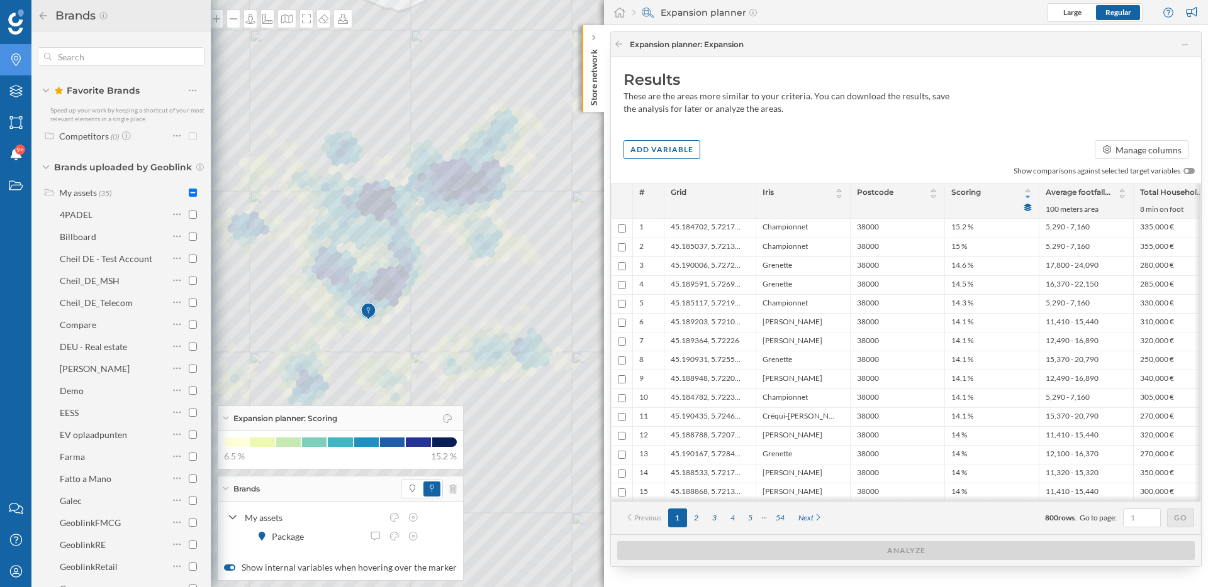
click at [44, 167] on icon at bounding box center [46, 167] width 6 height 4
click at [44, 15] on icon at bounding box center [44, 15] width 8 height 8
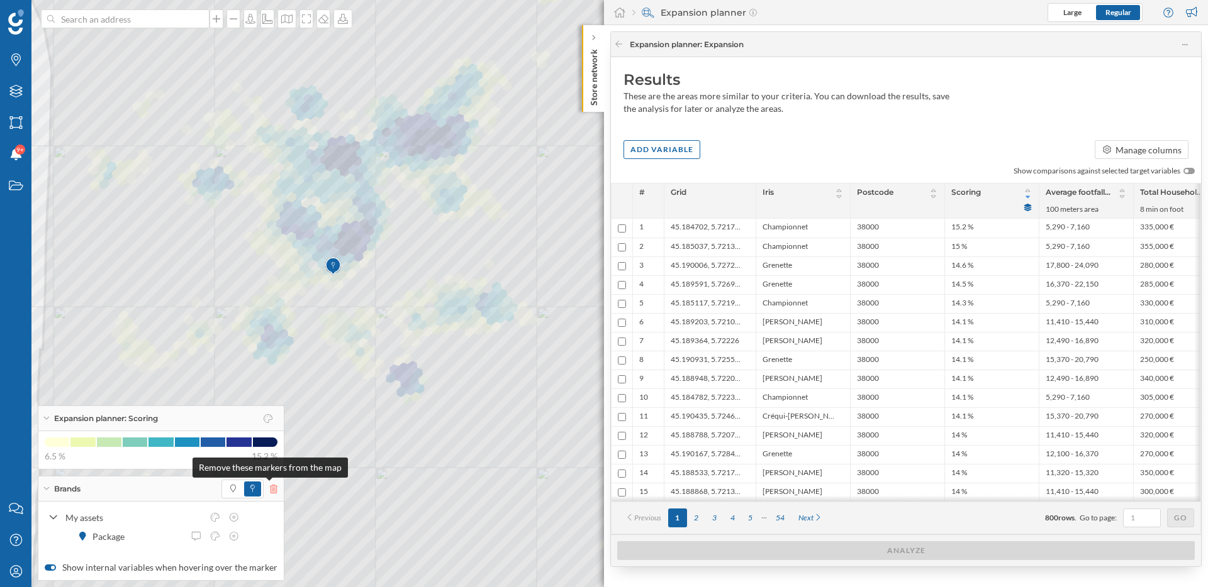
click at [271, 488] on icon at bounding box center [274, 489] width 8 height 9
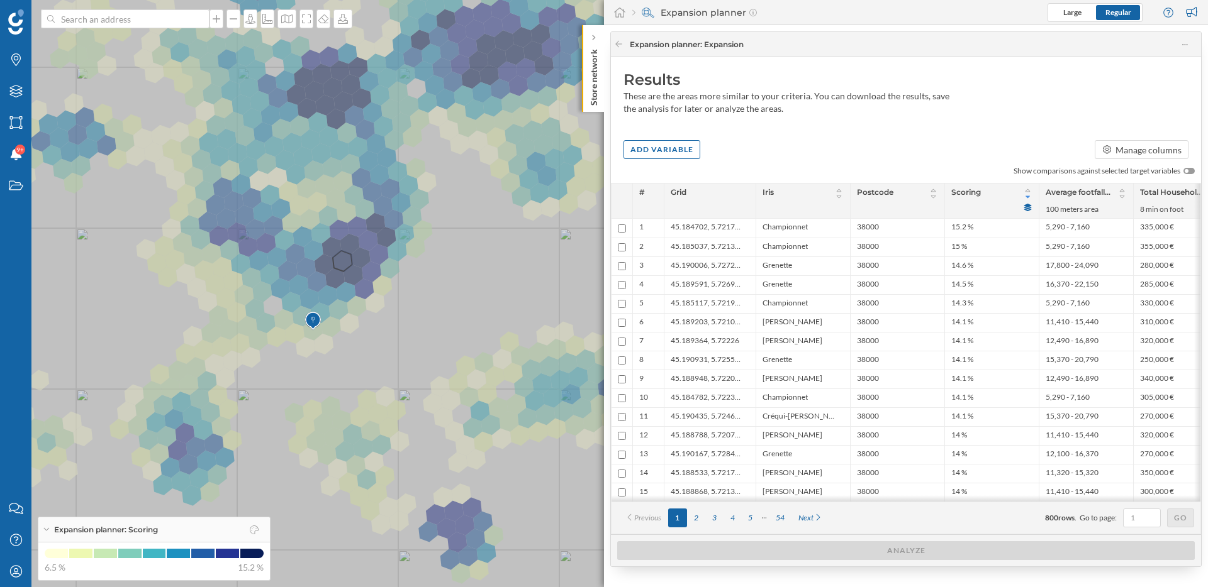
click at [344, 260] on icon at bounding box center [564, 294] width 1374 height 710
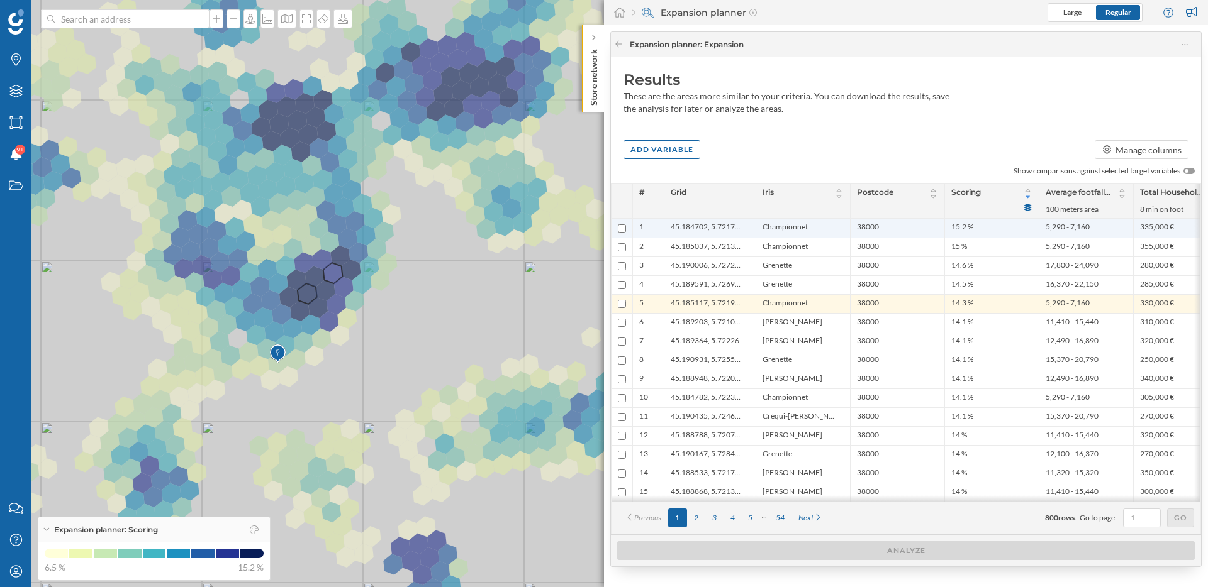
click at [912, 236] on ul "38000" at bounding box center [897, 228] width 81 height 19
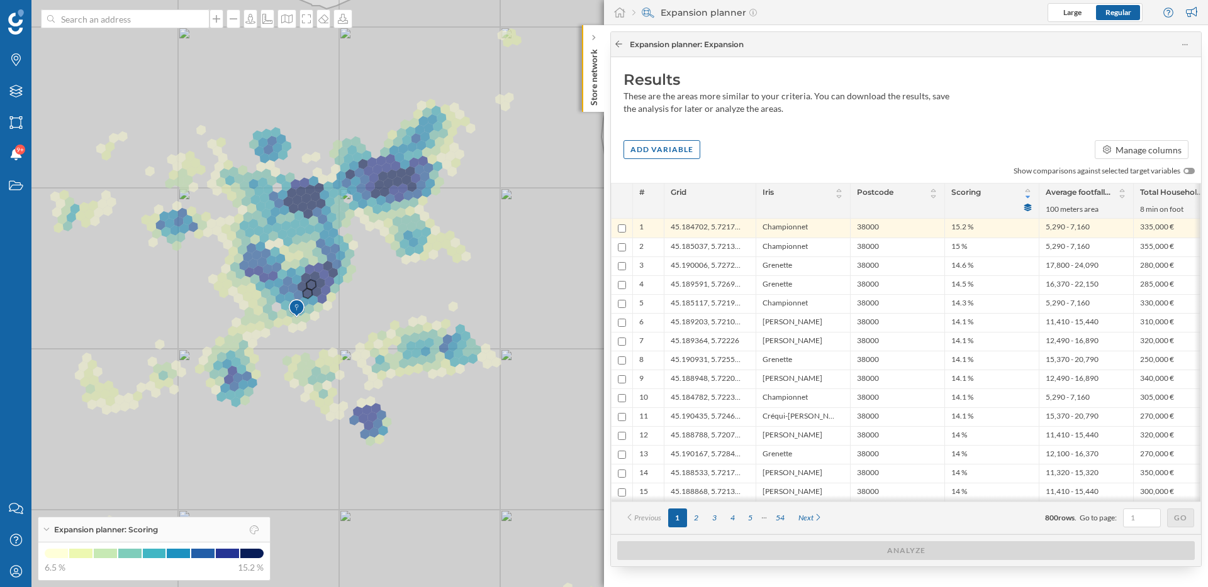
click at [618, 43] on icon at bounding box center [618, 44] width 9 height 8
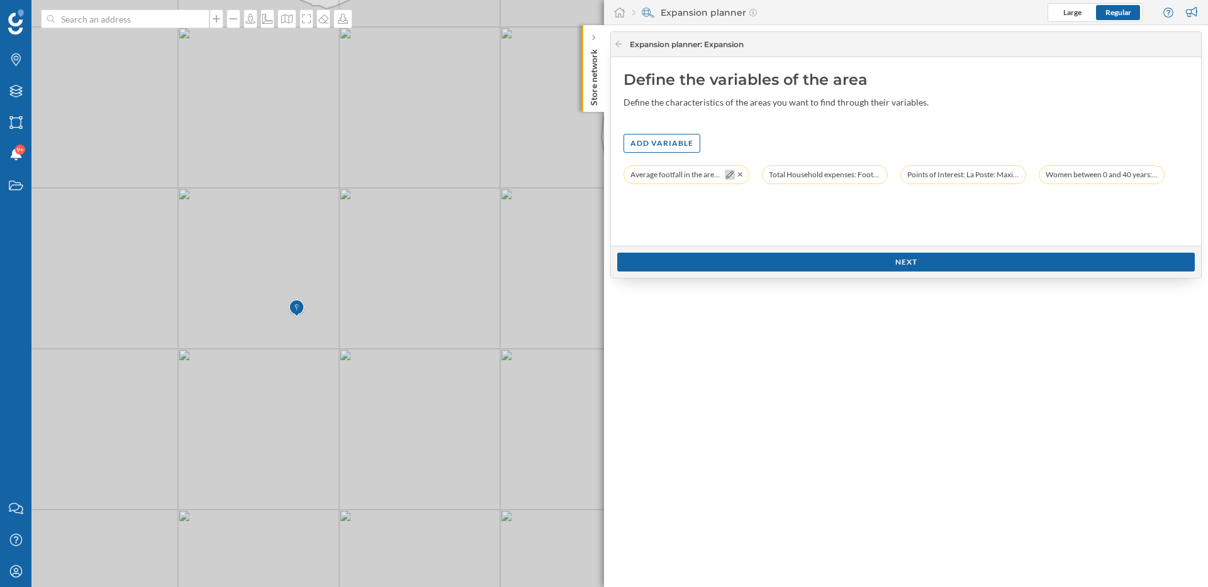
click at [730, 177] on icon at bounding box center [730, 175] width 8 height 8
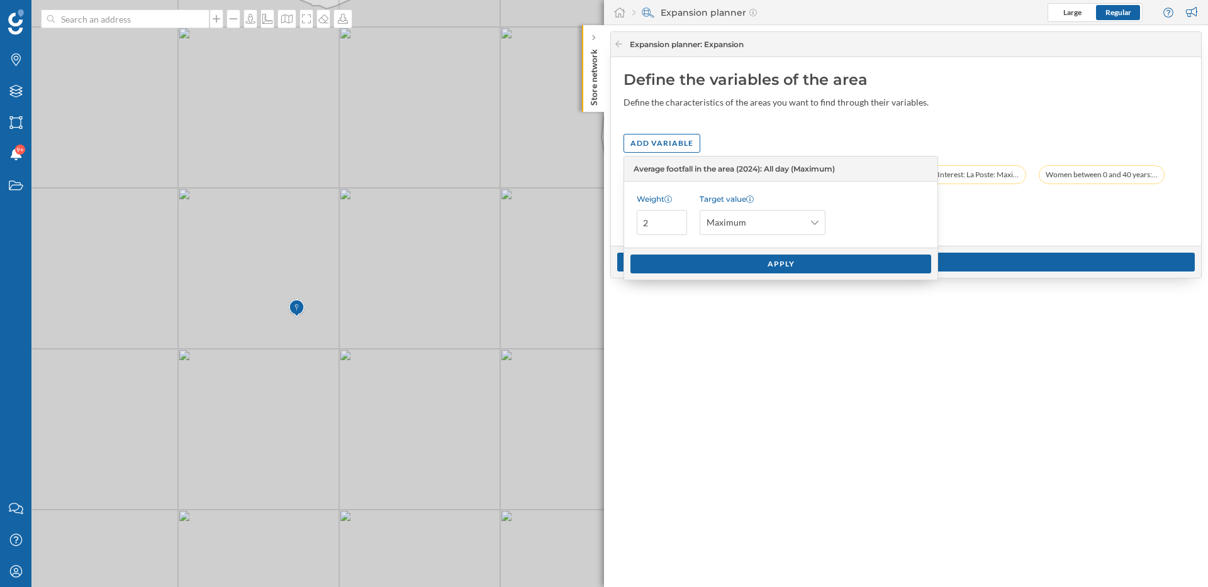
click at [962, 219] on div "Define the variables of the area Define the characteristics of the areas you wa…" at bounding box center [906, 151] width 590 height 189
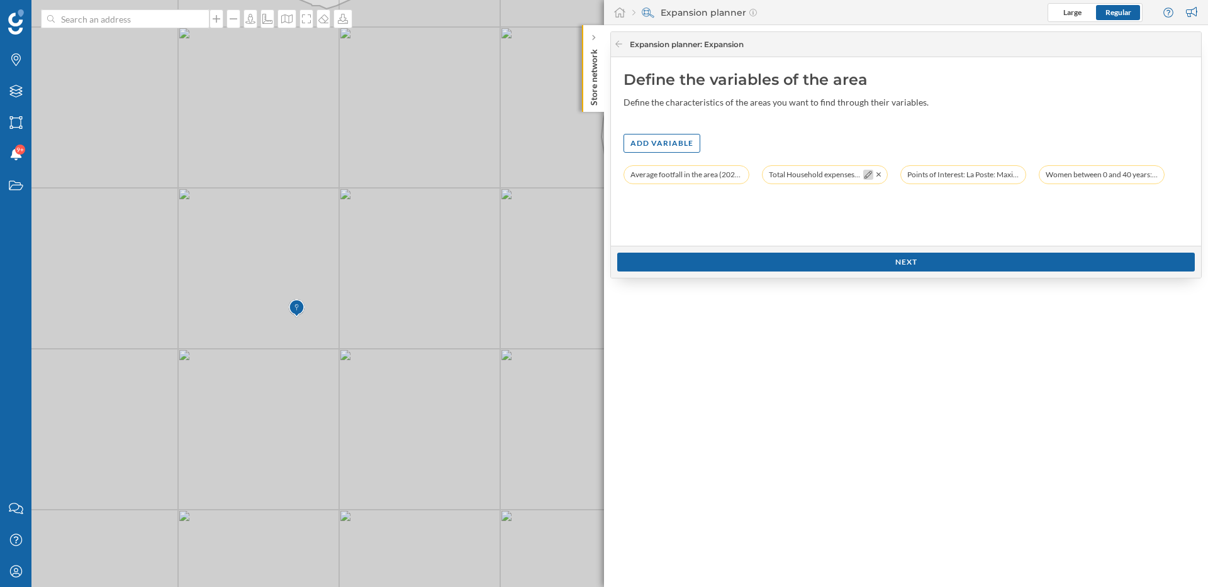
click at [863, 173] on div at bounding box center [868, 175] width 10 height 10
click at [868, 174] on icon at bounding box center [868, 175] width 8 height 8
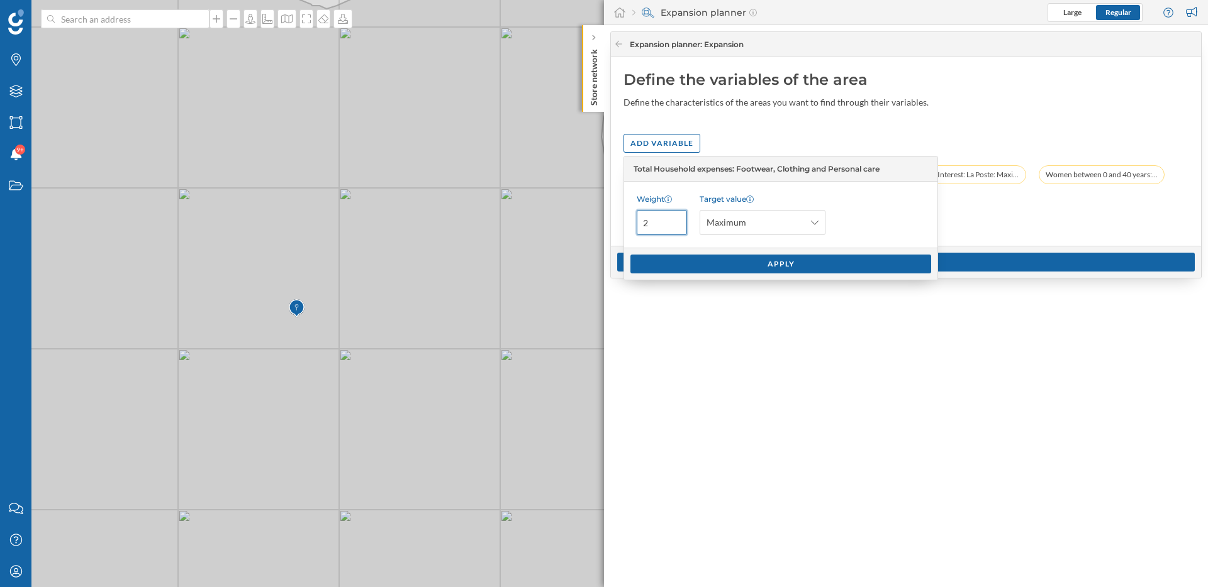
drag, startPoint x: 653, startPoint y: 223, endPoint x: 644, endPoint y: 223, distance: 8.8
click at [644, 223] on input "2" at bounding box center [661, 222] width 50 height 25
click at [991, 214] on div "Define the variables of the area Define the characteristics of the areas you wa…" at bounding box center [906, 151] width 590 height 189
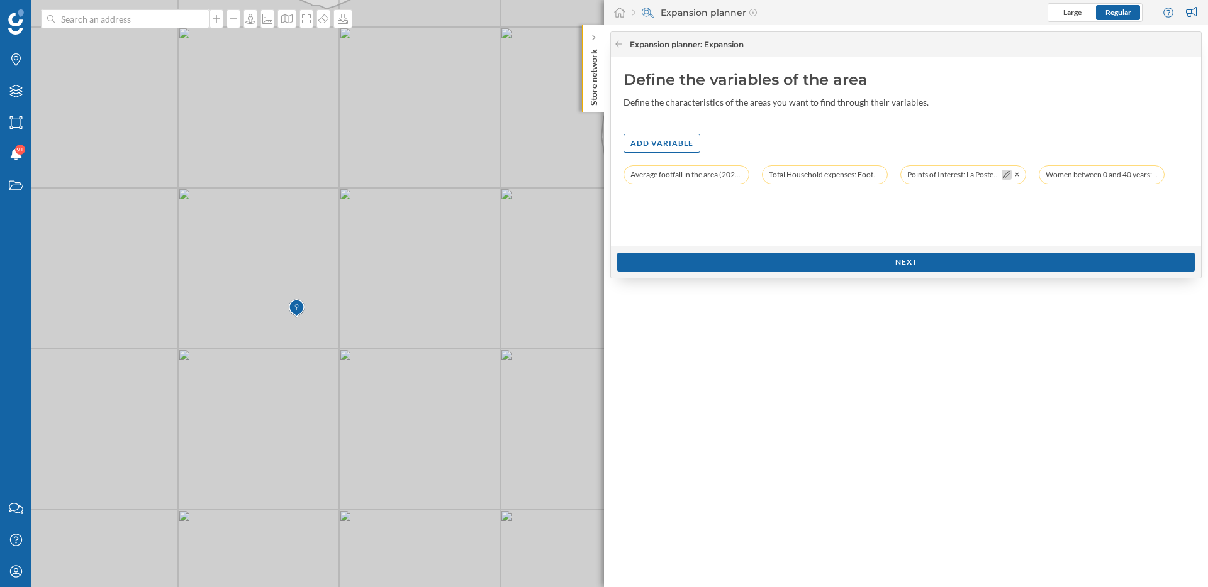
click at [1006, 172] on icon at bounding box center [1007, 175] width 8 height 8
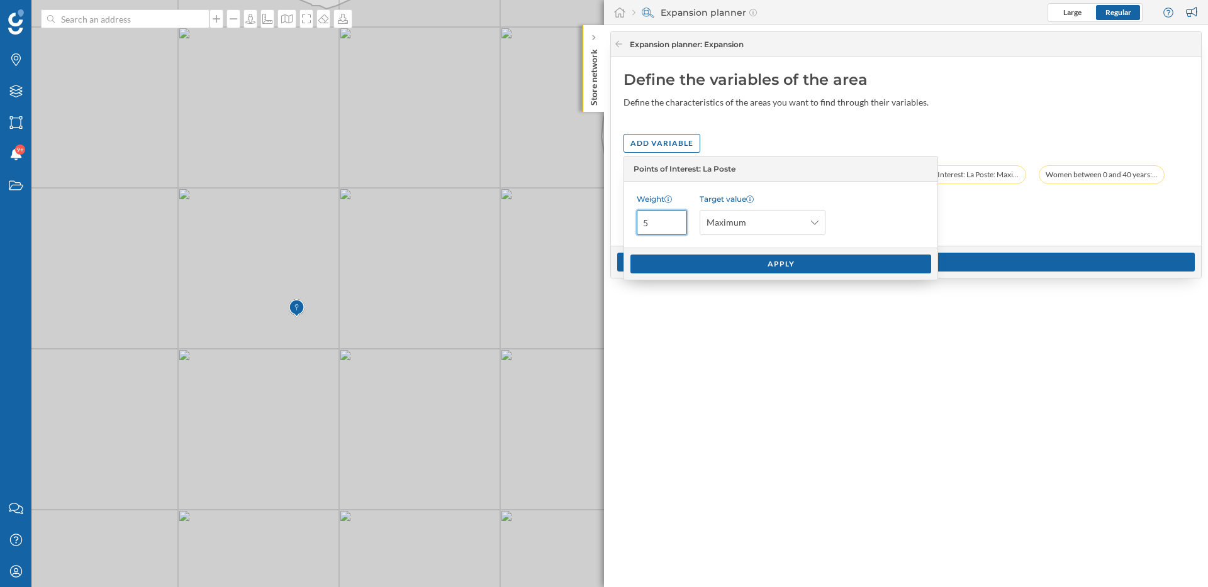
drag, startPoint x: 652, startPoint y: 226, endPoint x: 639, endPoint y: 226, distance: 13.2
click at [639, 226] on input "5" at bounding box center [661, 222] width 50 height 25
type input "1"
click at [711, 261] on div "Apply" at bounding box center [780, 263] width 301 height 19
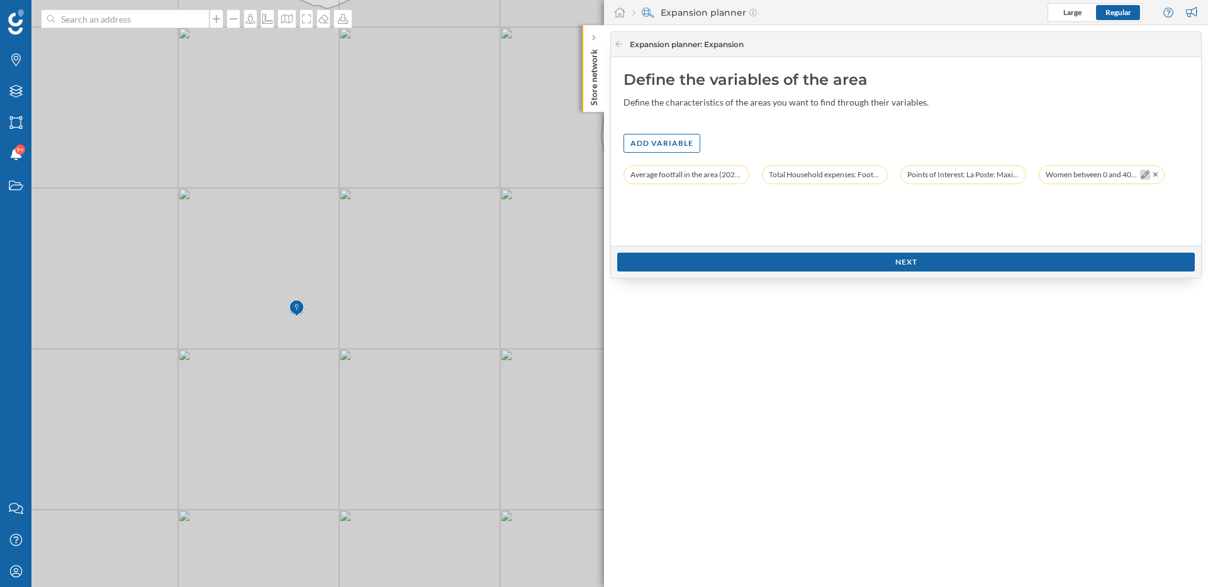
click at [1142, 177] on icon at bounding box center [1145, 175] width 8 height 8
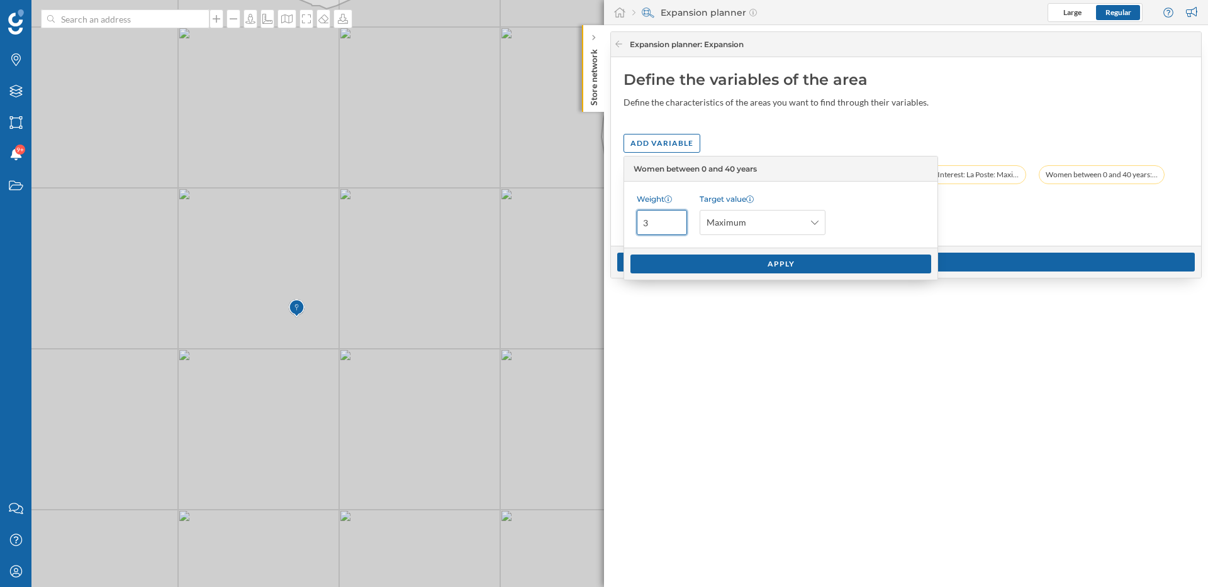
drag, startPoint x: 650, startPoint y: 222, endPoint x: 641, endPoint y: 222, distance: 9.4
click at [641, 222] on input "3" at bounding box center [661, 222] width 50 height 25
type input "2"
click at [713, 264] on div "Apply" at bounding box center [780, 263] width 301 height 19
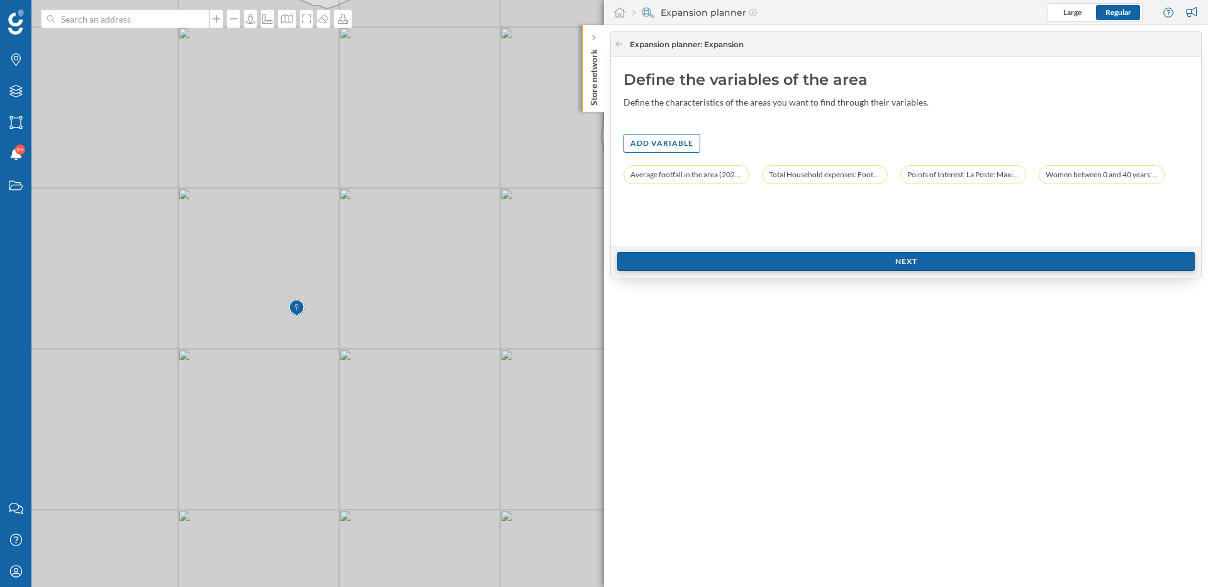
click at [760, 252] on div "Next" at bounding box center [905, 261] width 577 height 19
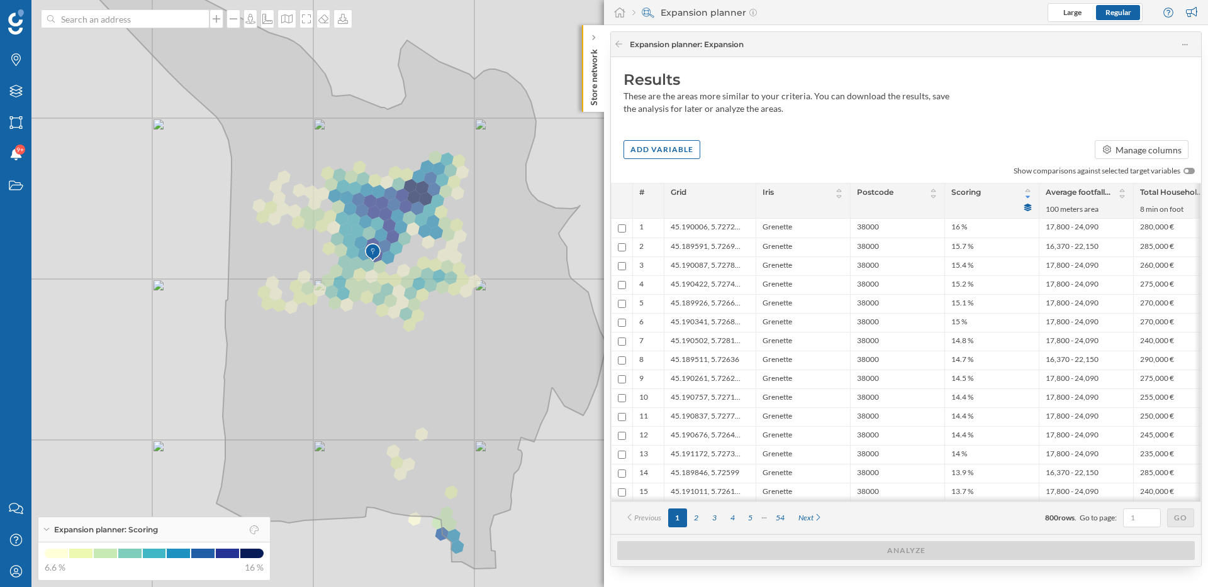
click at [1028, 197] on icon at bounding box center [1027, 197] width 9 height 8
click at [1028, 191] on icon at bounding box center [1027, 191] width 9 height 8
click at [1030, 198] on icon at bounding box center [1028, 197] width 9 height 8
click at [973, 225] on li "16 %" at bounding box center [991, 228] width 81 height 13
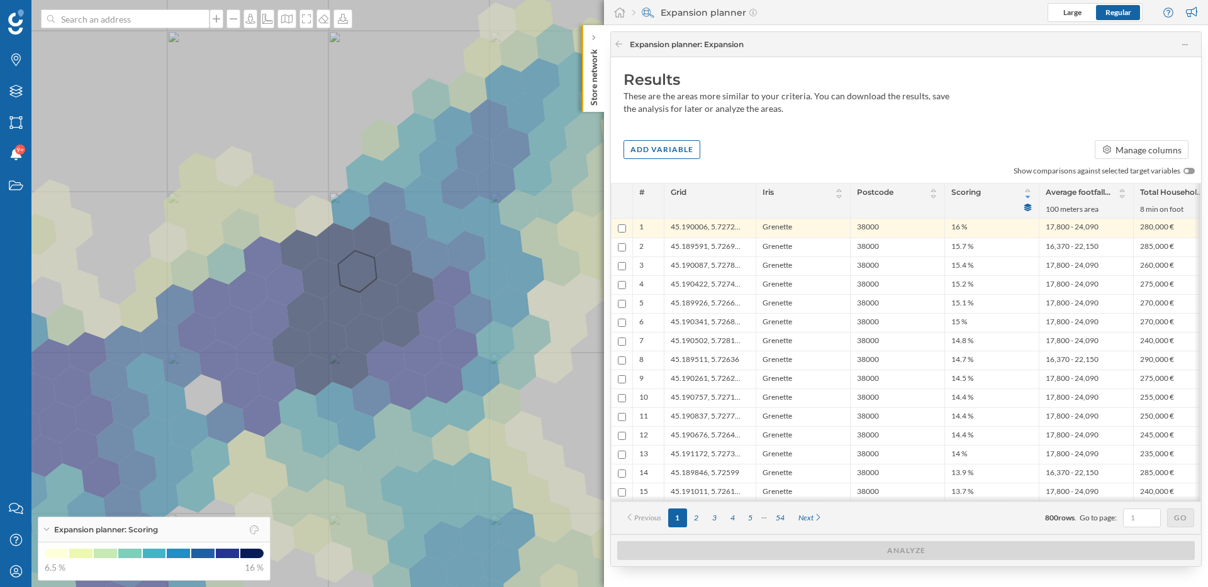
click at [367, 265] on icon at bounding box center [604, 294] width 1454 height 710
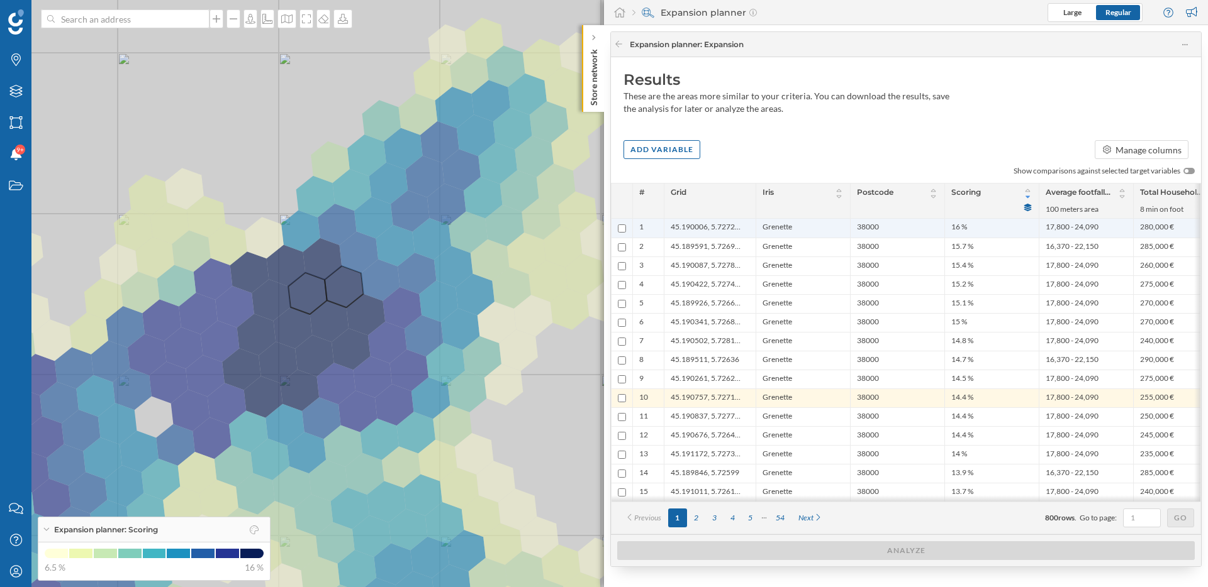
click at [898, 229] on li "38000" at bounding box center [897, 228] width 81 height 13
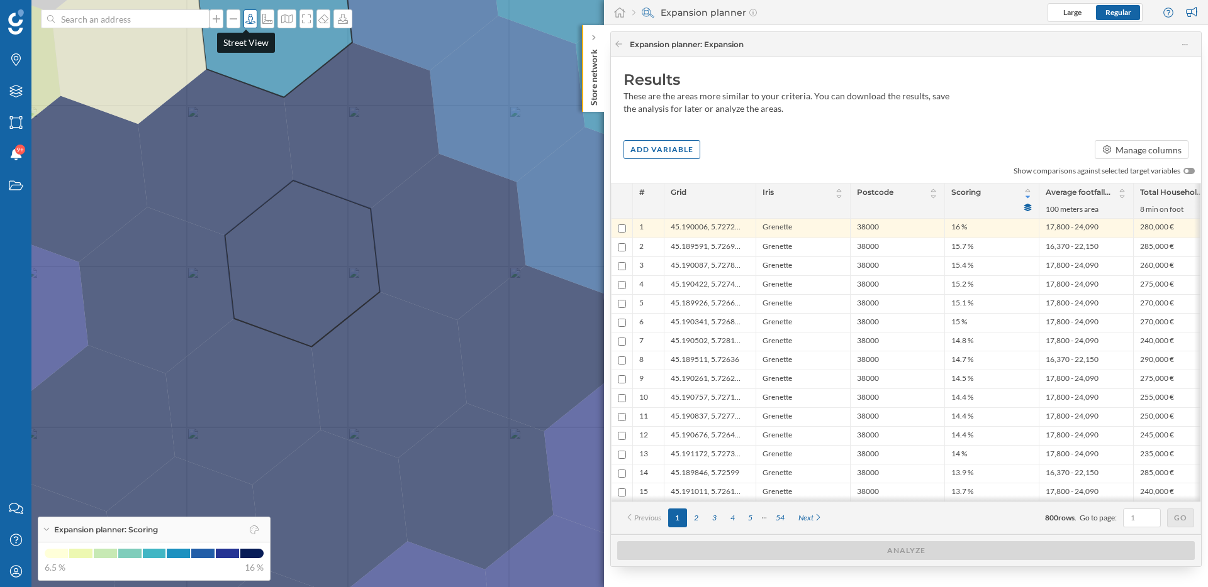
click at [245, 18] on icon at bounding box center [250, 19] width 10 height 10
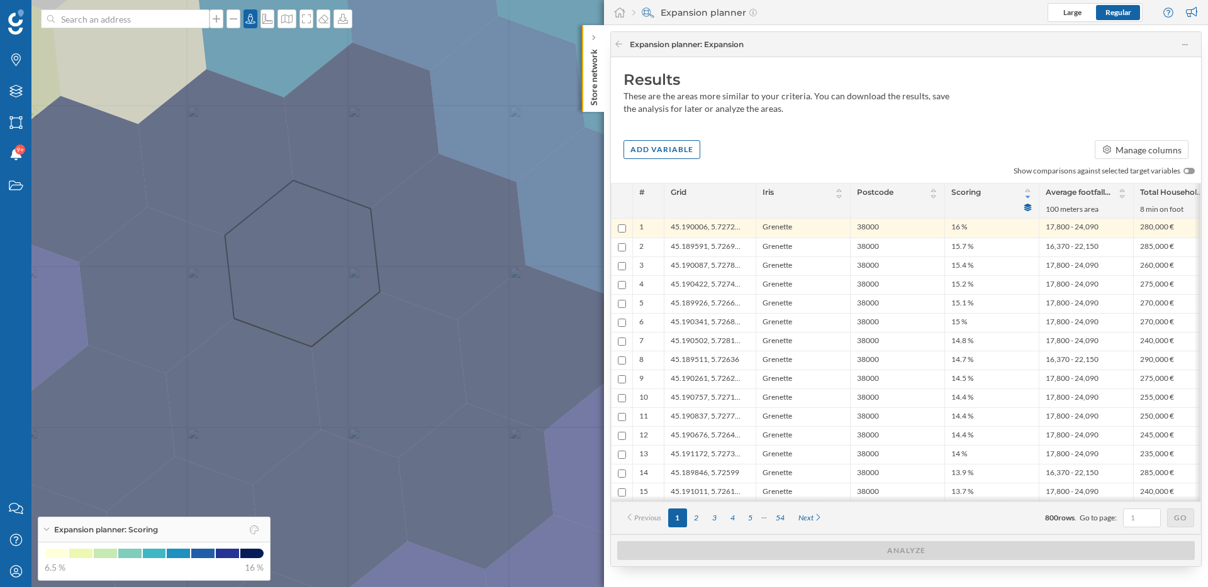
click at [312, 260] on icon at bounding box center [604, 294] width 1454 height 710
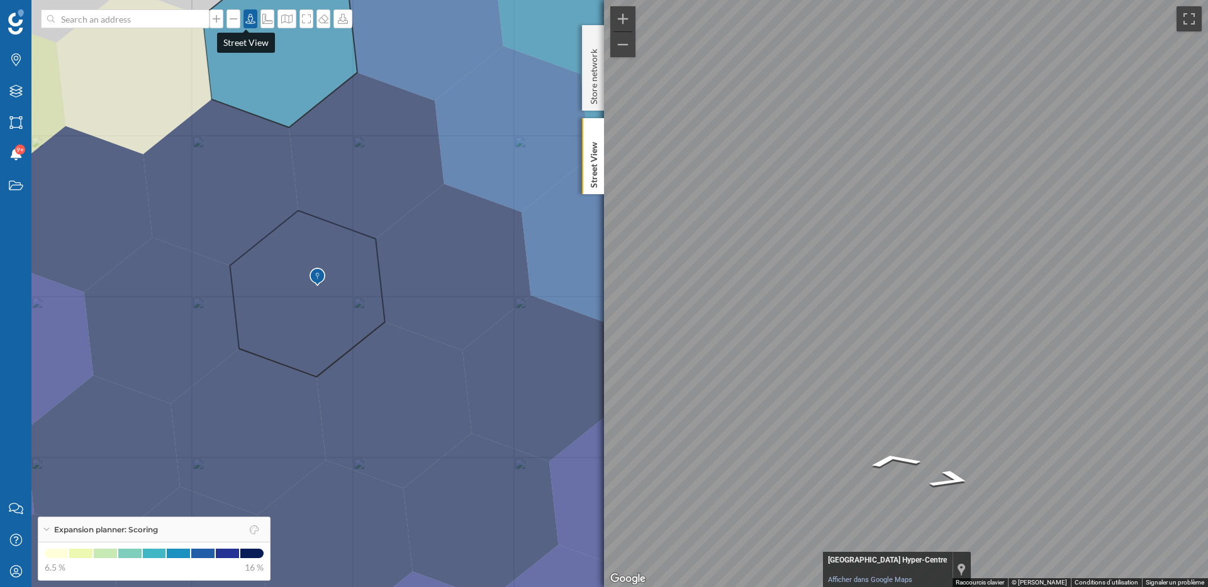
click at [245, 19] on icon at bounding box center [250, 19] width 13 height 10
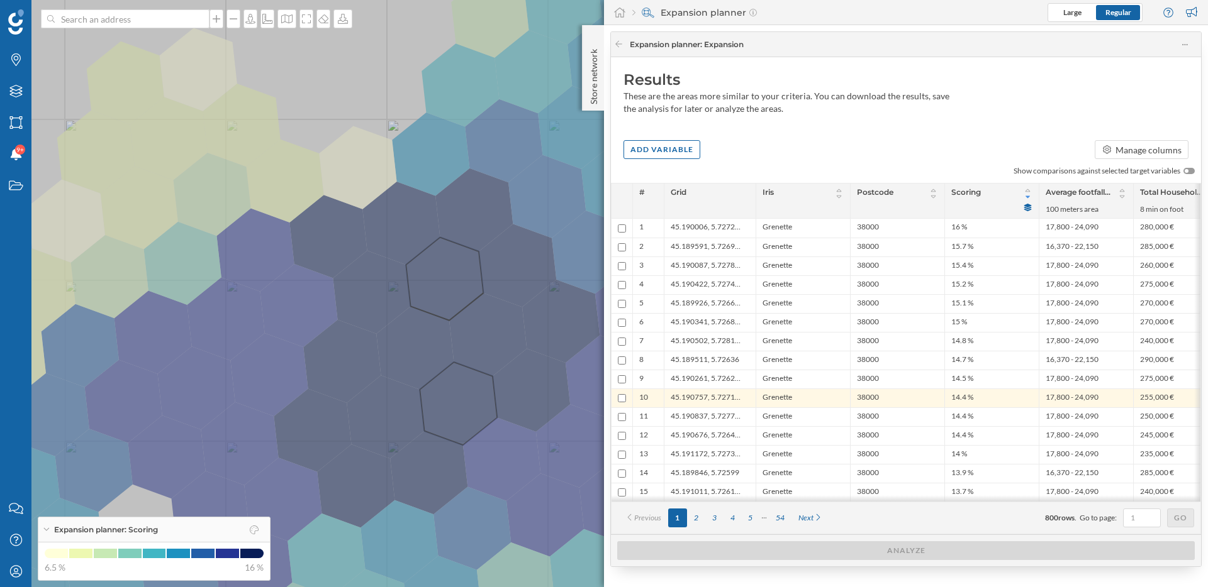
drag, startPoint x: 410, startPoint y: 450, endPoint x: 477, endPoint y: 399, distance: 83.5
click at [477, 399] on icon at bounding box center [670, 244] width 1454 height 710
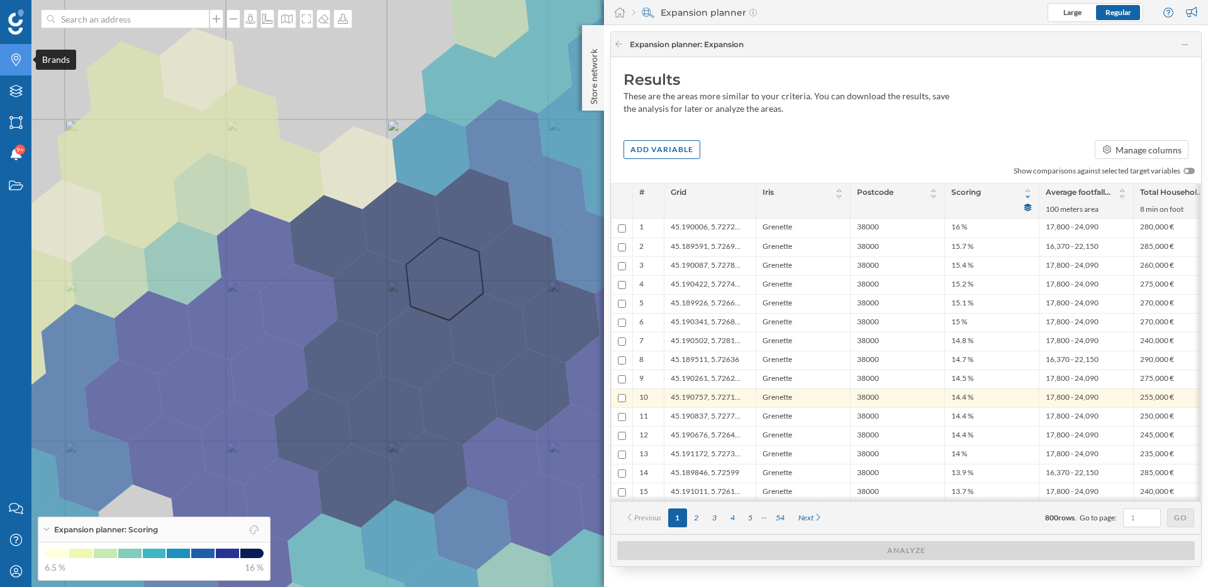
click at [15, 69] on div "Brands" at bounding box center [15, 59] width 31 height 31
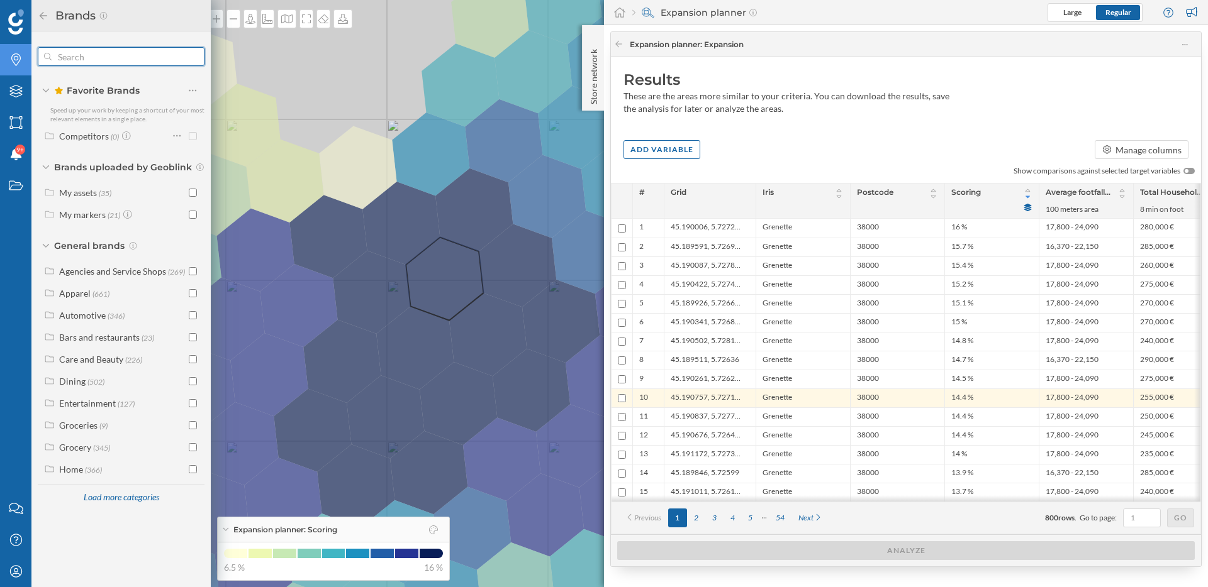
click at [128, 60] on input "text" at bounding box center [121, 56] width 139 height 25
click at [83, 222] on div "My markers (21)" at bounding box center [121, 214] width 160 height 19
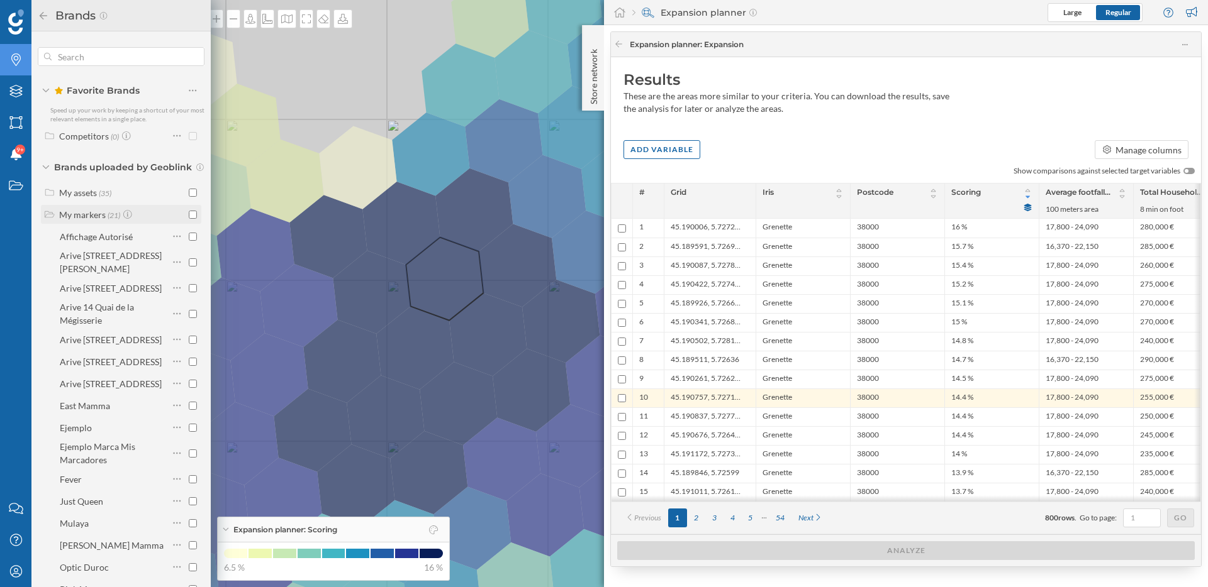
click at [82, 209] on div "My markers" at bounding box center [82, 214] width 47 height 11
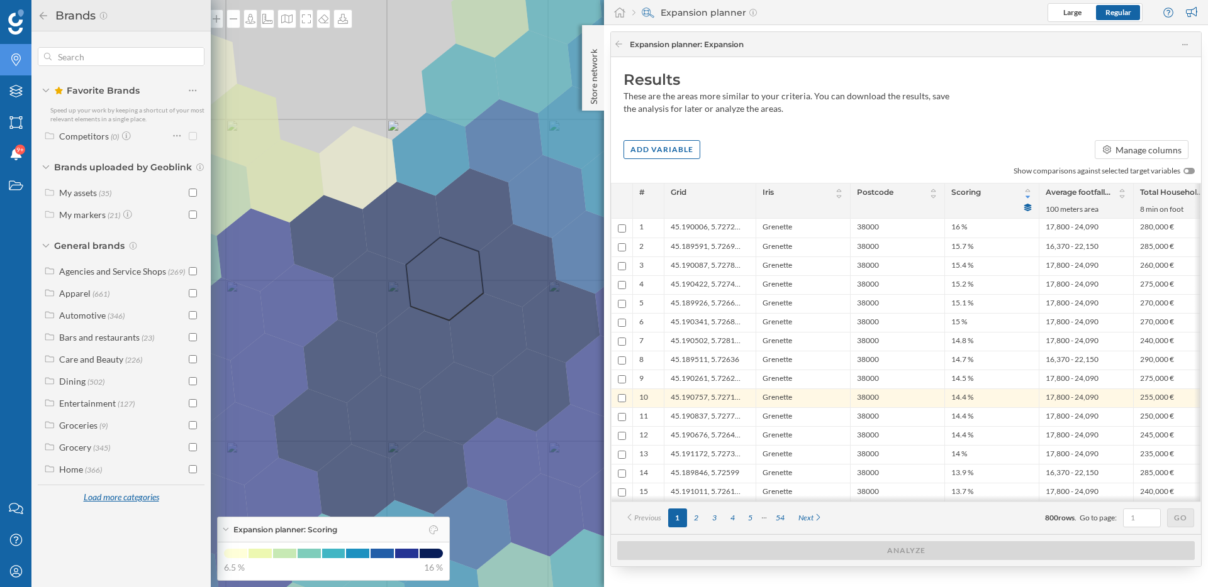
click at [133, 503] on div "Load more categories" at bounding box center [120, 498] width 91 height 19
click at [40, 16] on icon at bounding box center [43, 15] width 11 height 9
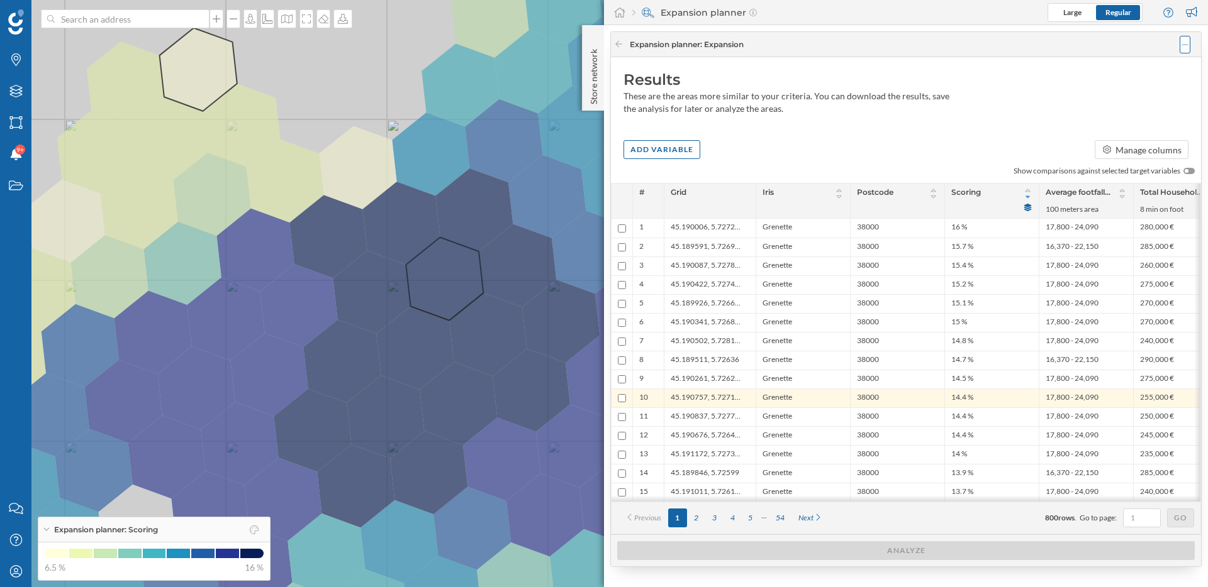
click at [1187, 45] on div at bounding box center [1184, 45] width 11 height 18
click at [1134, 93] on div "Save analysis" at bounding box center [1146, 95] width 71 height 13
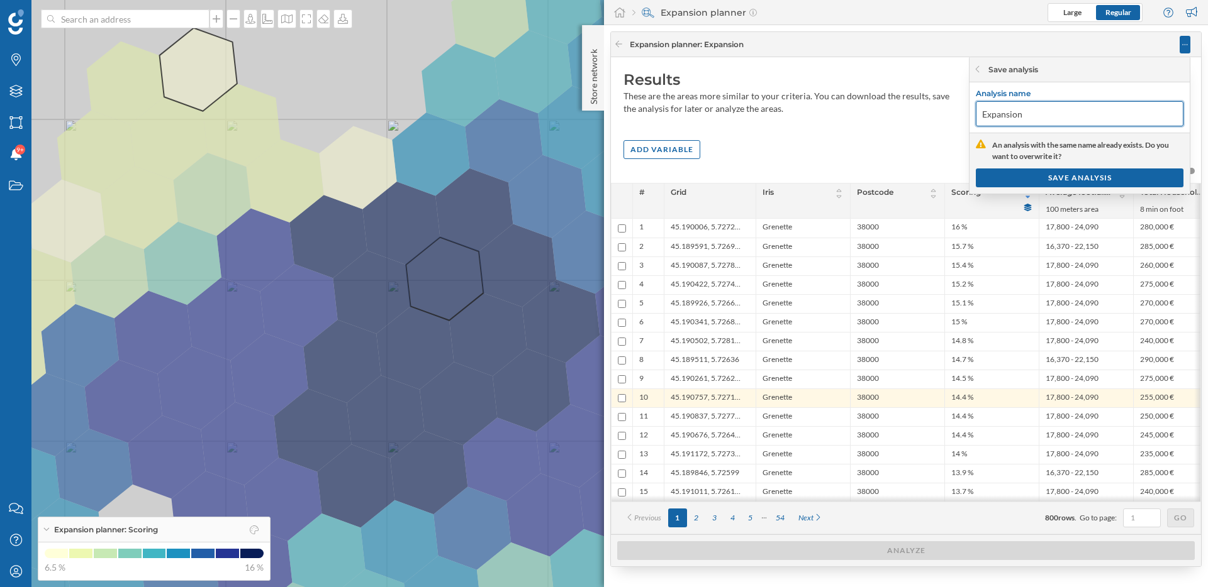
click at [1060, 114] on input "Expansion" at bounding box center [1079, 113] width 208 height 25
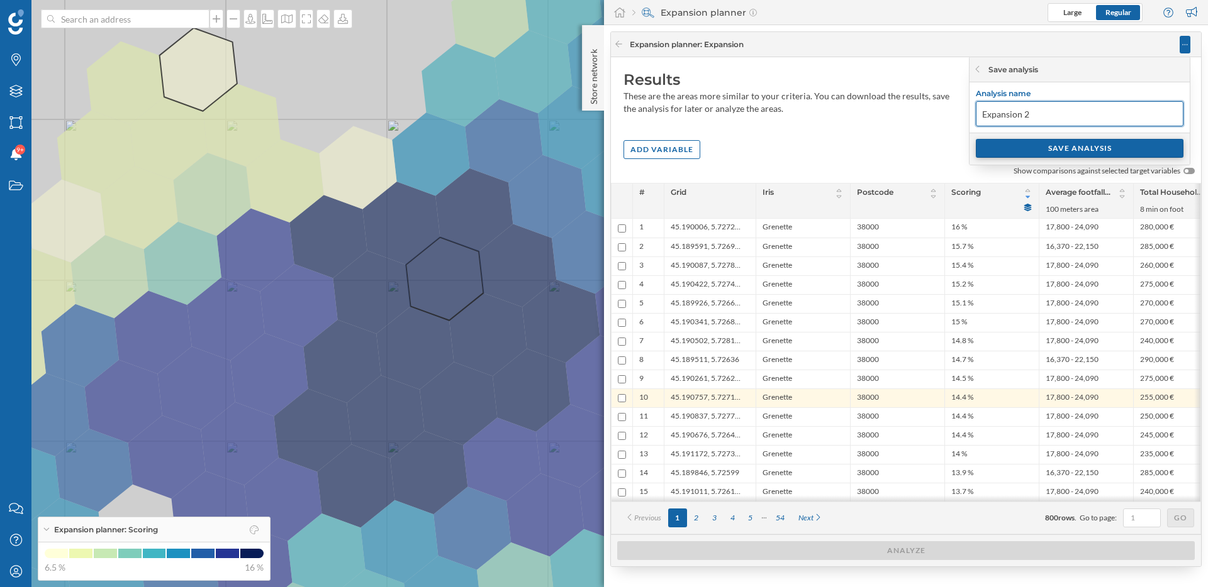
type input "Expansion 2"
click at [1057, 150] on div "SAVE ANALYSIS" at bounding box center [1079, 148] width 208 height 19
